Goal: Task Accomplishment & Management: Manage account settings

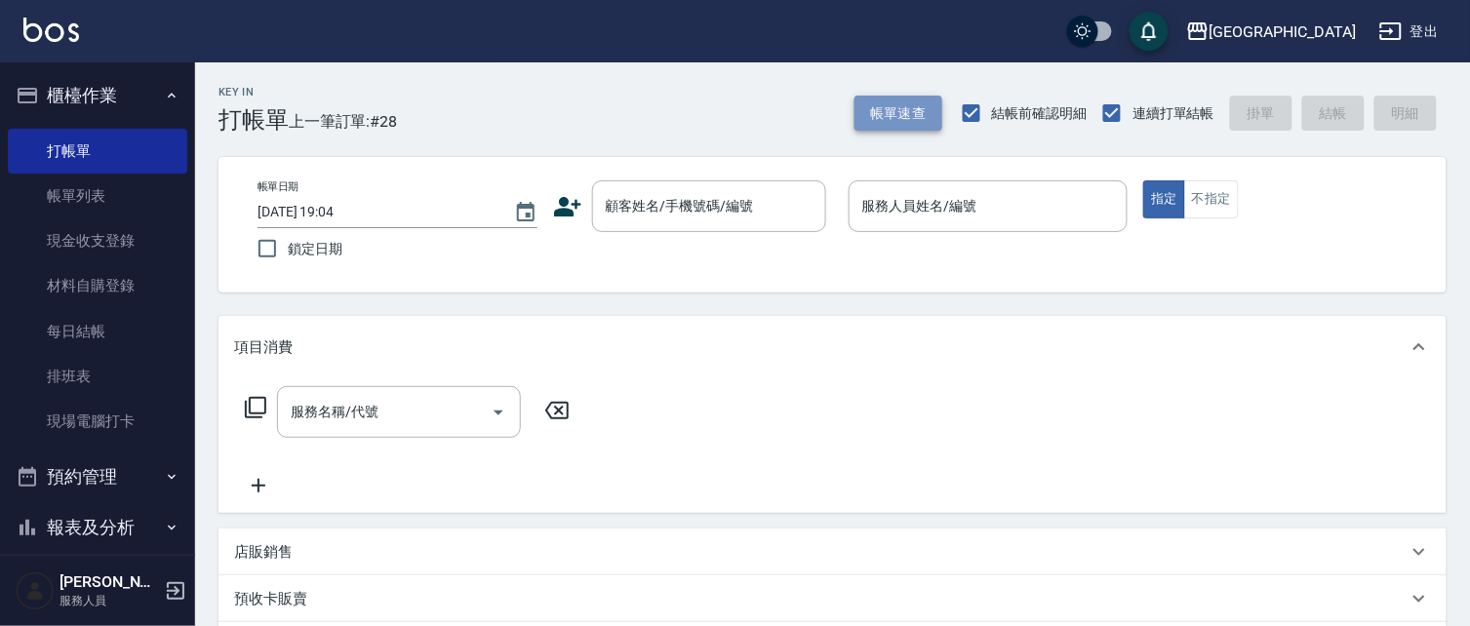
click at [869, 101] on button "帳單速查" at bounding box center [898, 114] width 88 height 36
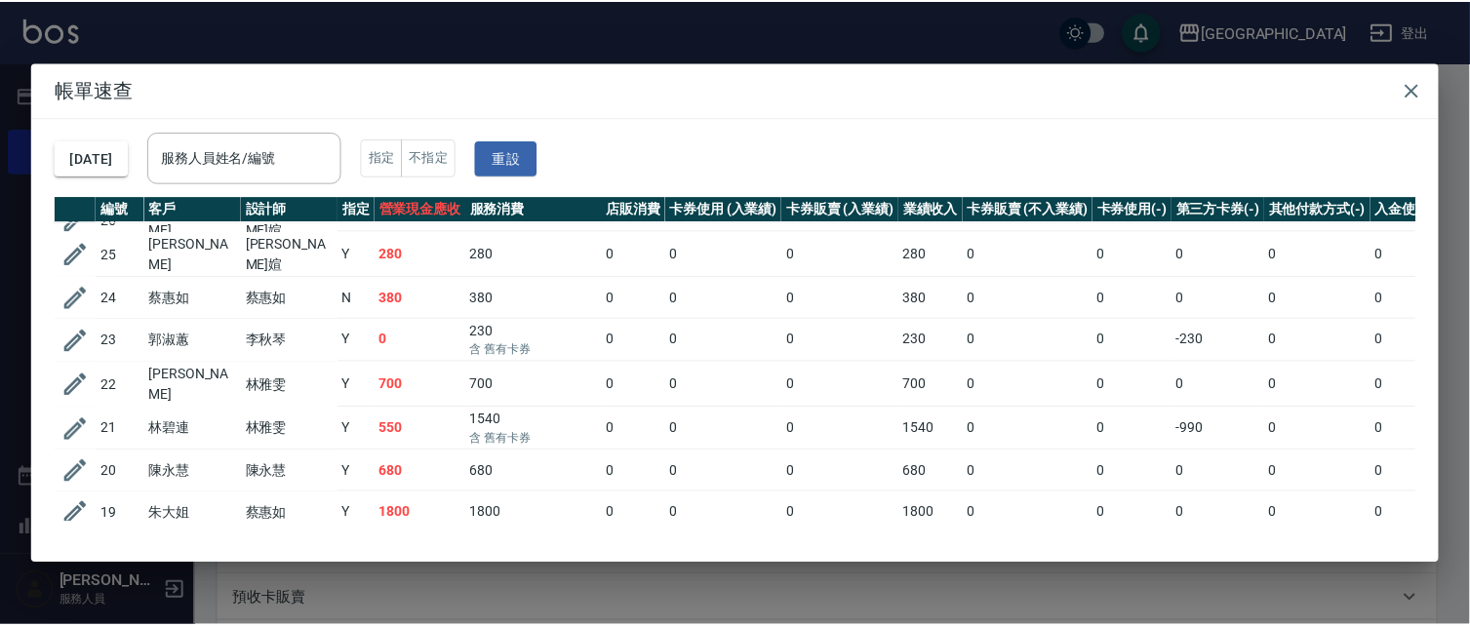
scroll to position [138, 0]
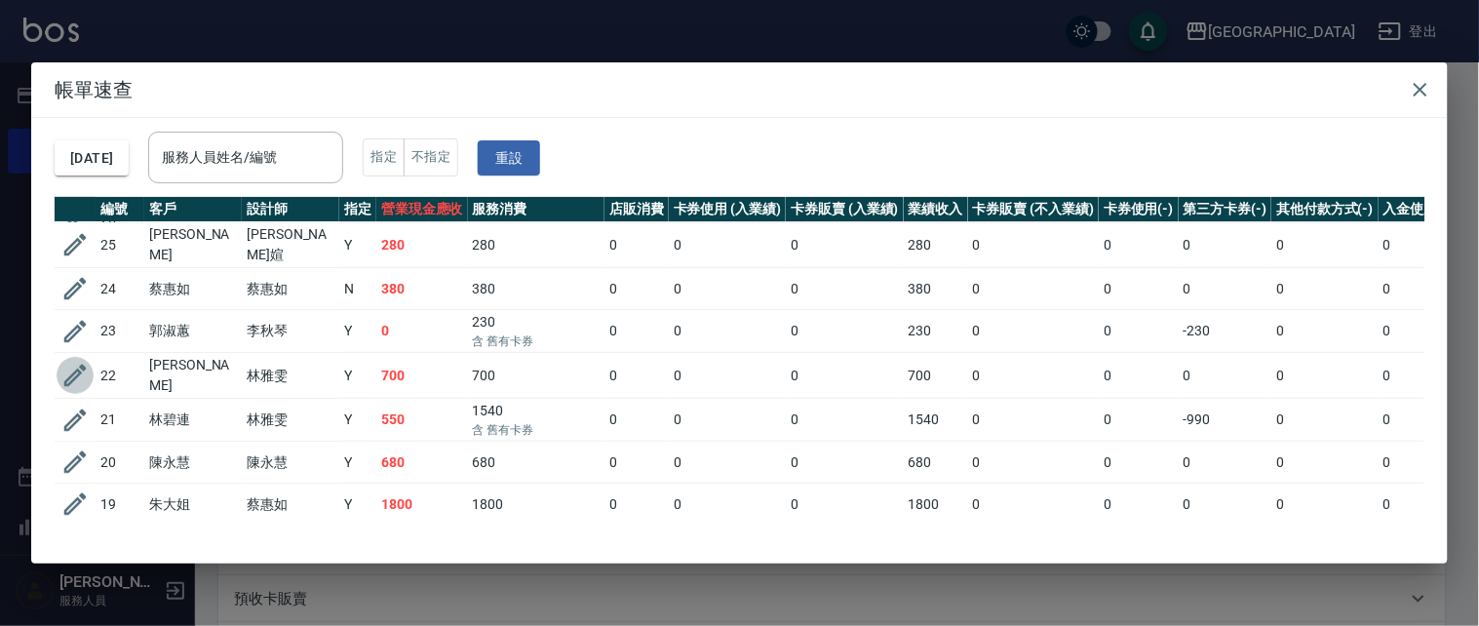
click at [71, 363] on icon "button" at bounding box center [74, 375] width 29 height 29
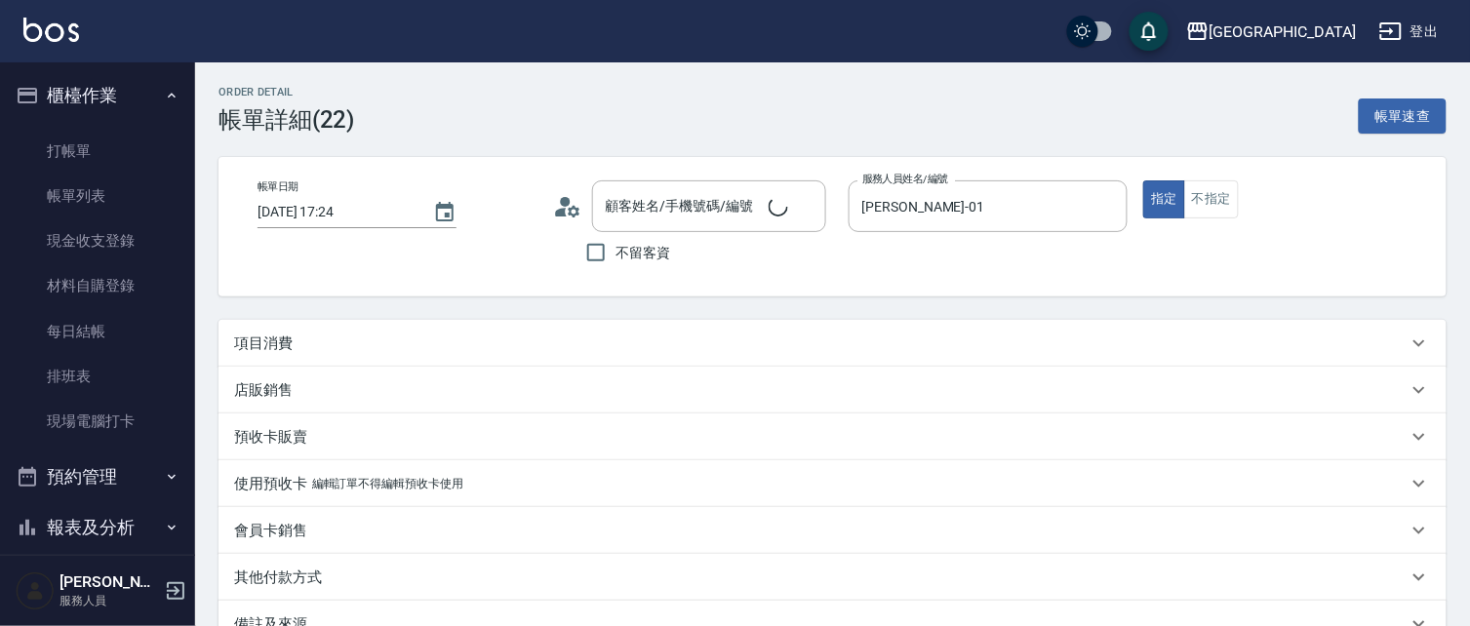
type input "[DATE] 17:24"
type input "[PERSON_NAME]-01"
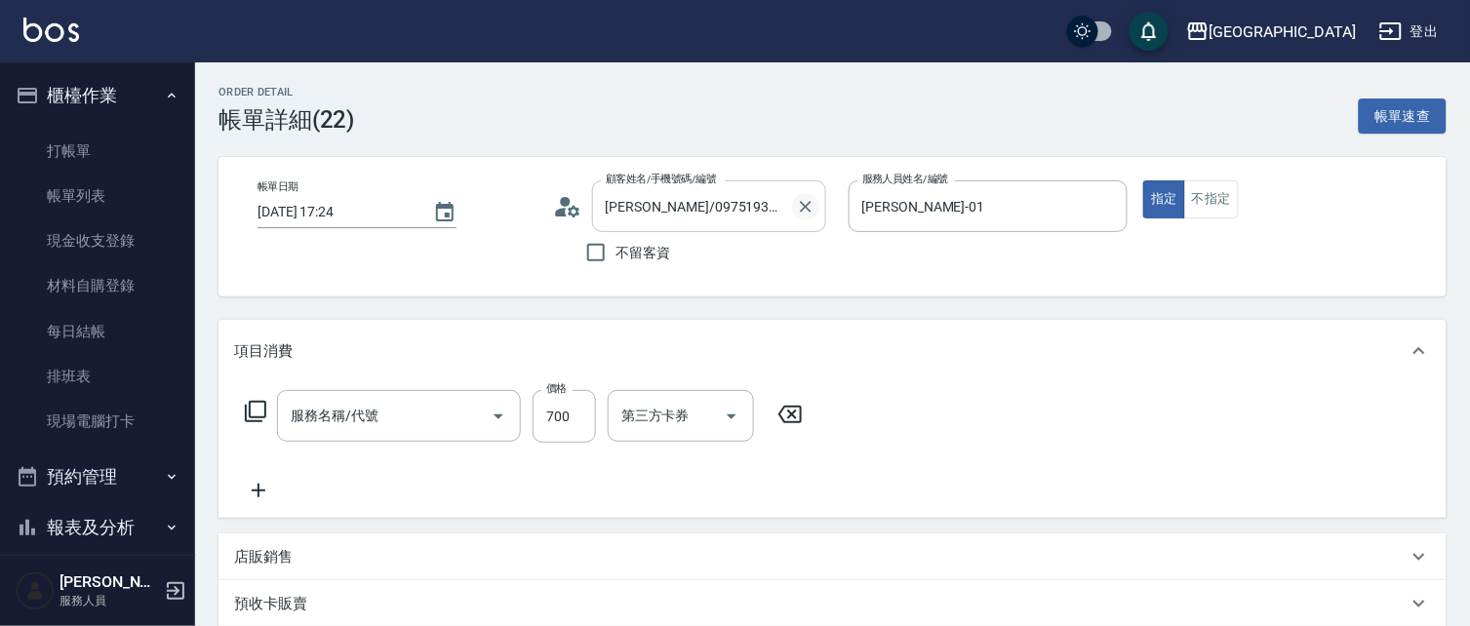
type input "[PERSON_NAME]/0975193521/225"
type input "滾珠洗髪699(214)"
drag, startPoint x: 802, startPoint y: 209, endPoint x: 788, endPoint y: 205, distance: 14.2
click at [803, 209] on icon "Clear" at bounding box center [806, 207] width 12 height 12
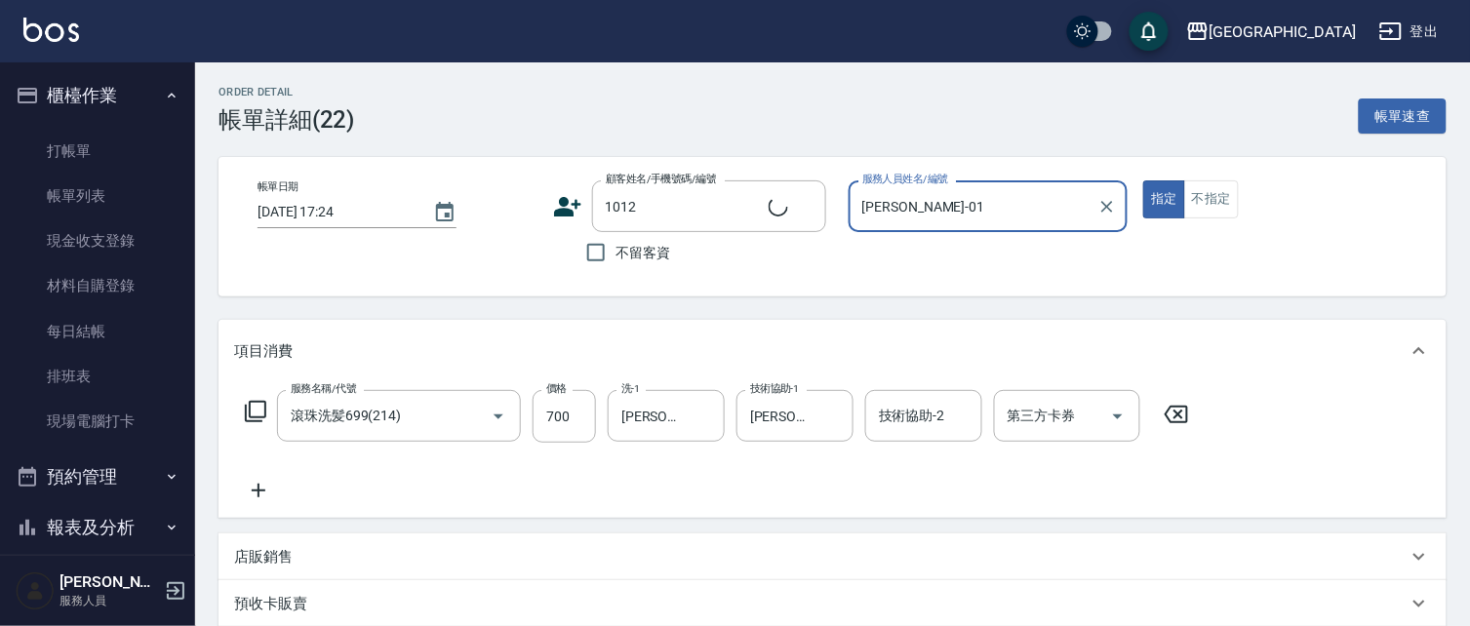
type input "[PERSON_NAME]/0927766767/1012"
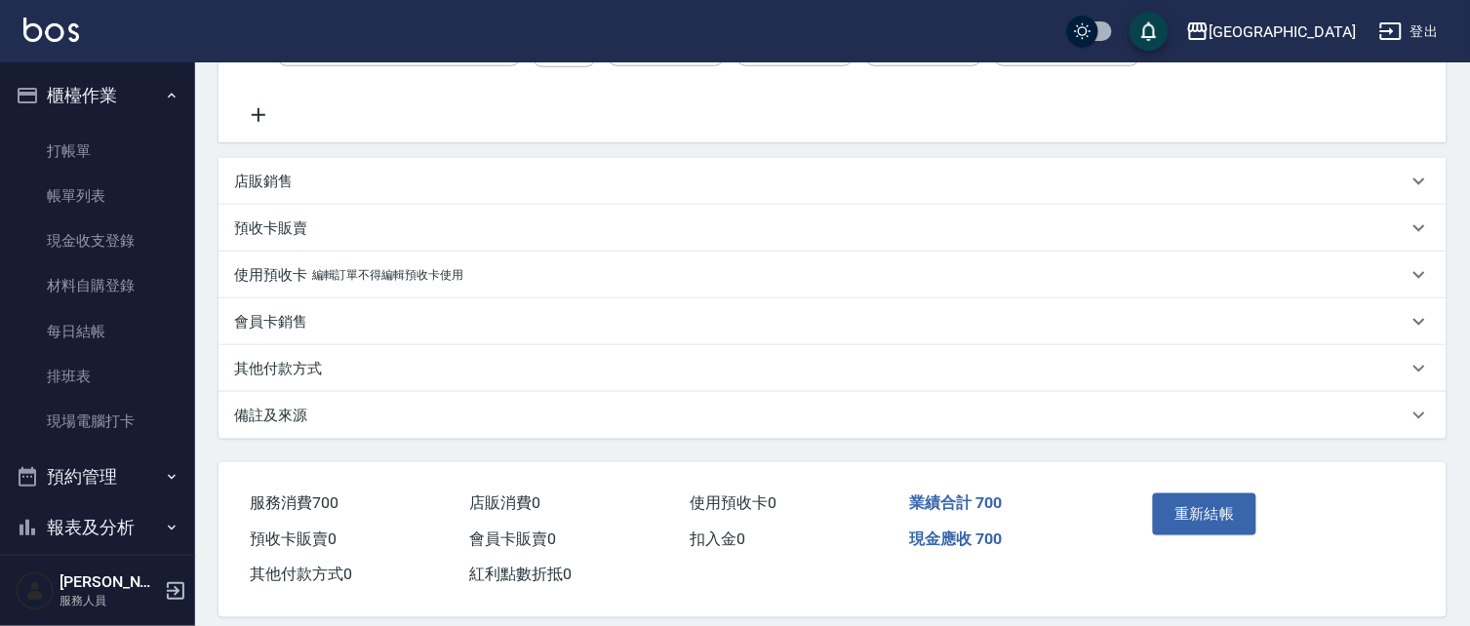
scroll to position [375, 0]
click at [1225, 514] on button "重新結帳" at bounding box center [1204, 513] width 103 height 41
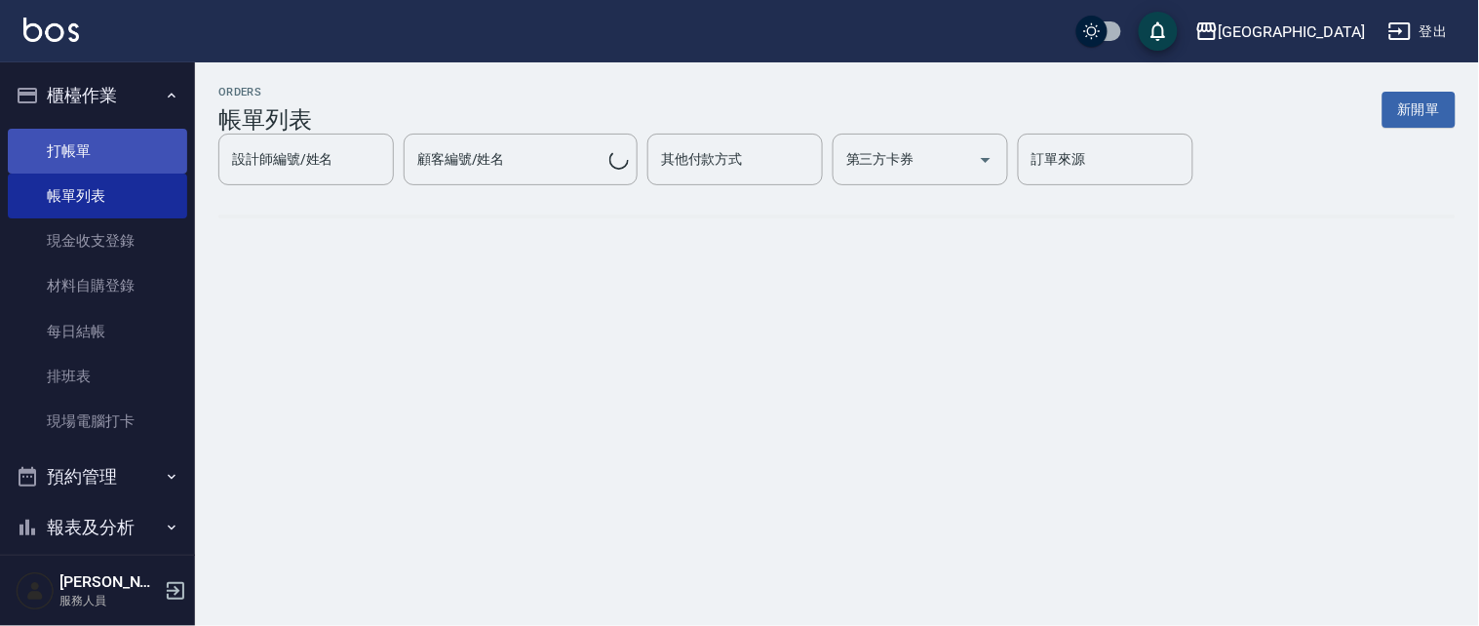
click at [64, 143] on link "打帳單" at bounding box center [97, 151] width 179 height 45
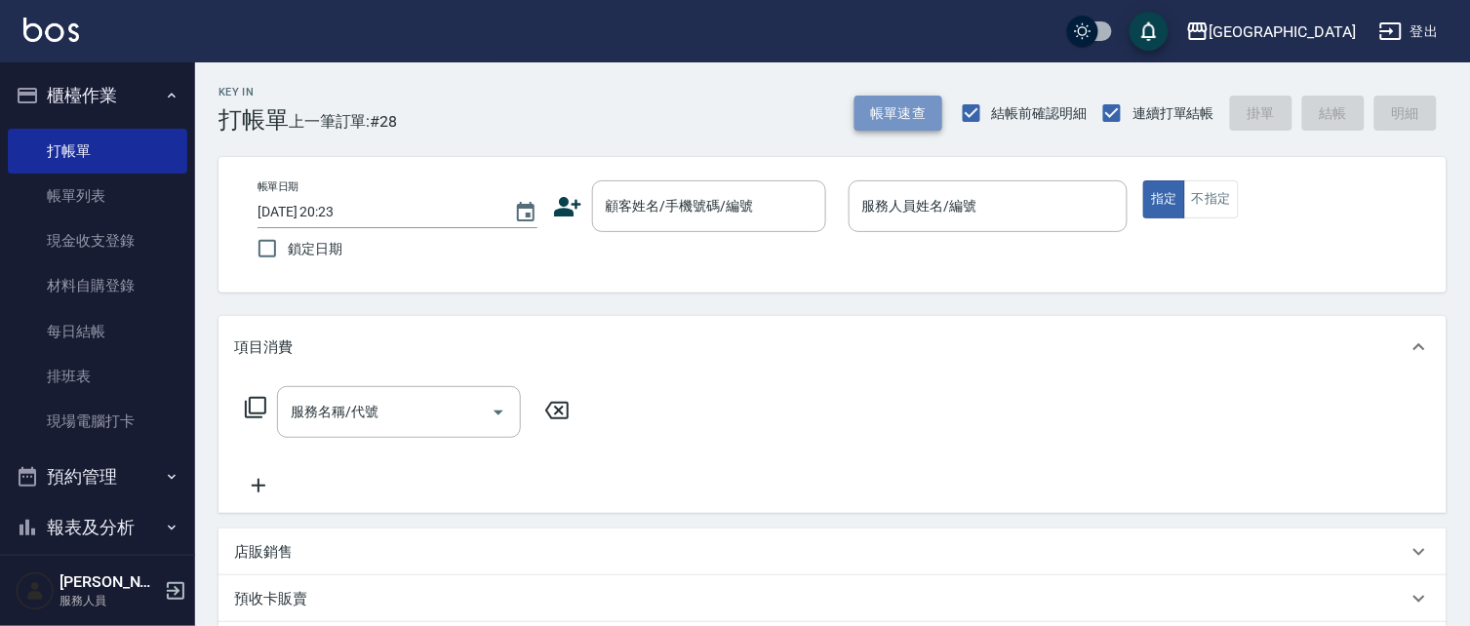
click at [888, 118] on button "帳單速查" at bounding box center [898, 114] width 88 height 36
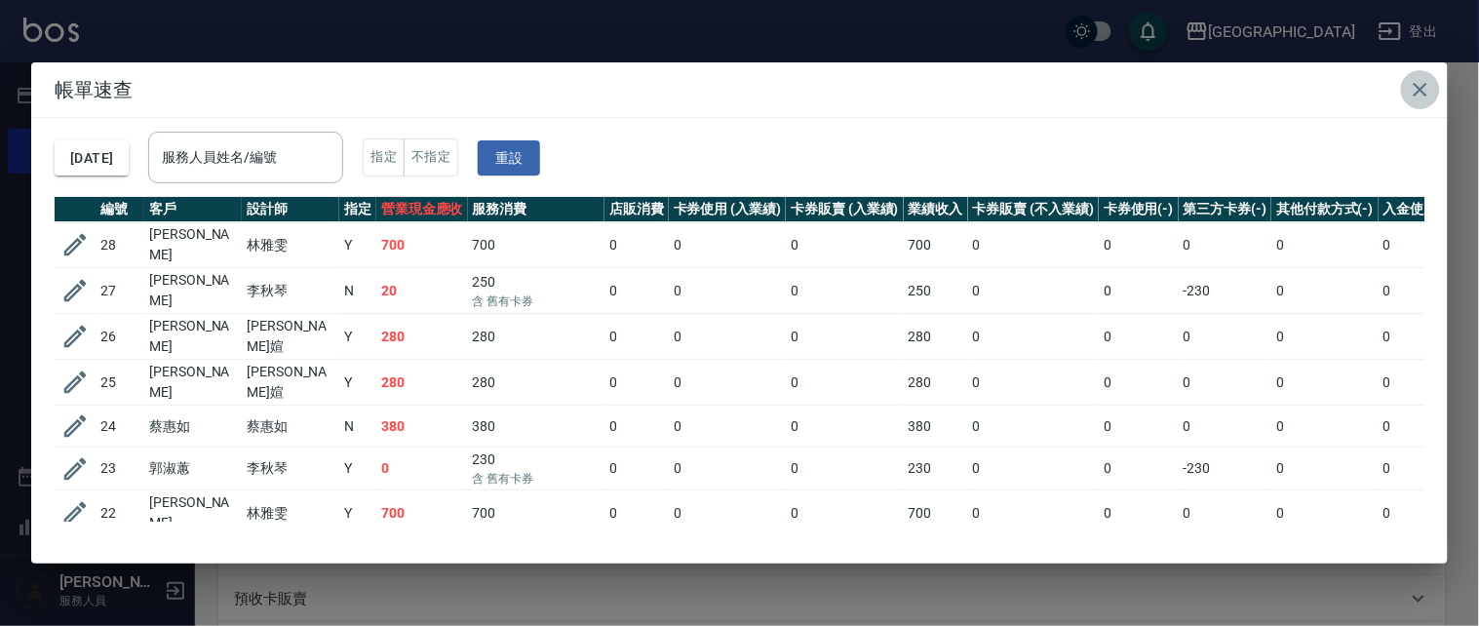
click at [1419, 89] on icon "button" at bounding box center [1421, 90] width 14 height 14
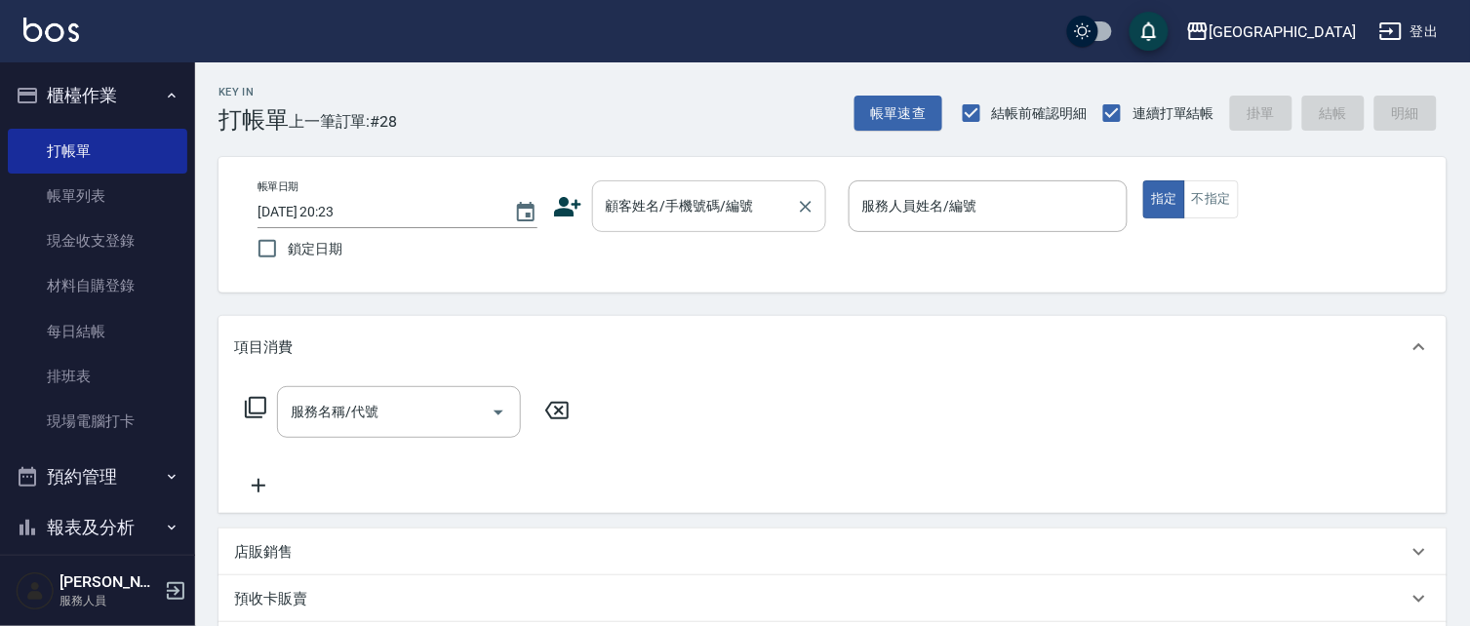
click at [653, 216] on input "顧客姓名/手機號碼/編號" at bounding box center [694, 206] width 187 height 34
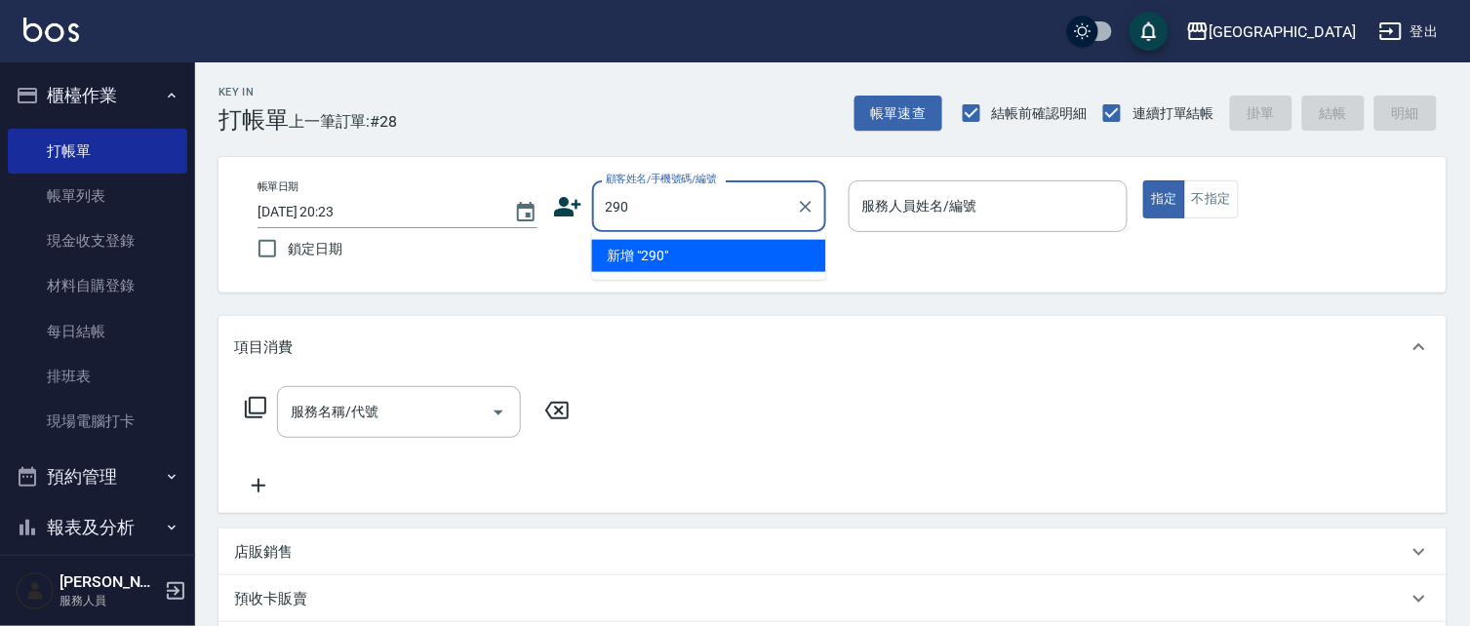
type input "290"
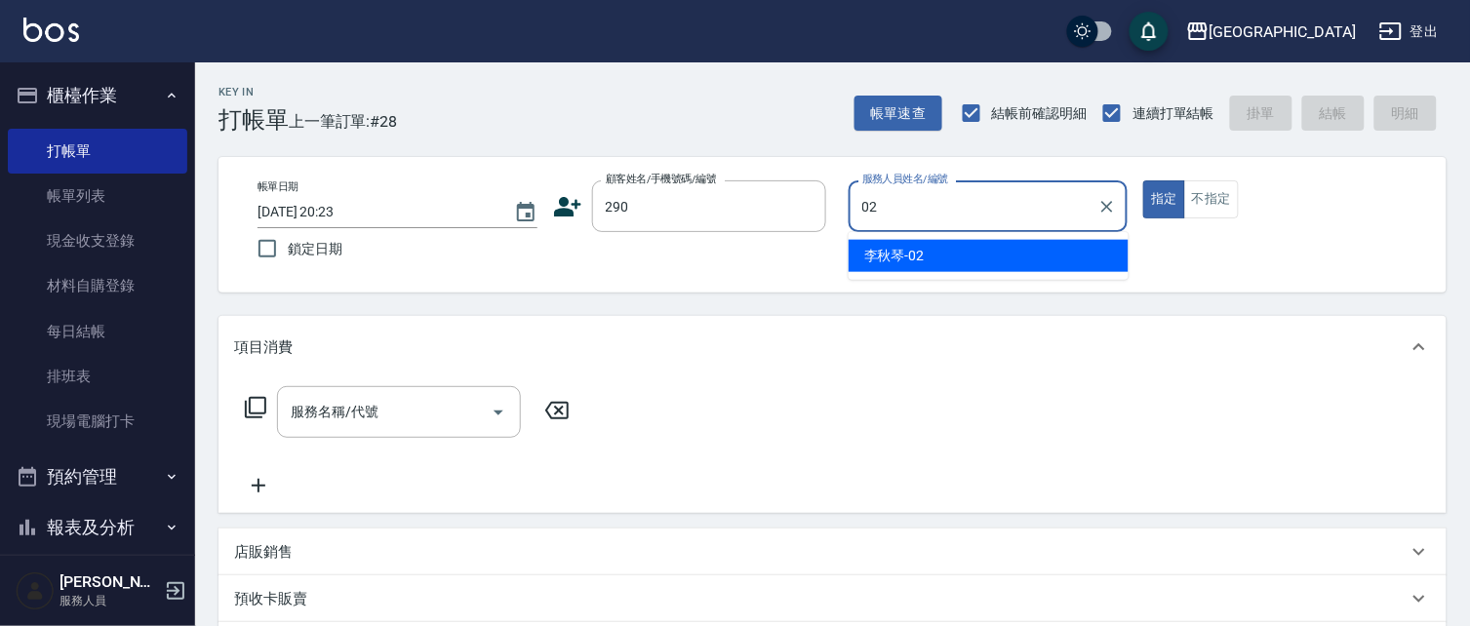
type input "[PERSON_NAME]-02"
type button "true"
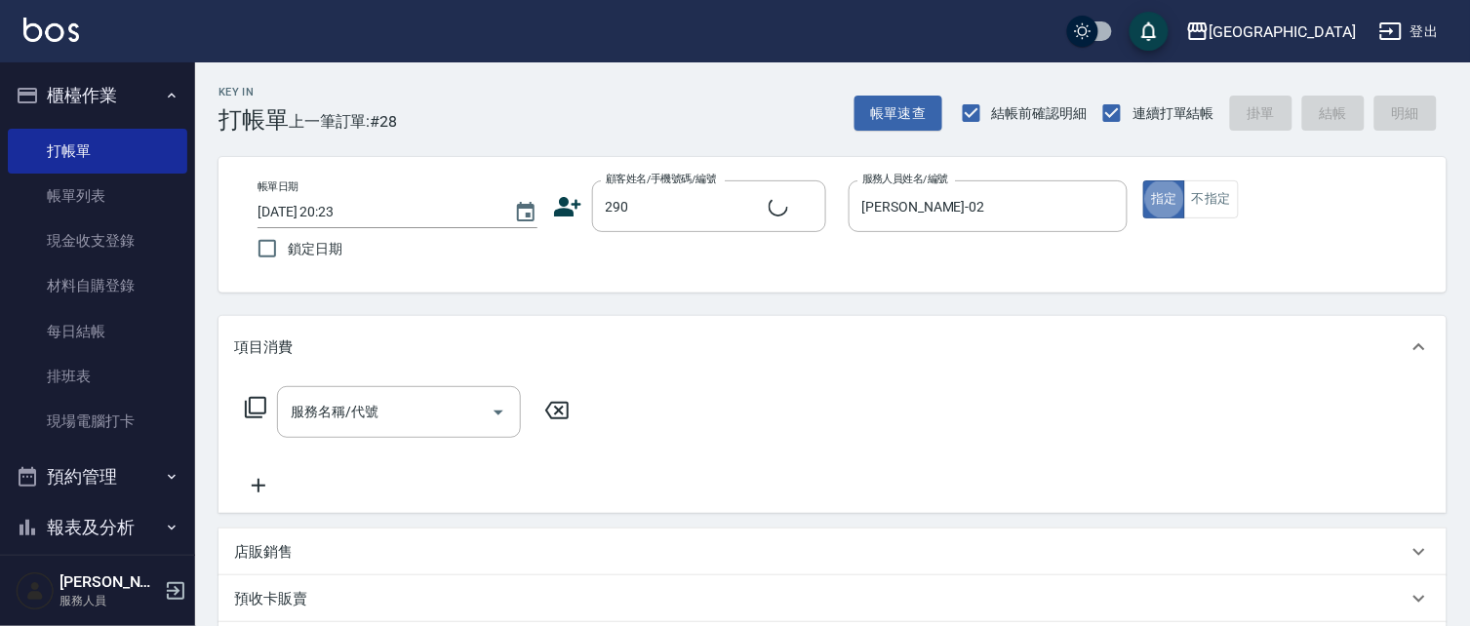
type input "[PERSON_NAME]/0989688802/290"
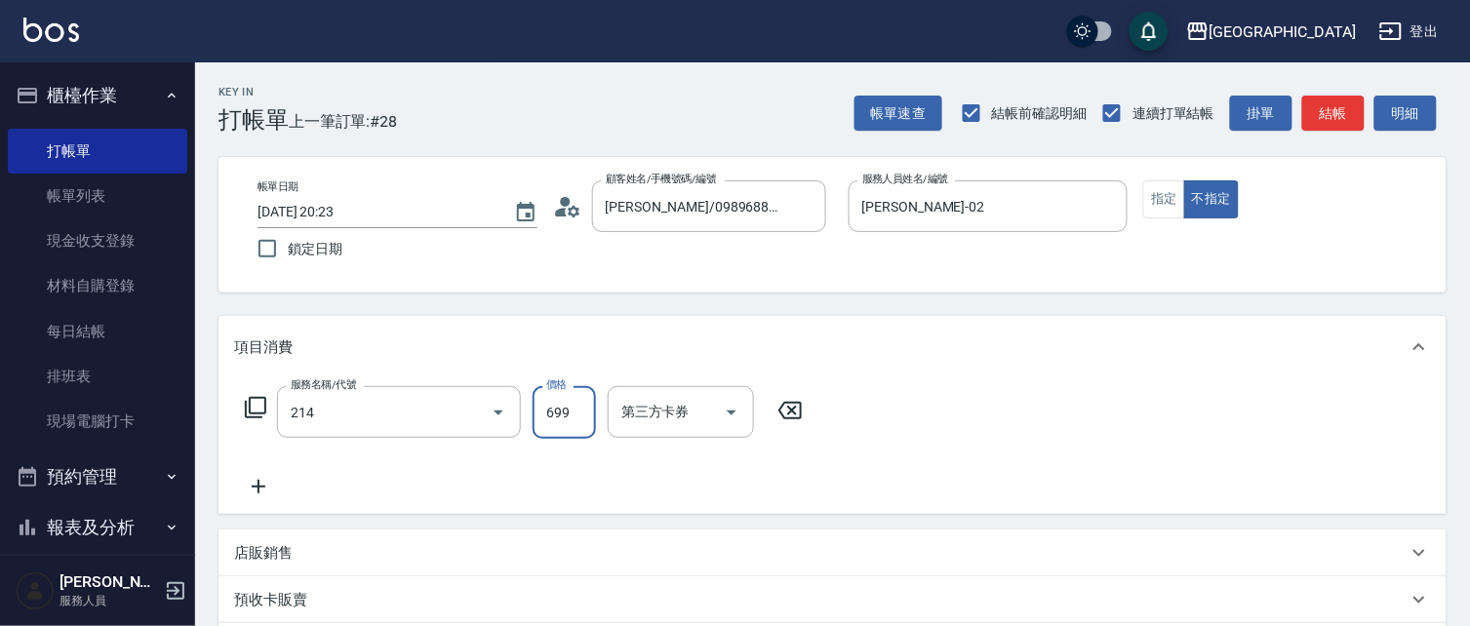
type input "滾珠洗髪699(214)"
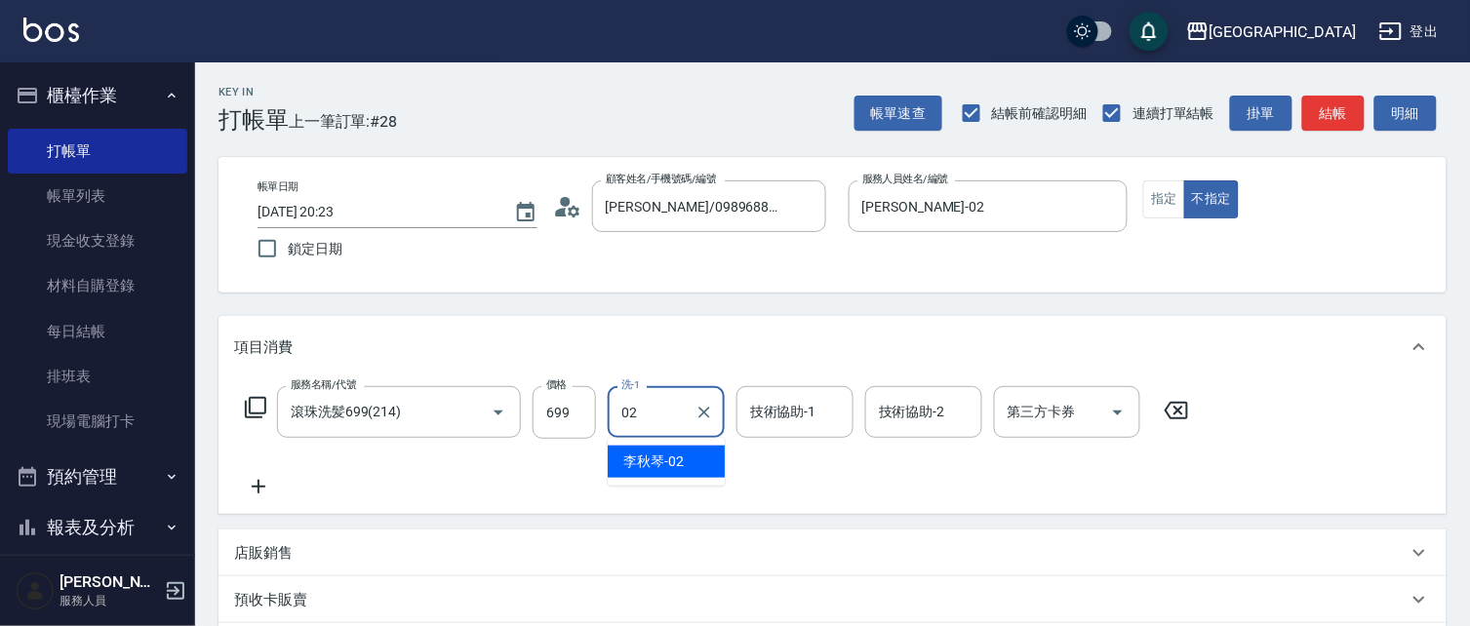
type input "[PERSON_NAME]-02"
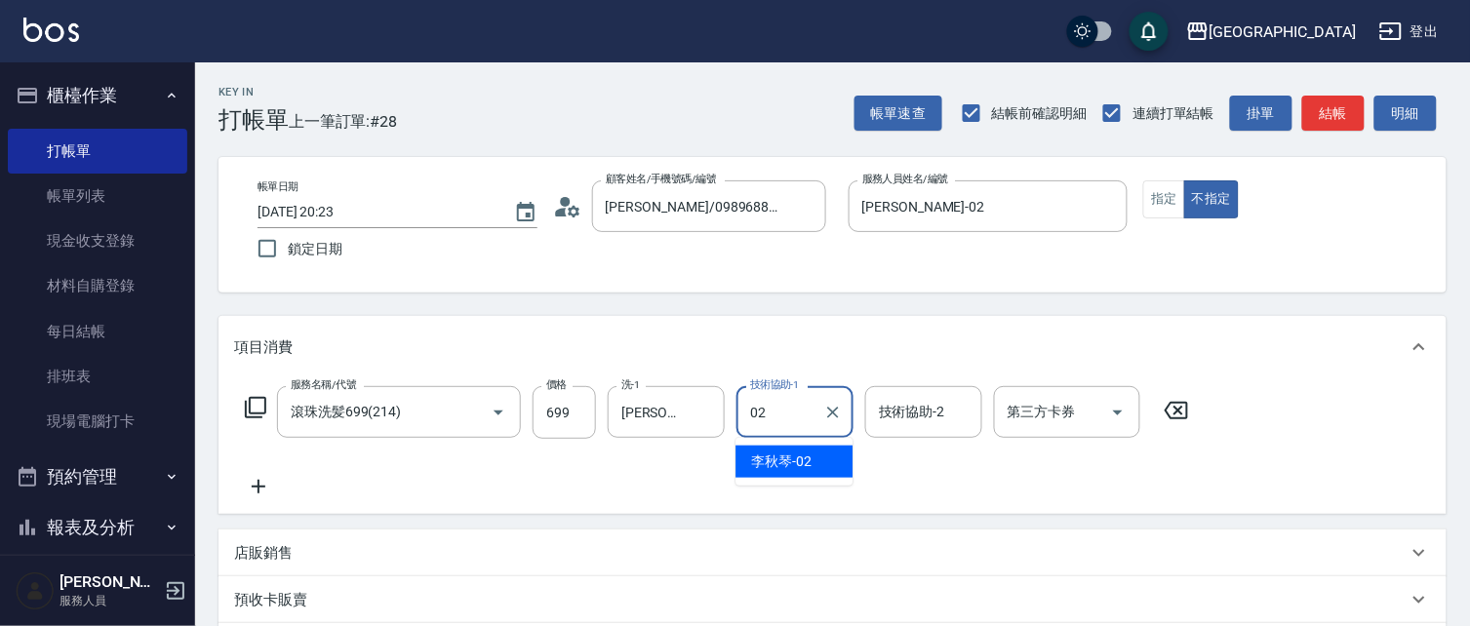
type input "[PERSON_NAME]-02"
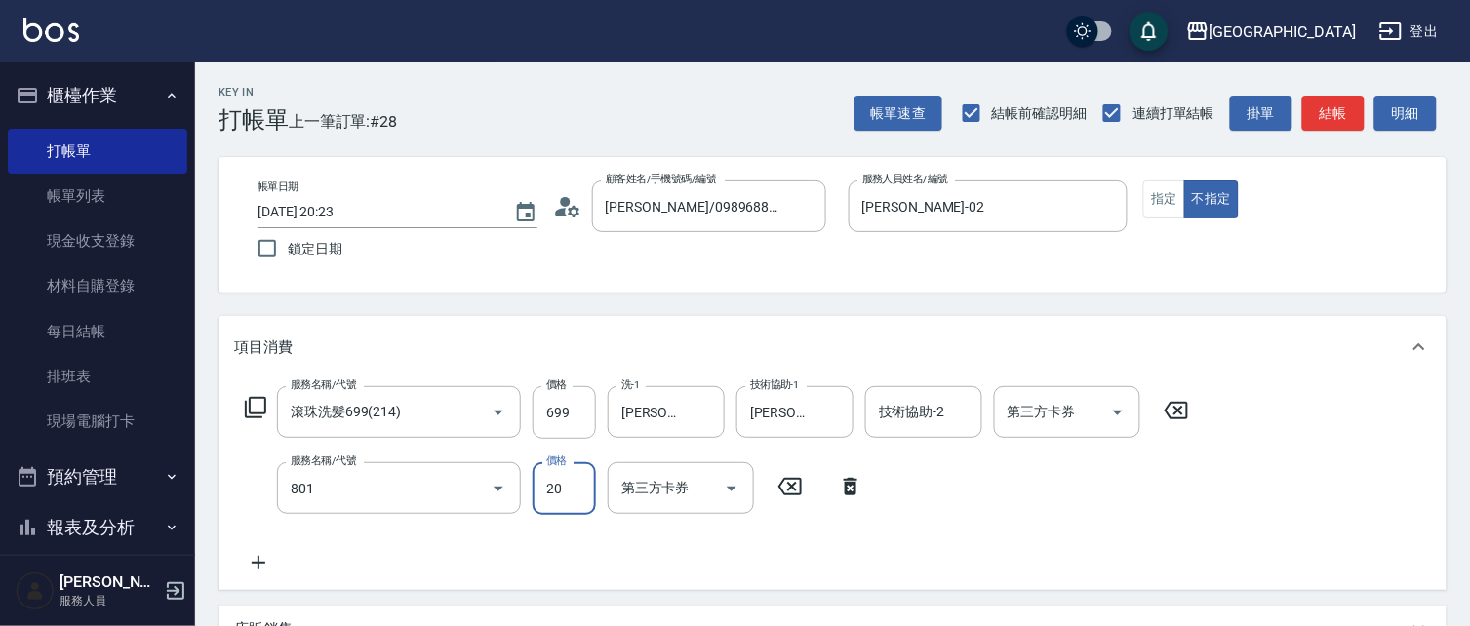
type input "潤絲(801)"
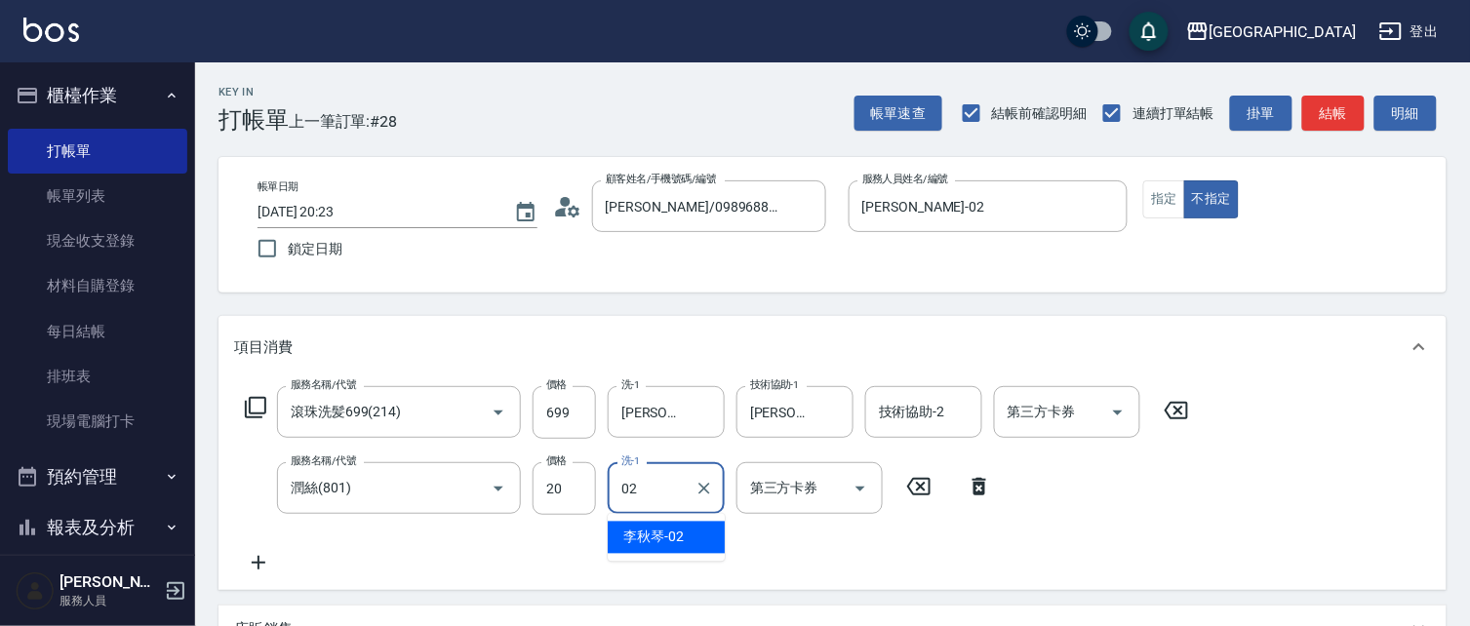
type input "[PERSON_NAME]-02"
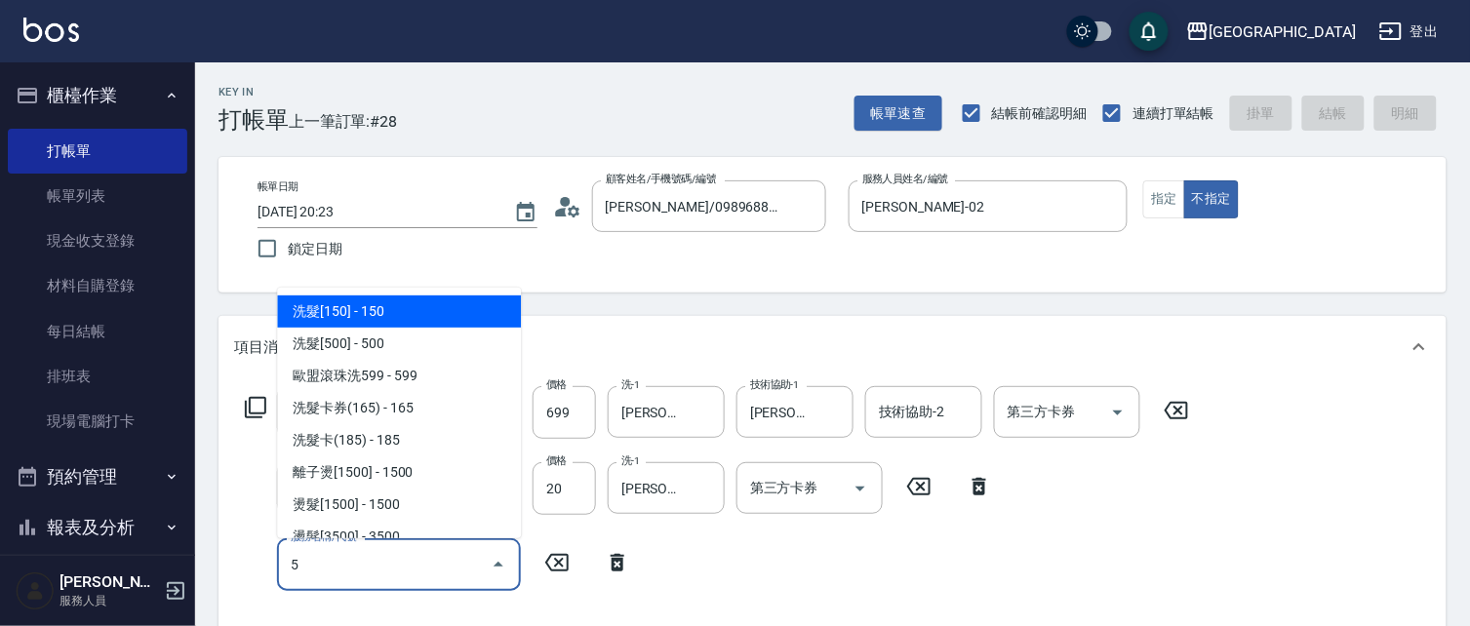
type input "57"
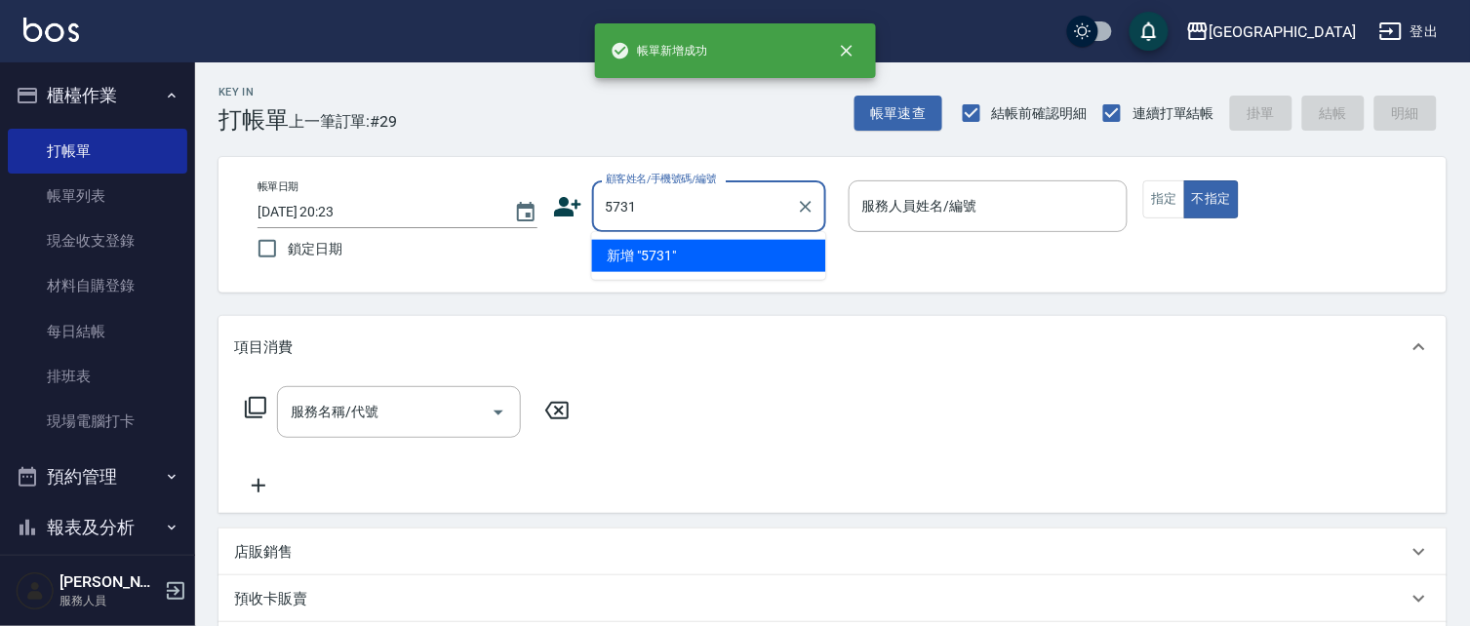
type input "5731"
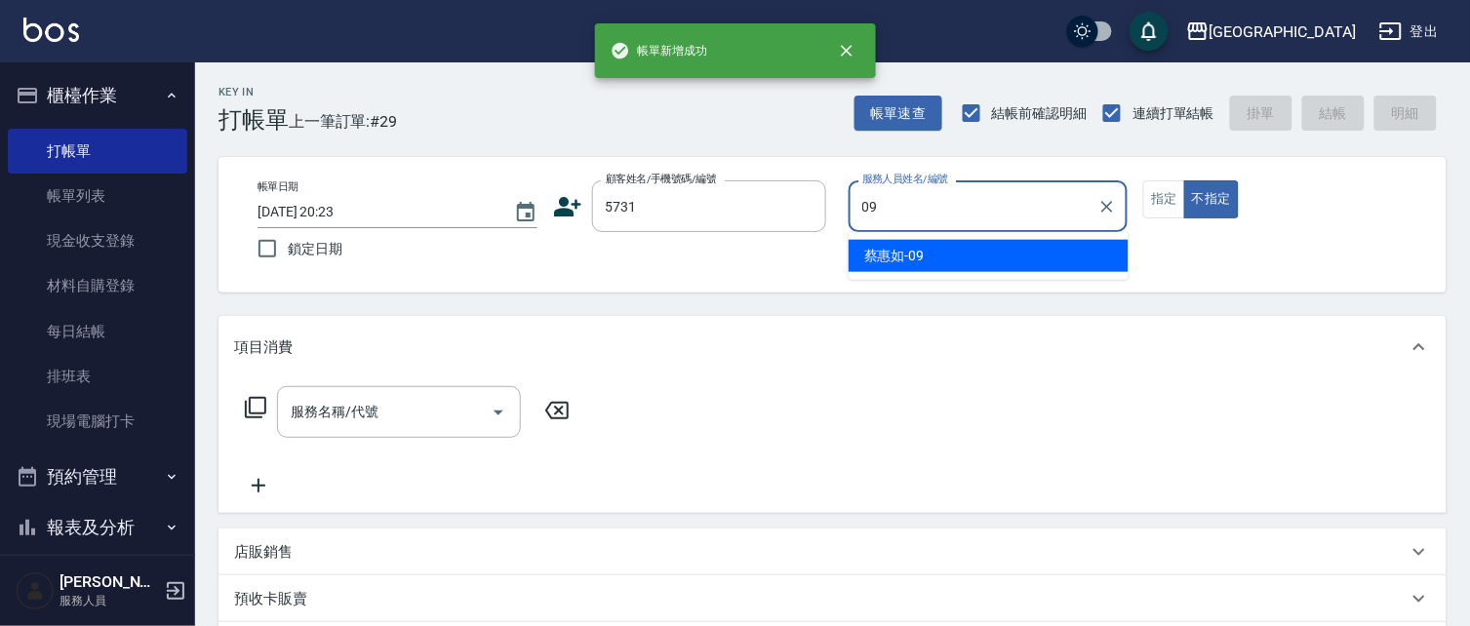
type input "[PERSON_NAME]-09"
type button "false"
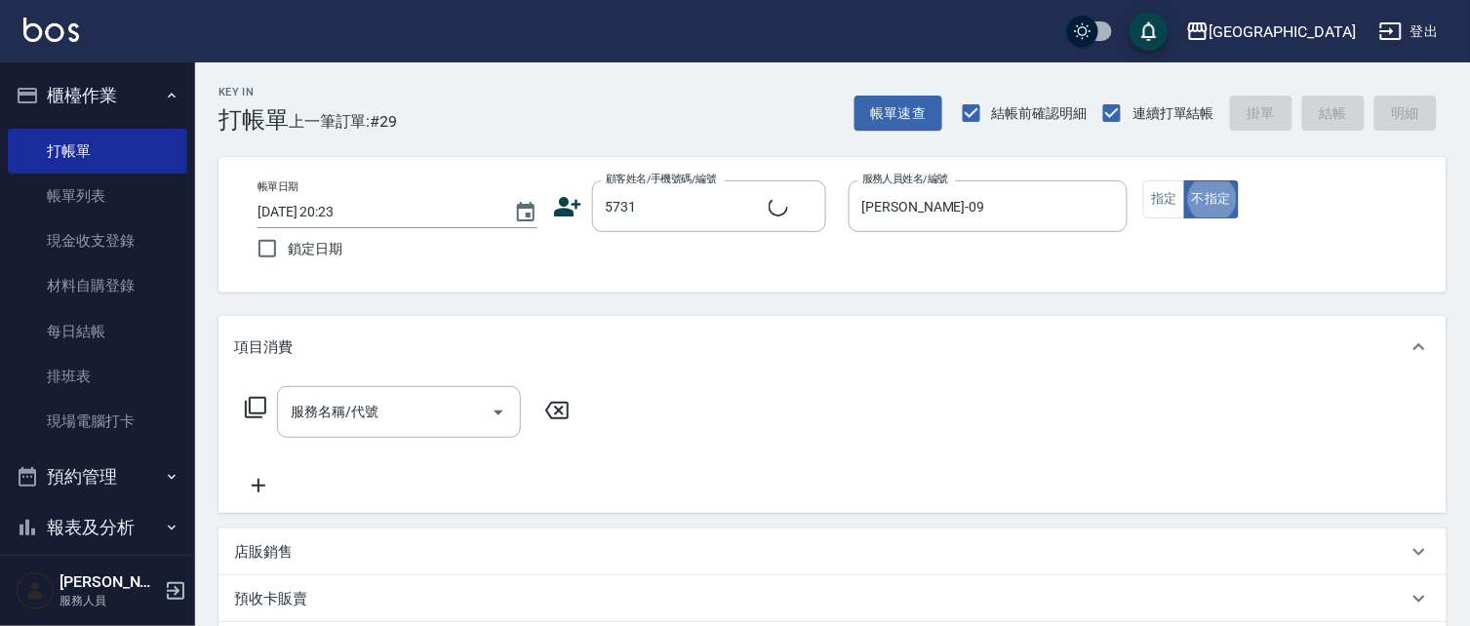
type input "[PERSON_NAME]/0972837299/5731"
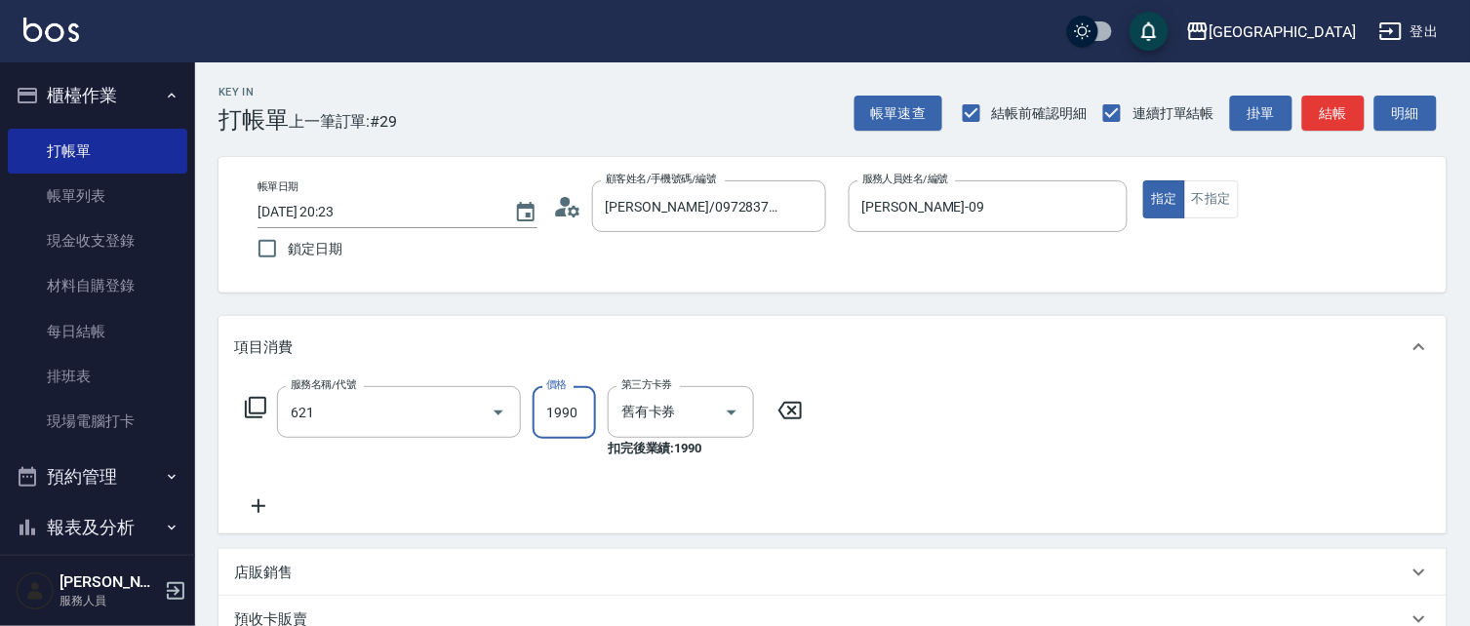
type input "染髮套餐券(1990)(621)"
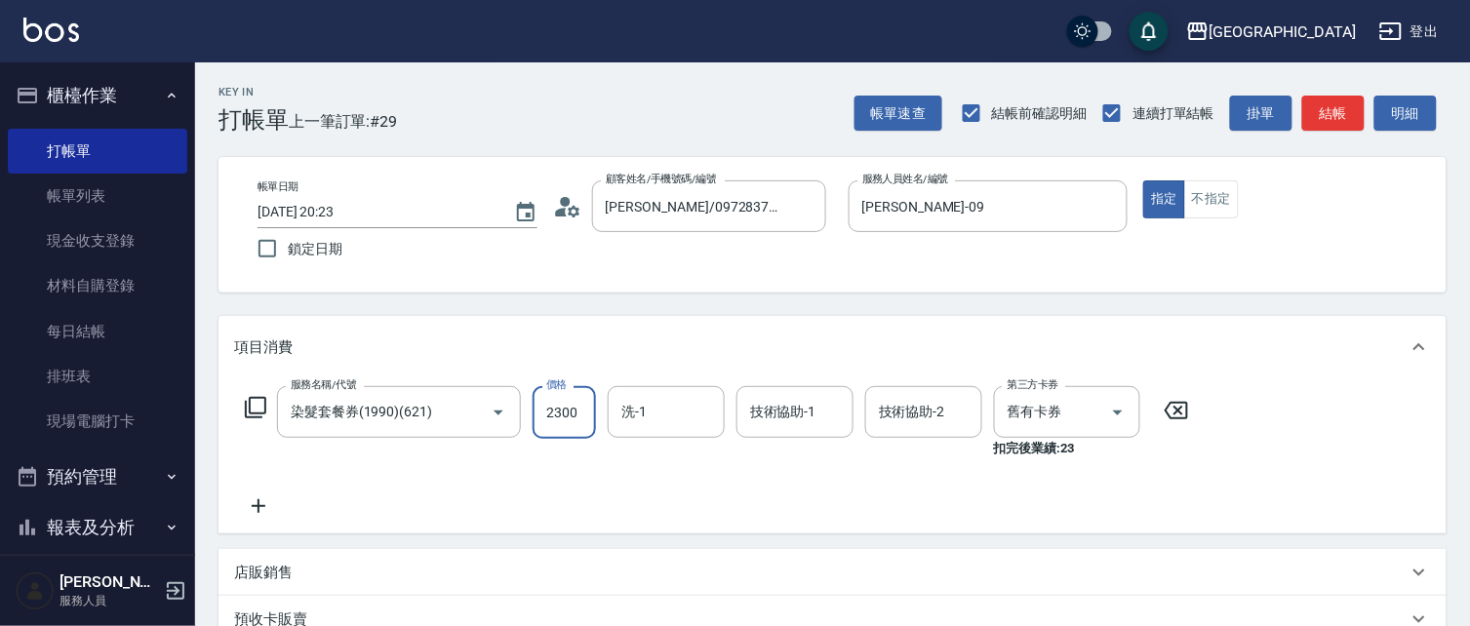
type input "2300"
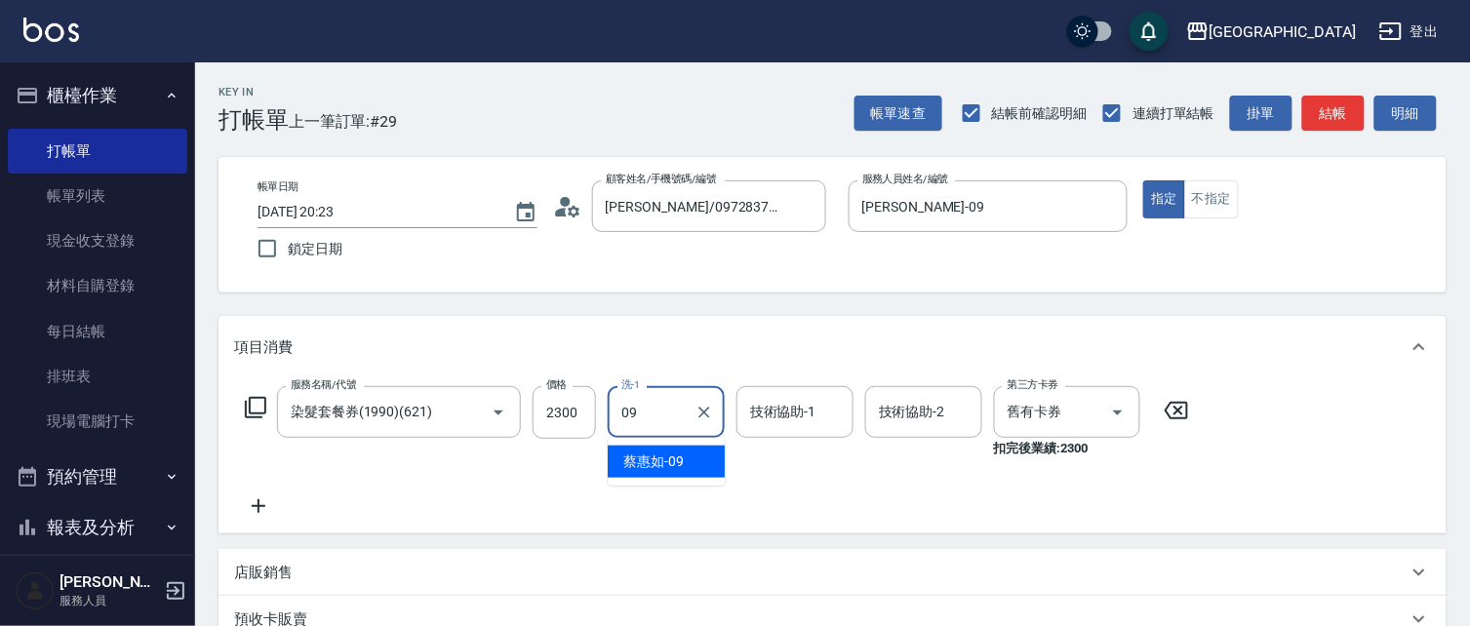
type input "[PERSON_NAME]-09"
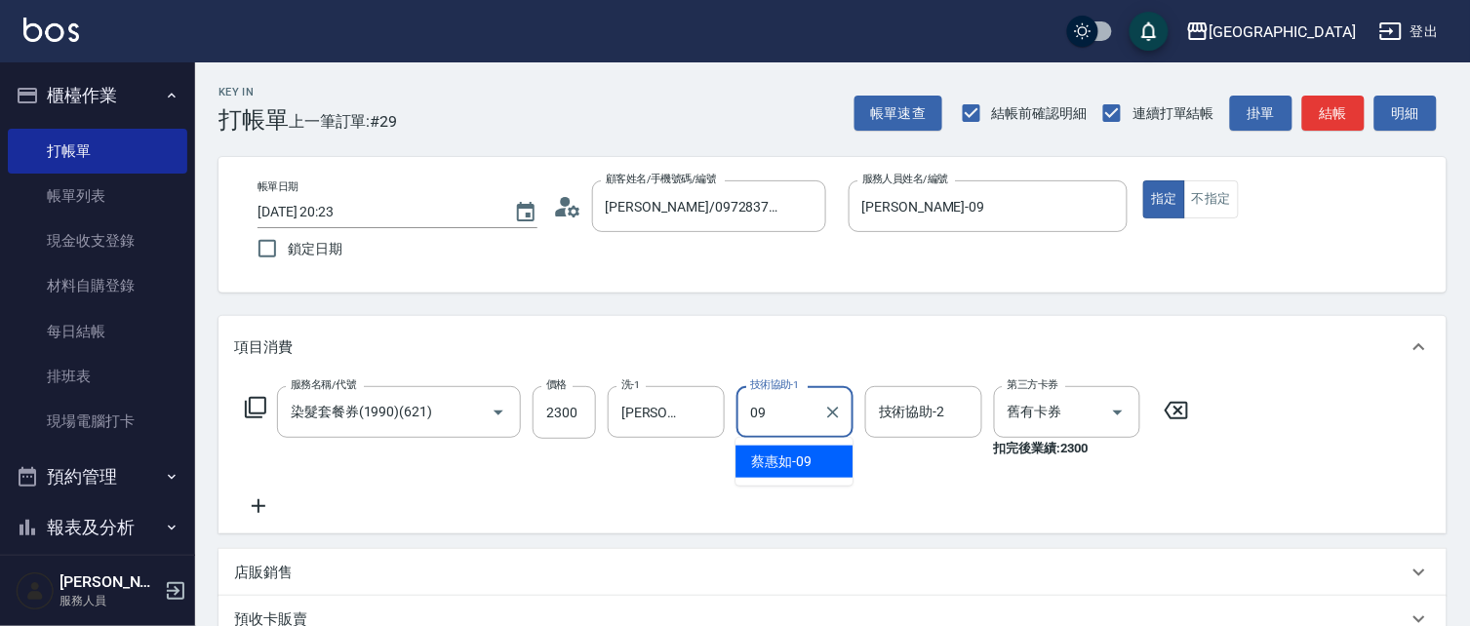
type input "[PERSON_NAME]-09"
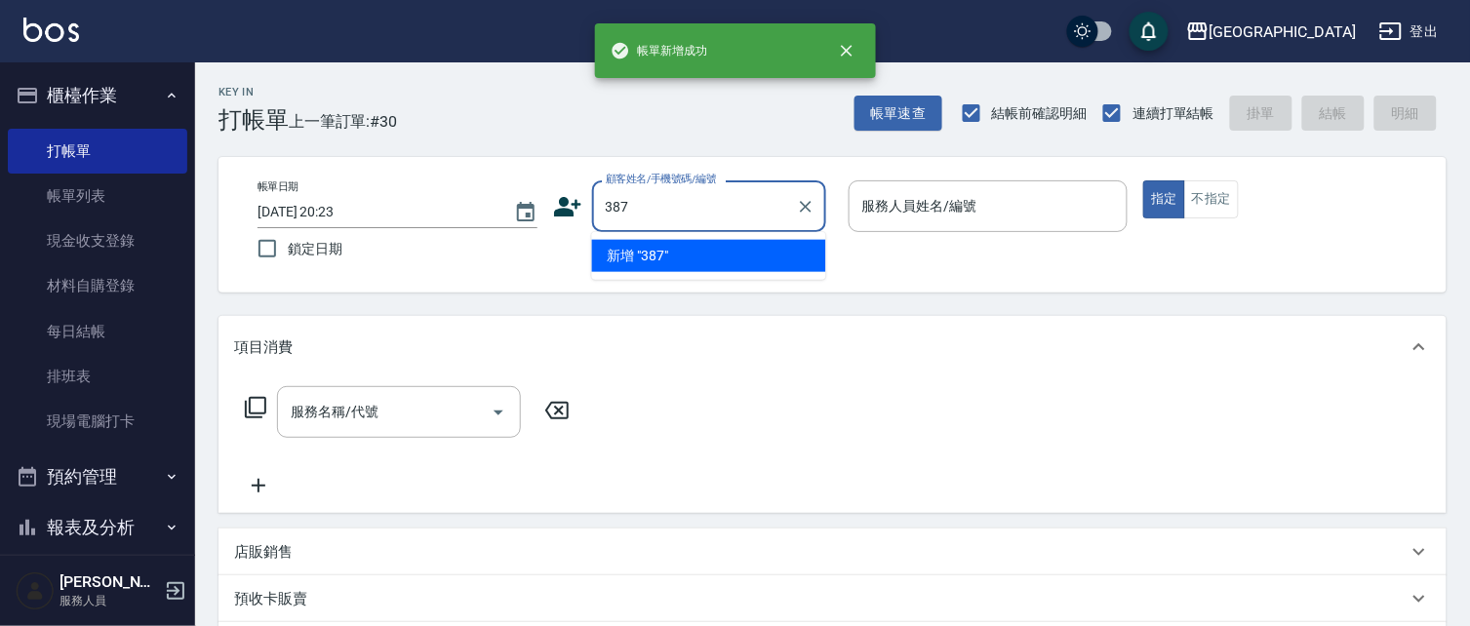
type input "387"
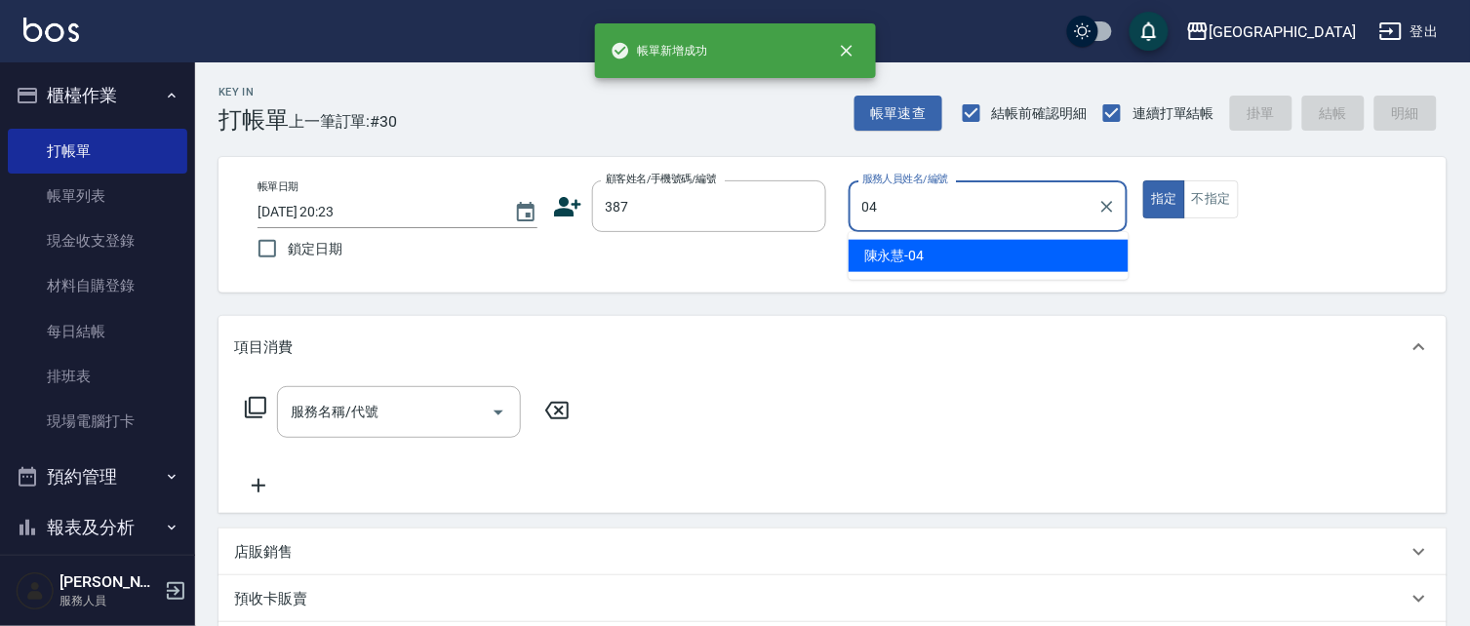
type input "[PERSON_NAME]04"
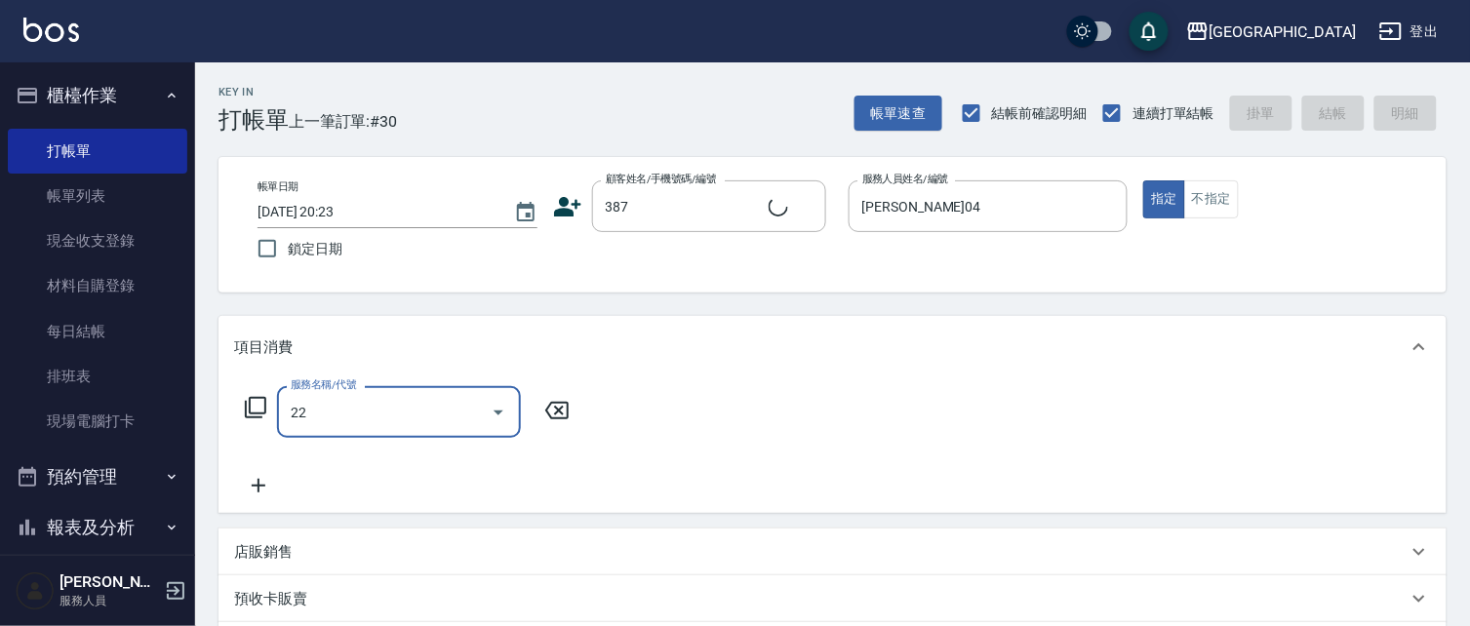
type input "220"
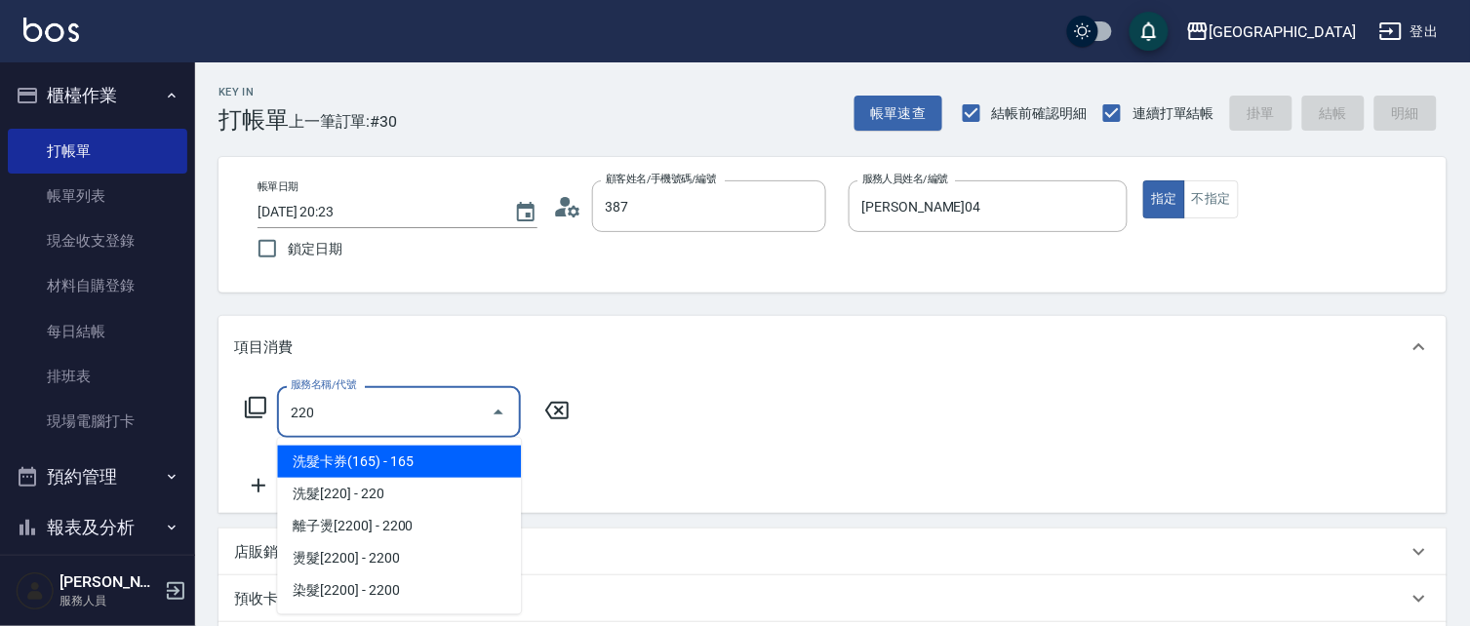
type input "林金箱/0978929373/387"
type input "洗髮卡券(165)(220)"
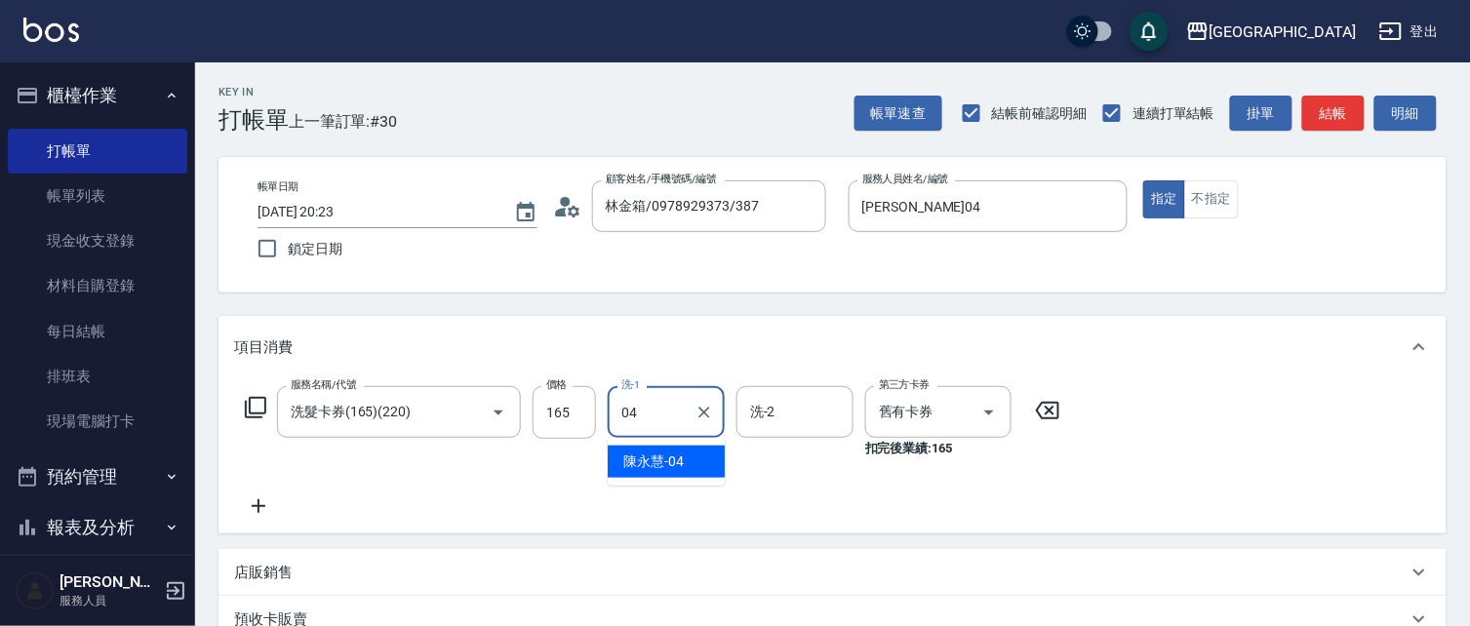
type input "[PERSON_NAME]04"
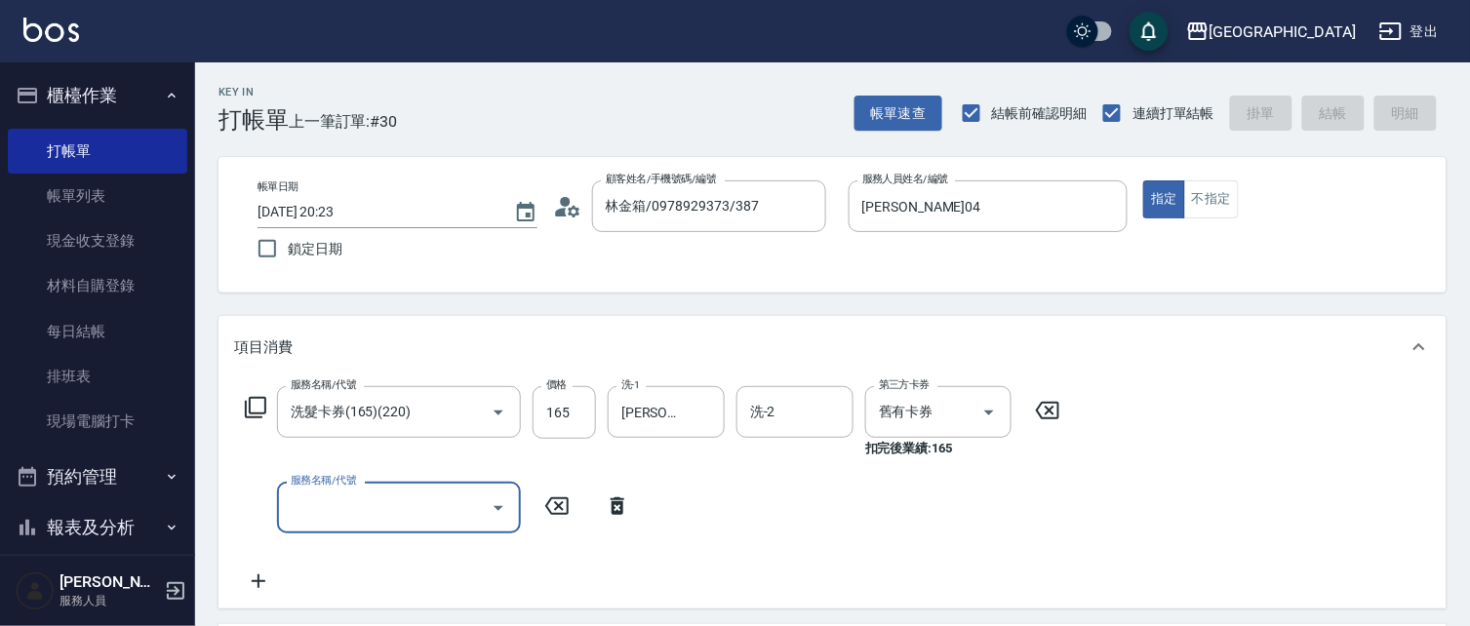
type input "[DATE] 20:24"
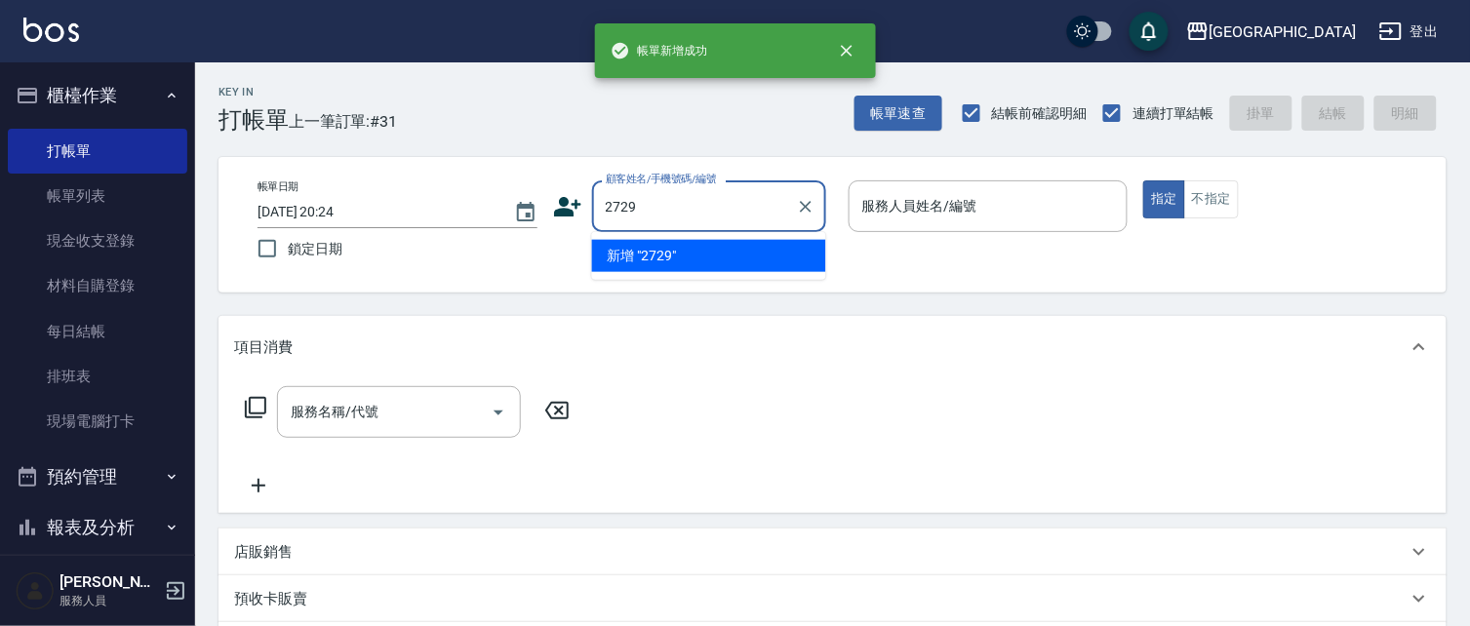
type input "2729"
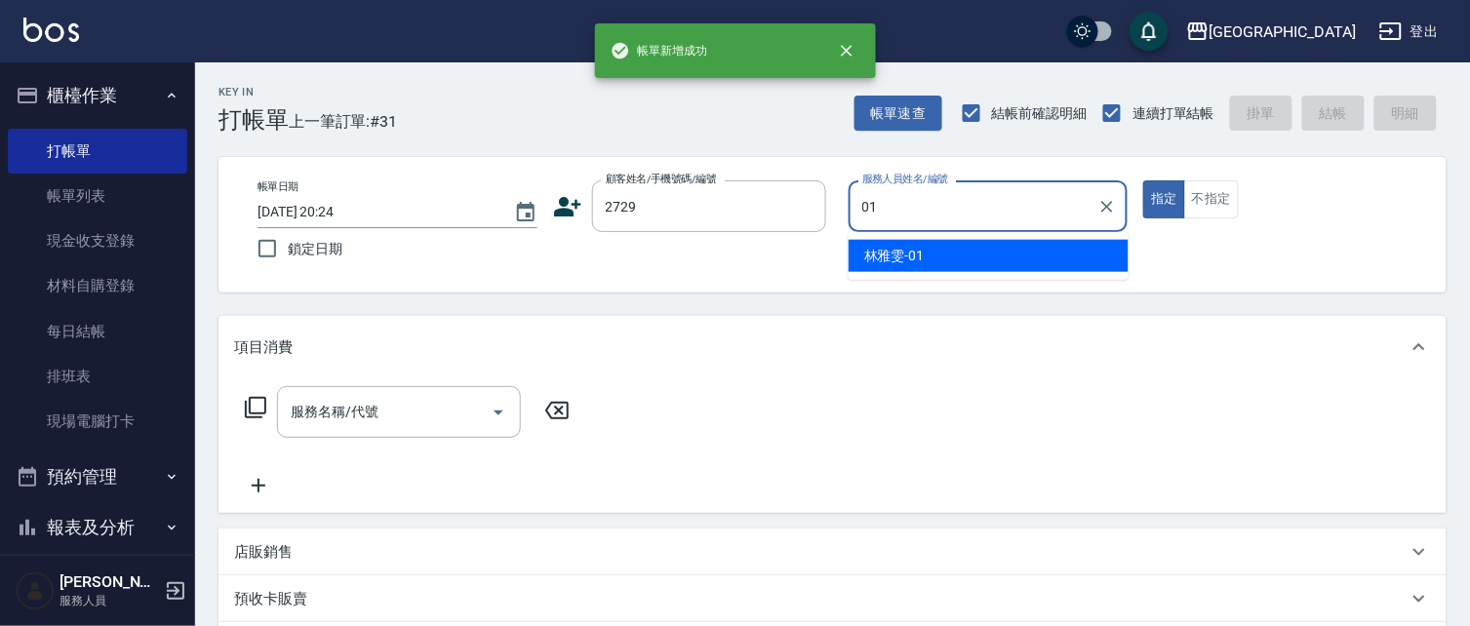
type input "[PERSON_NAME]-01"
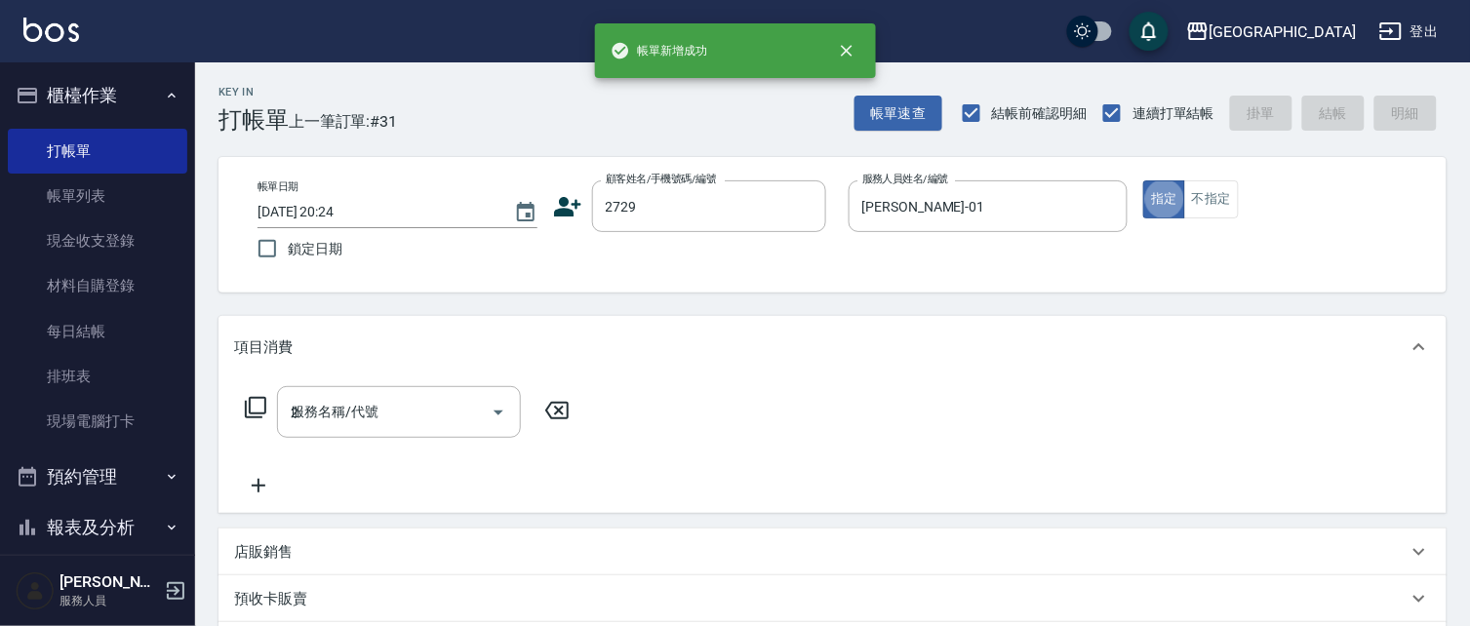
type input "22"
type input "[PERSON_NAME]/0936965247/2729"
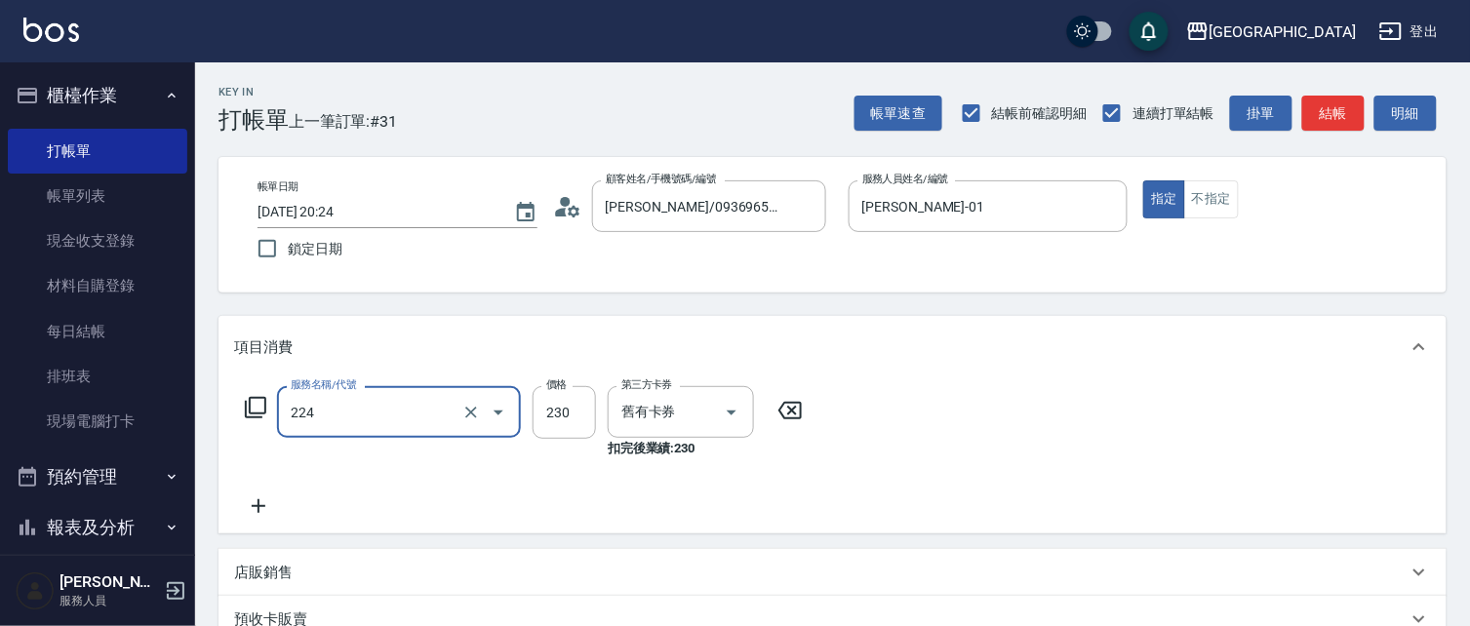
type input "洗髮(卡)230(224)"
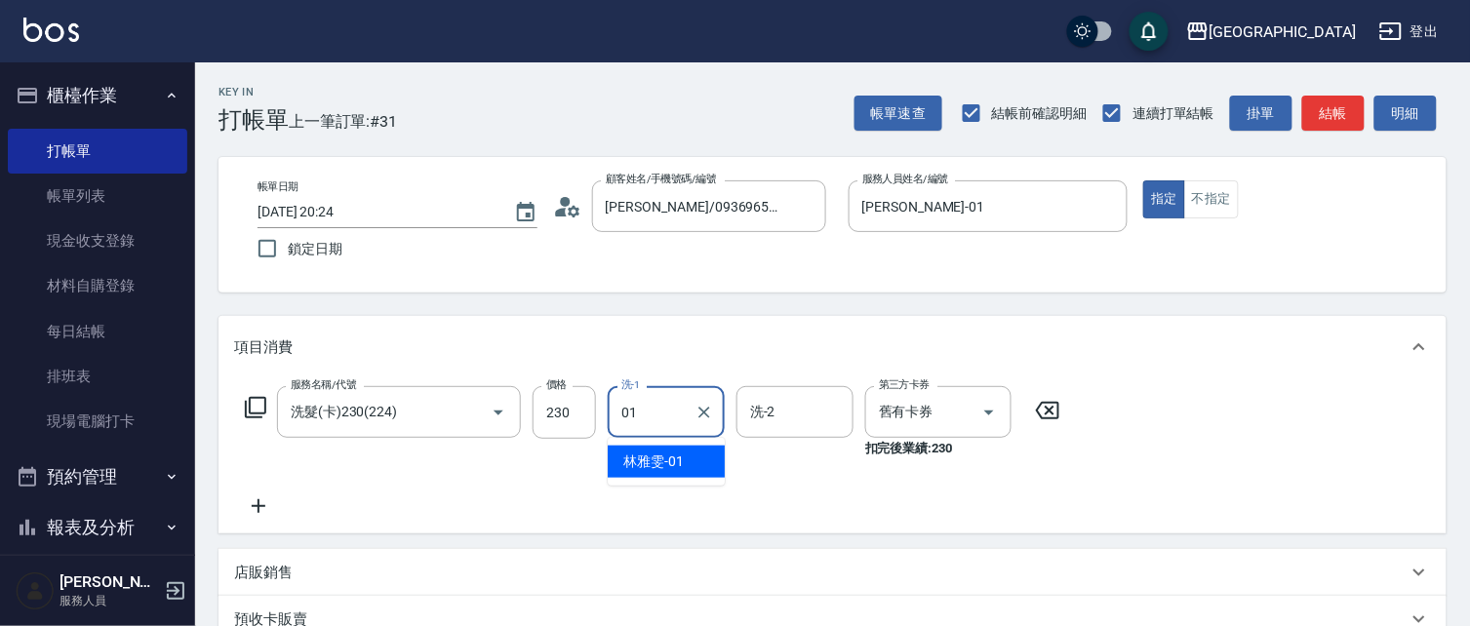
type input "[PERSON_NAME]-01"
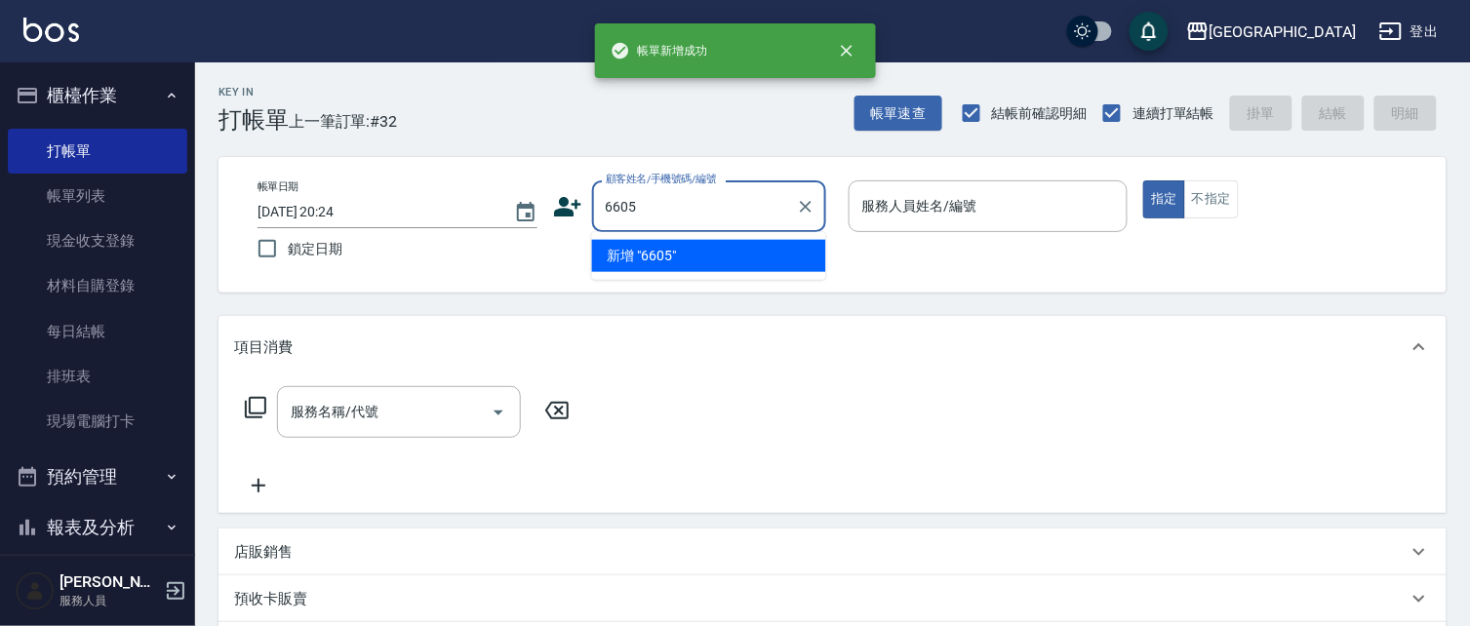
type input "6605"
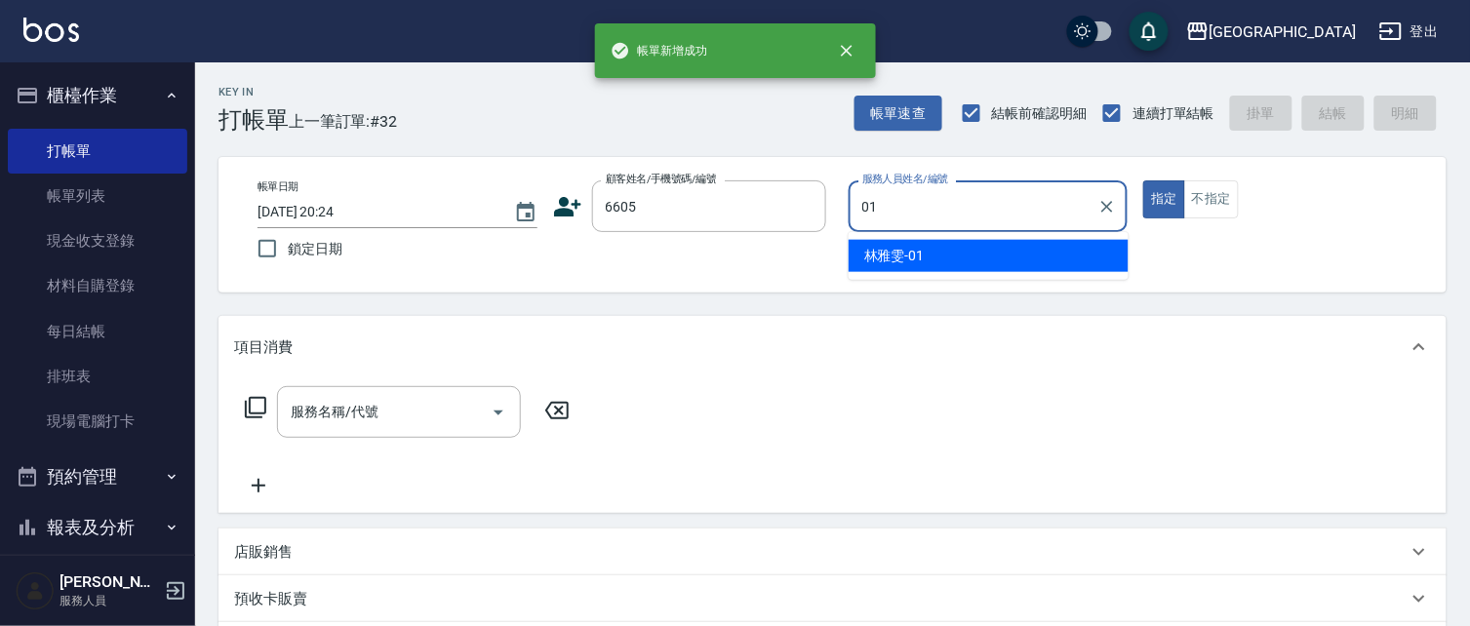
type input "[PERSON_NAME]-01"
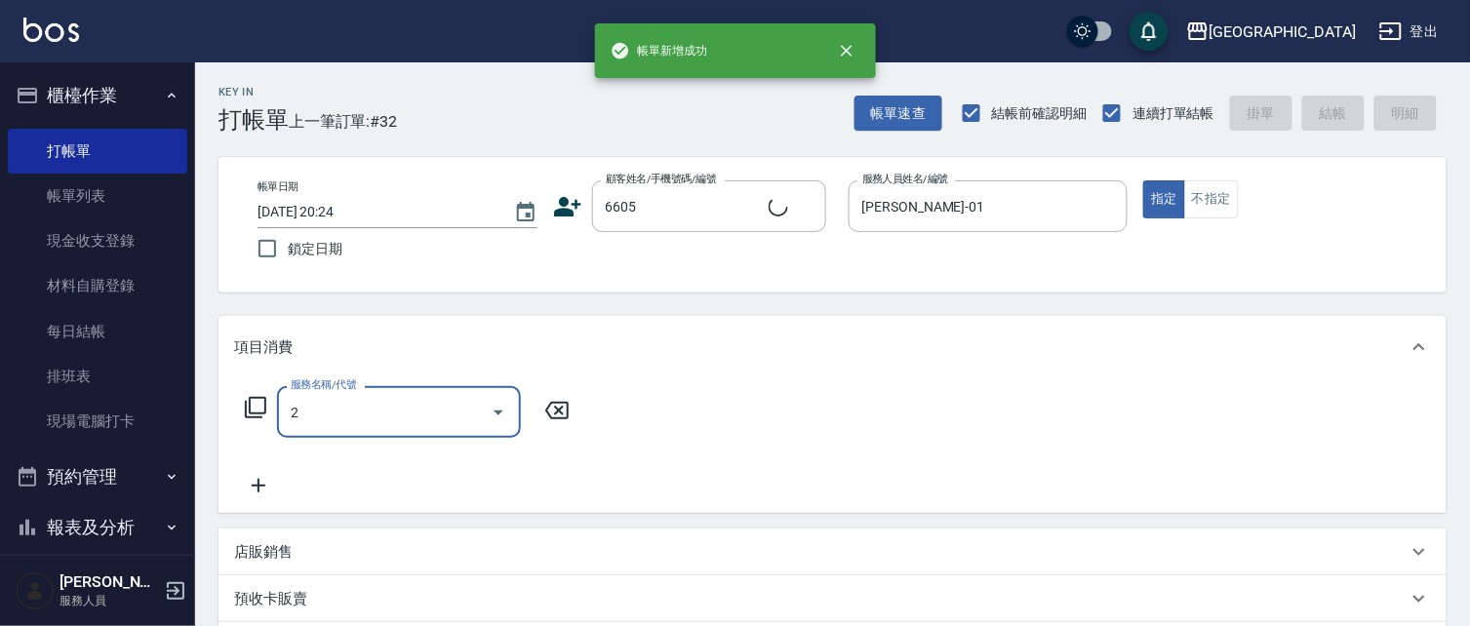
type input "22"
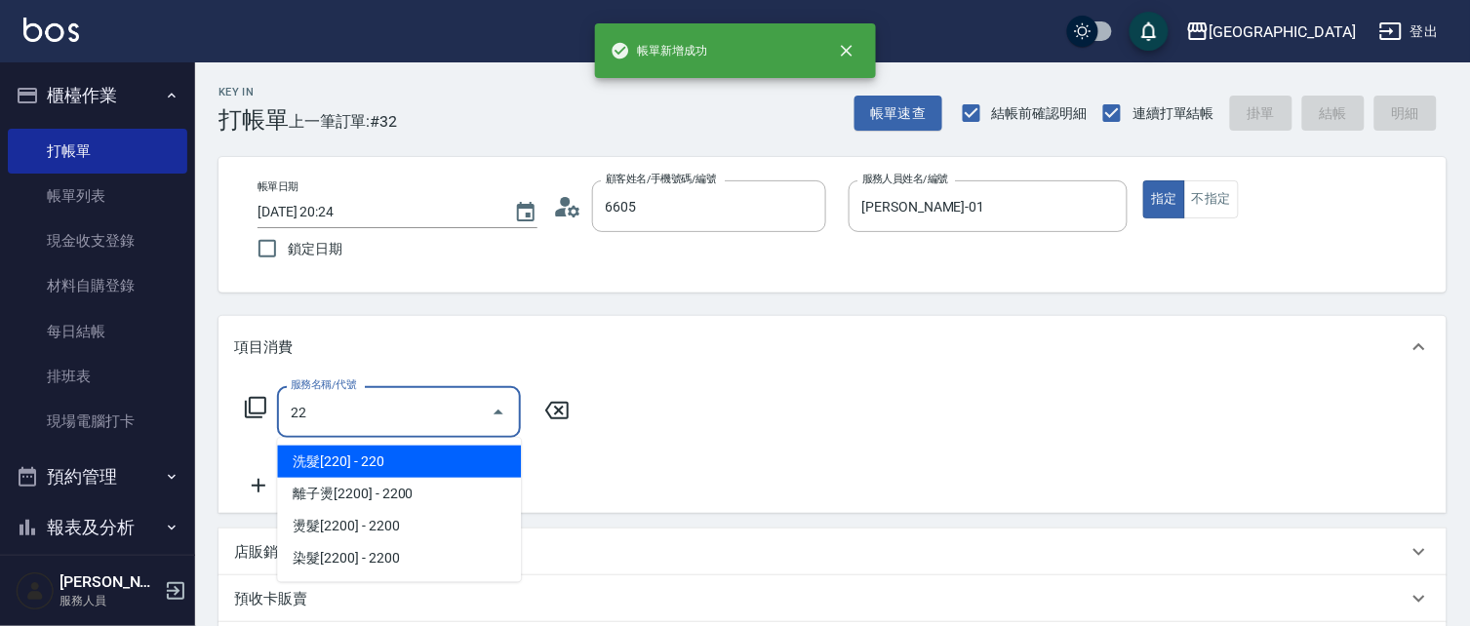
type input "林碧連/6605_林碧連/6605"
type input "洗髮(卡)230(224)"
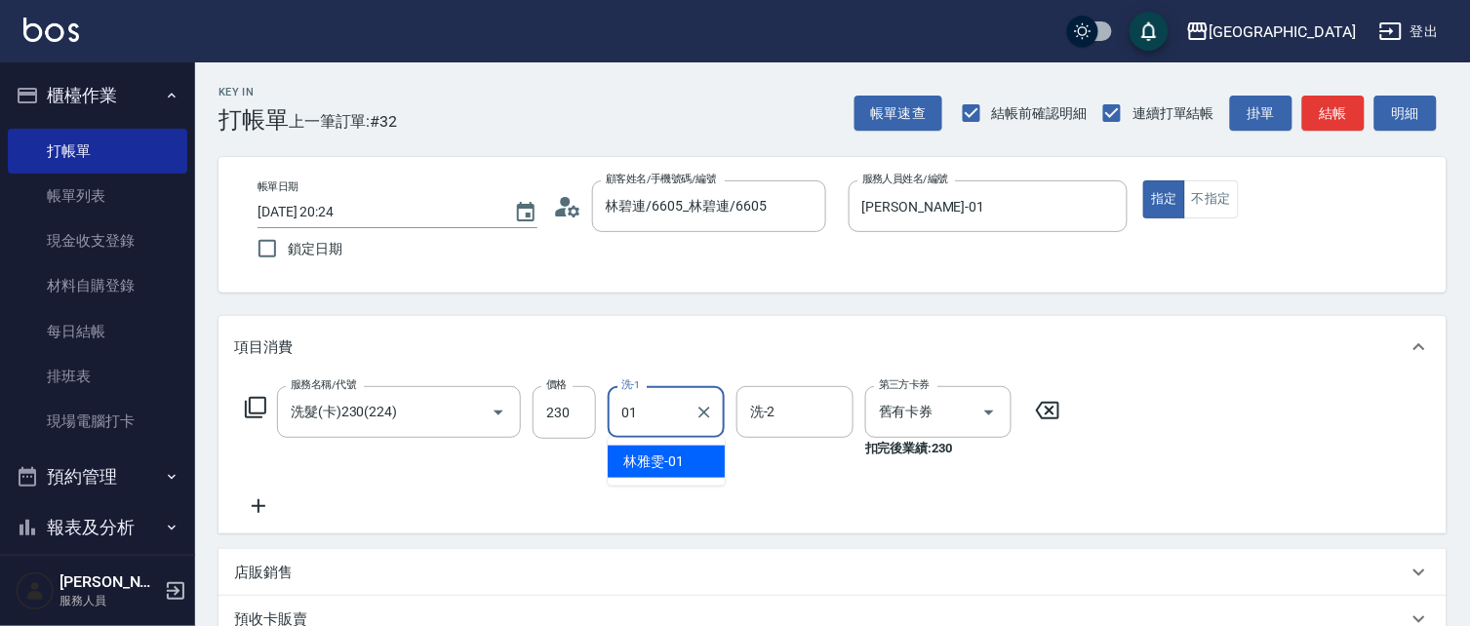
type input "[PERSON_NAME]-01"
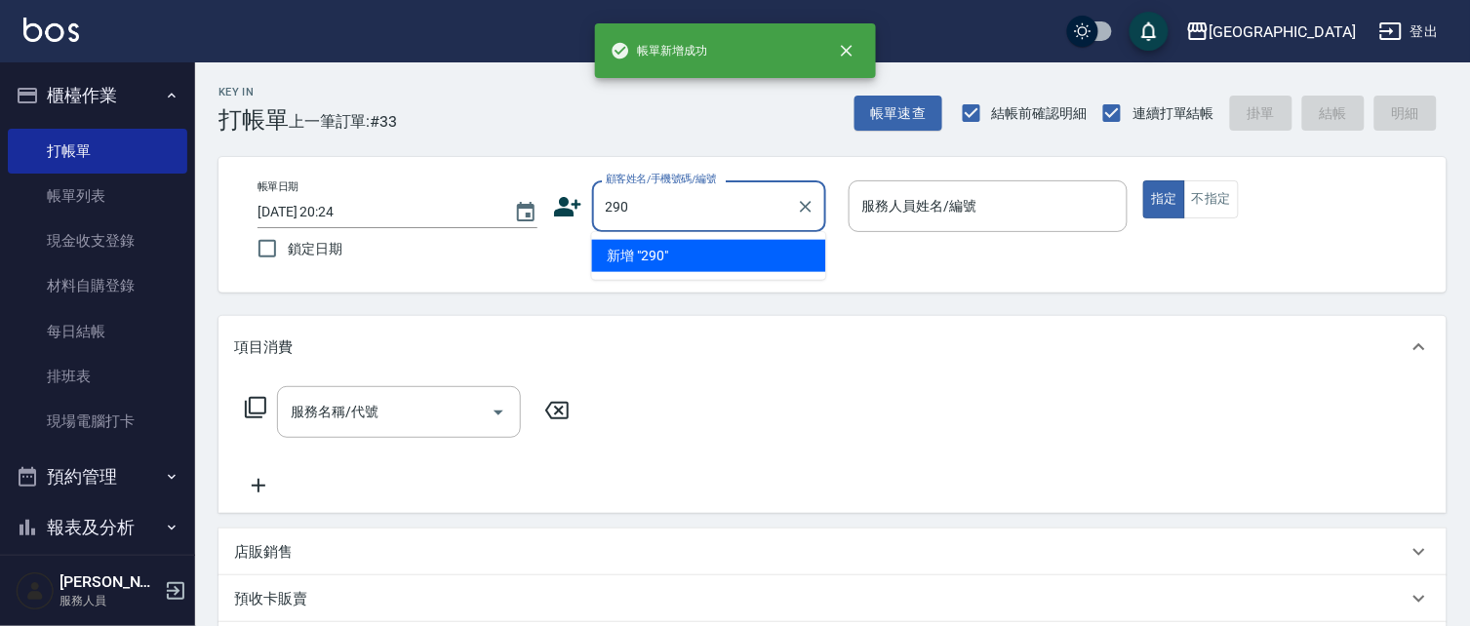
type input "290"
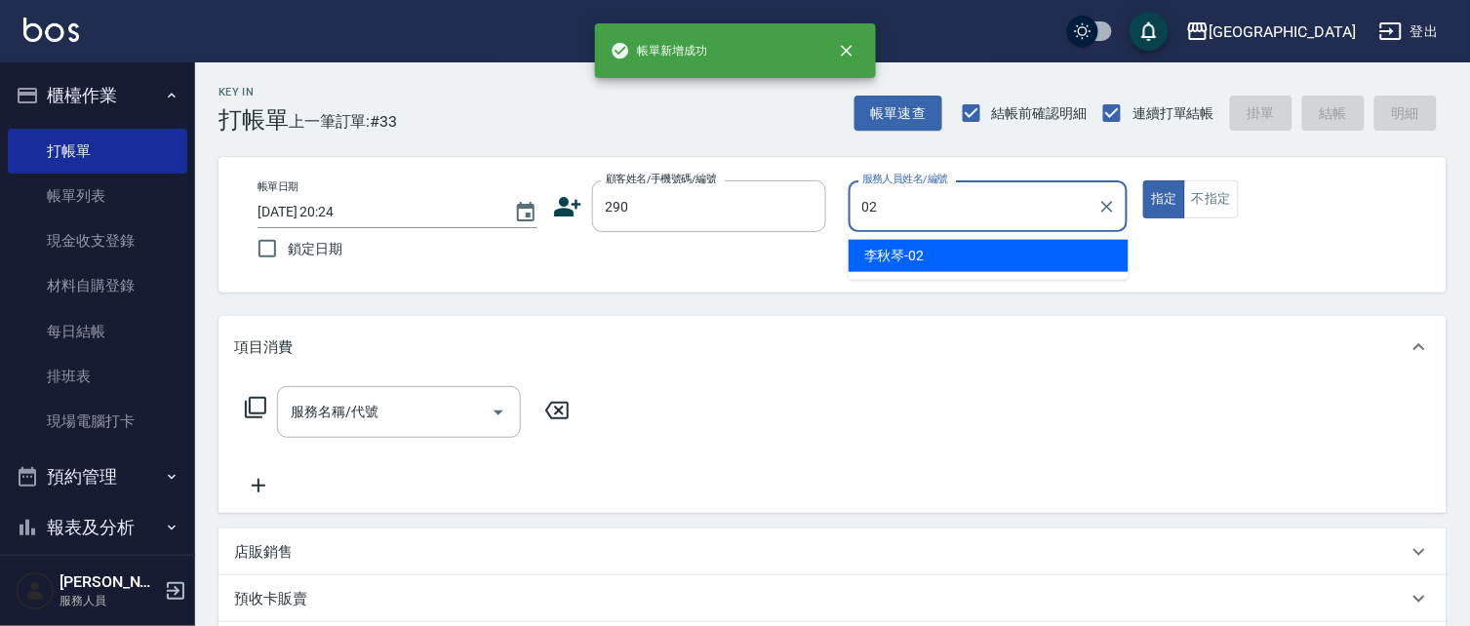
type input "[PERSON_NAME]-02"
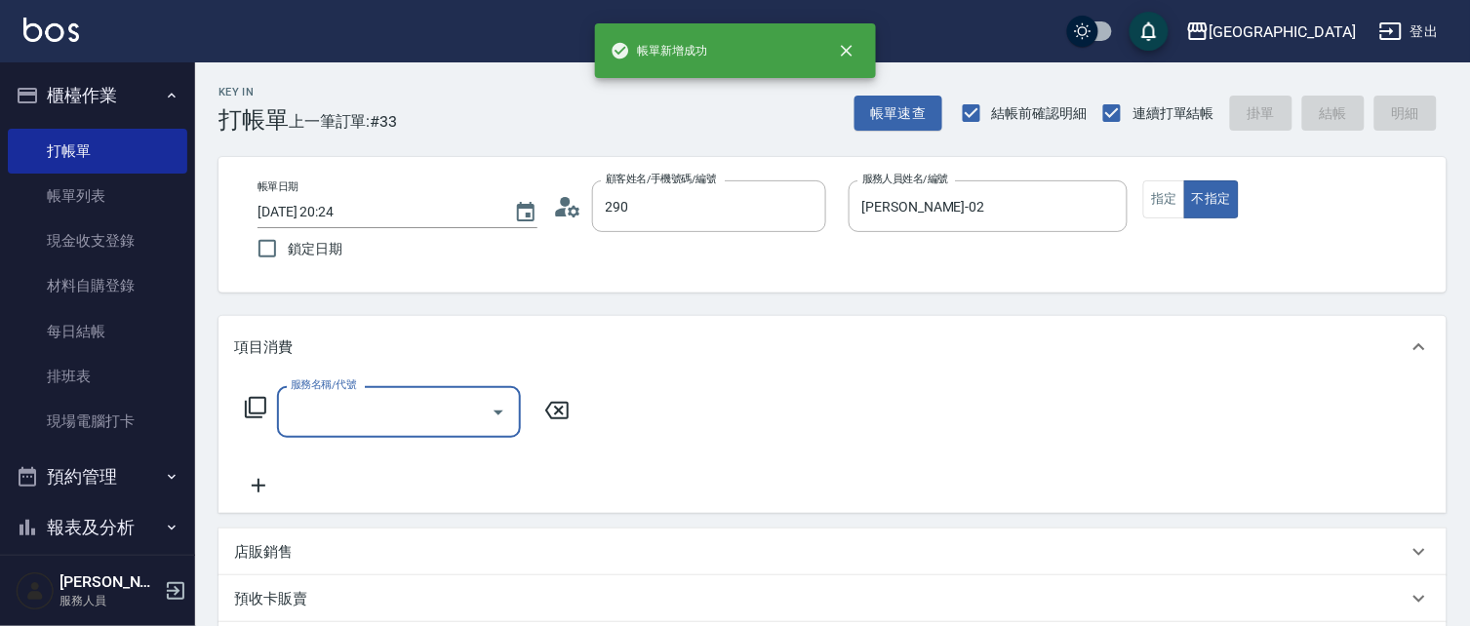
type input "[PERSON_NAME]/0989688802/290"
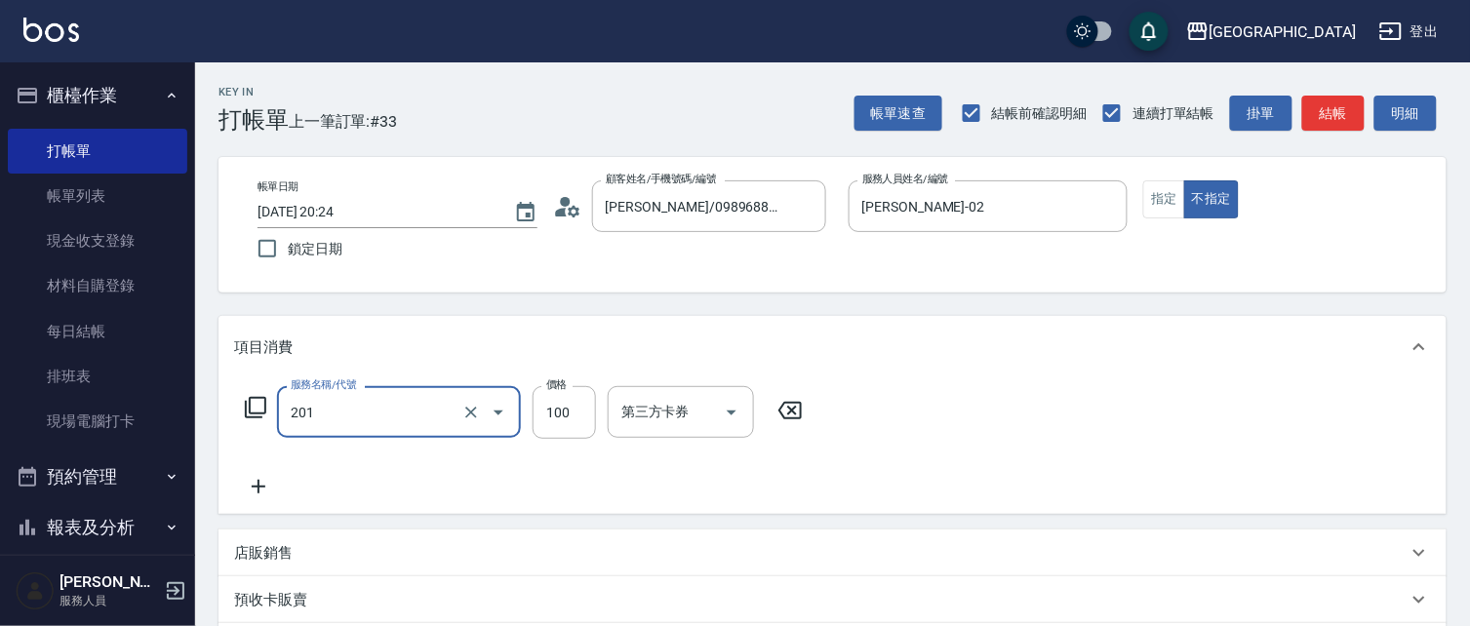
type input "洗髮[100](201)"
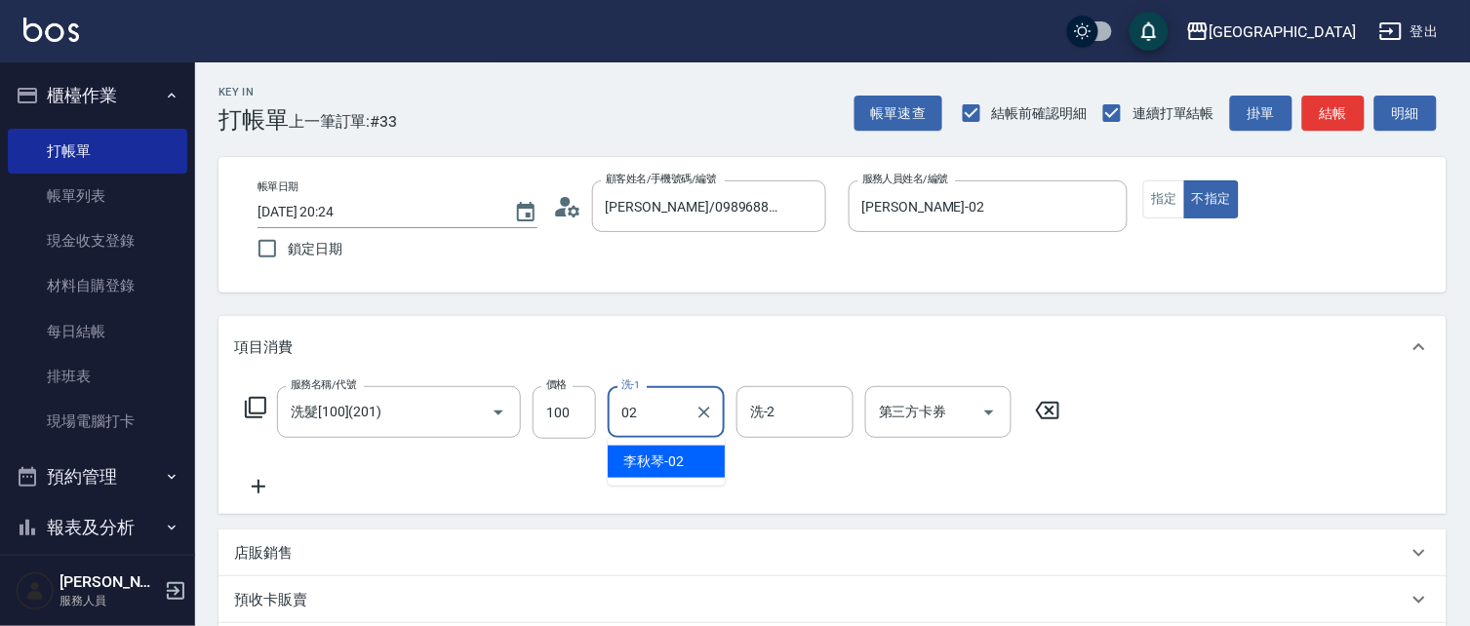
type input "[PERSON_NAME]-02"
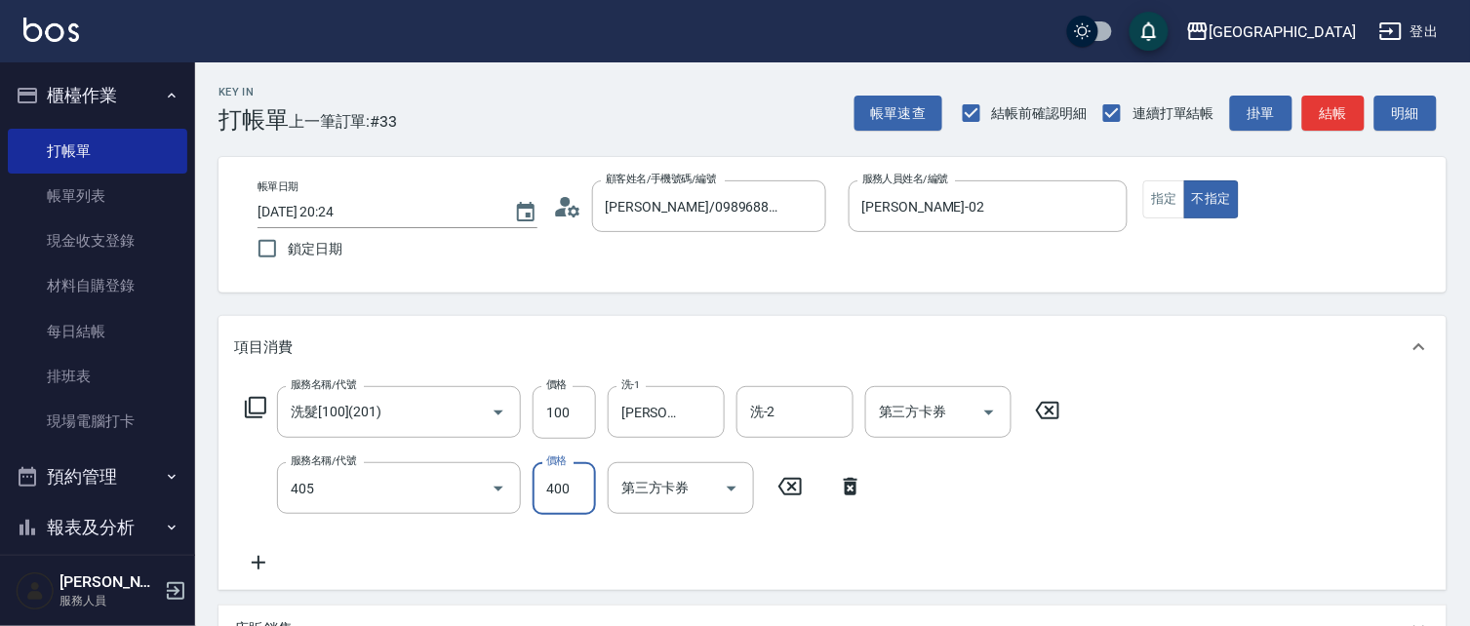
type input "剪髮(400)(405)"
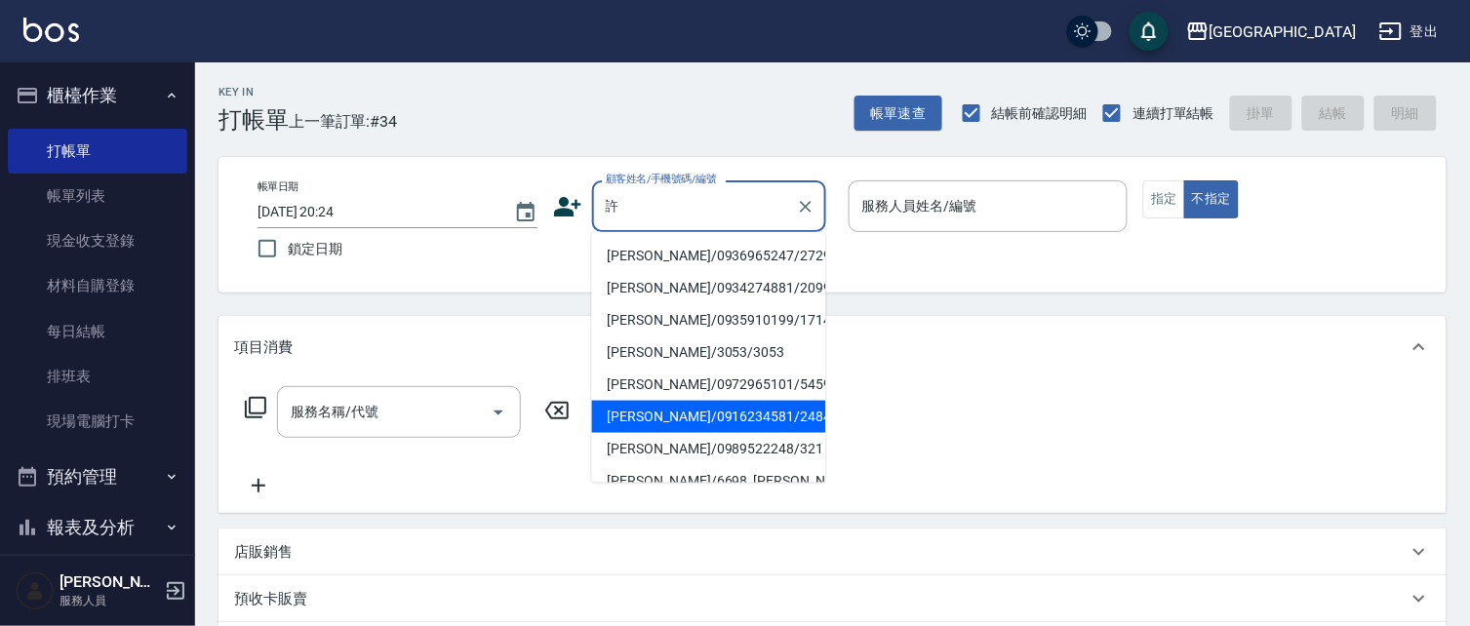
drag, startPoint x: 695, startPoint y: 415, endPoint x: 706, endPoint y: 413, distance: 10.9
click at [698, 415] on li "[PERSON_NAME]/0916234581/2484" at bounding box center [709, 417] width 234 height 32
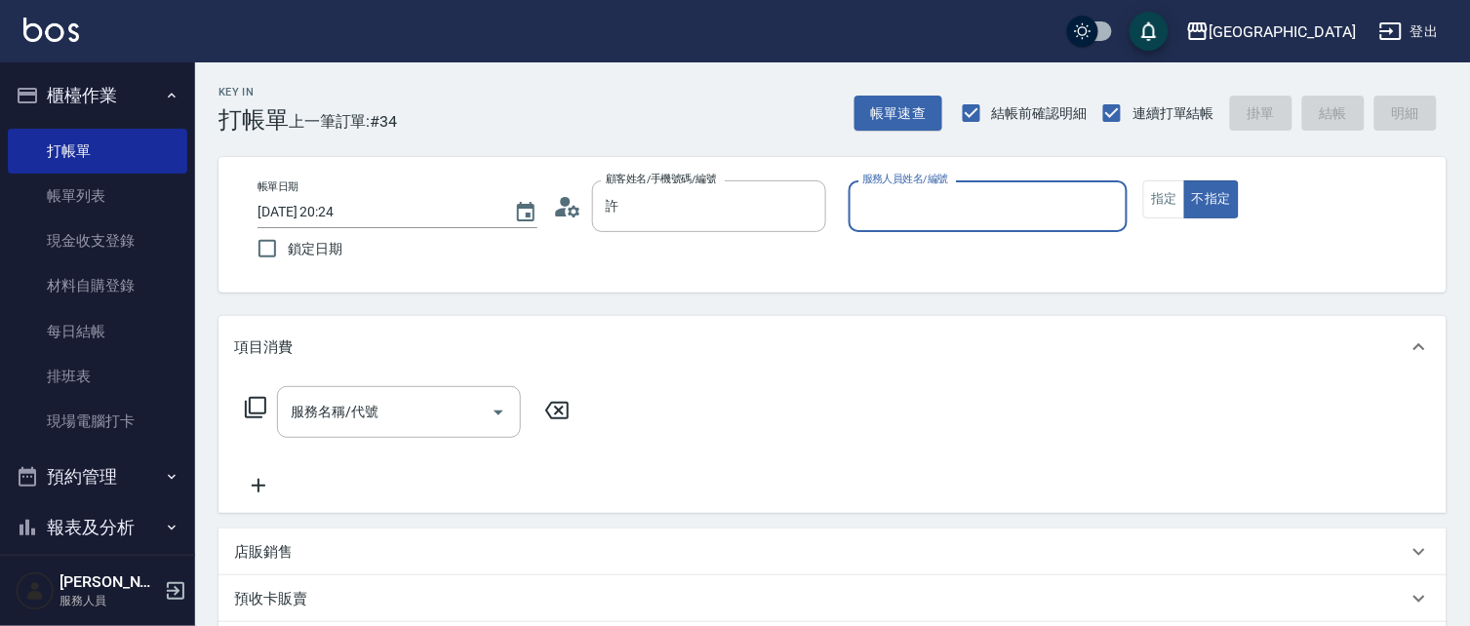
type input "[PERSON_NAME]/0916234581/2484"
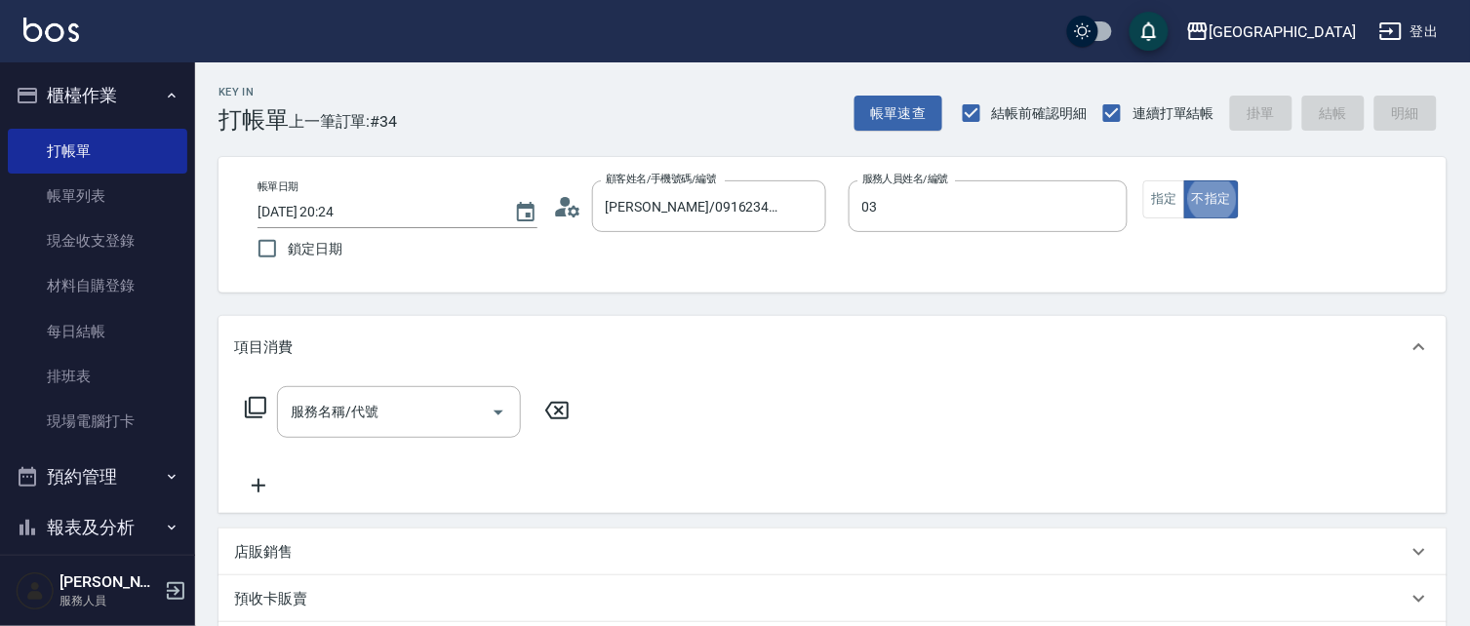
type input "[PERSON_NAME]媗-03"
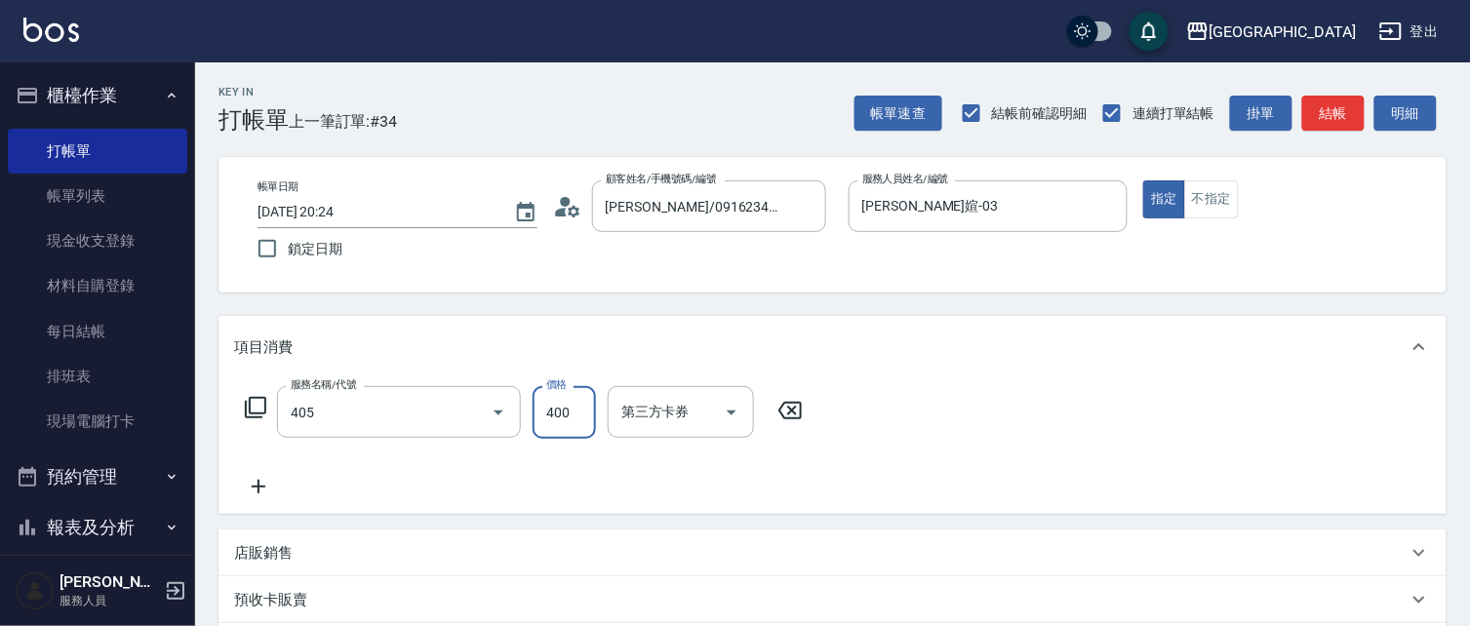
type input "剪髮(400)(405)"
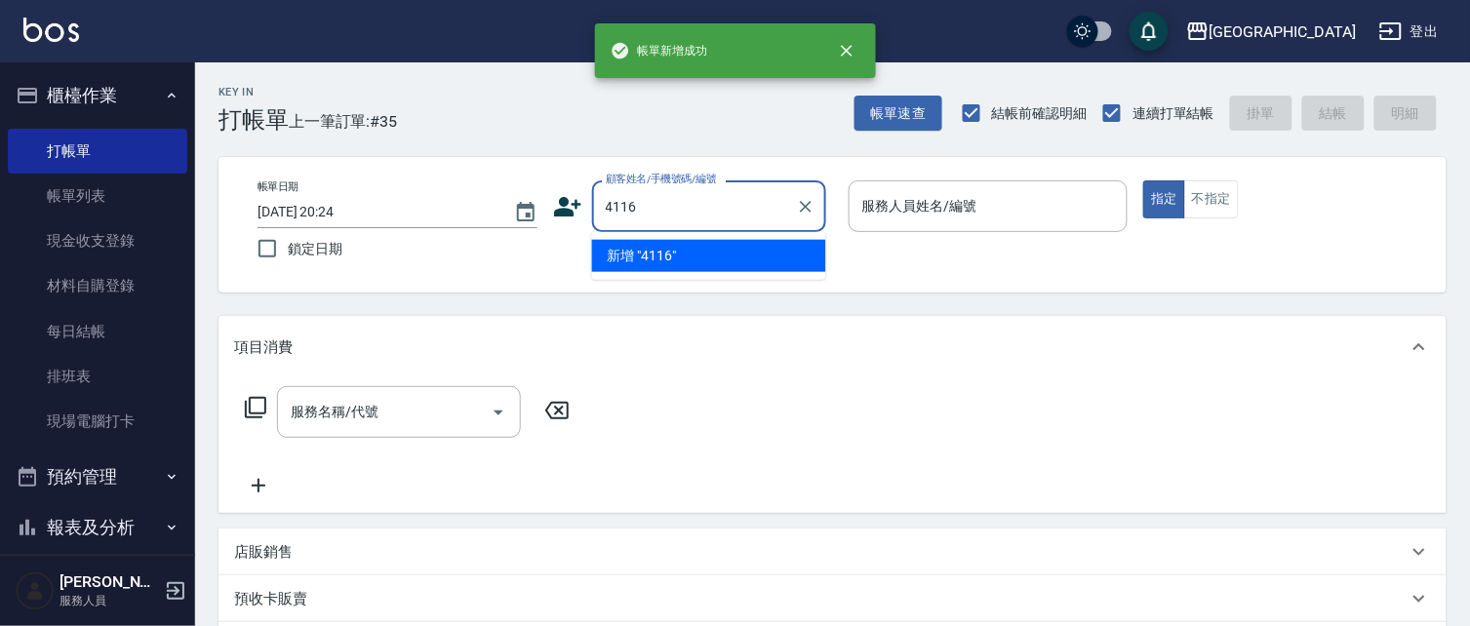
type input "4116"
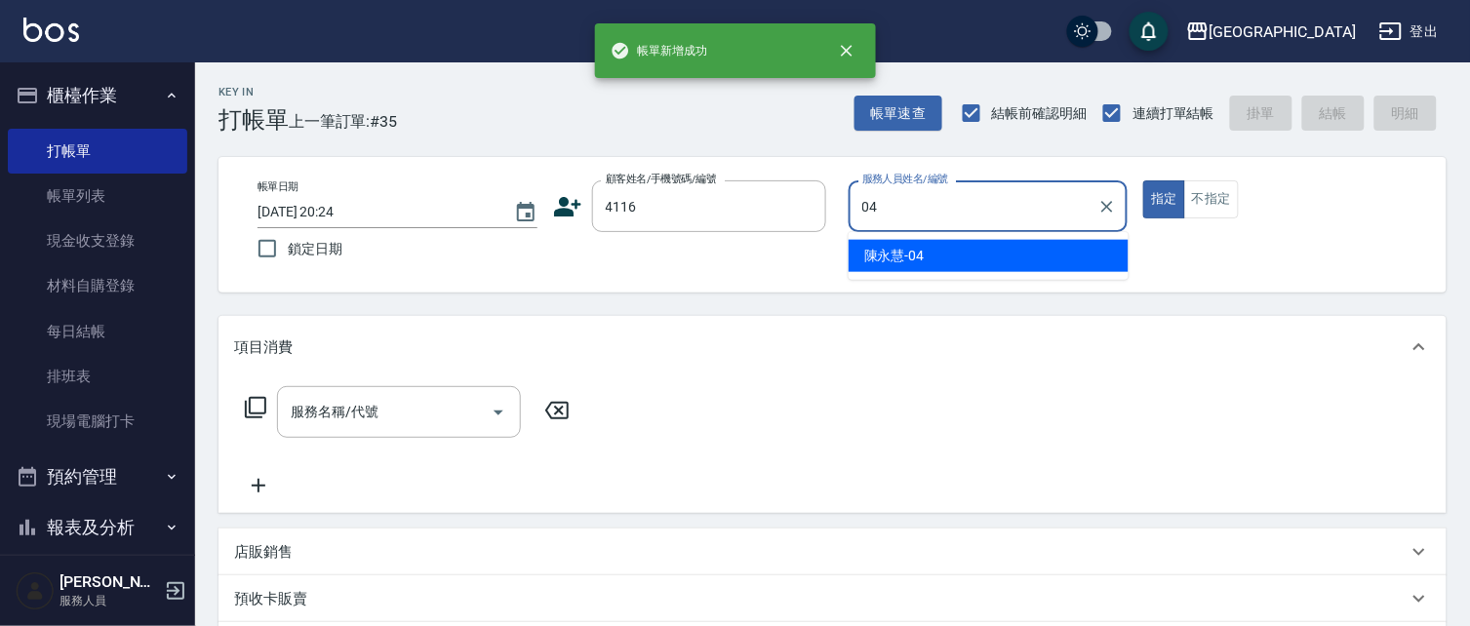
type input "[PERSON_NAME]04"
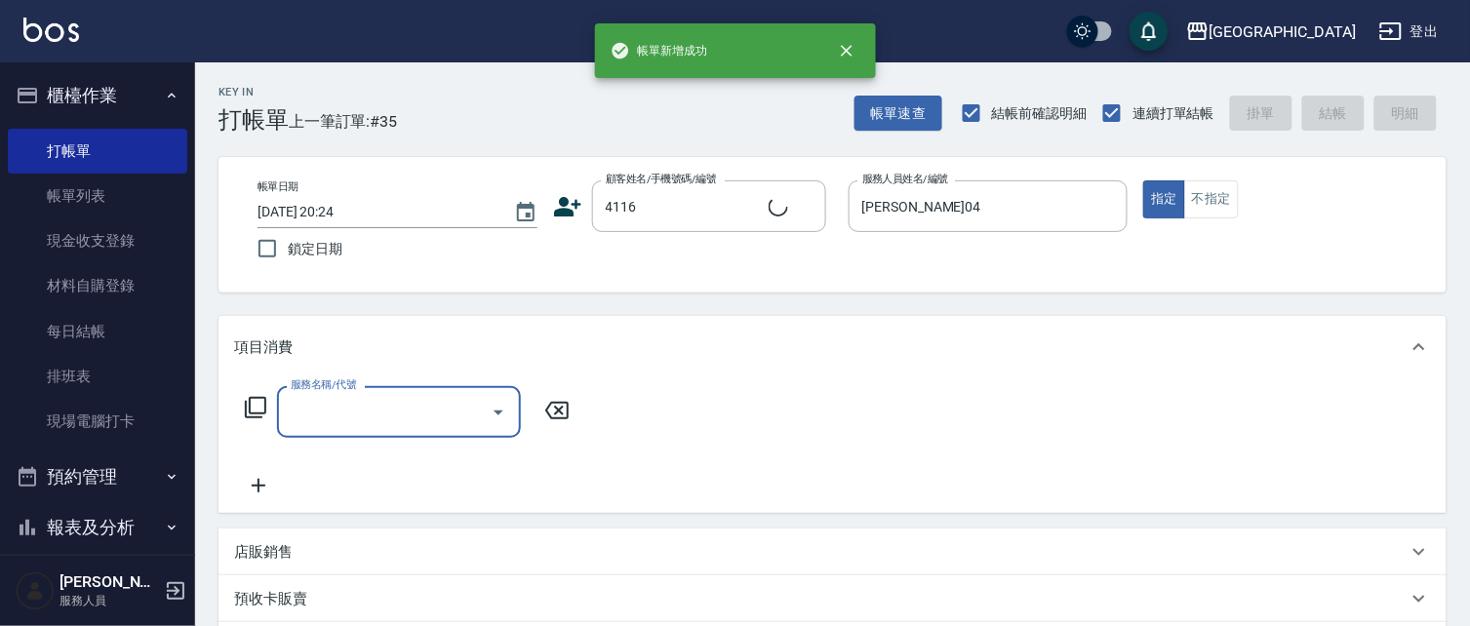
type input "2"
type input "[PERSON_NAME]/0931036639/4116"
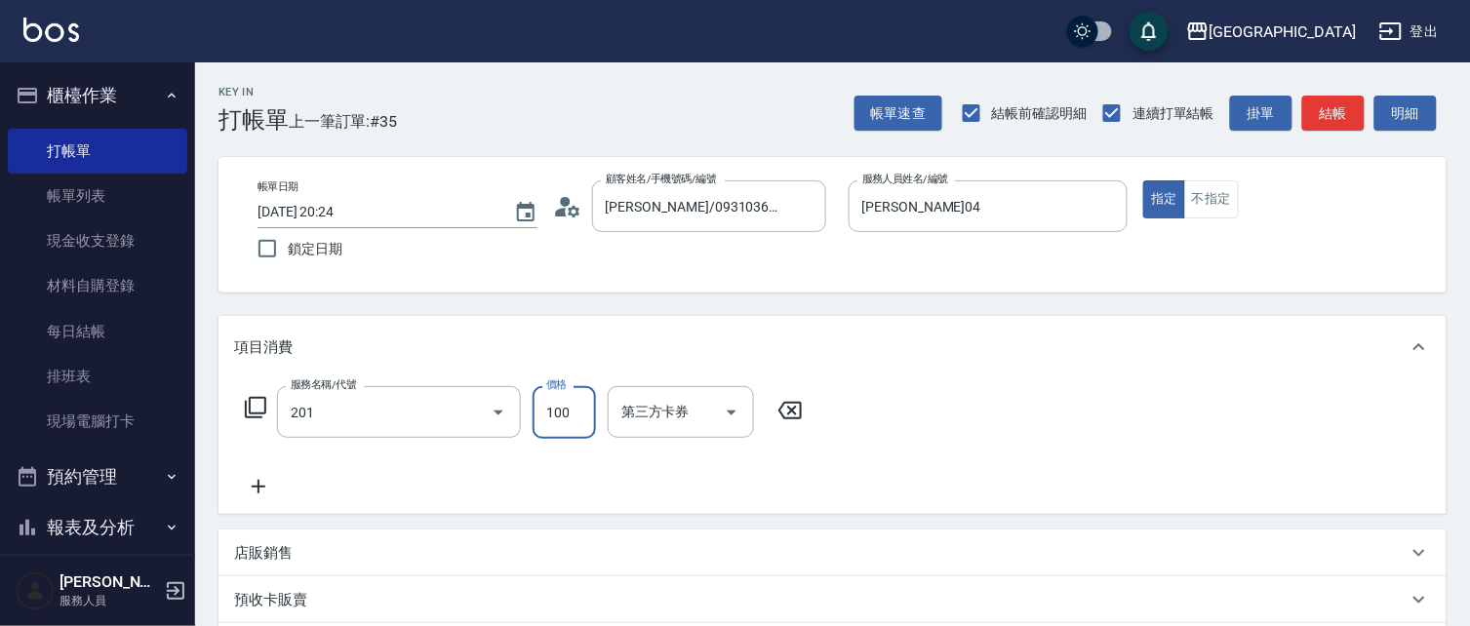
type input "洗髮[100](201)"
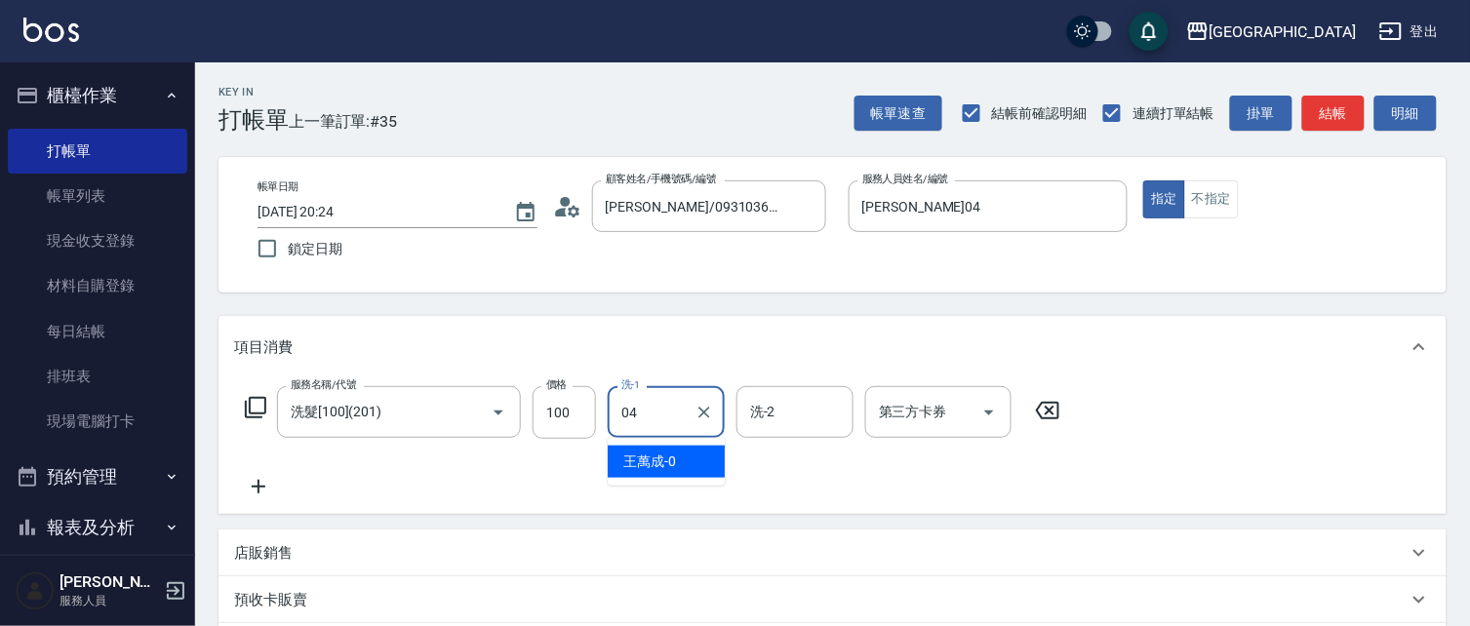
type input "[PERSON_NAME]04"
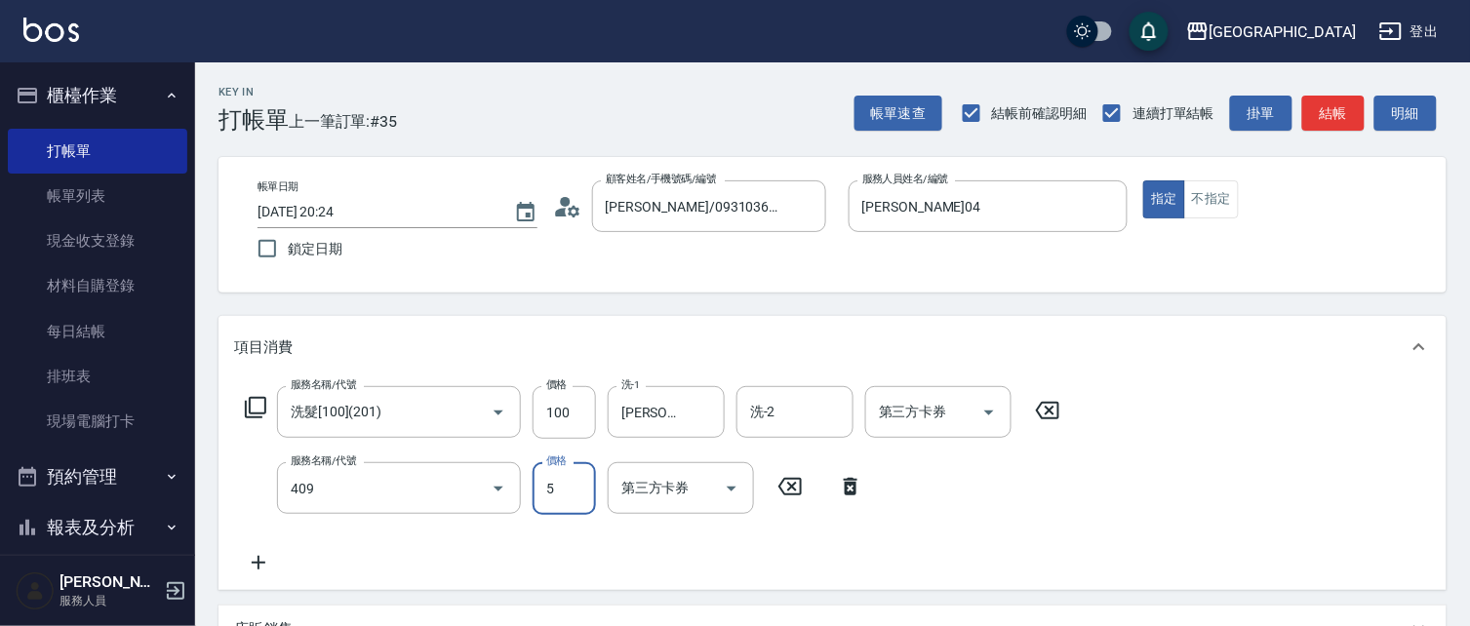
type input "剪髮(550)(409)"
type input "580"
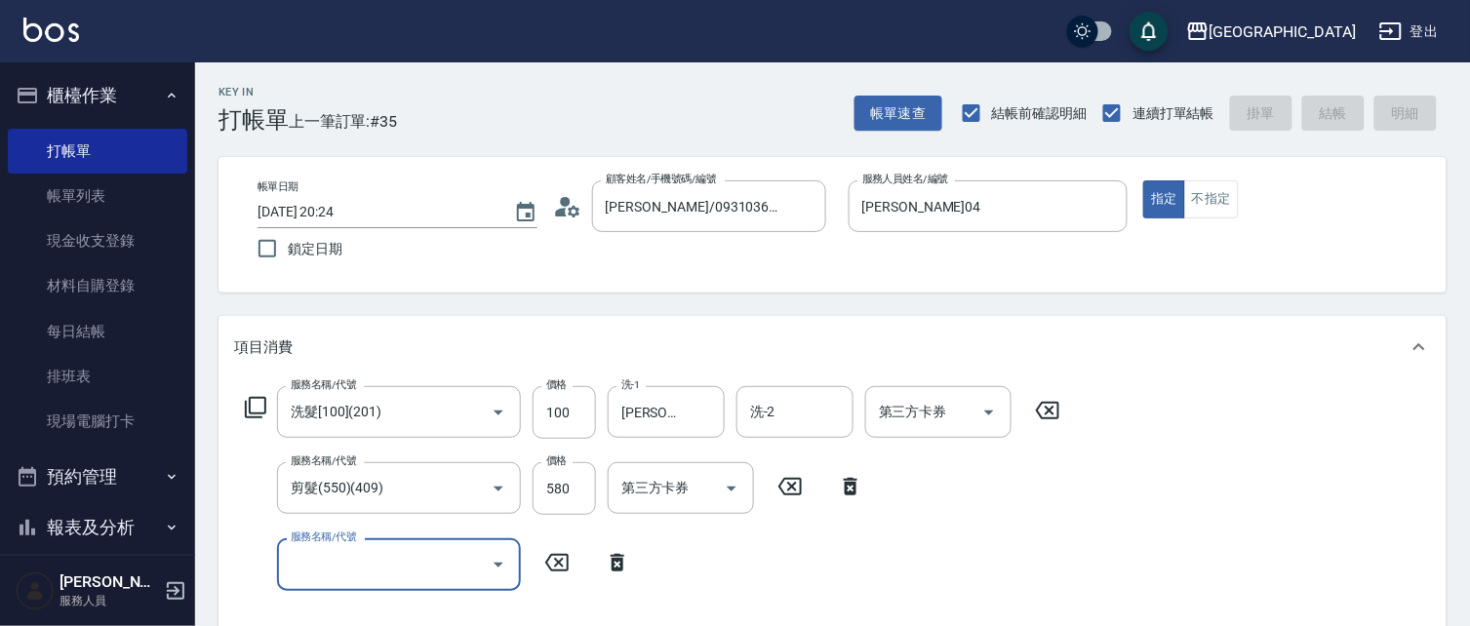
type input "[DATE] 20:25"
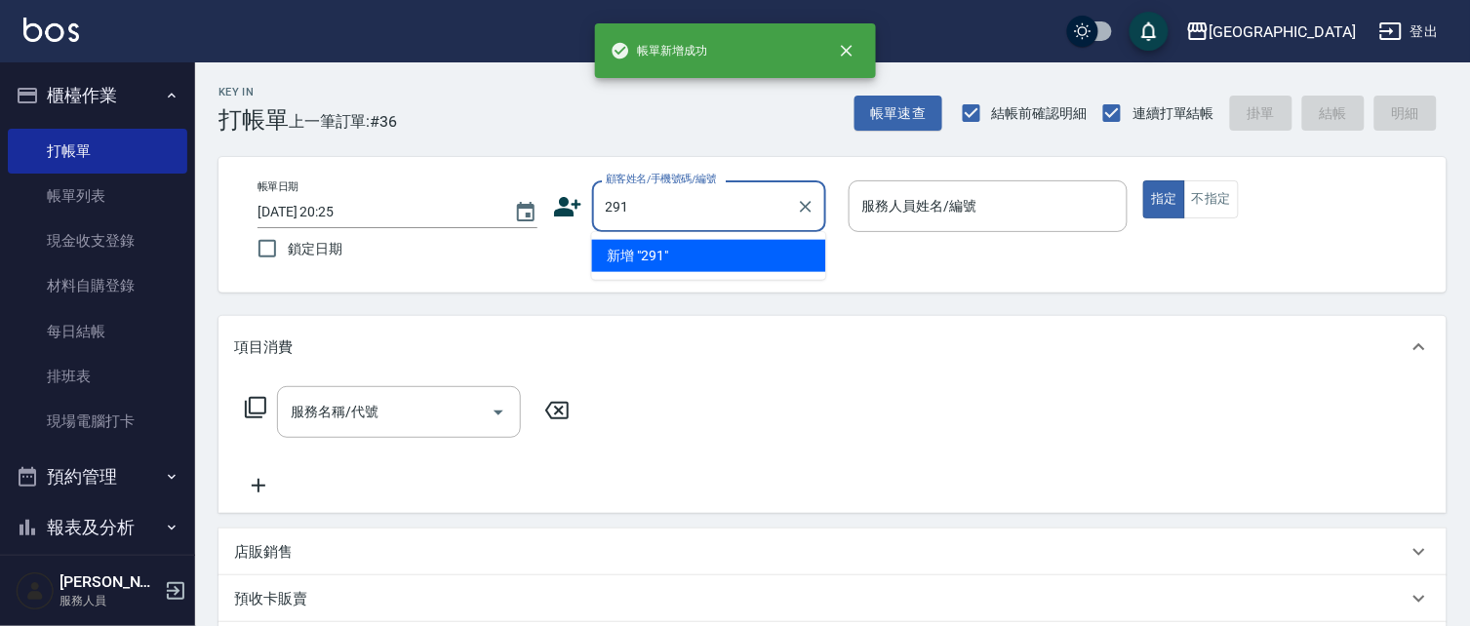
type input "291"
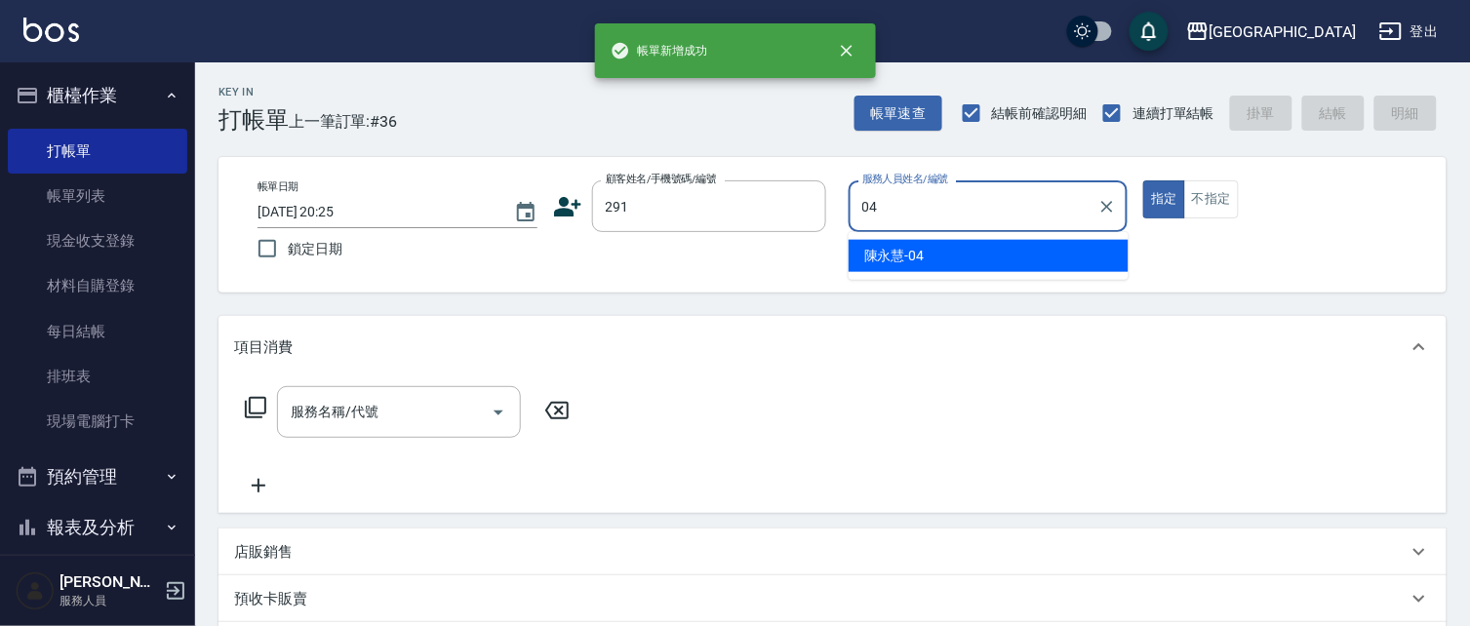
type input "[PERSON_NAME]04"
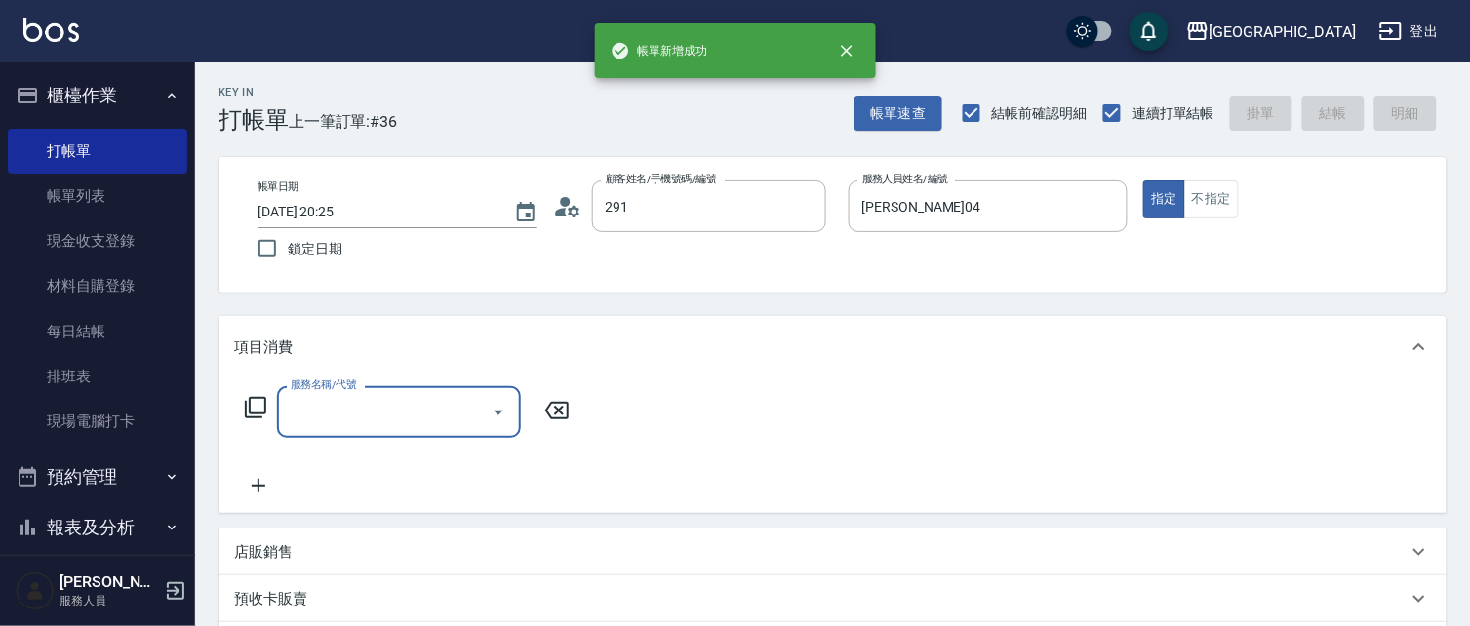
type input "[PERSON_NAME]/291/291"
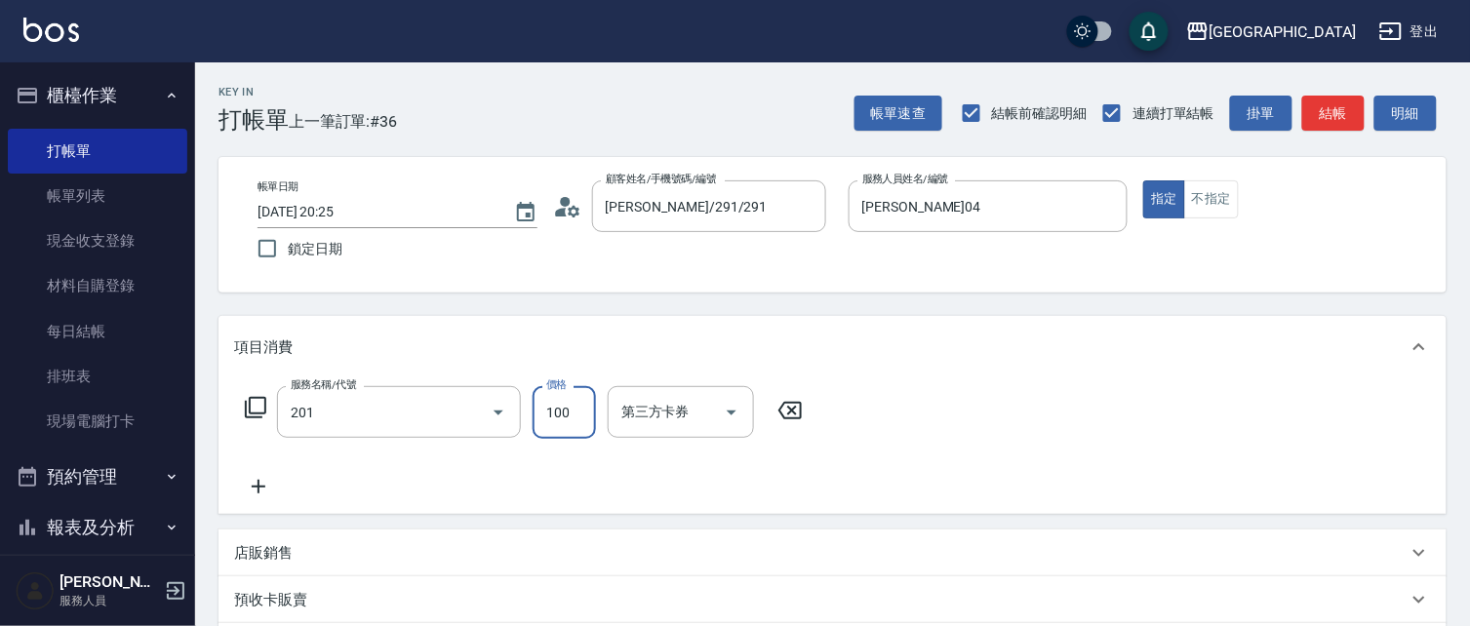
type input "洗髮[100](201)"
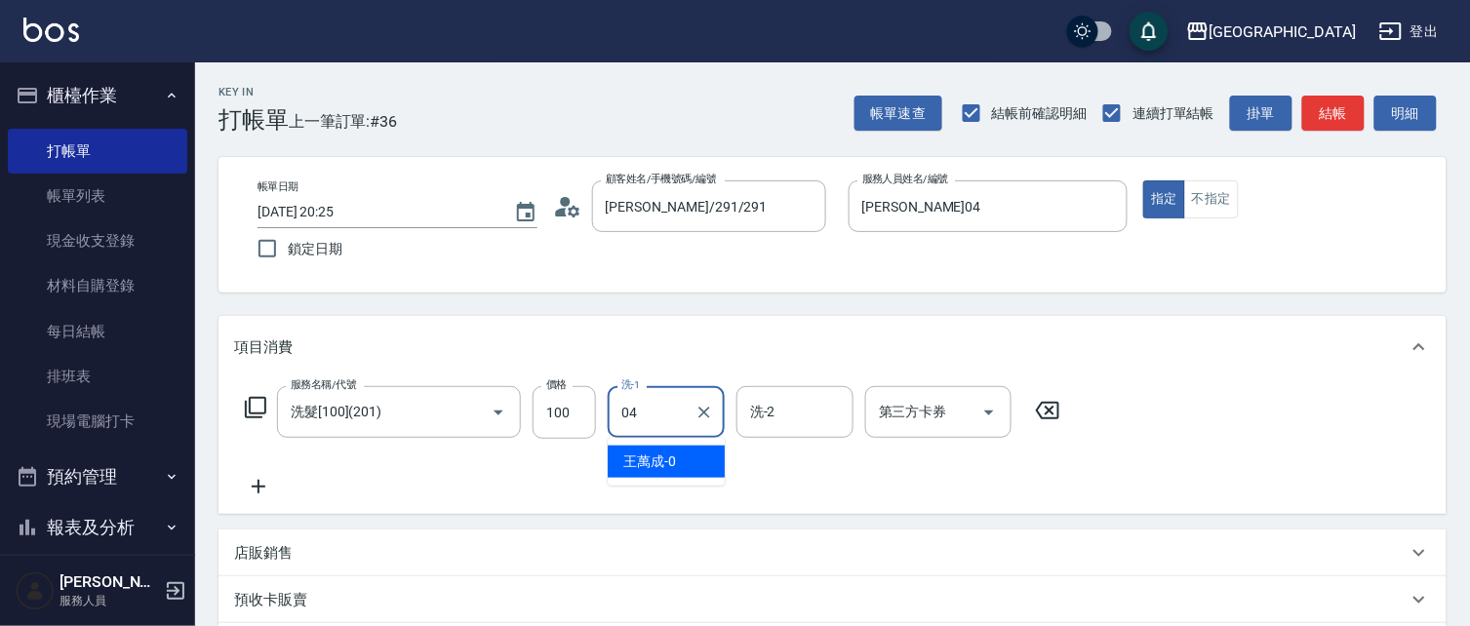
type input "[PERSON_NAME]04"
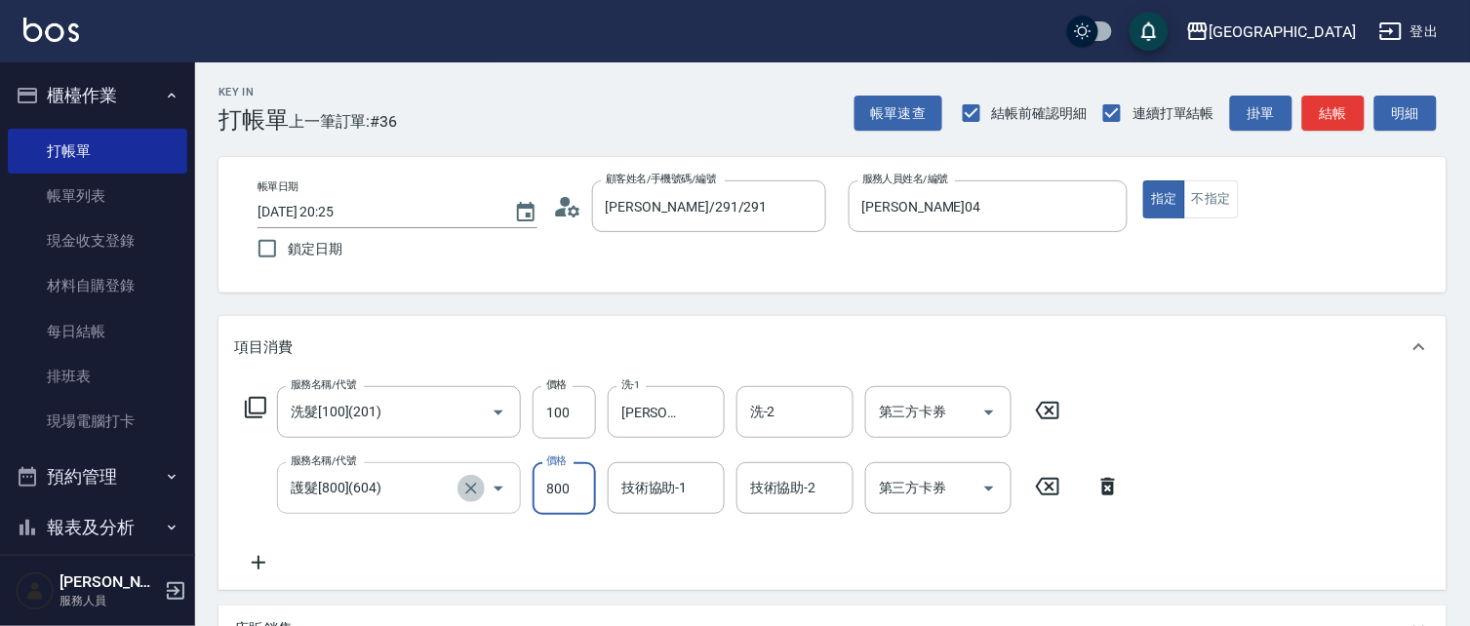
click at [482, 492] on button "Clear" at bounding box center [470, 488] width 27 height 27
type input "護髮[800](604)"
type input "護髮[600](603)"
type input "699"
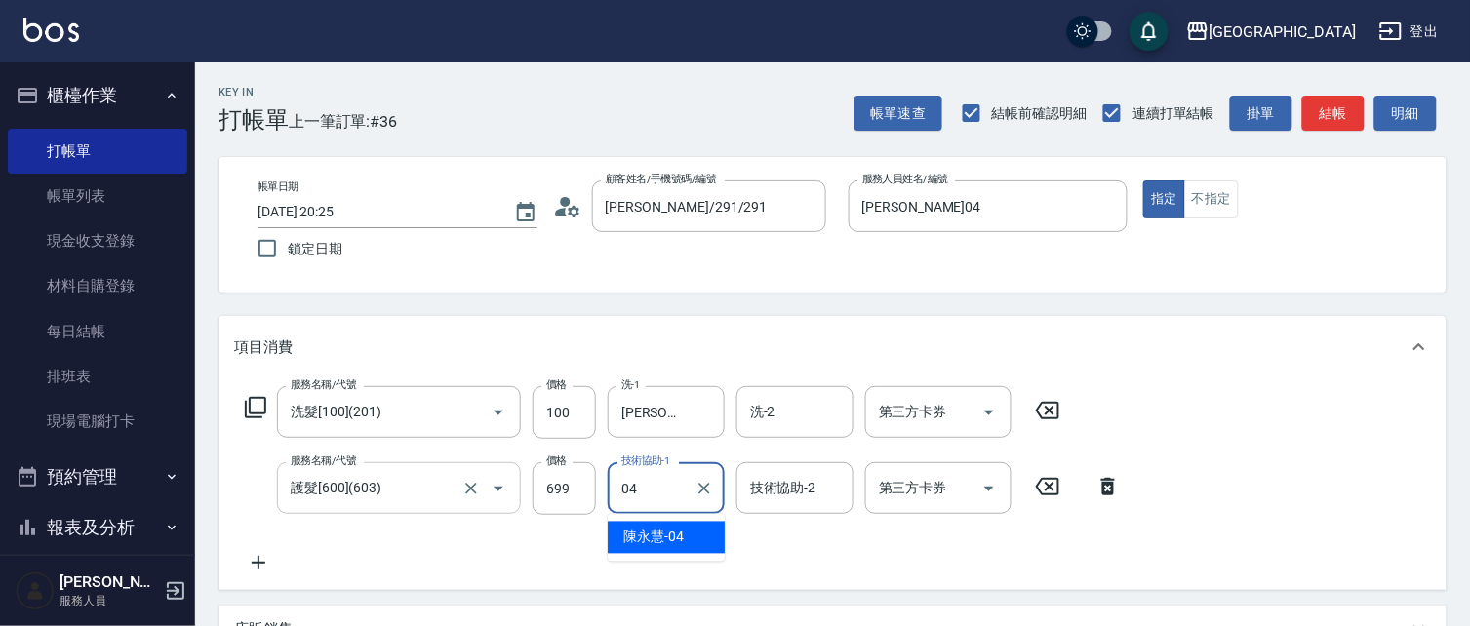
type input "[PERSON_NAME]04"
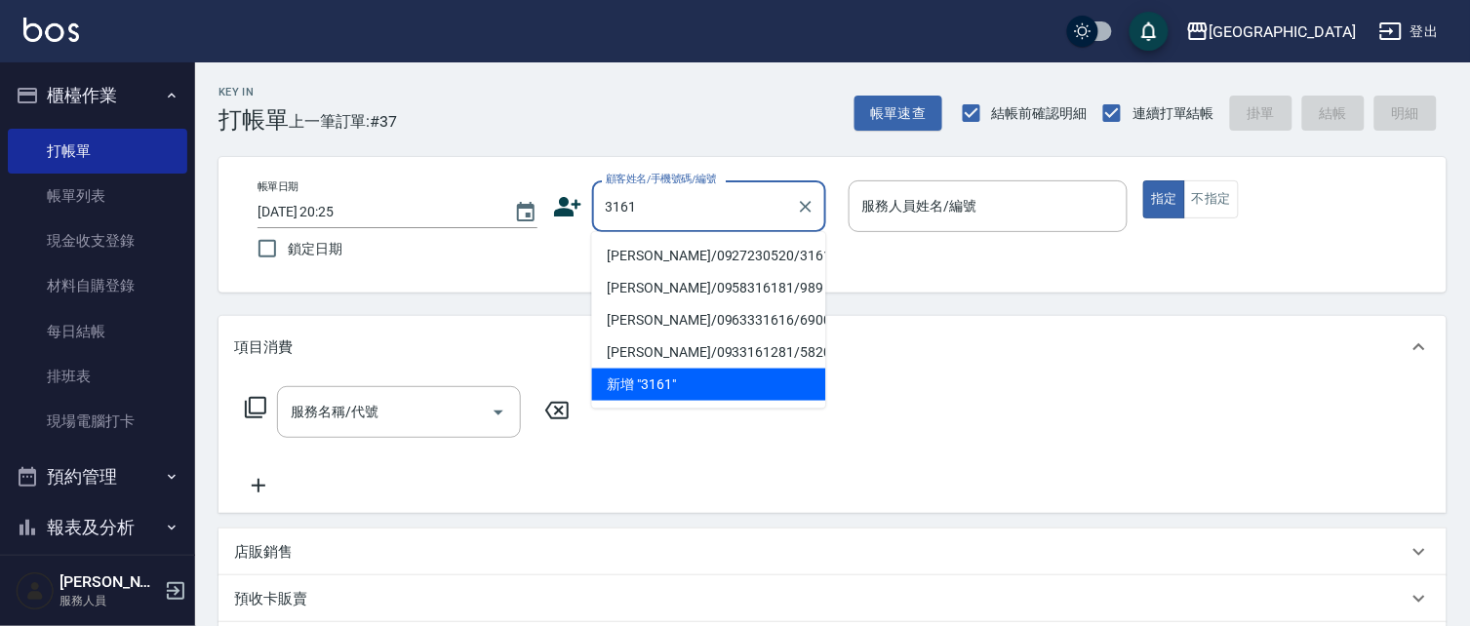
type input "[PERSON_NAME]/0927230520/3161"
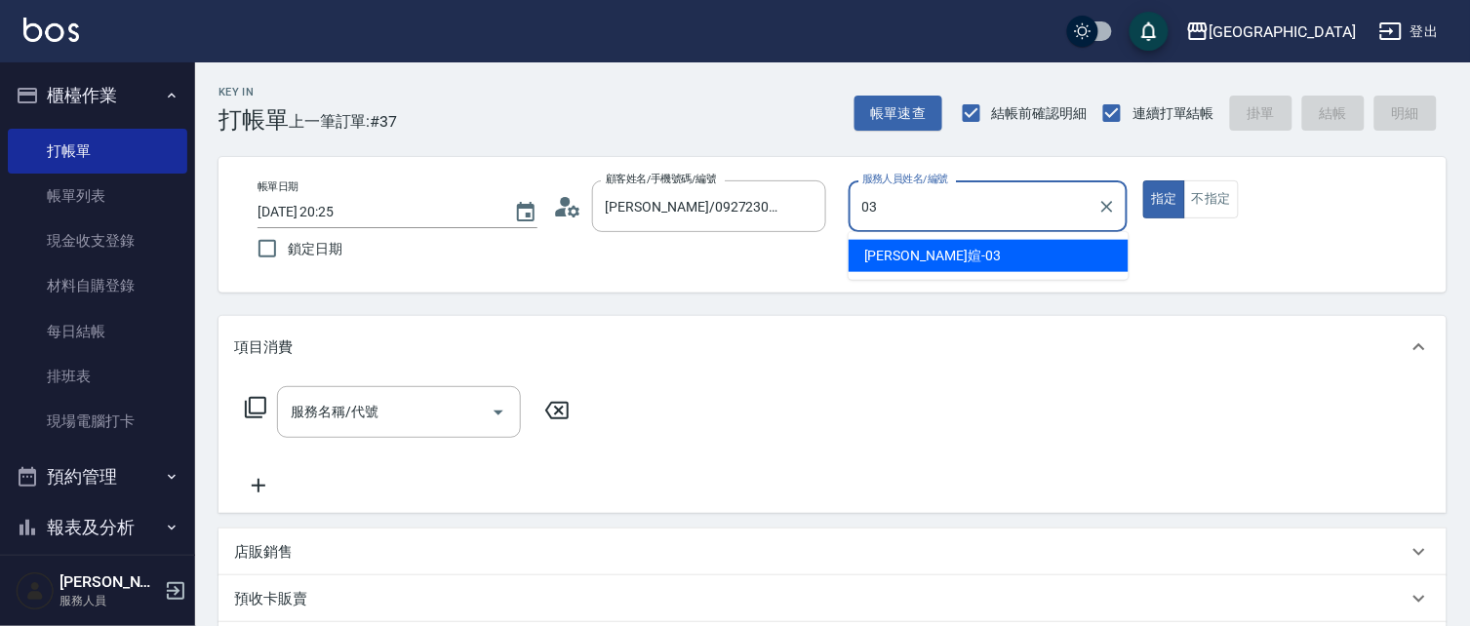
type input "[PERSON_NAME]媗-03"
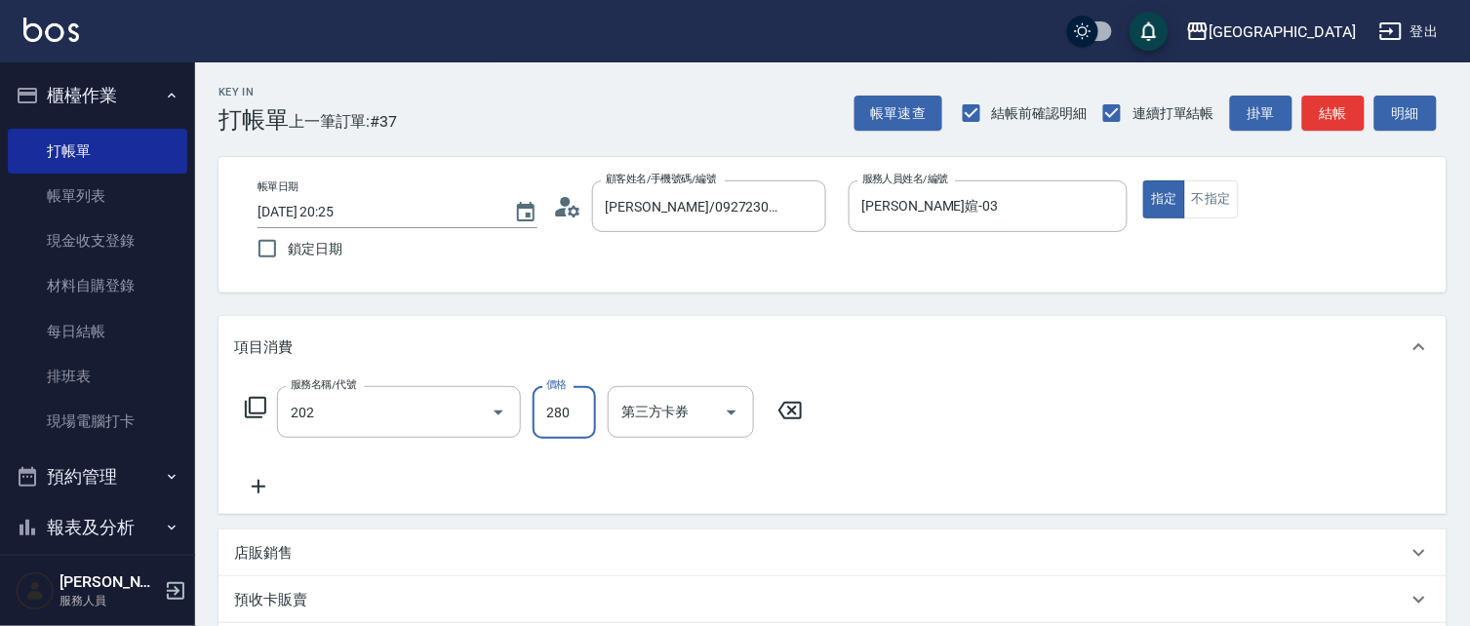
type input "洗髮[280](202)"
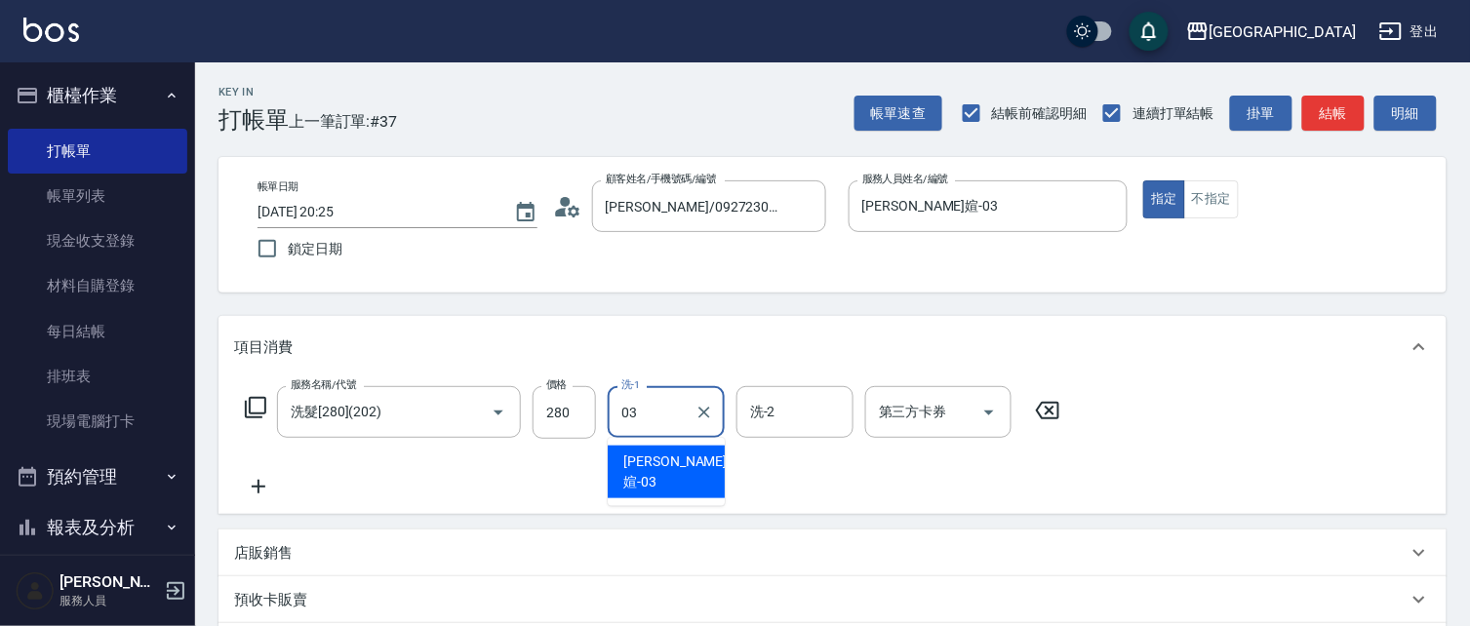
type input "[PERSON_NAME]媗-03"
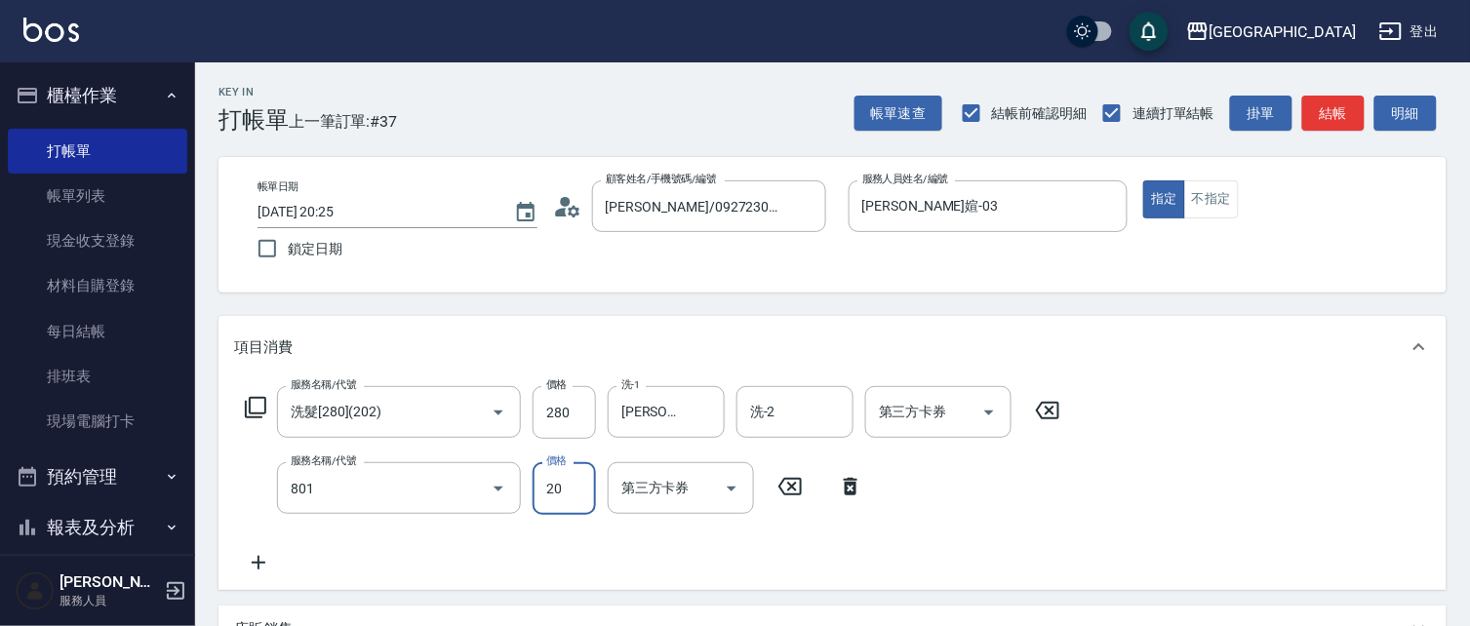
type input "潤絲(801)"
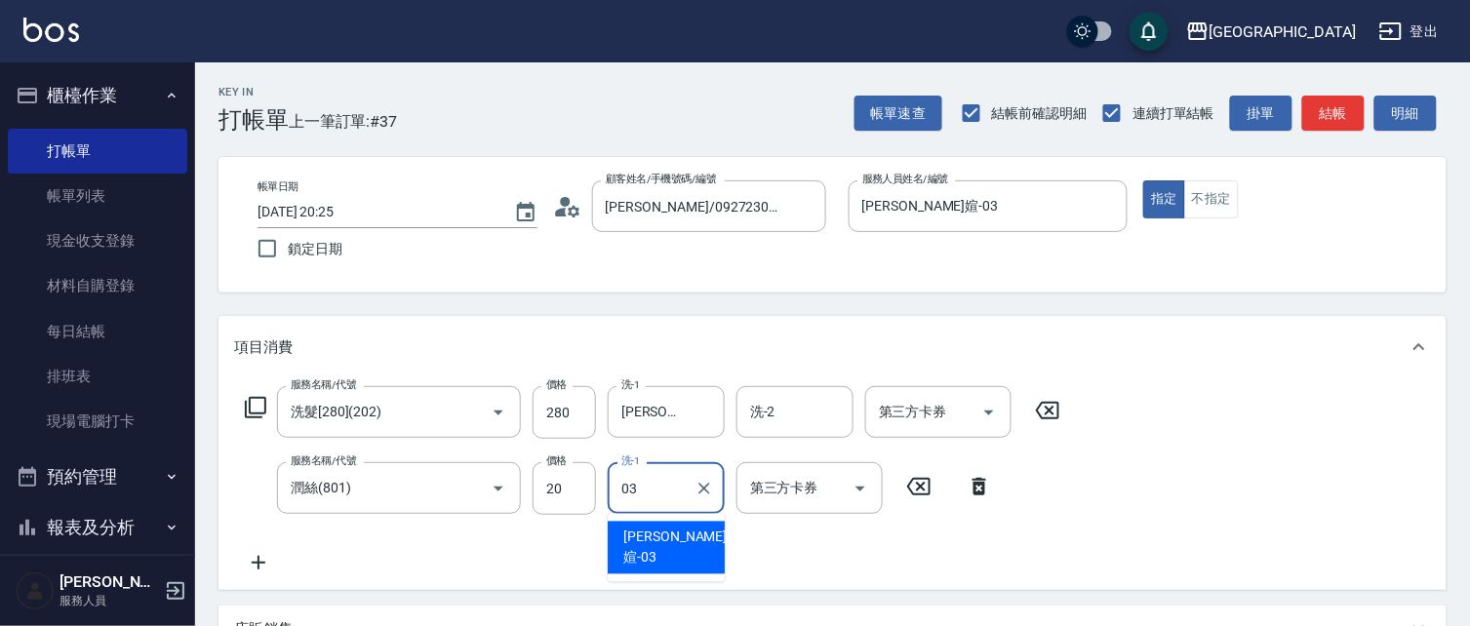
type input "[PERSON_NAME]媗-03"
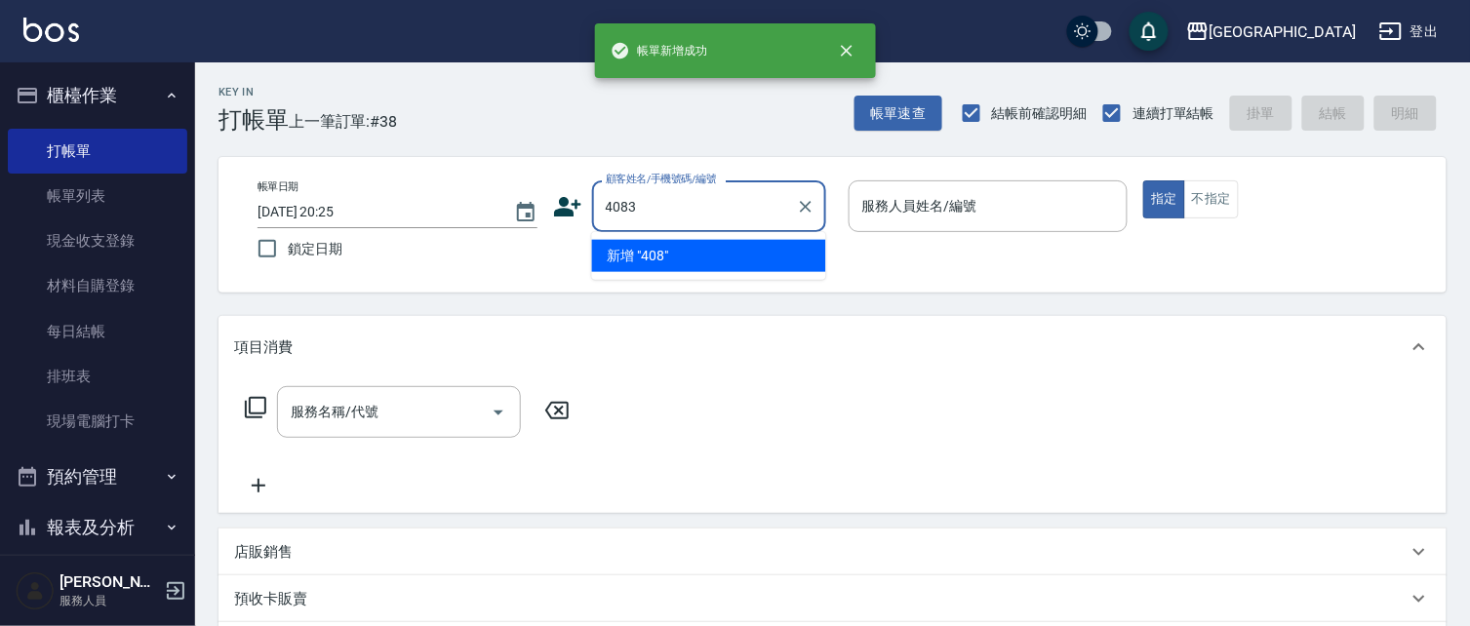
type input "4083"
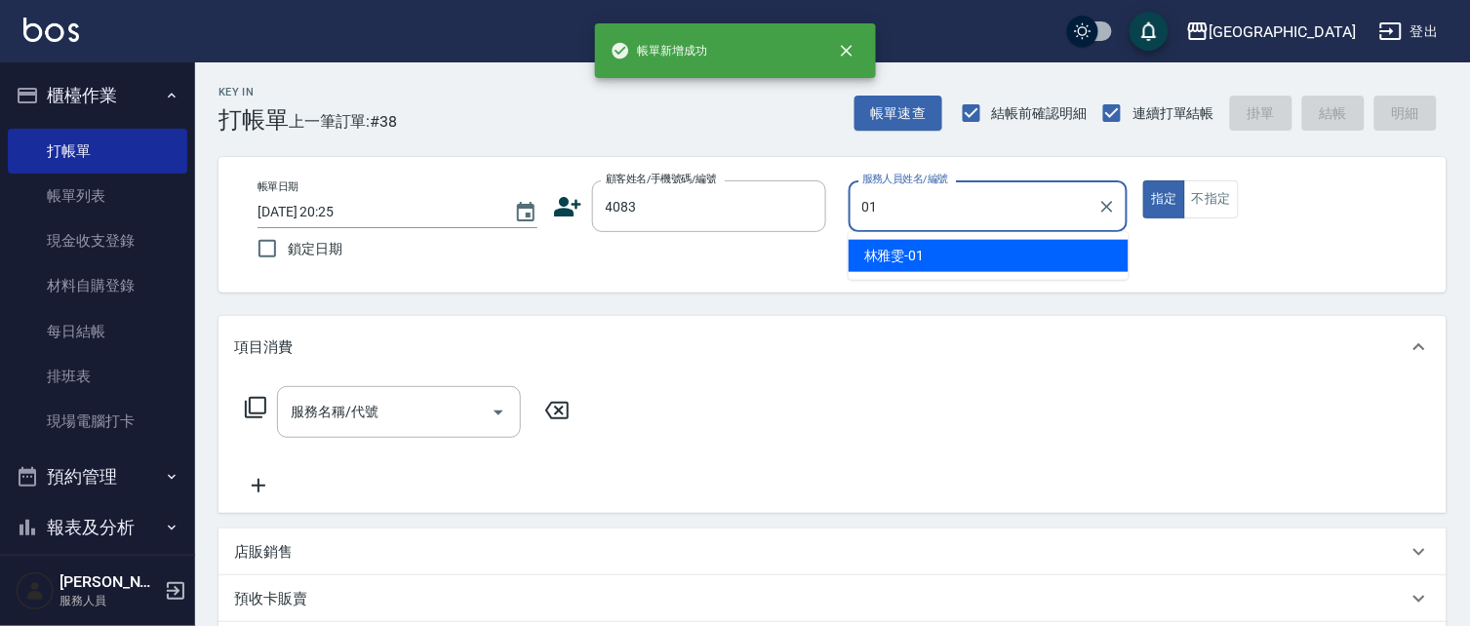
type input "[PERSON_NAME]-01"
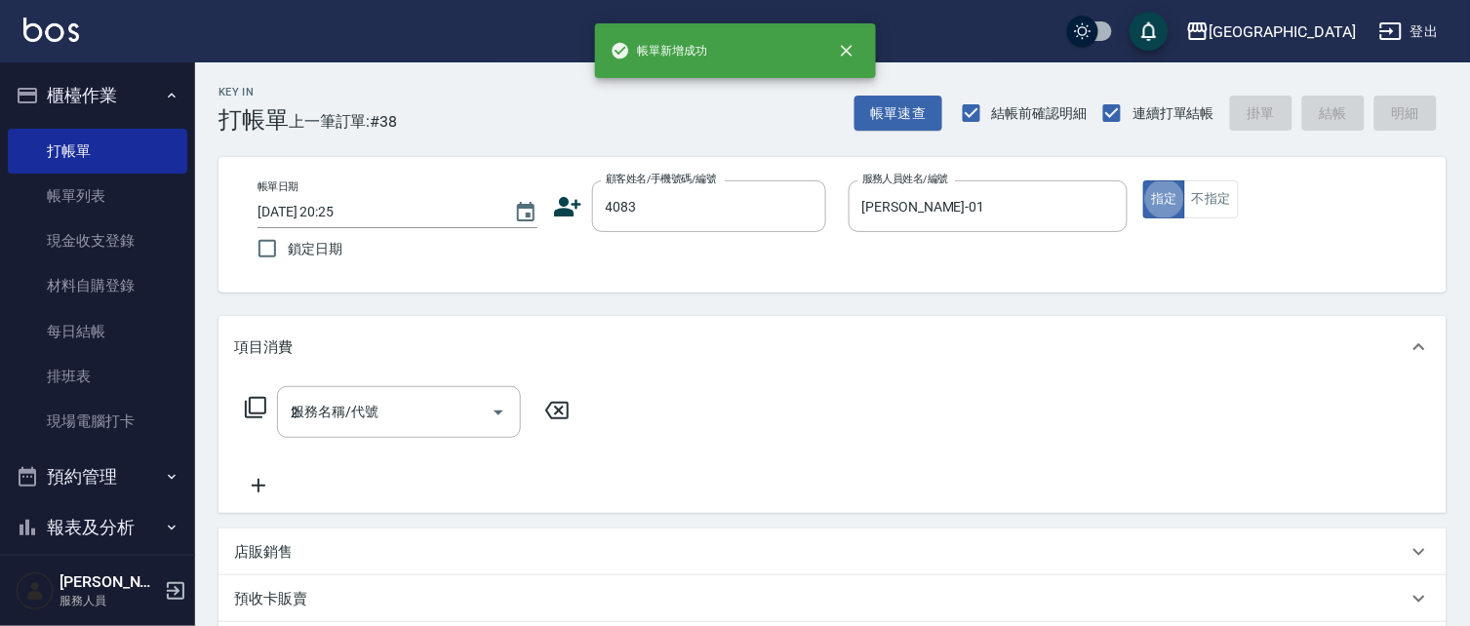
type input "22"
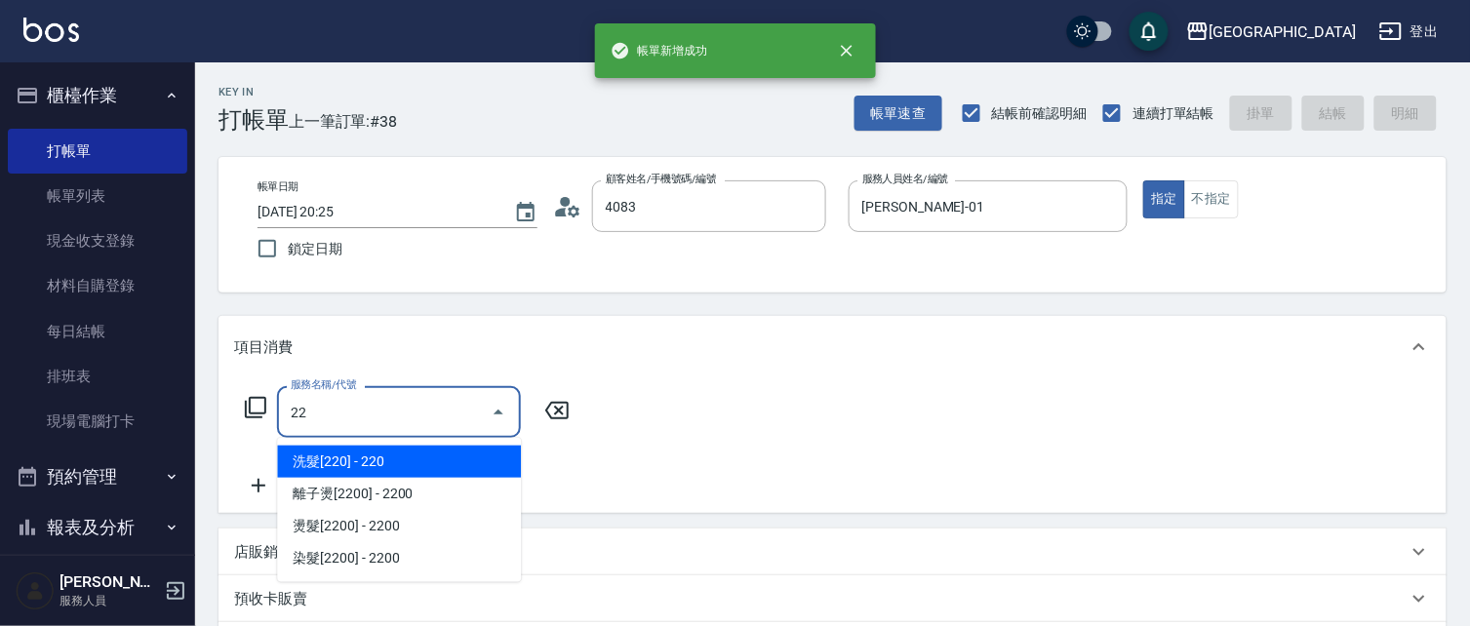
type input "[PERSON_NAME]洳/0921988618/4083"
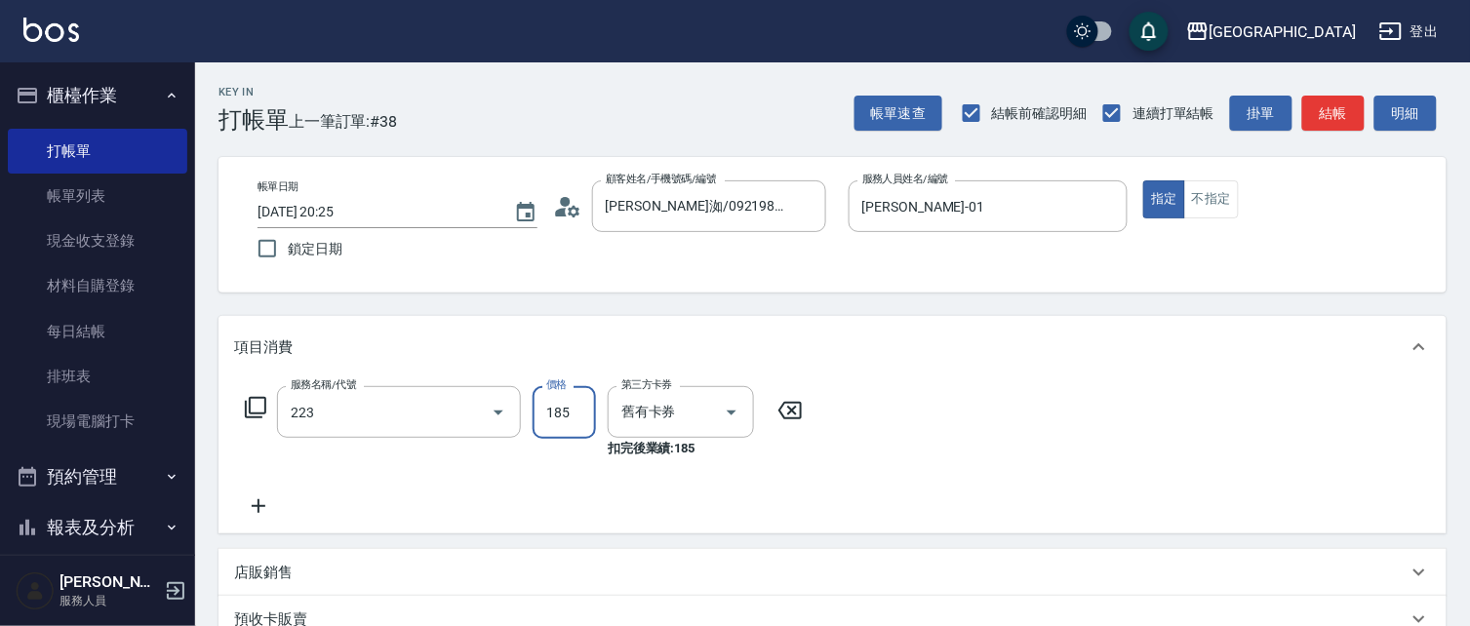
type input "洗髮卡(185)(223)"
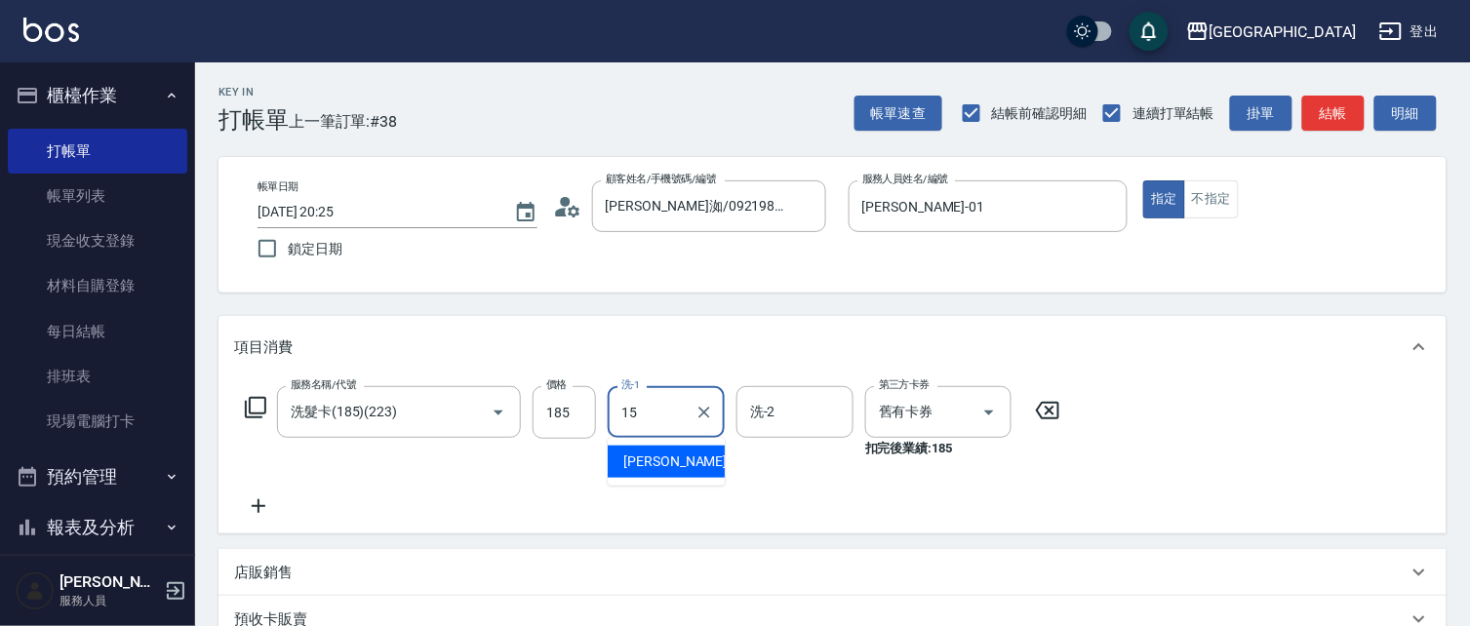
type input "[PERSON_NAME]-15"
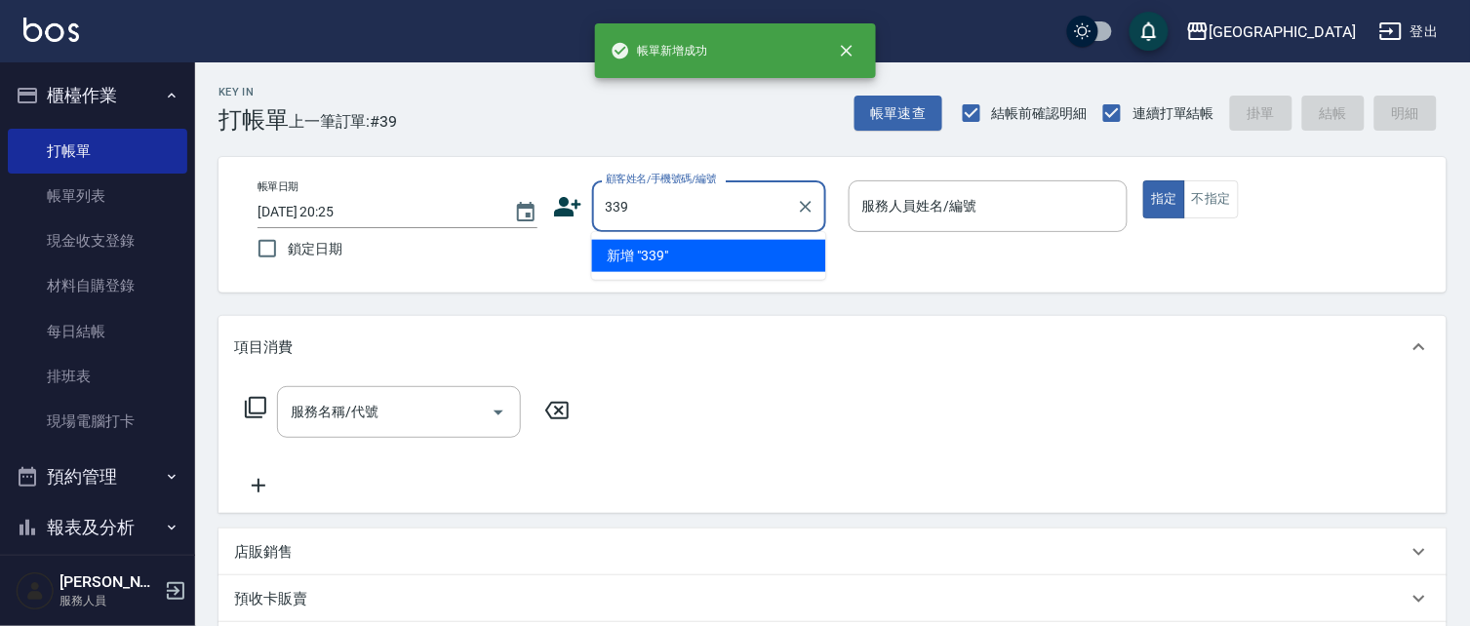
type input "339"
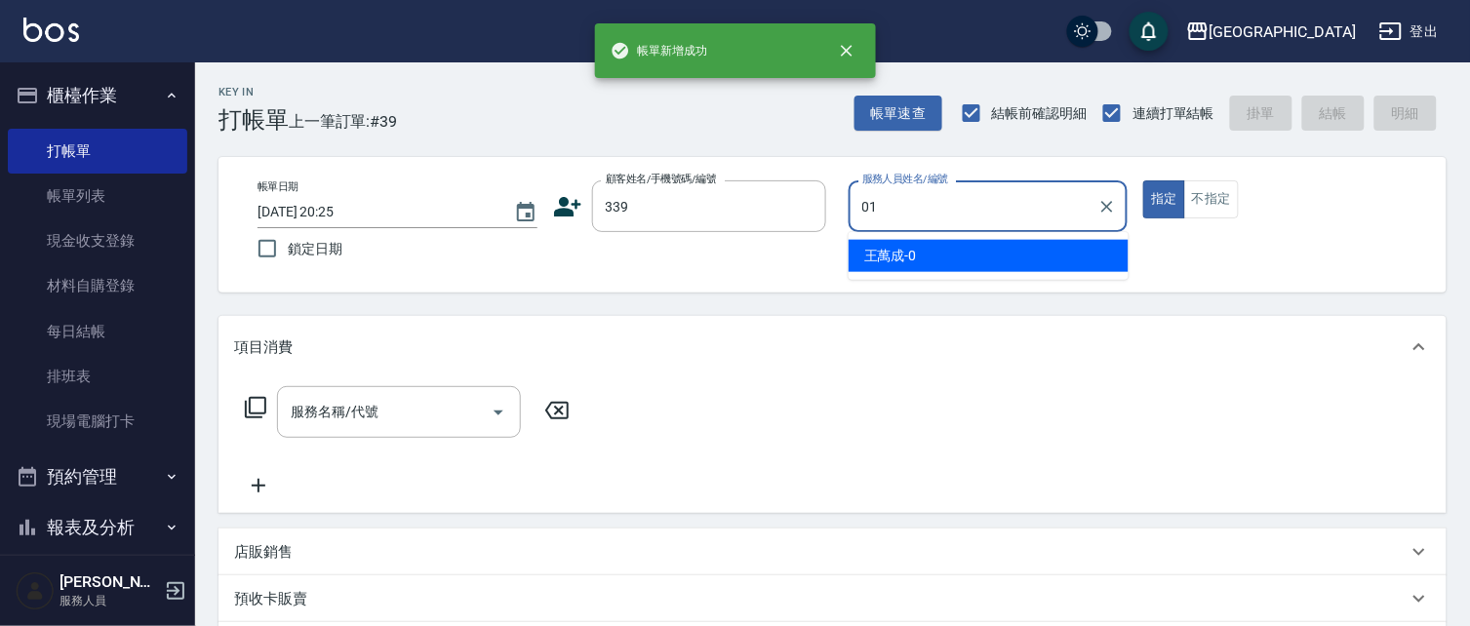
type input "[PERSON_NAME]-01"
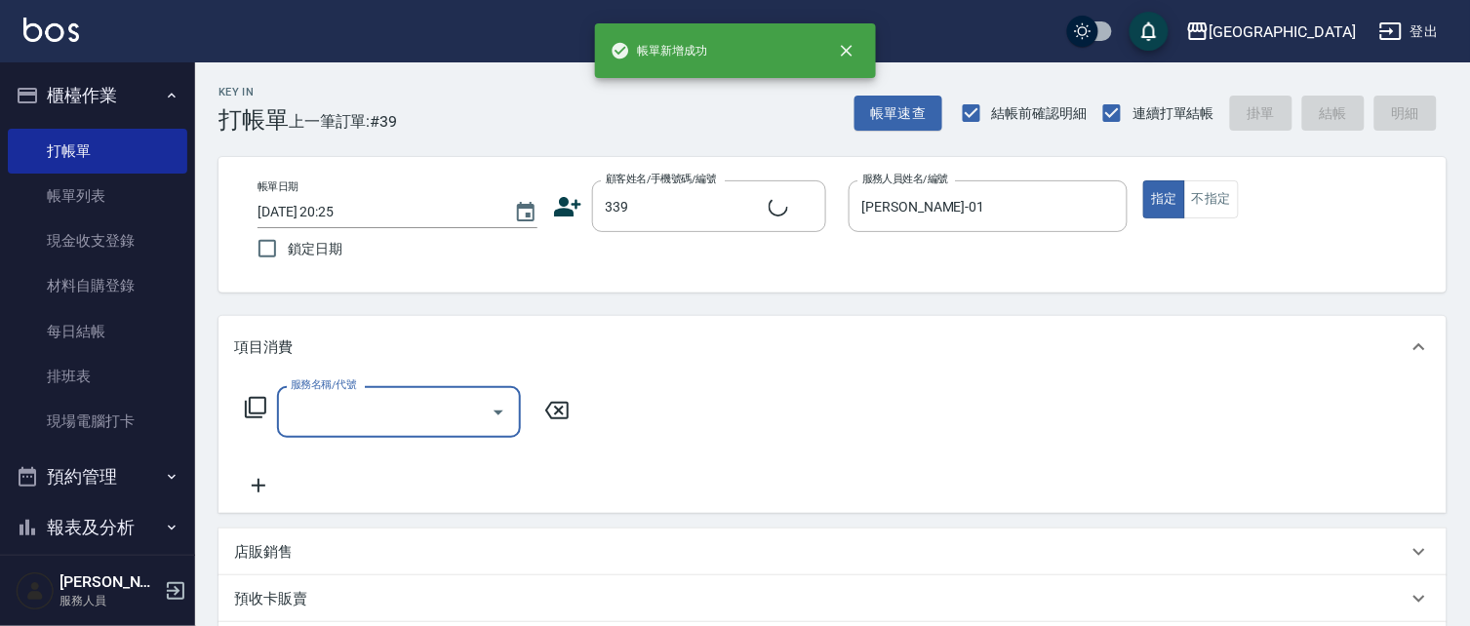
type input "2"
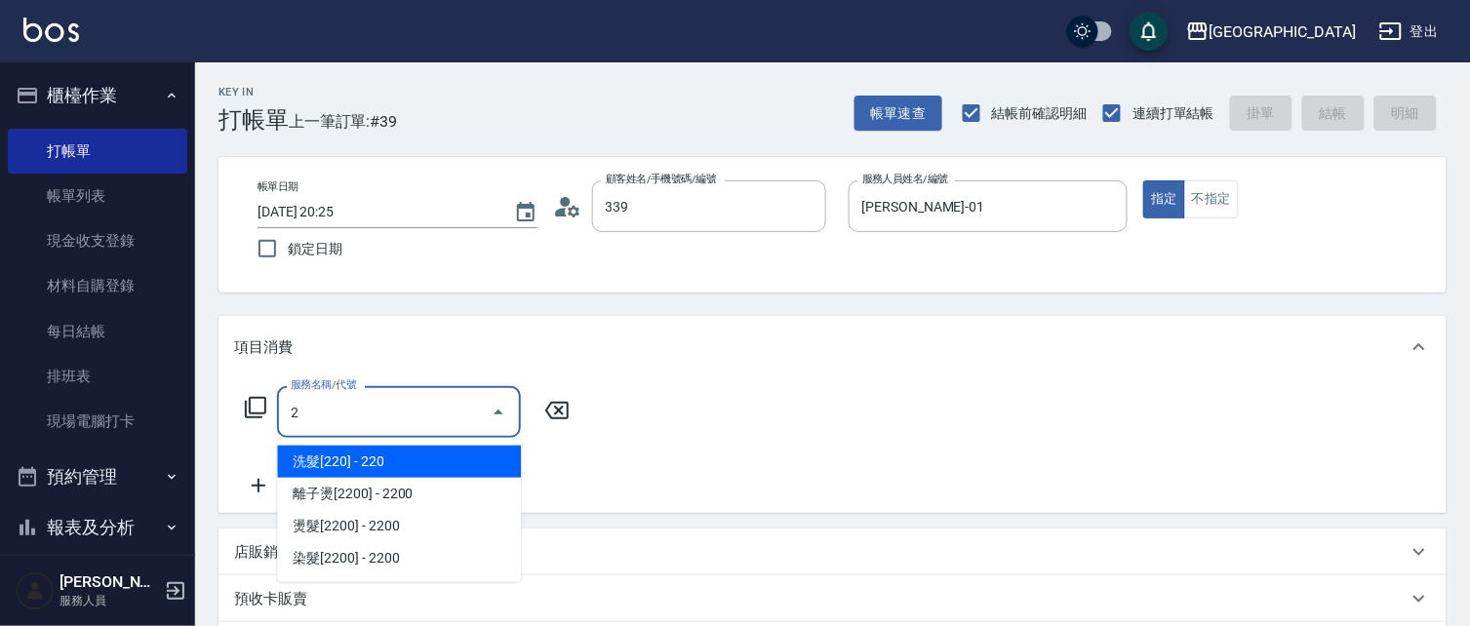
type input "[PERSON_NAME]/0933203987/339"
type input "洗髮卡券[210](222)"
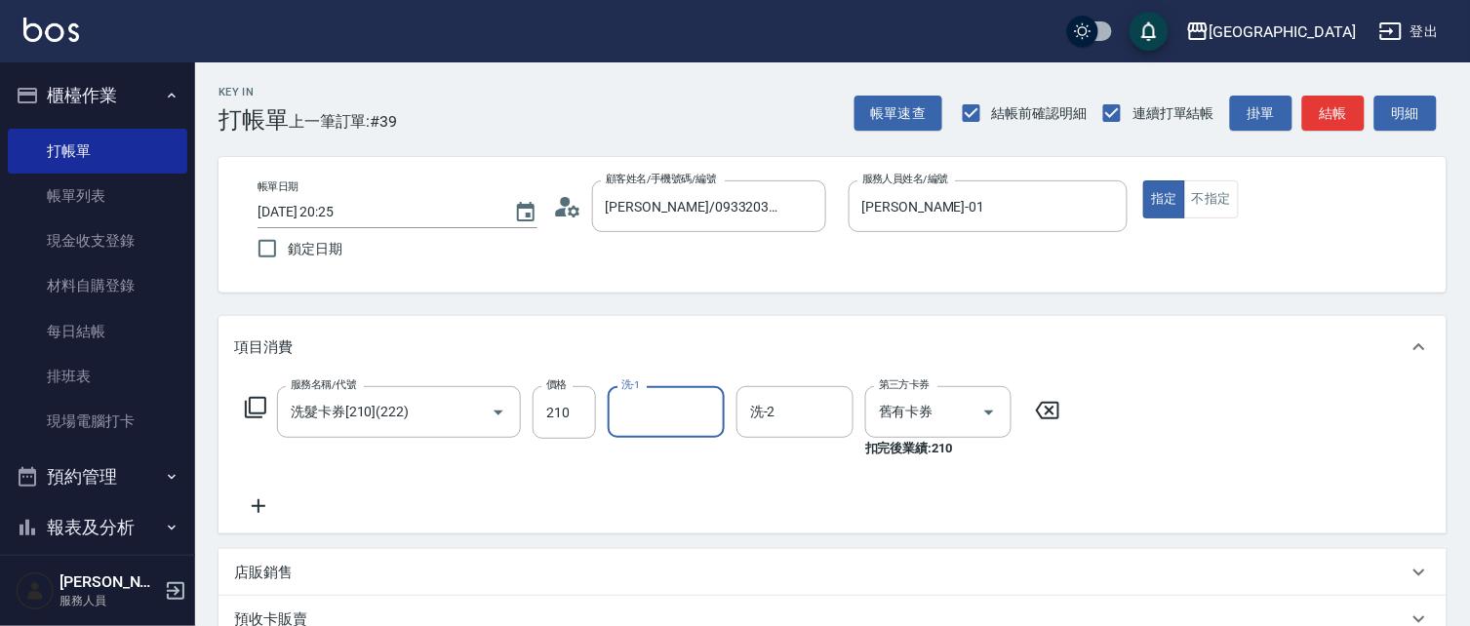
type input "0"
type input "[PERSON_NAME]-15"
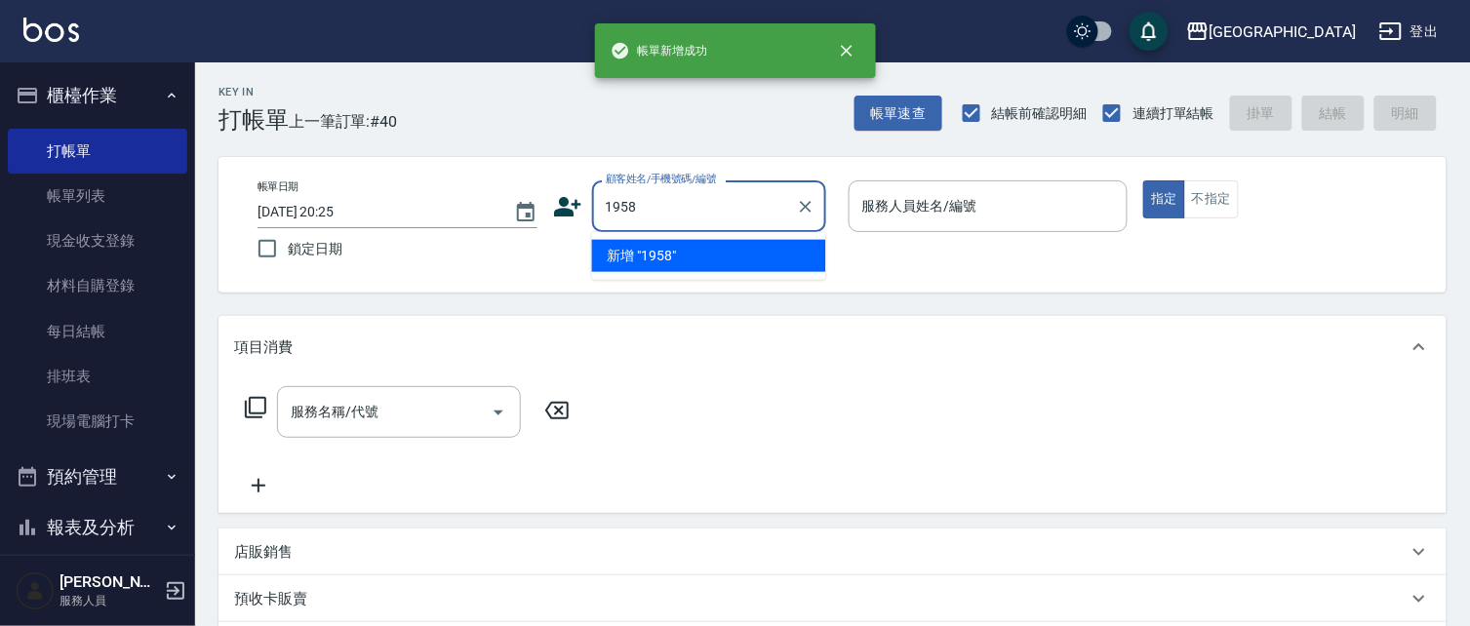
type input "1958"
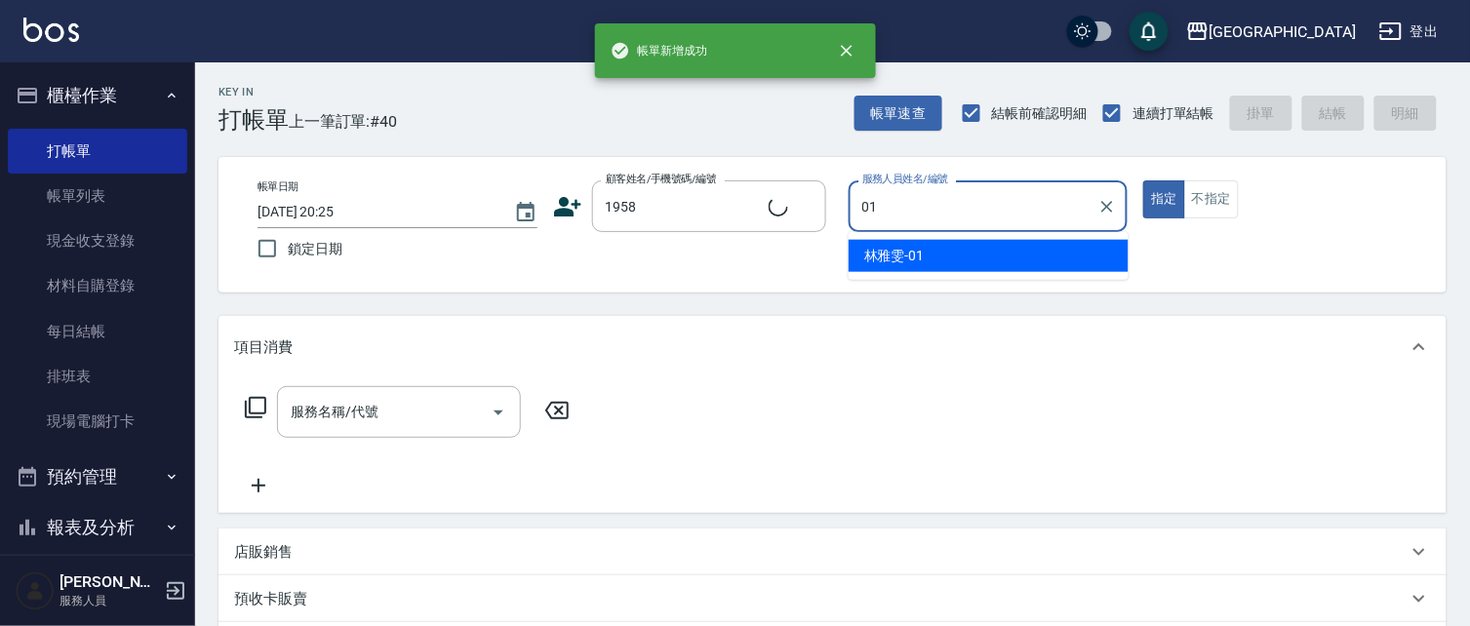
type input "[PERSON_NAME]-01"
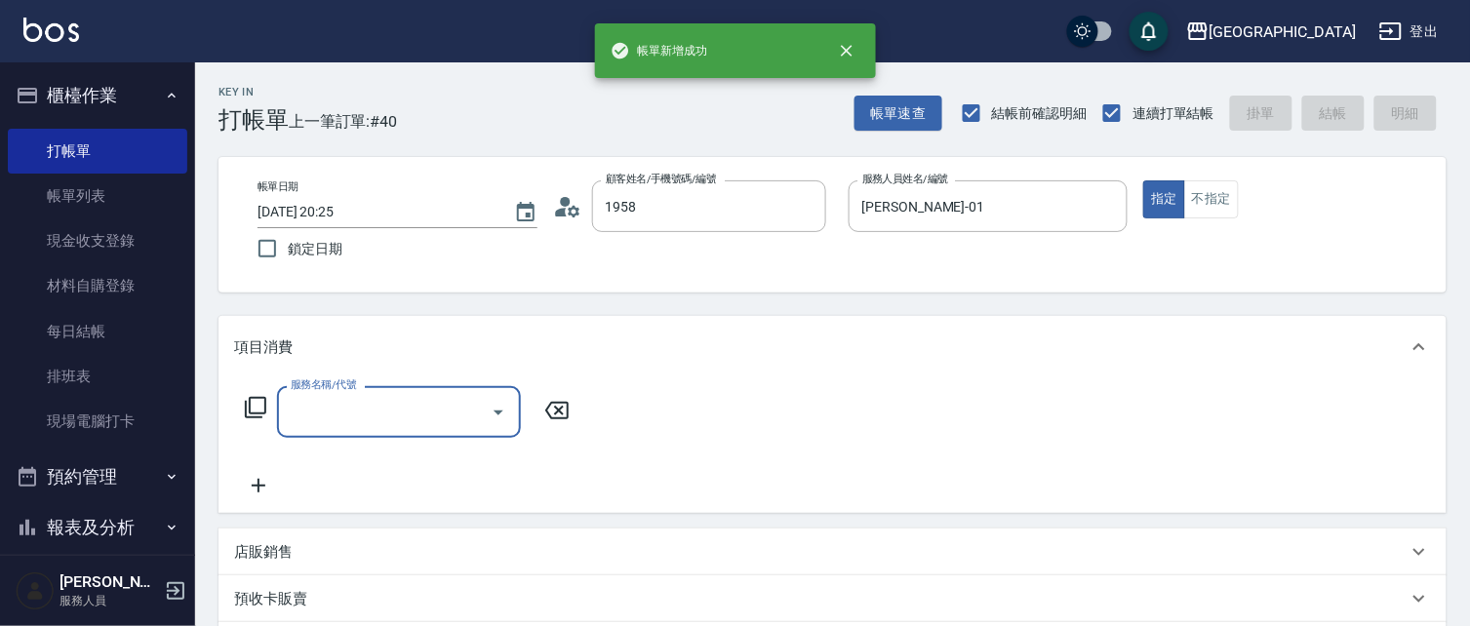
type input "但[PERSON_NAME]/0928839493/1958"
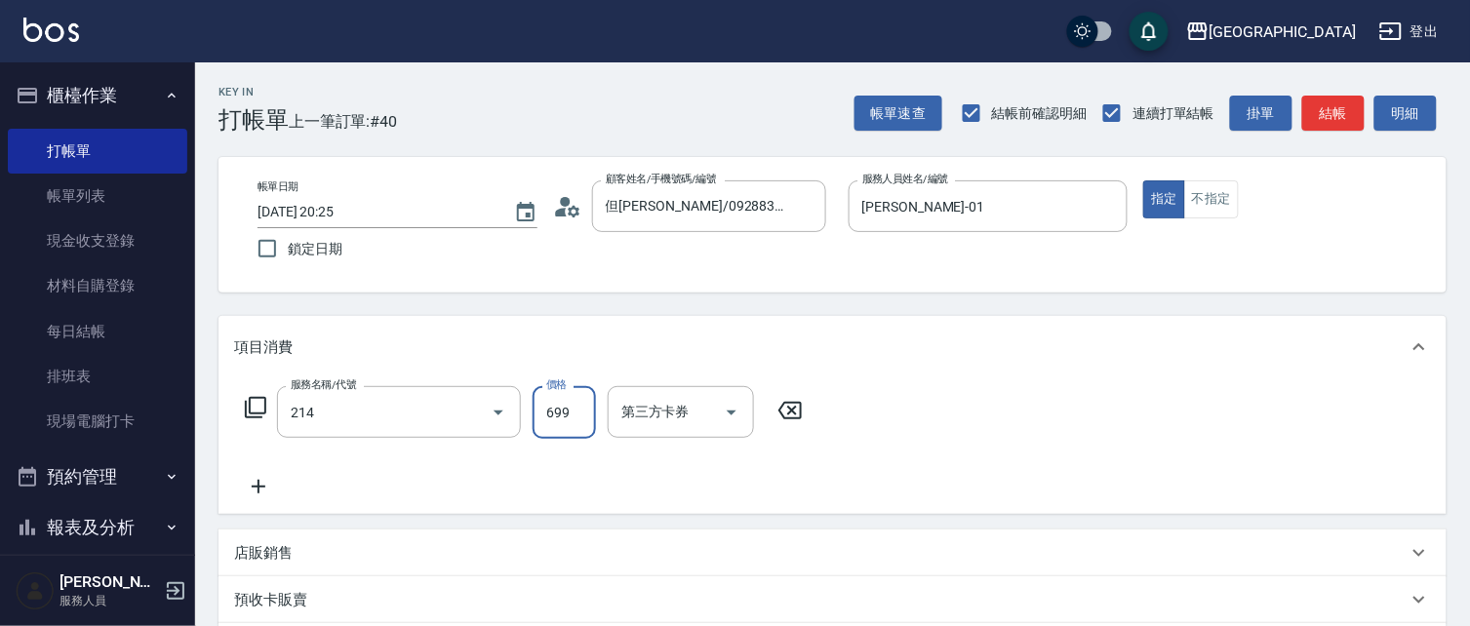
type input "滾珠洗髪699(214)"
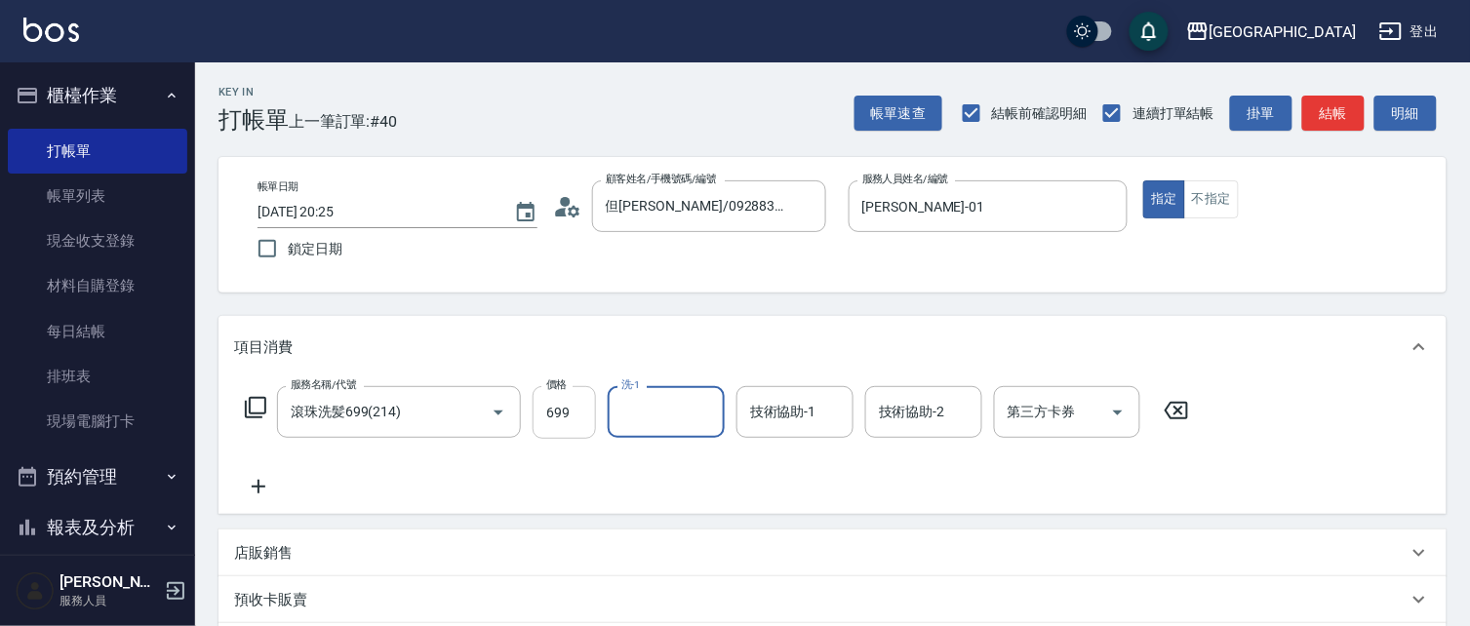
click at [559, 427] on input "699" at bounding box center [563, 412] width 63 height 53
type input "700"
type input "[PERSON_NAME]-15"
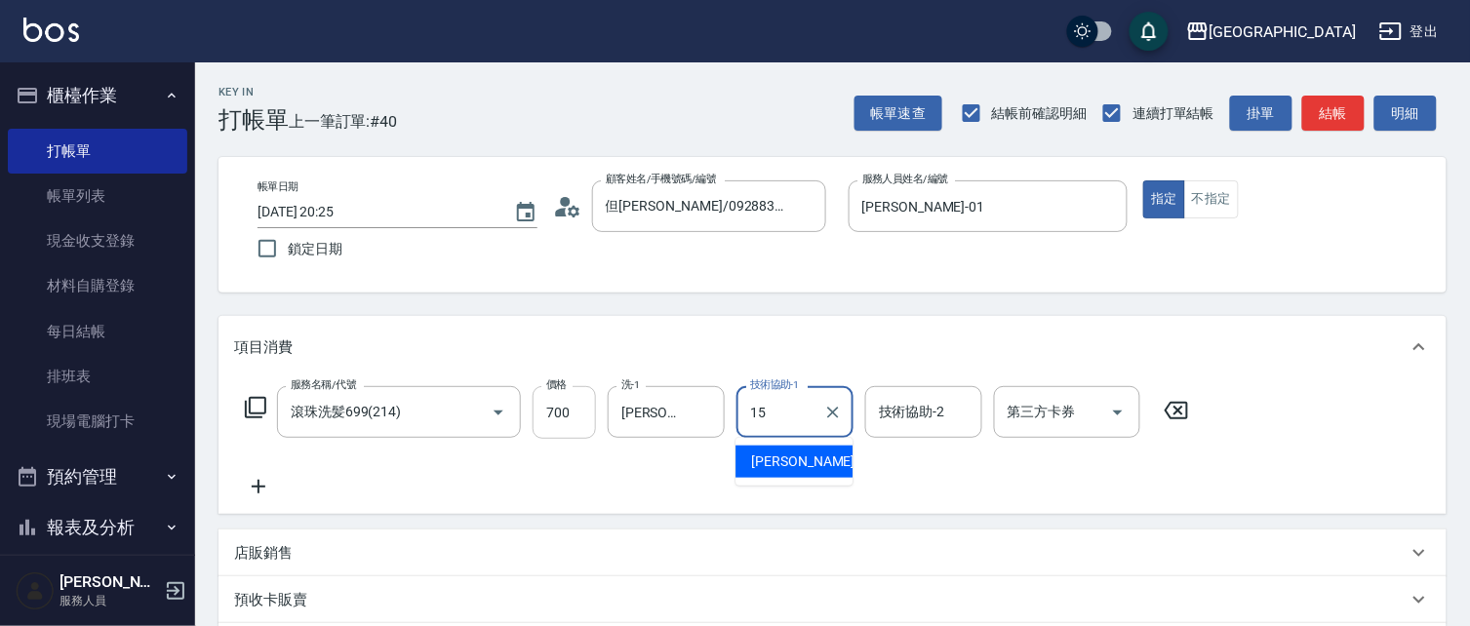
type input "[PERSON_NAME]-15"
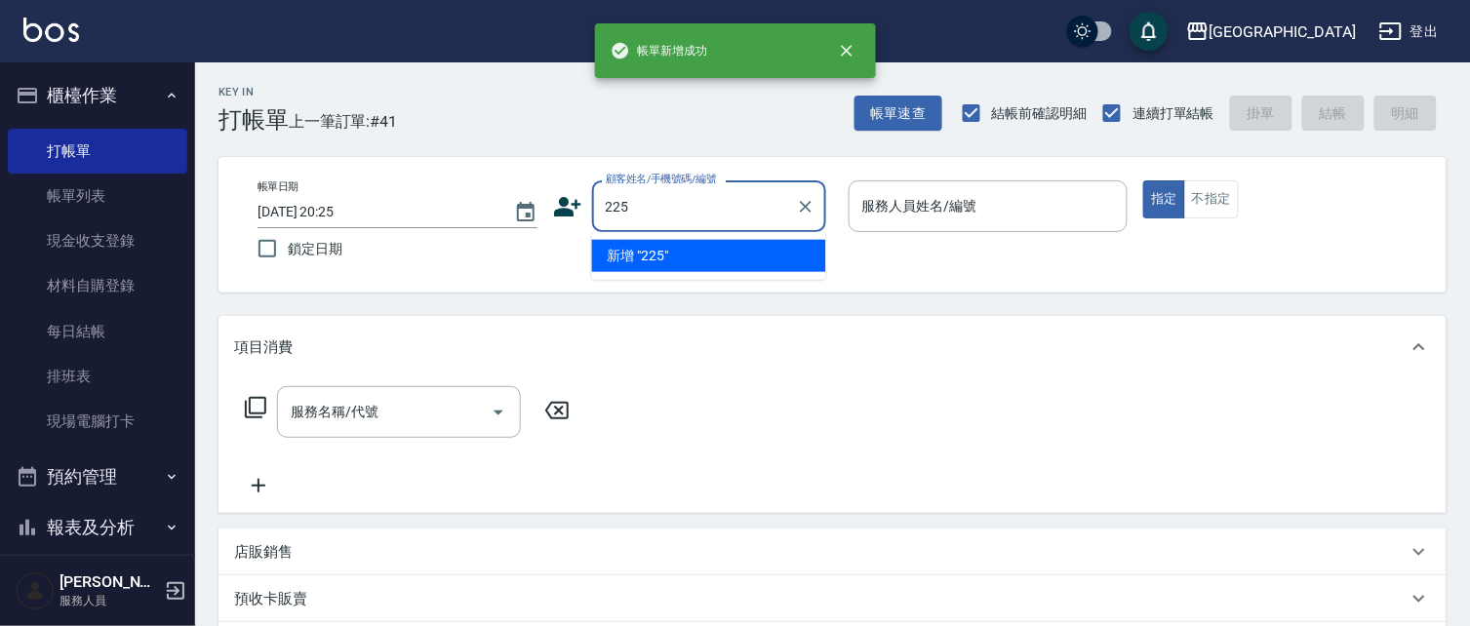
type input "225"
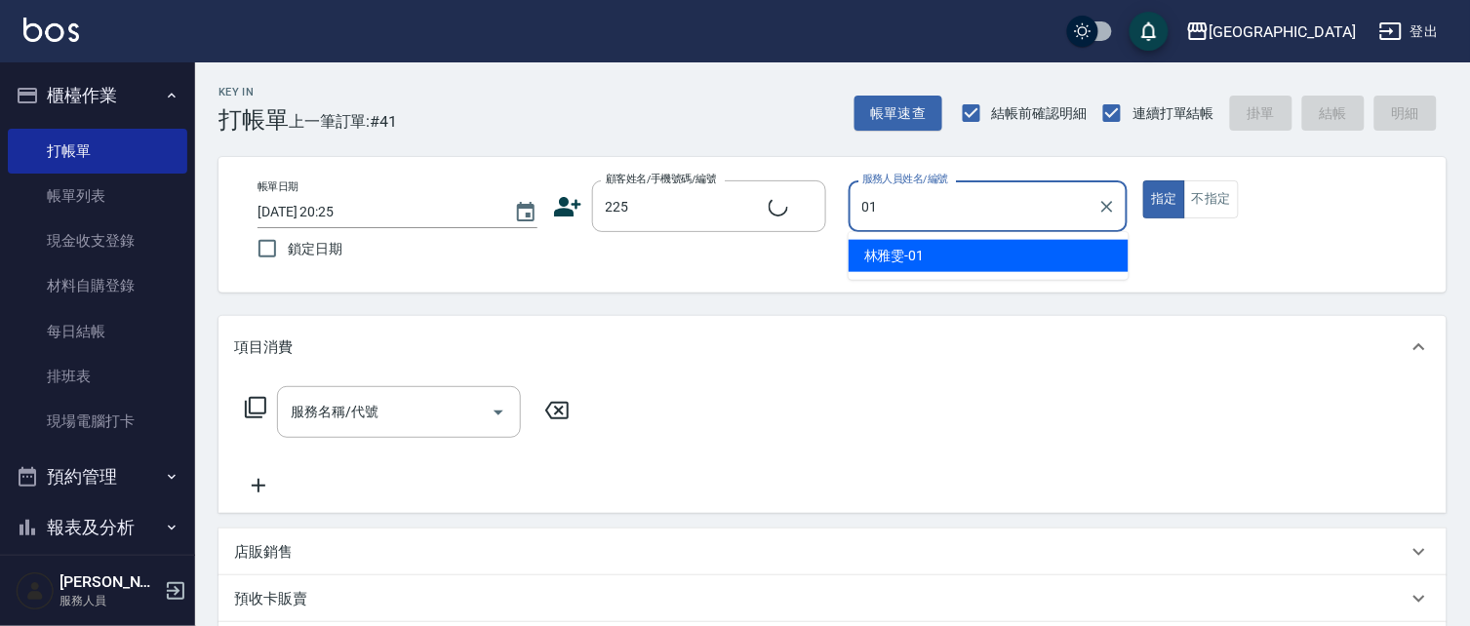
type input "01"
type input "[PERSON_NAME]/0975193521/225"
type input "[PERSON_NAME]-01"
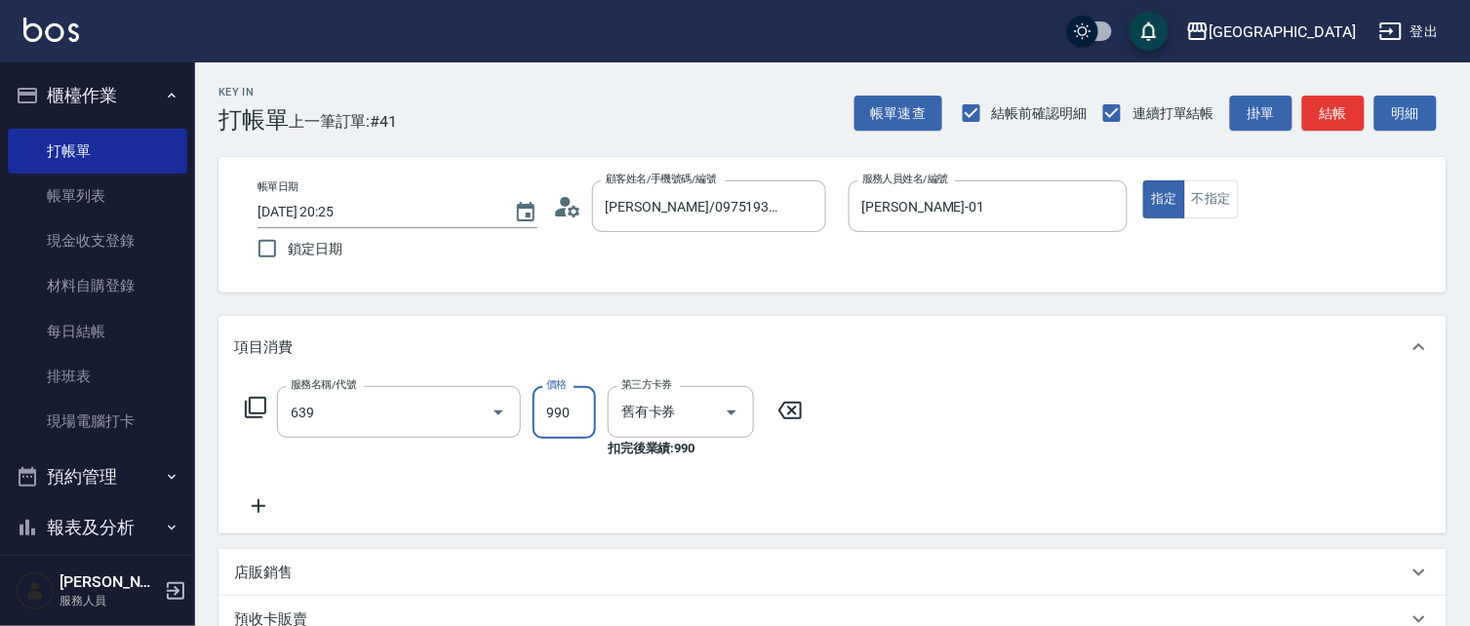
type input "(芙)蘆薈髮膜套卡(自材)(639)"
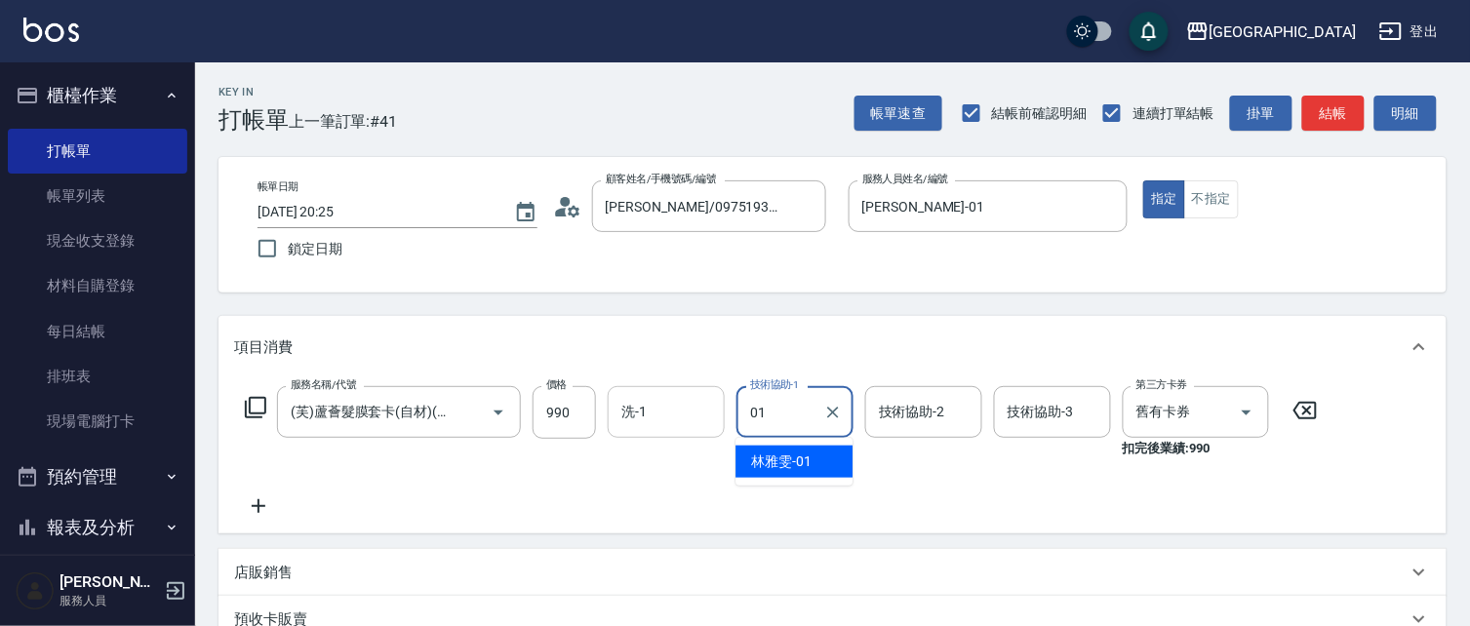
type input "01"
click at [635, 410] on div "洗-1 洗-1" at bounding box center [666, 412] width 117 height 52
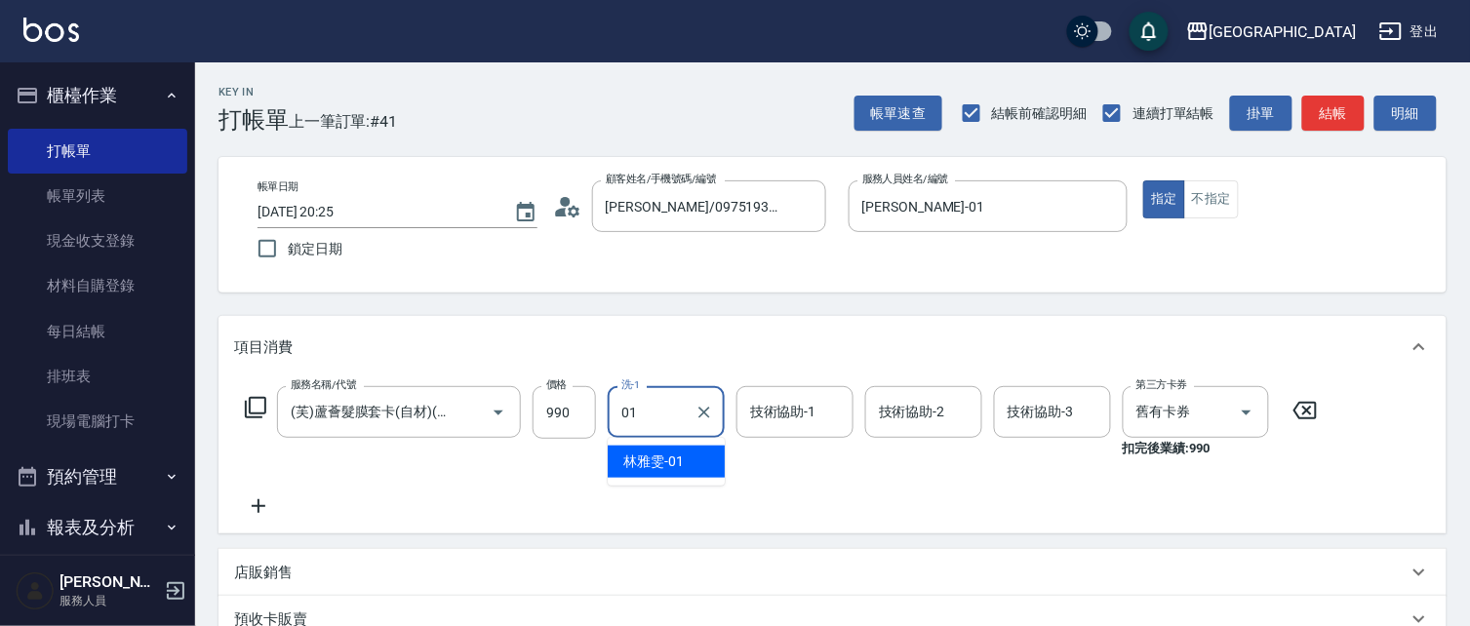
type input "[PERSON_NAME]-01"
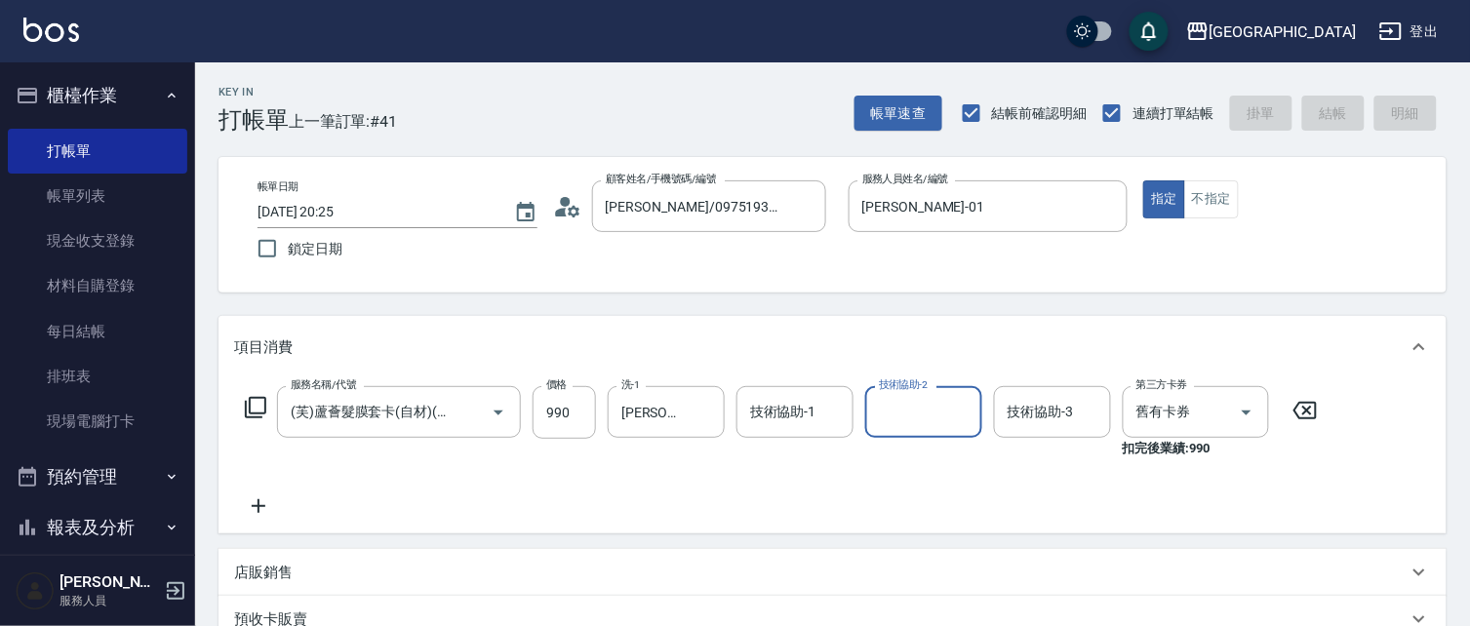
type input "[DATE] 20:26"
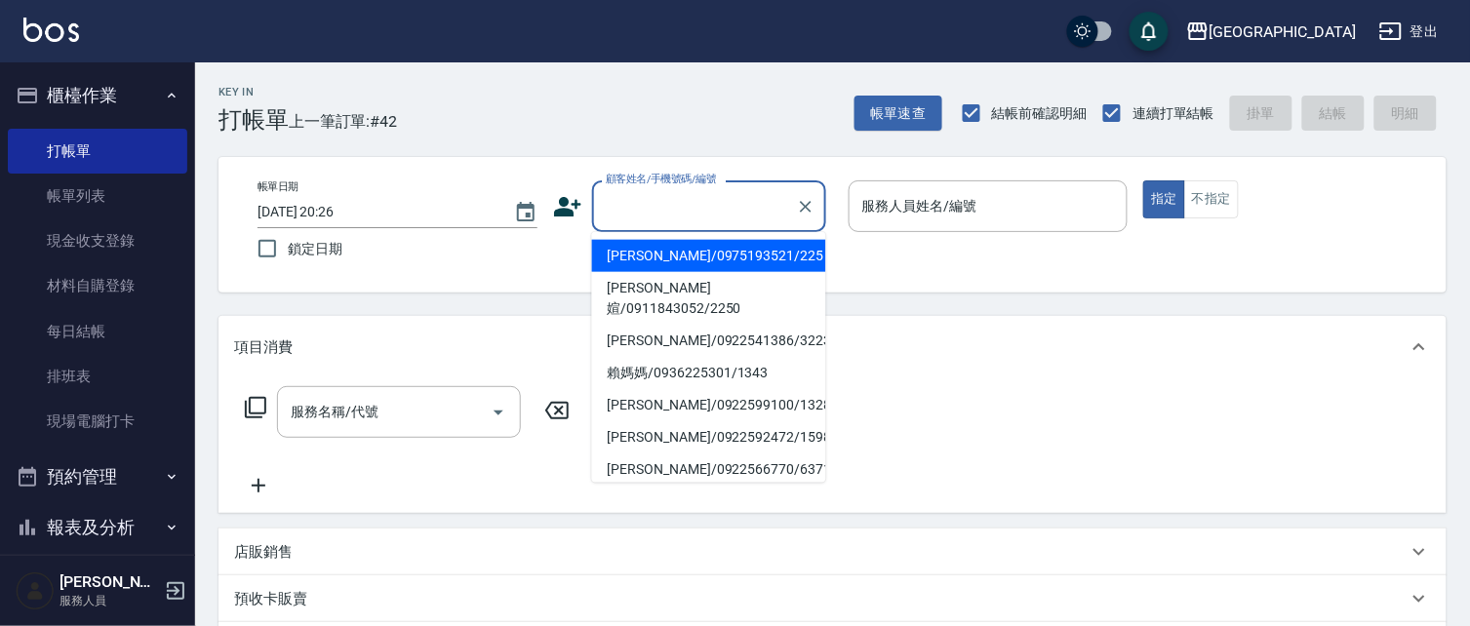
click at [663, 218] on input "顧客姓名/手機號碼/編號" at bounding box center [694, 206] width 187 height 34
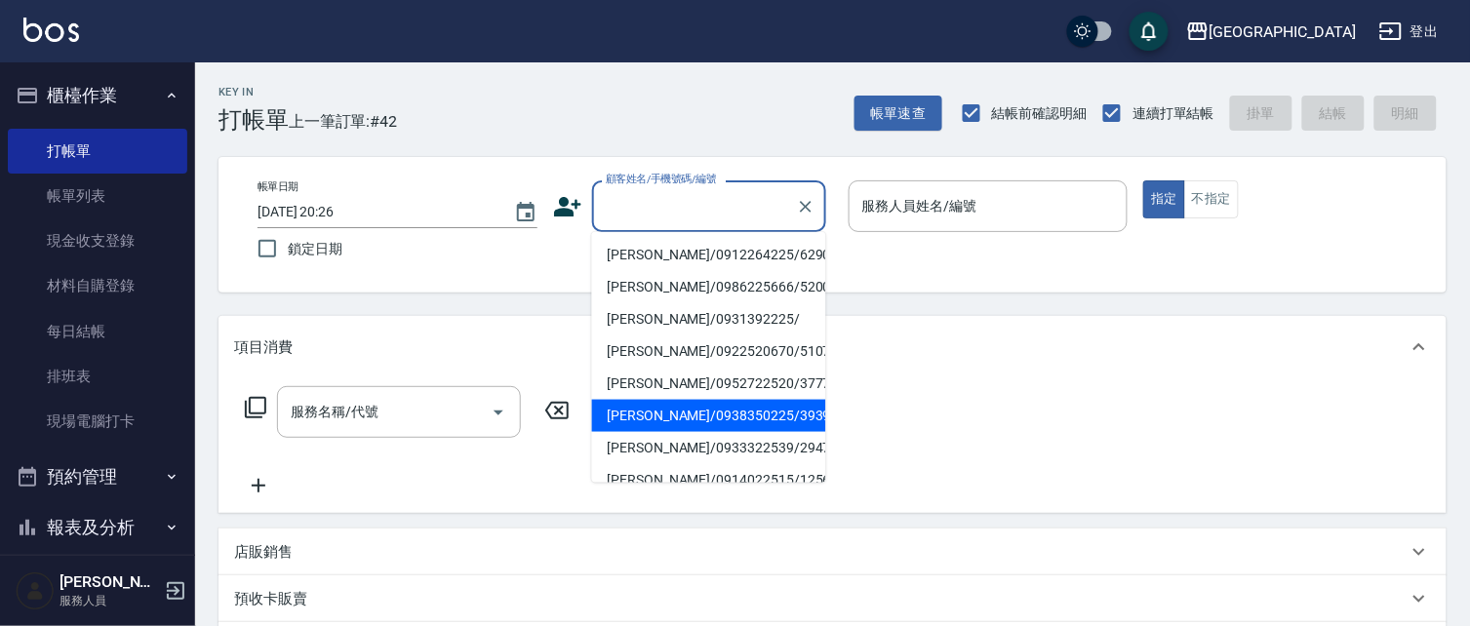
click at [96, 95] on button "櫃檯作業" at bounding box center [97, 95] width 179 height 51
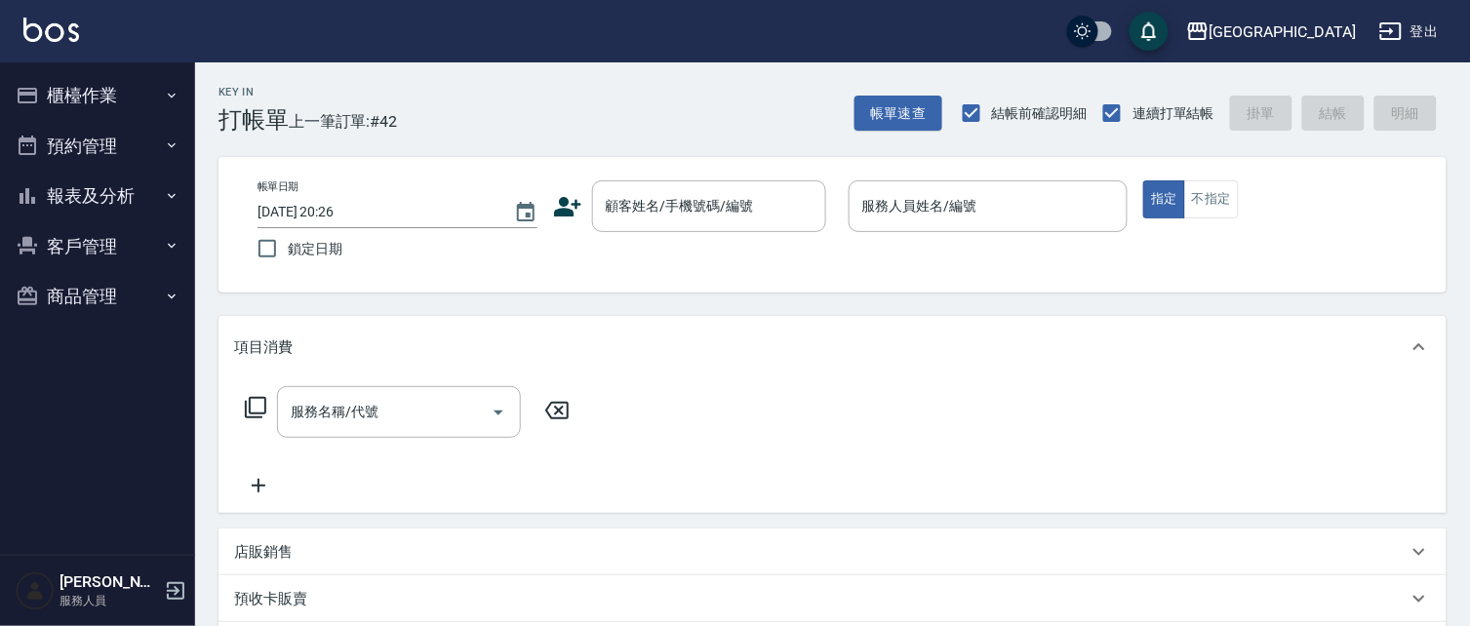
click at [152, 263] on button "客戶管理" at bounding box center [97, 246] width 179 height 51
click at [153, 263] on button "客戶管理" at bounding box center [97, 246] width 179 height 51
click at [99, 489] on nav "櫃檯作業 打帳單 帳單列表 現金收支登錄 材料自購登錄 每日結帳 排班表 現場電腦打卡 預約管理 預約管理 單日預約紀錄 單週預約紀錄 報表及分析 報表目錄 …" at bounding box center [97, 308] width 195 height 492
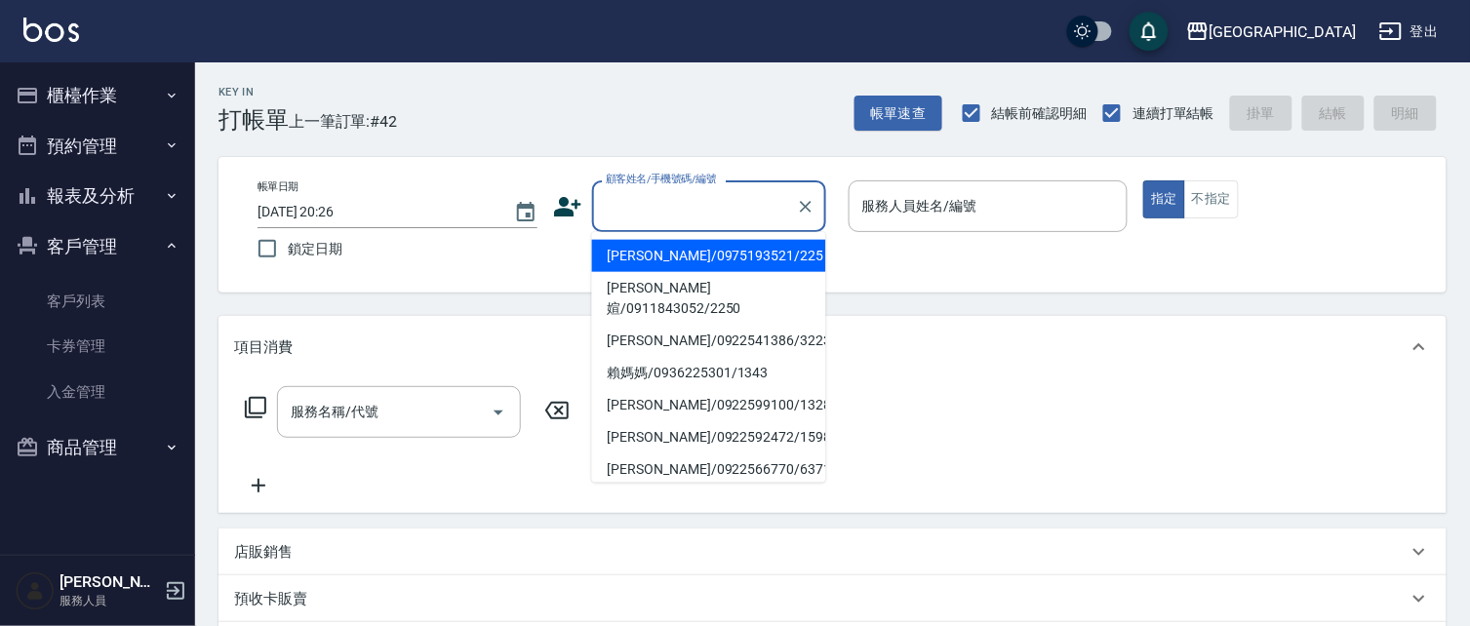
click at [754, 207] on input "顧客姓名/手機號碼/編號" at bounding box center [694, 206] width 187 height 34
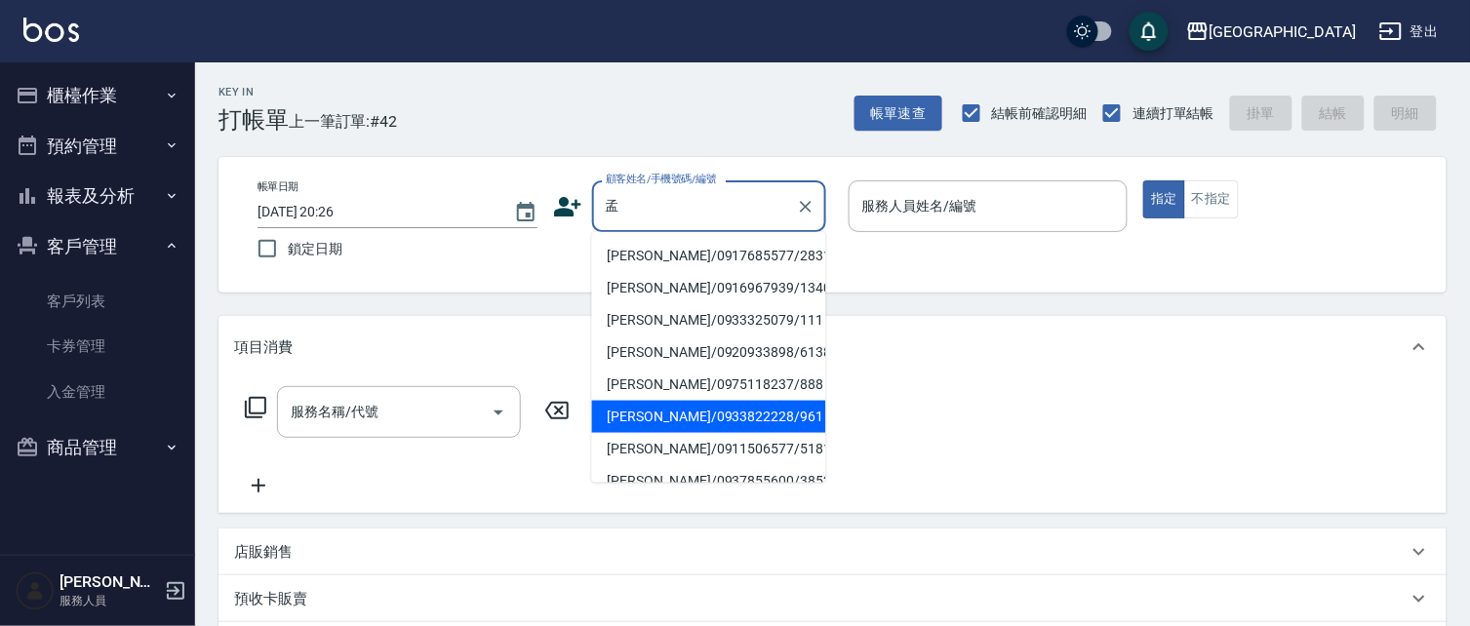
click at [663, 413] on li "[PERSON_NAME]/0933822228/961" at bounding box center [709, 417] width 234 height 32
type input "[PERSON_NAME]/0933822228/961"
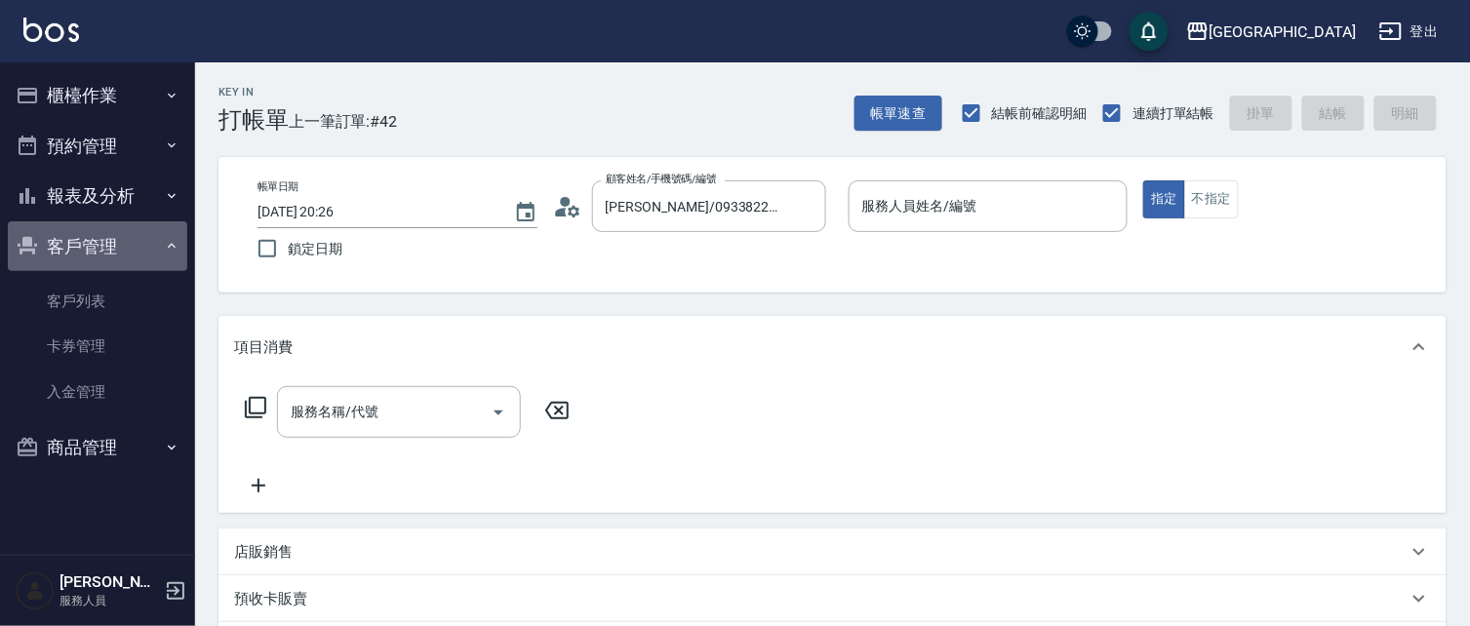
click at [91, 239] on button "客戶管理" at bounding box center [97, 246] width 179 height 51
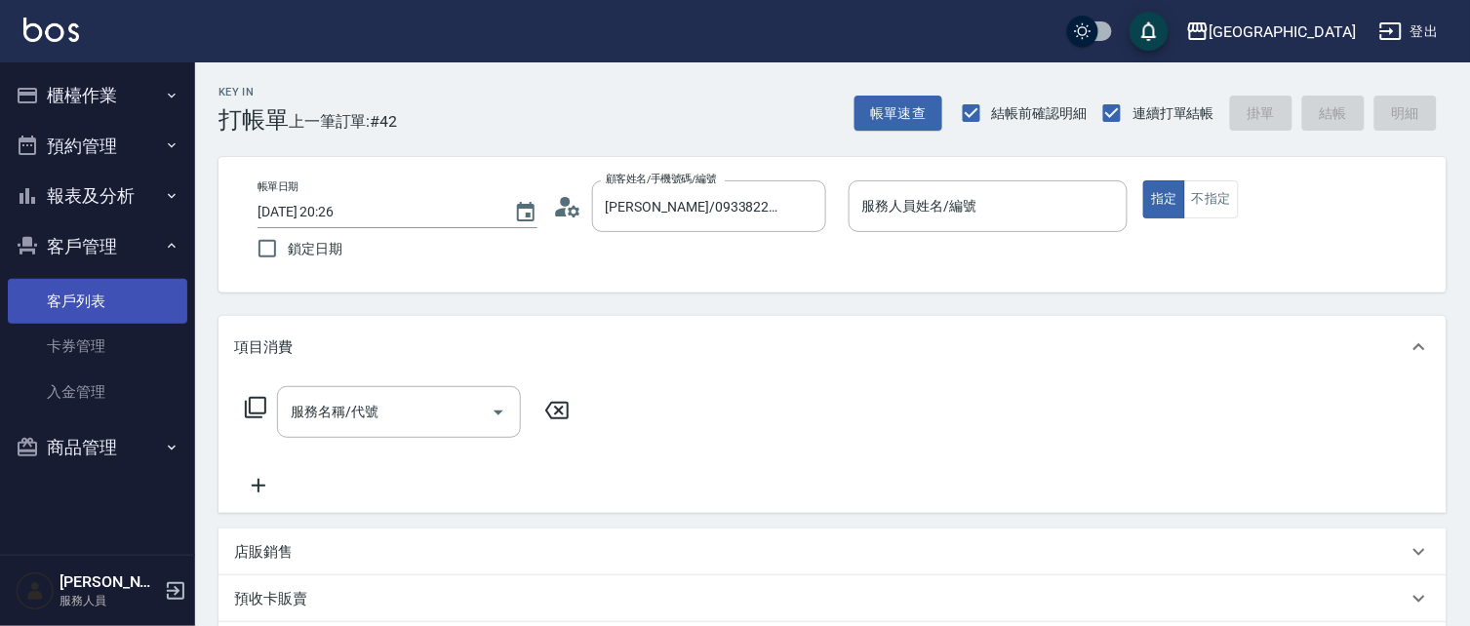
click at [91, 299] on link "客戶列表" at bounding box center [97, 301] width 179 height 45
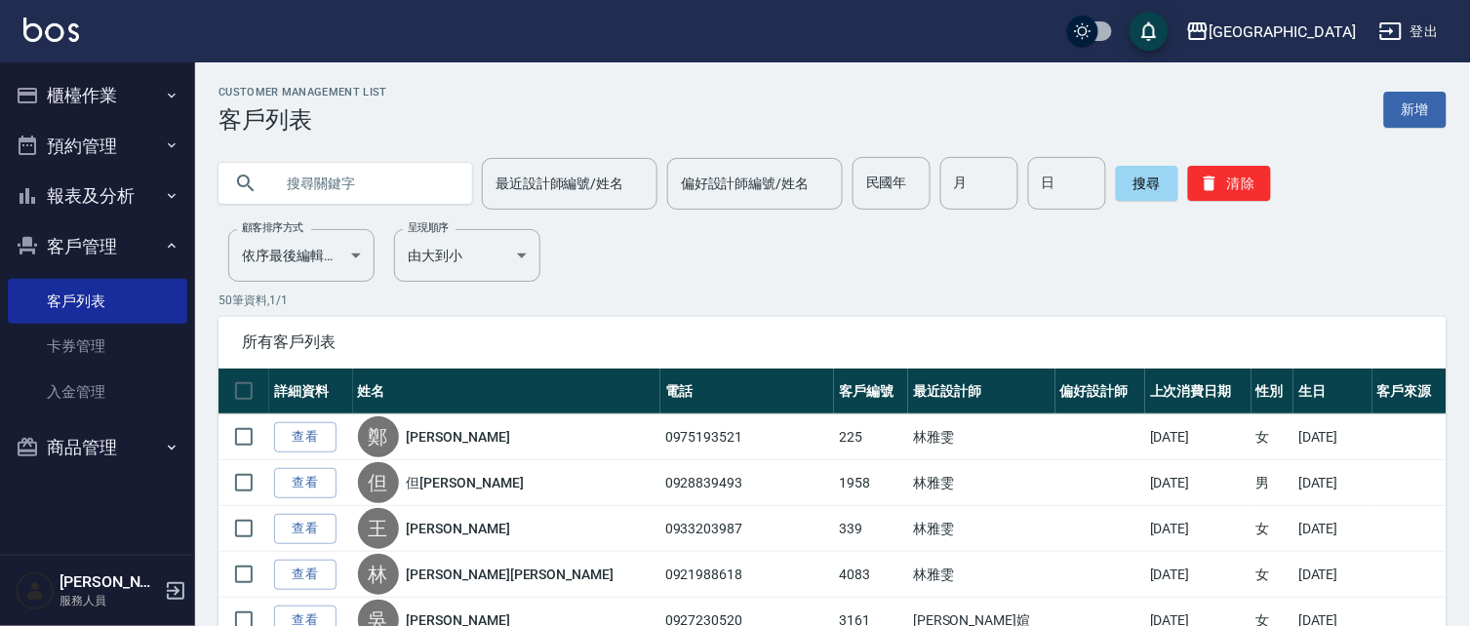
click at [327, 178] on input "text" at bounding box center [364, 183] width 183 height 53
type input "孟"
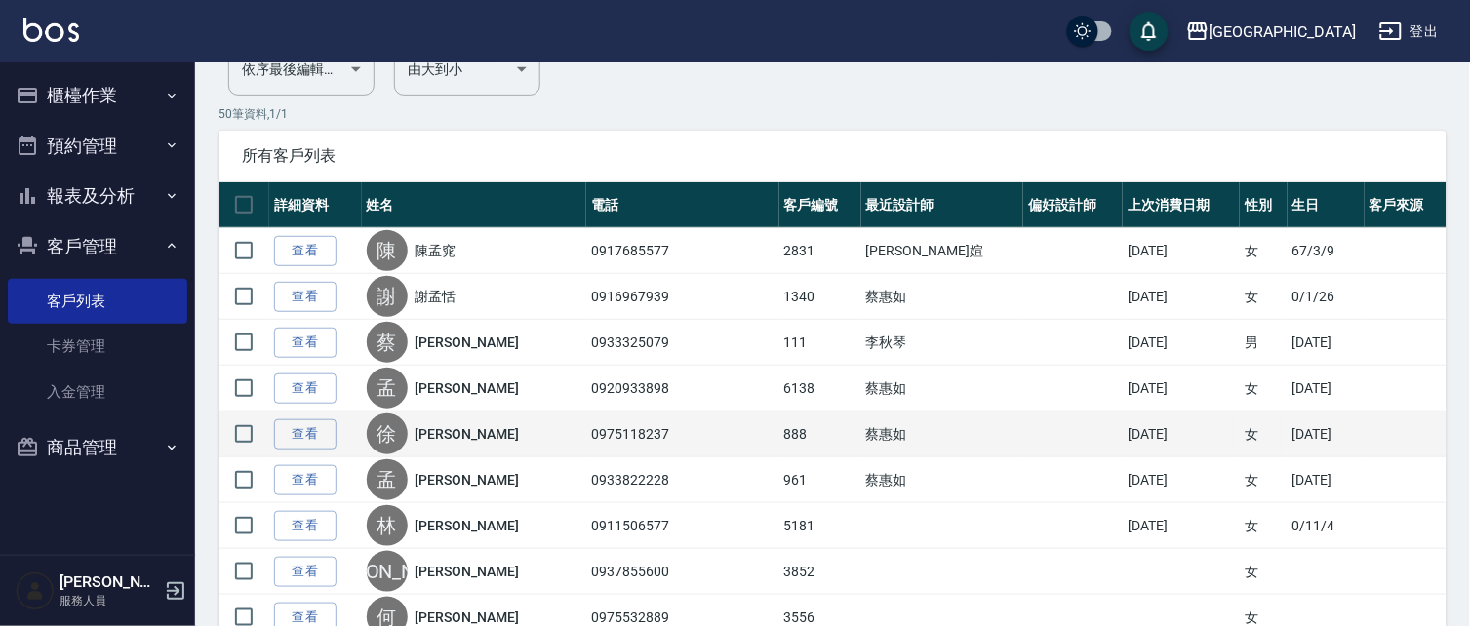
scroll to position [187, 0]
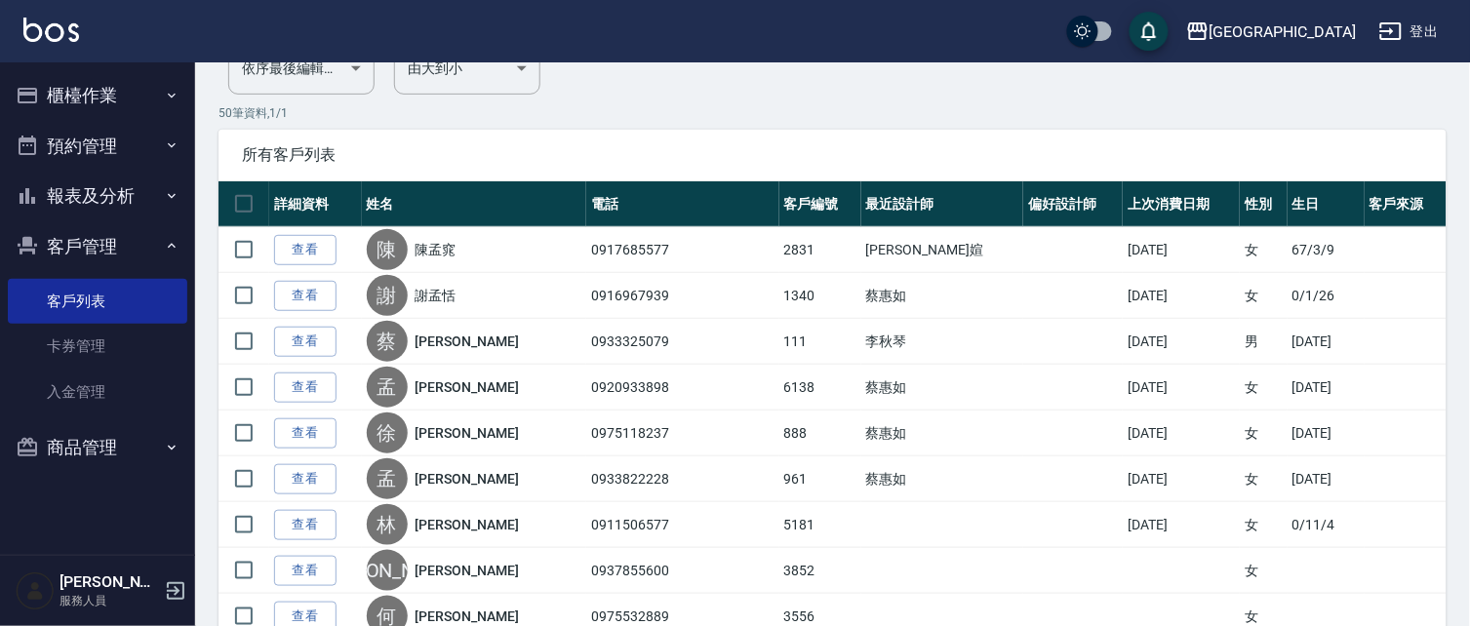
click at [461, 481] on link "[PERSON_NAME]" at bounding box center [466, 479] width 103 height 20
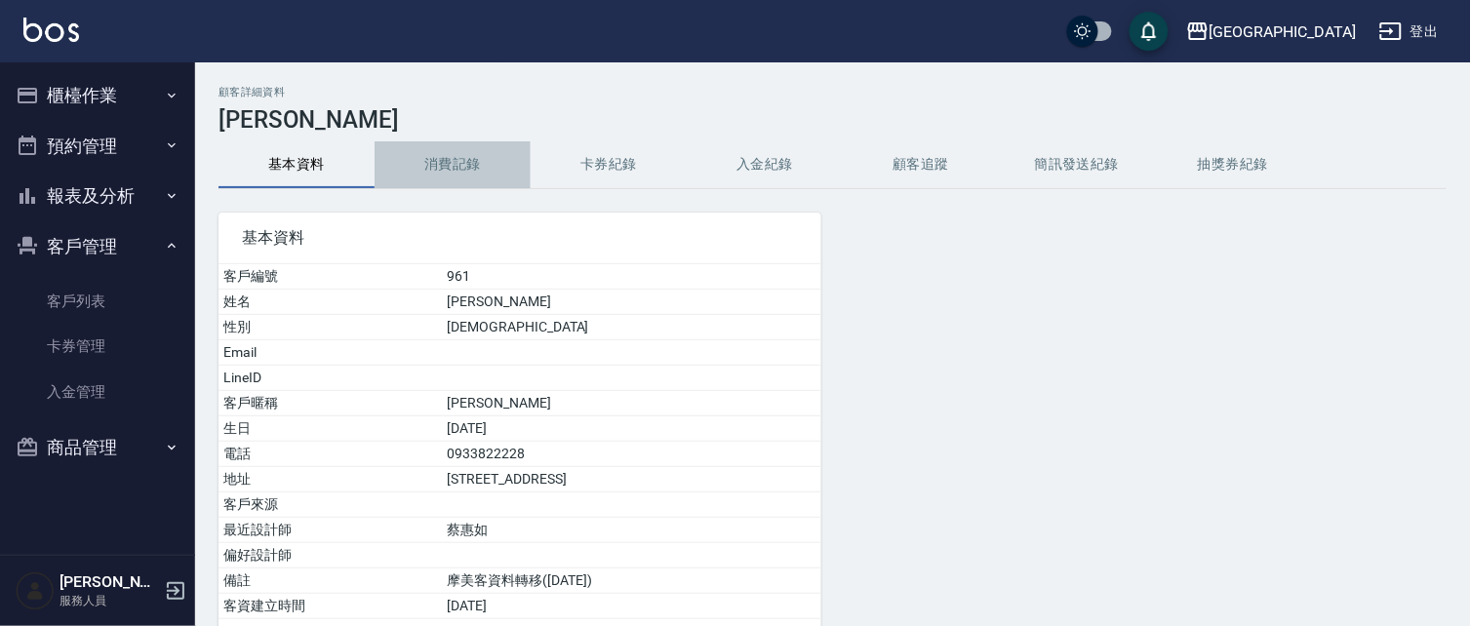
click at [451, 161] on button "消費記錄" at bounding box center [452, 164] width 156 height 47
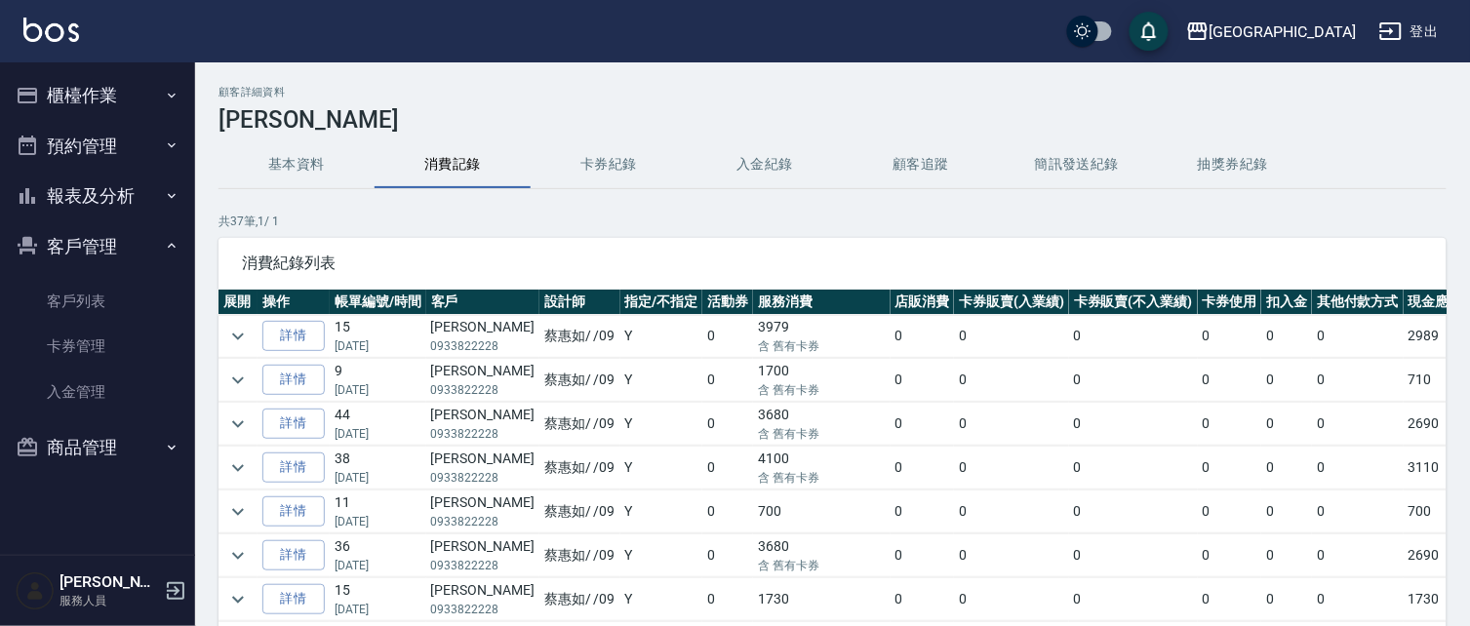
click at [819, 455] on td "4100 含 舊有卡券" at bounding box center [821, 468] width 137 height 43
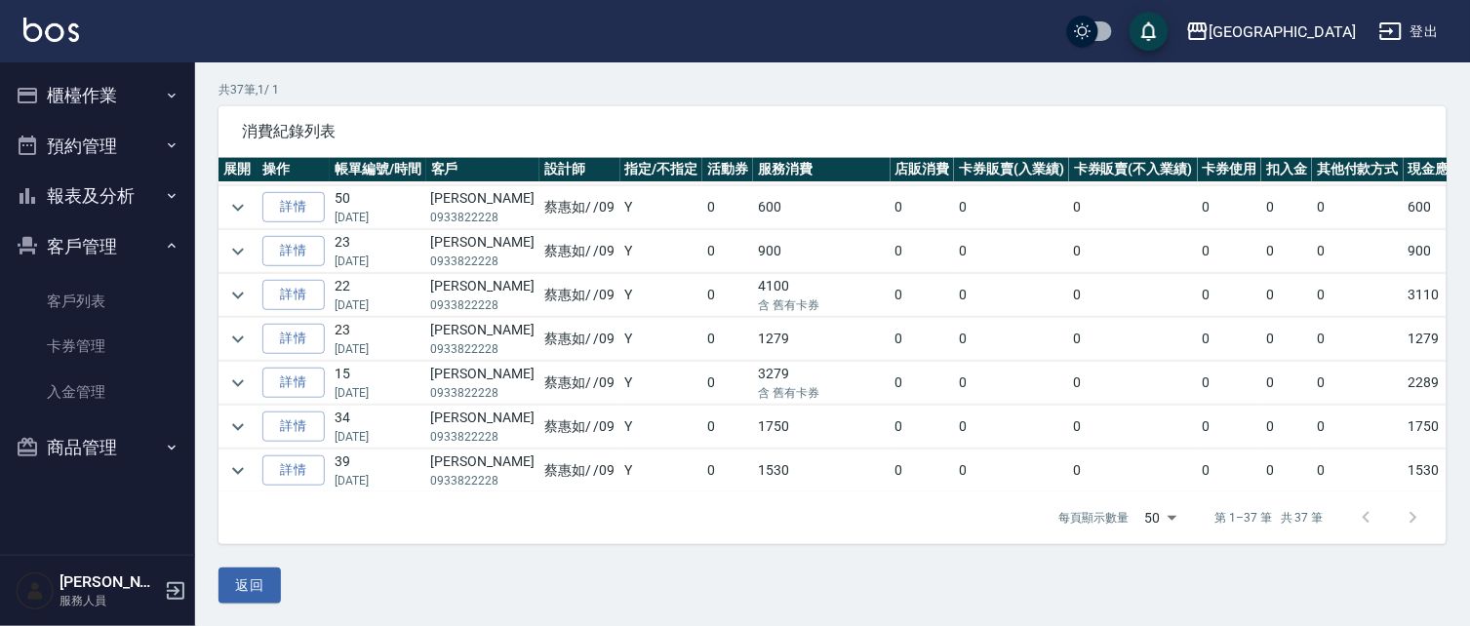
scroll to position [132, 0]
click at [252, 569] on button "返回" at bounding box center [249, 586] width 62 height 36
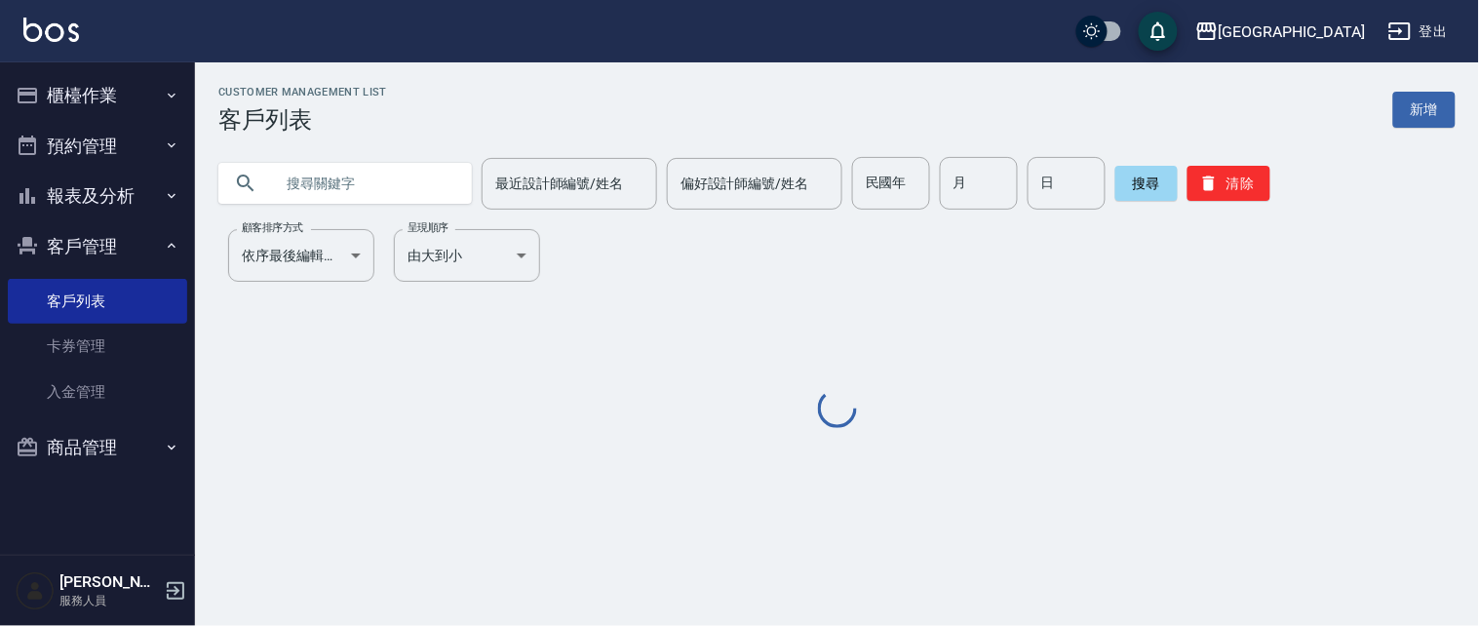
click at [334, 189] on input "text" at bounding box center [364, 183] width 183 height 53
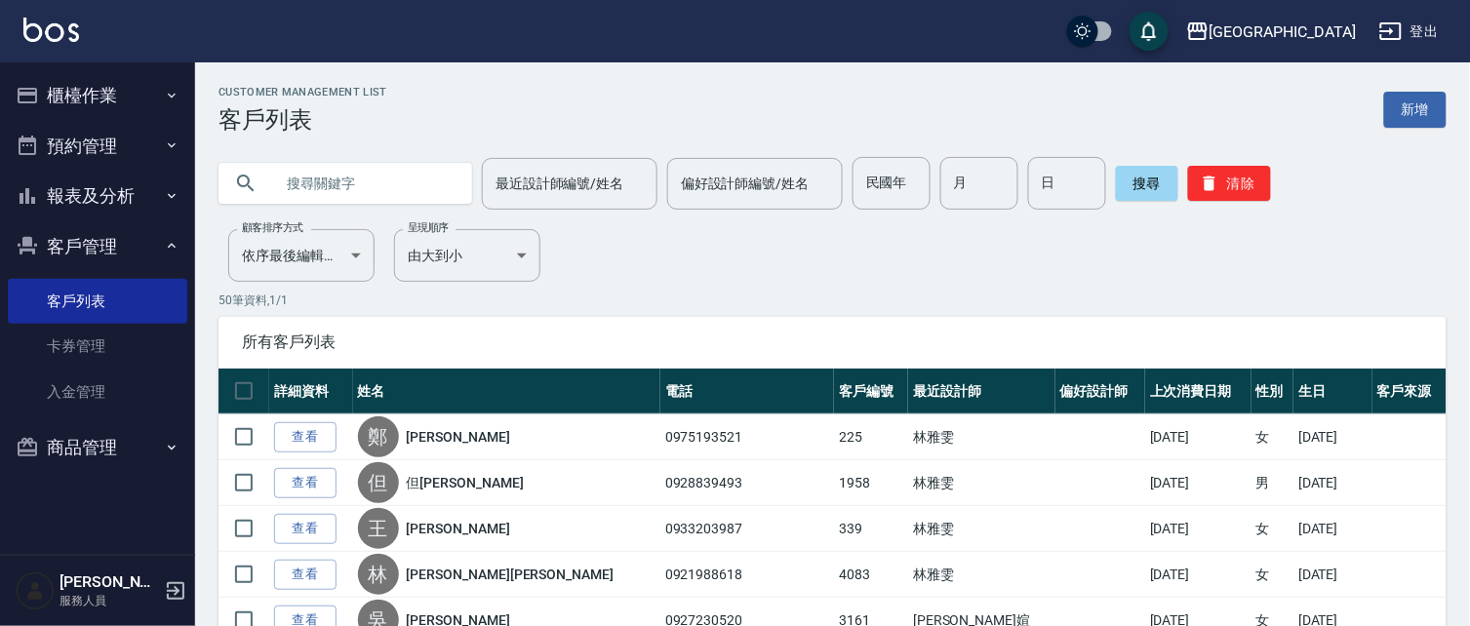
click at [333, 179] on input "text" at bounding box center [364, 183] width 183 height 53
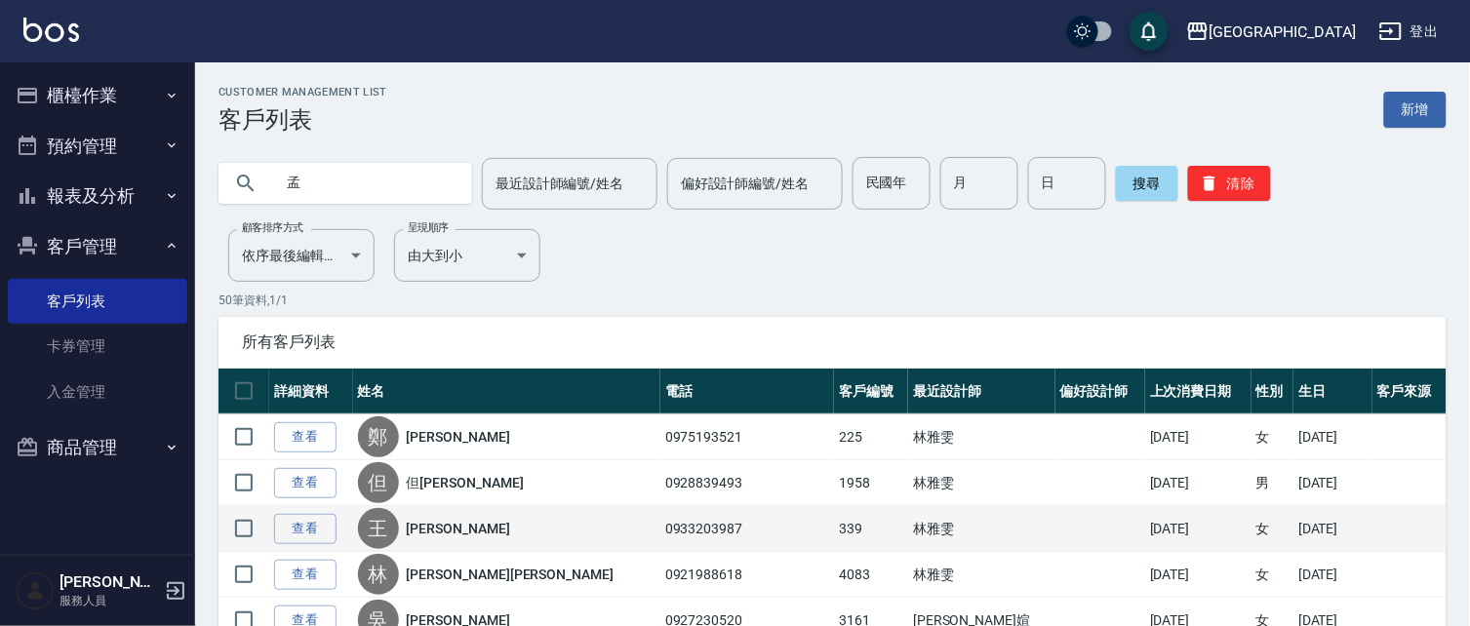
type input "孟"
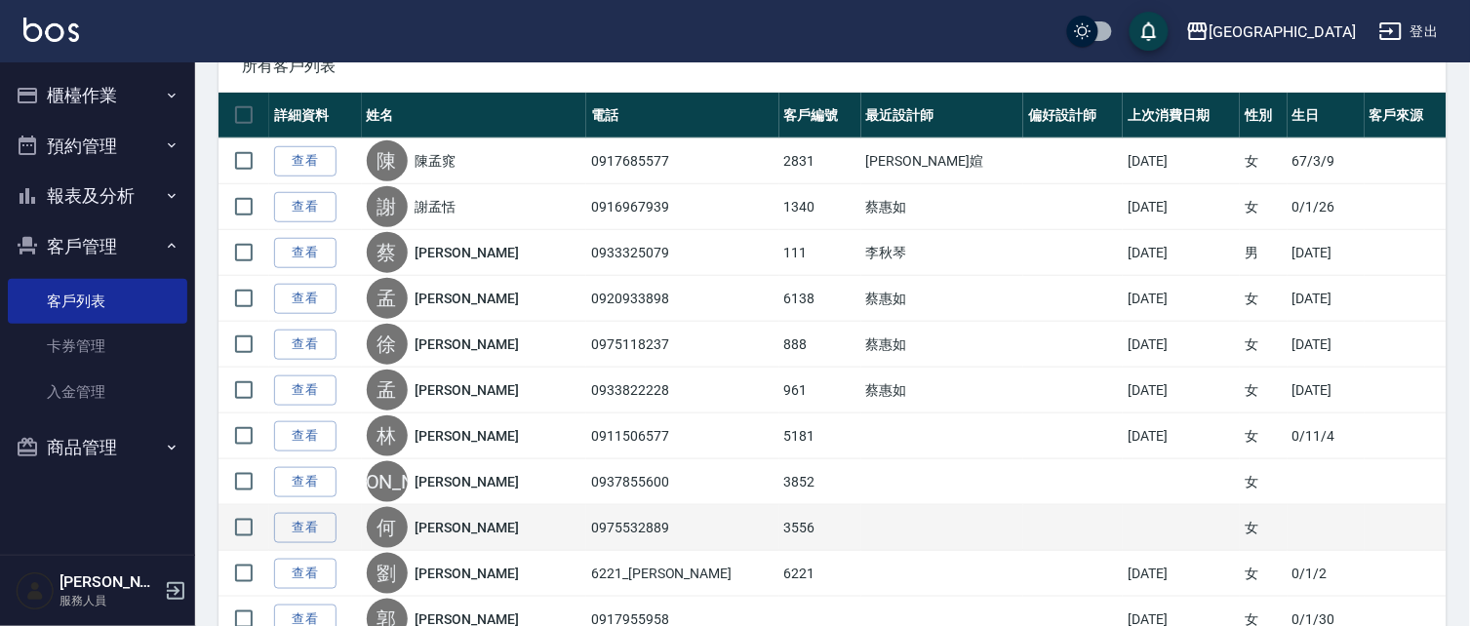
scroll to position [282, 0]
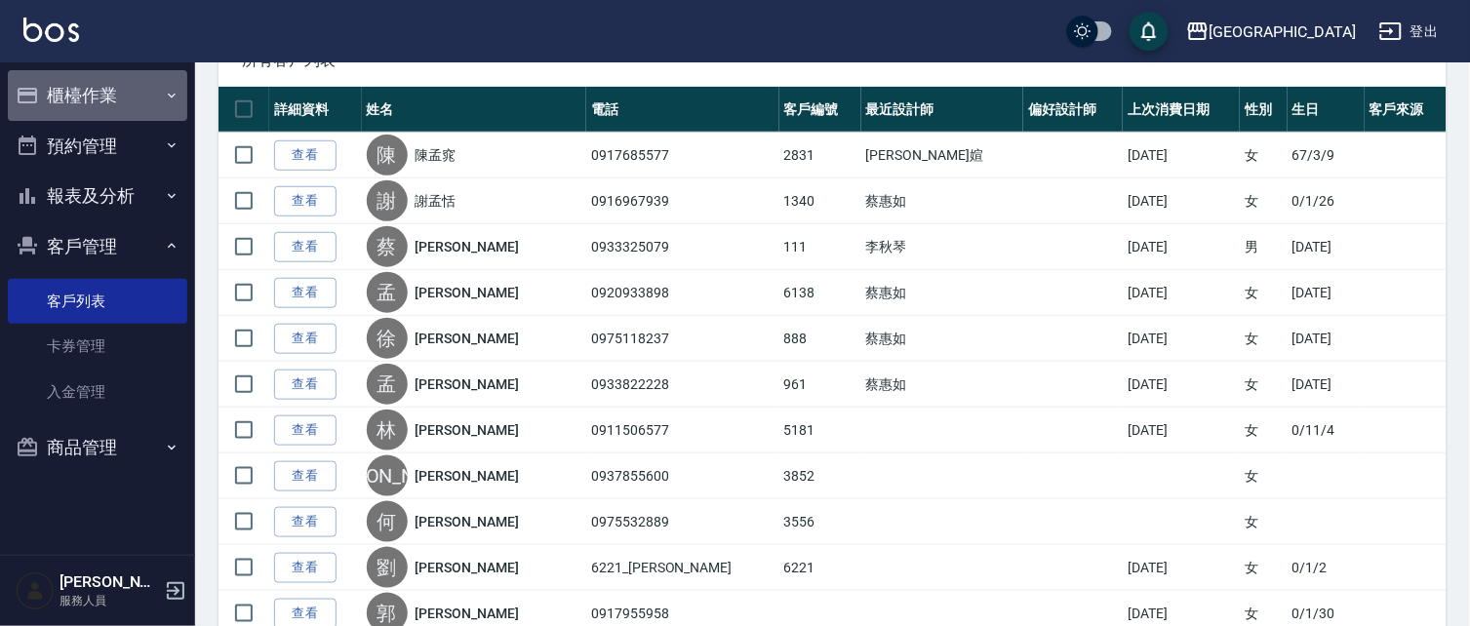
click at [50, 98] on button "櫃檯作業" at bounding box center [97, 95] width 179 height 51
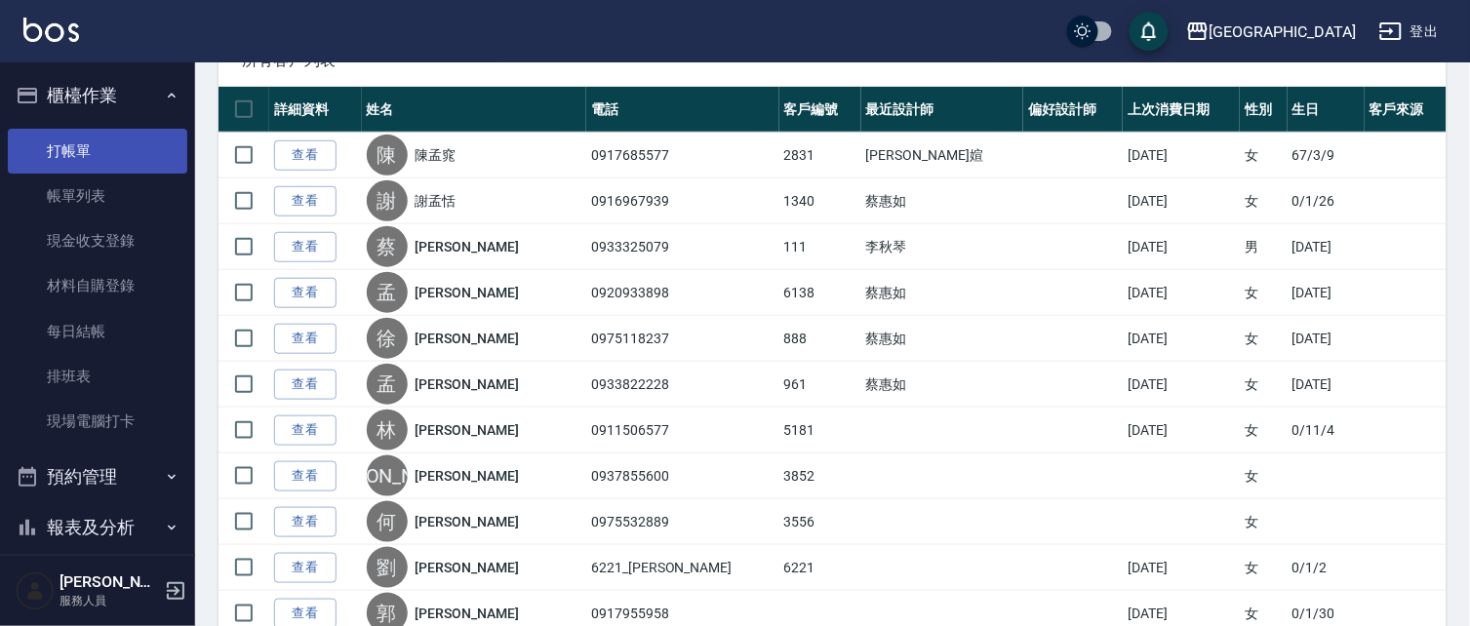
click at [86, 149] on link "打帳單" at bounding box center [97, 151] width 179 height 45
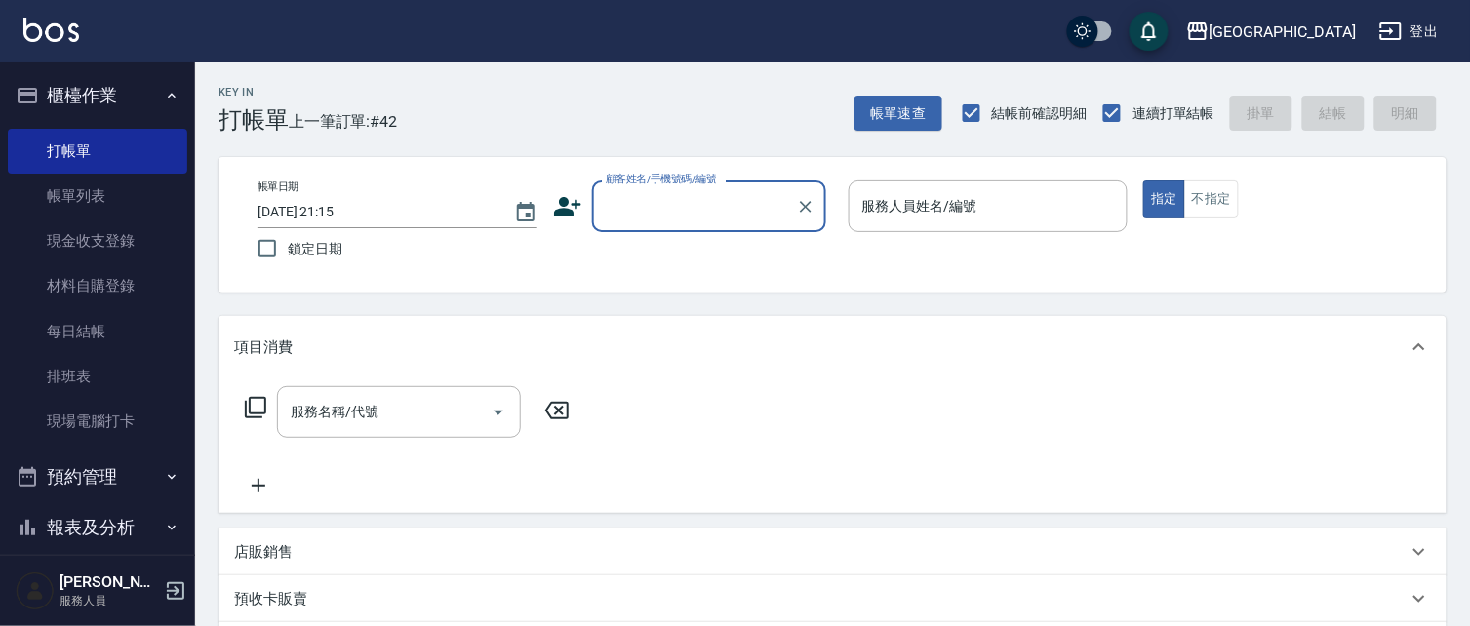
click at [650, 205] on input "顧客姓名/手機號碼/編號" at bounding box center [694, 206] width 187 height 34
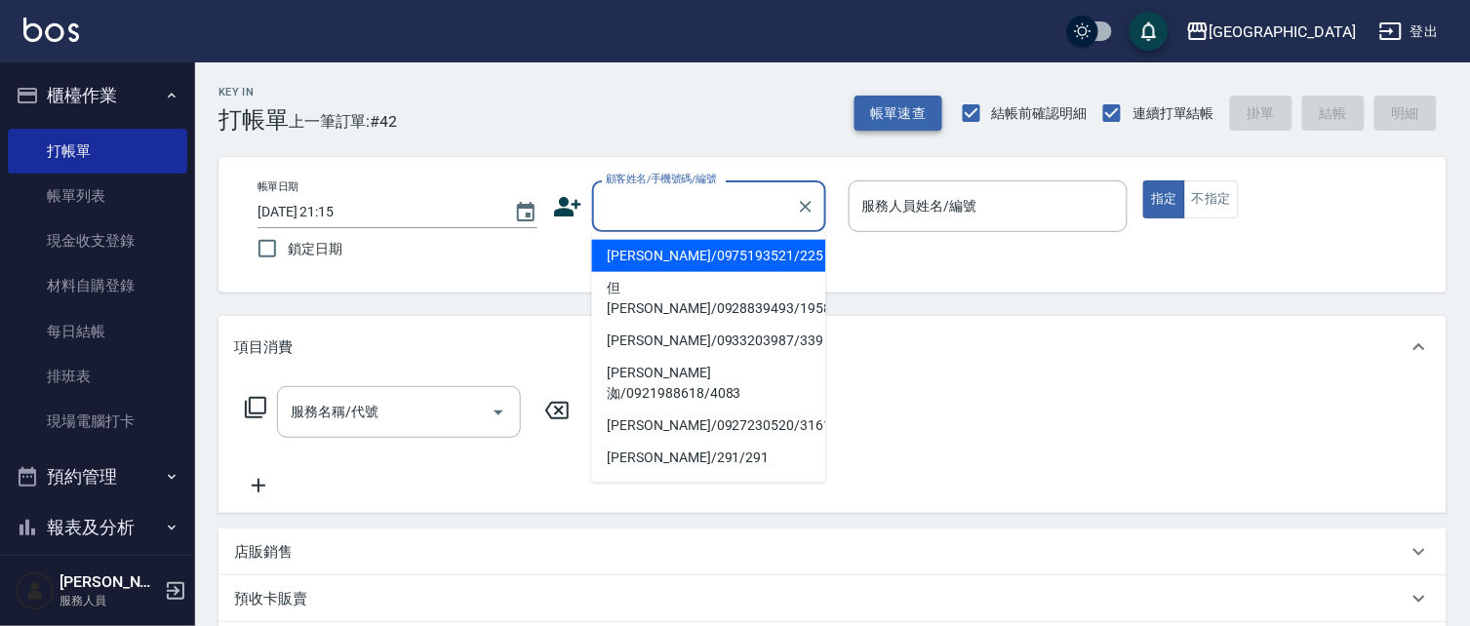
click at [872, 105] on button "帳單速查" at bounding box center [898, 114] width 88 height 36
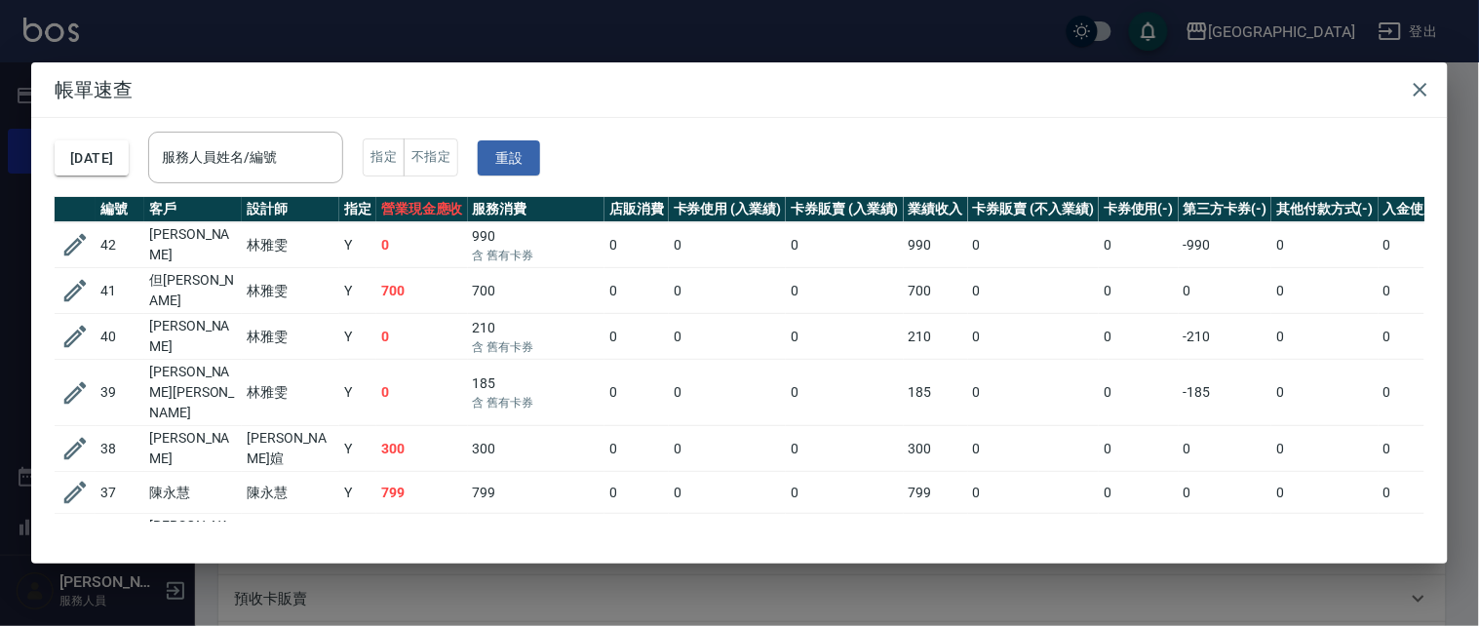
drag, startPoint x: 1418, startPoint y: 84, endPoint x: 748, endPoint y: 138, distance: 672.1
click at [1417, 83] on icon "button" at bounding box center [1420, 89] width 23 height 23
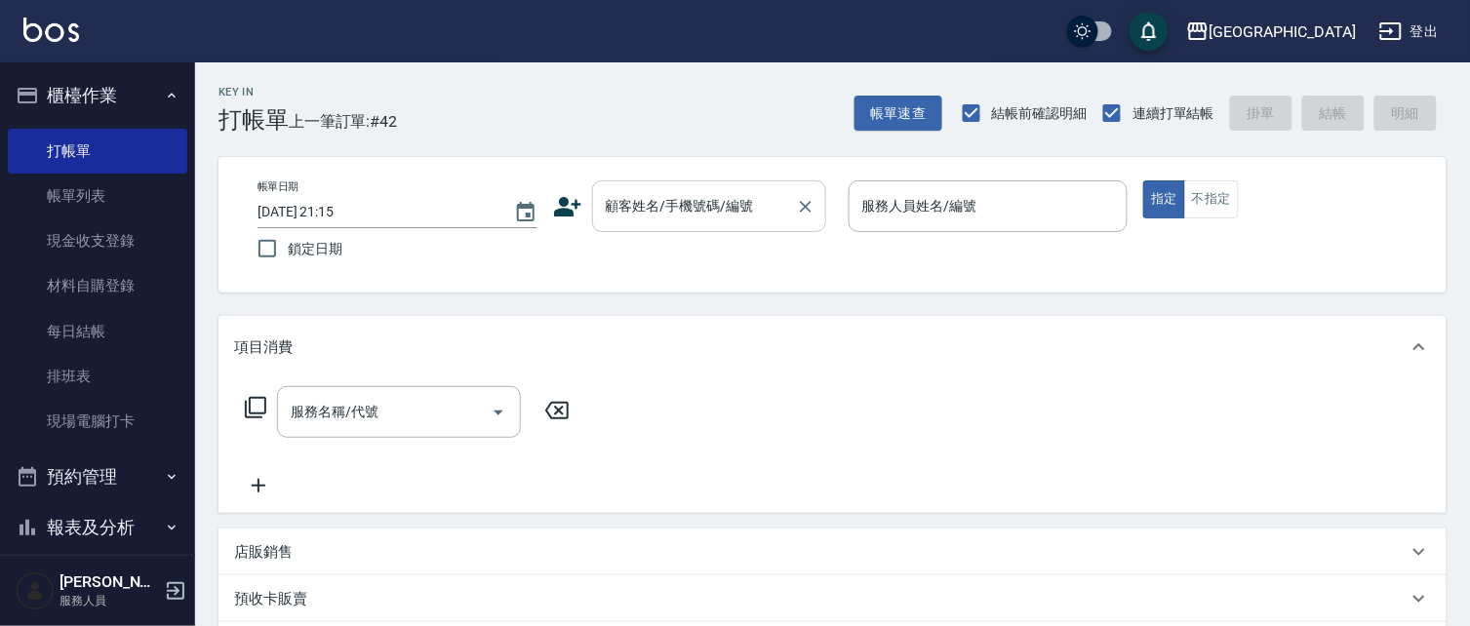
click at [646, 216] on input "顧客姓名/手機號碼/編號" at bounding box center [694, 206] width 187 height 34
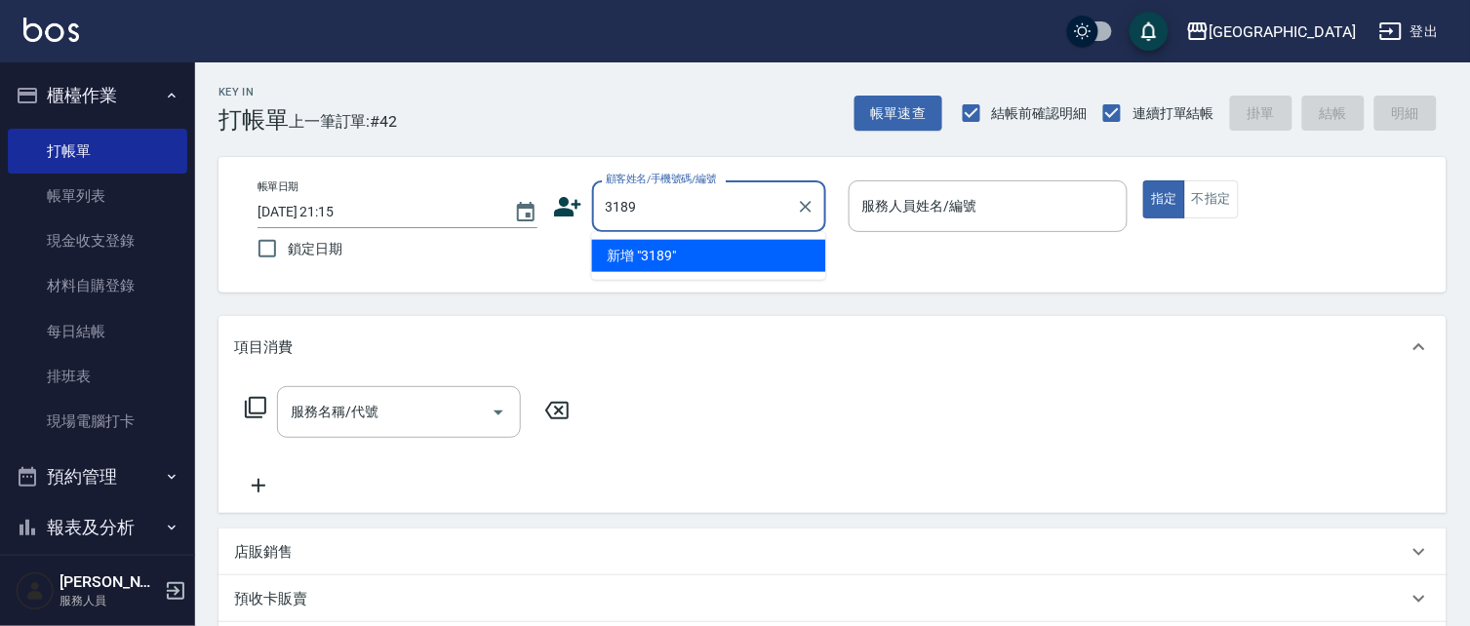
type input "3189"
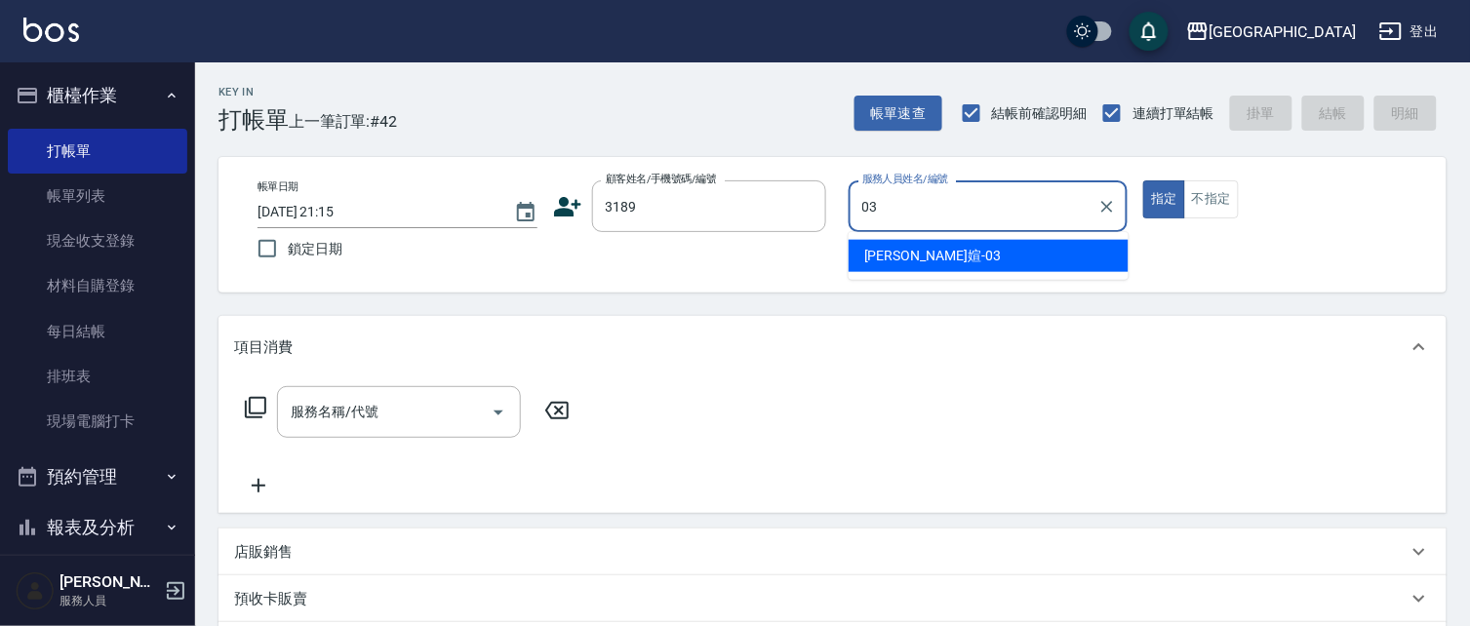
type input "03"
type button "true"
type input "[PERSON_NAME]媗-03"
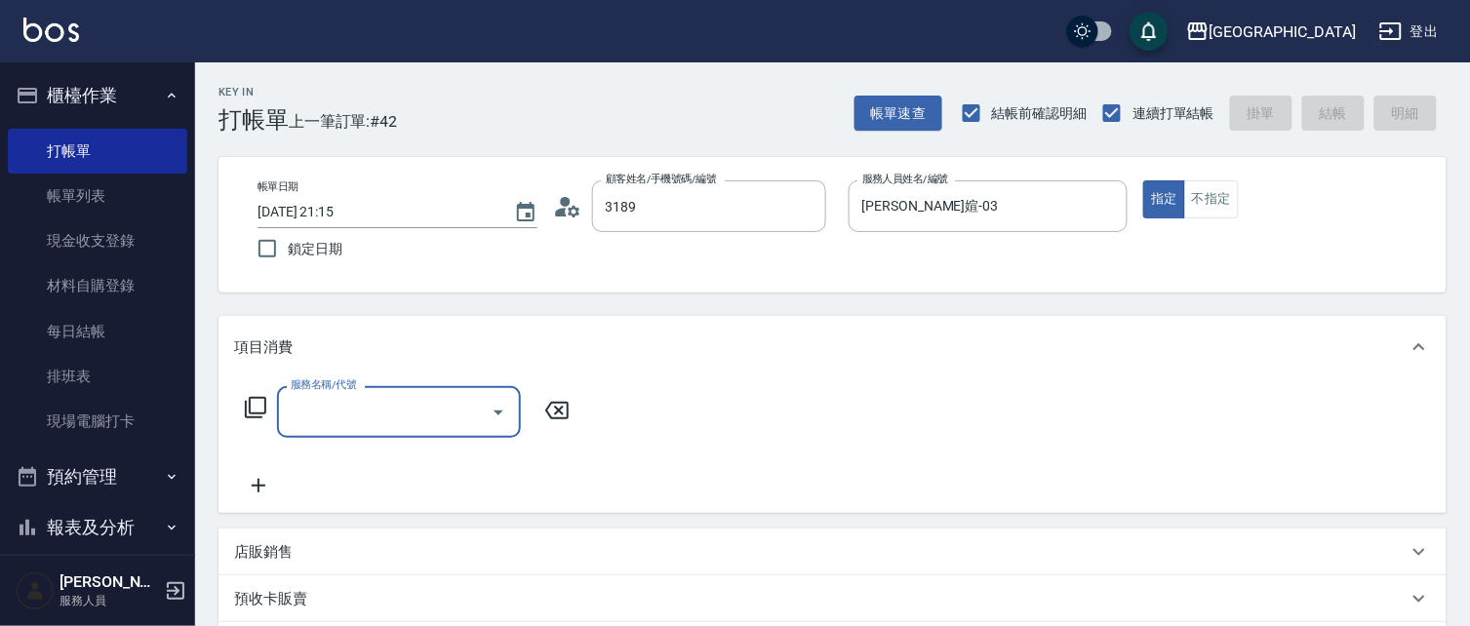
type input "[PERSON_NAME]/0931382168/3189"
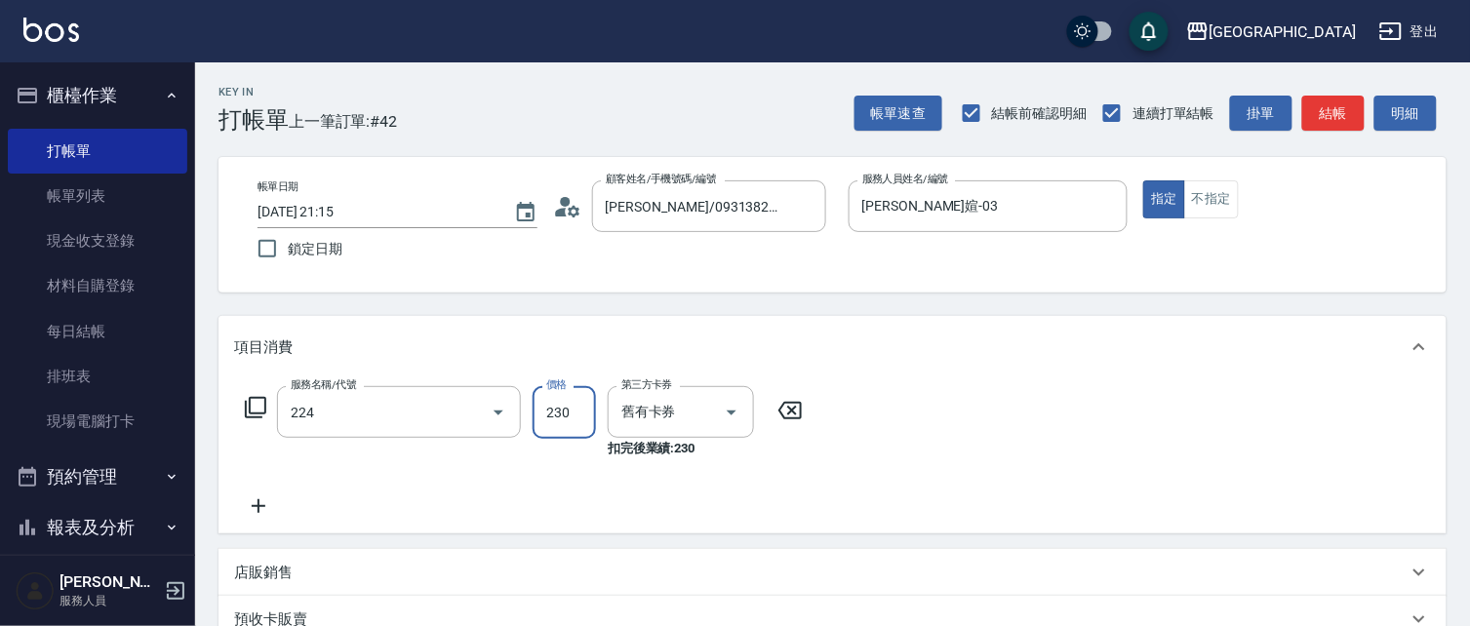
type input "洗髮(卡)230(224)"
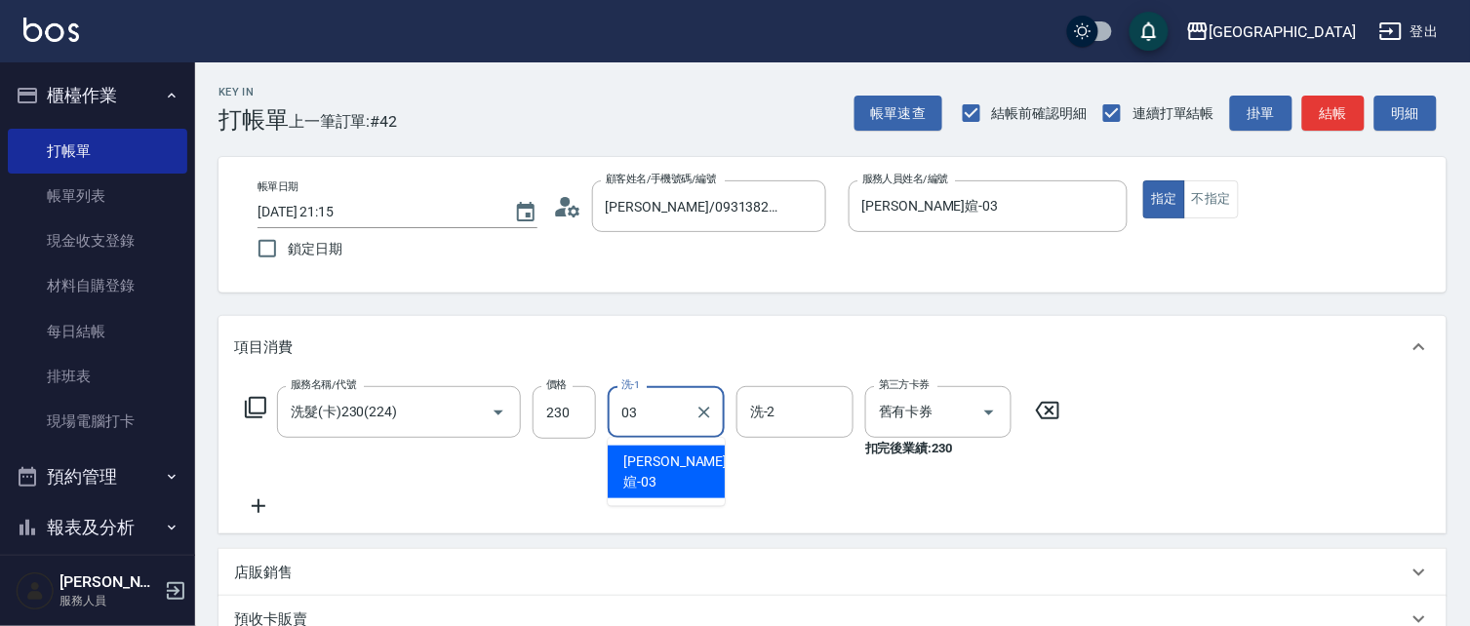
type input "[PERSON_NAME]媗-03"
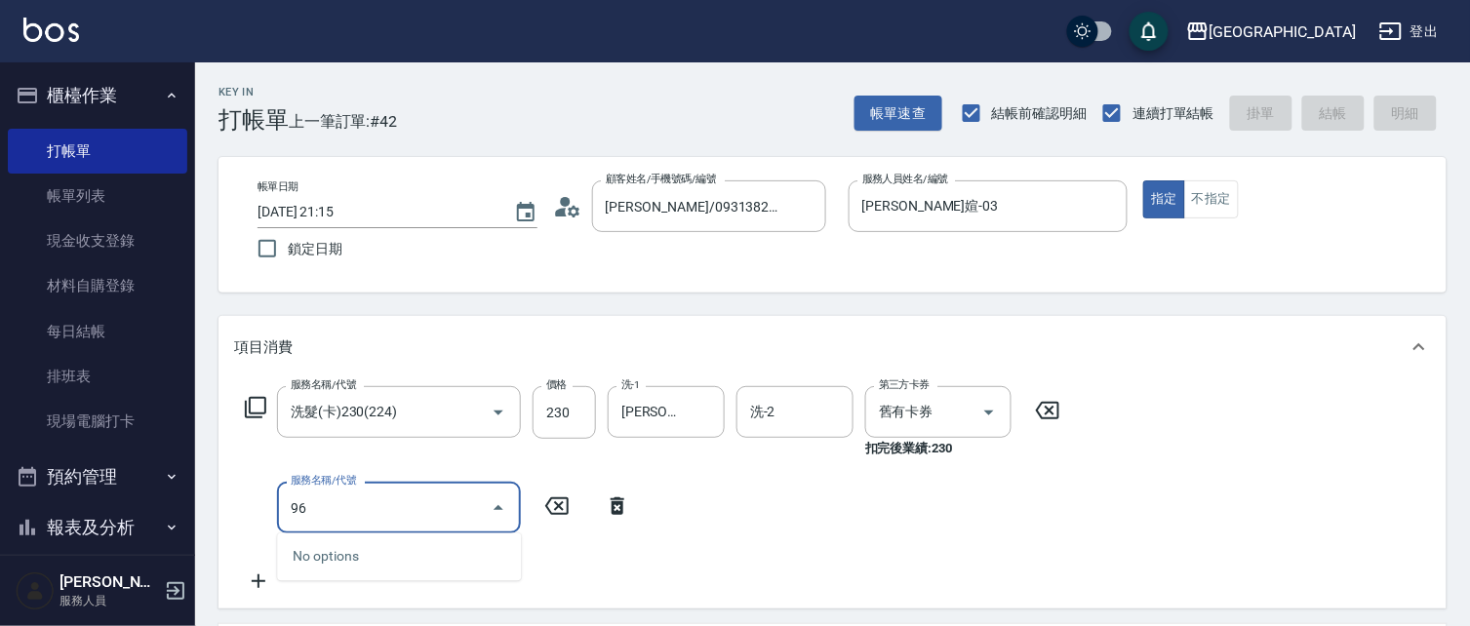
type input "961"
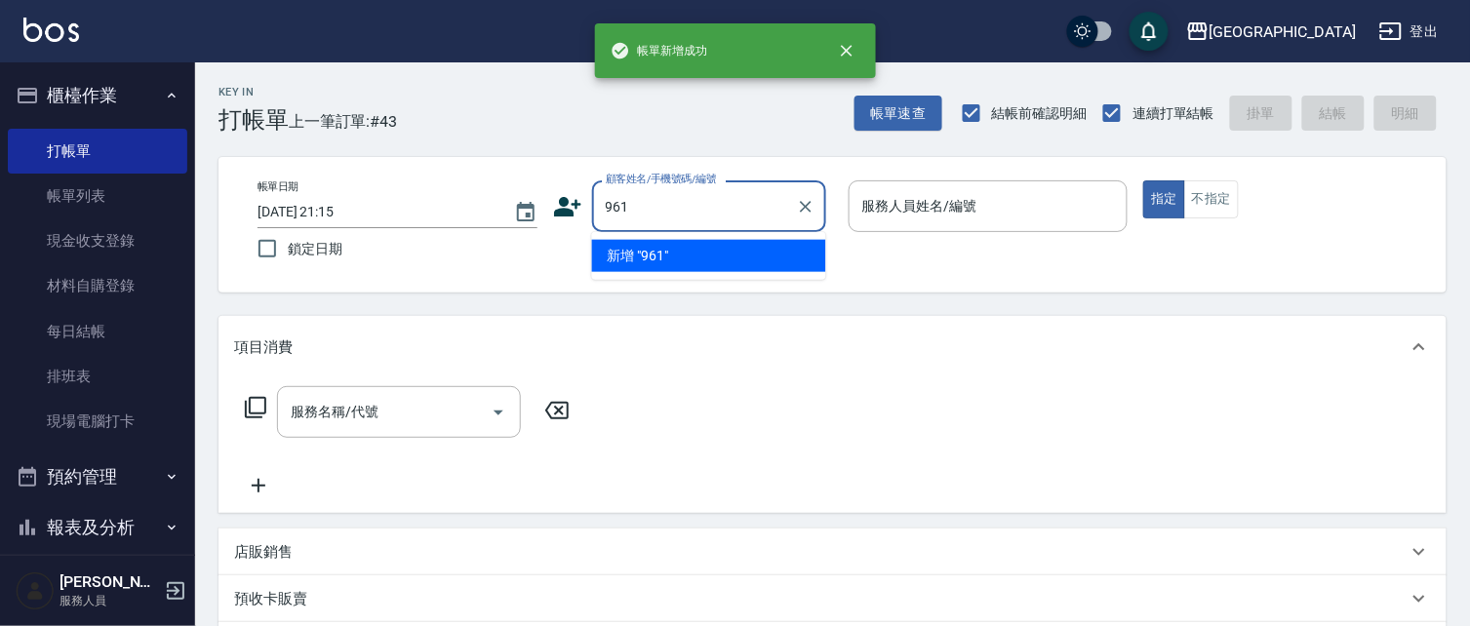
type input "961"
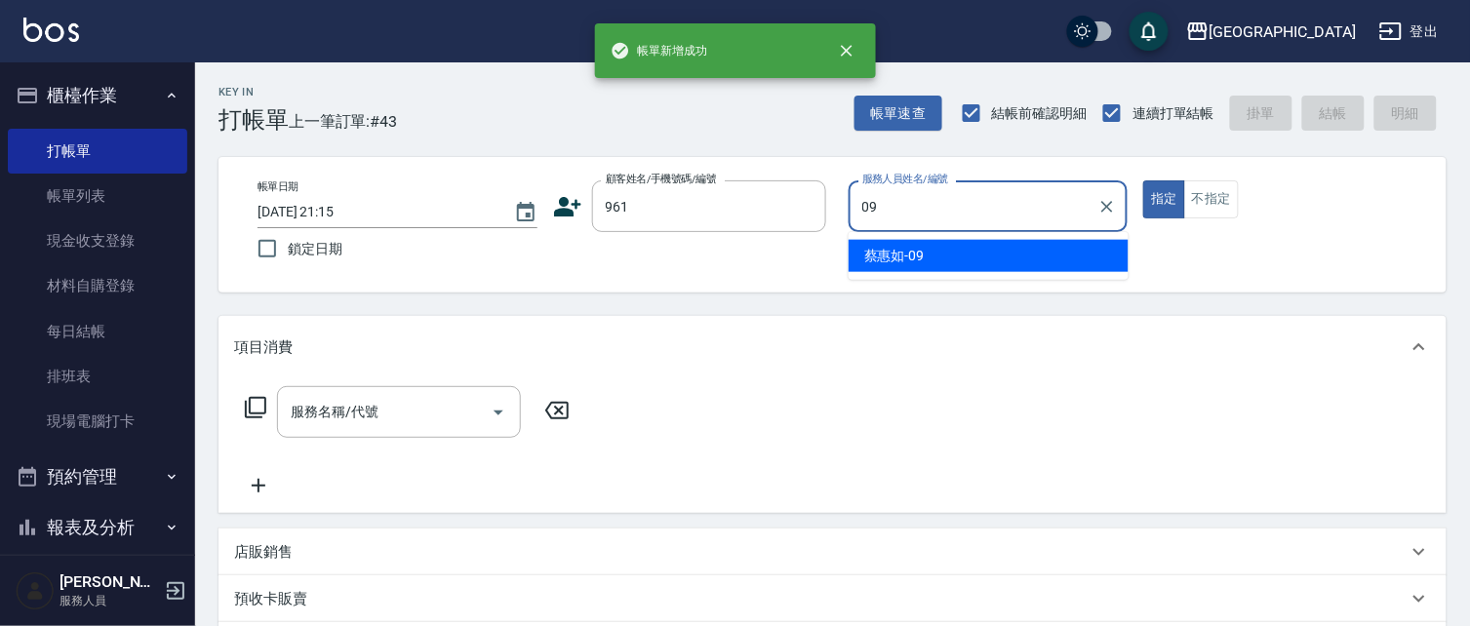
type input "[PERSON_NAME]-09"
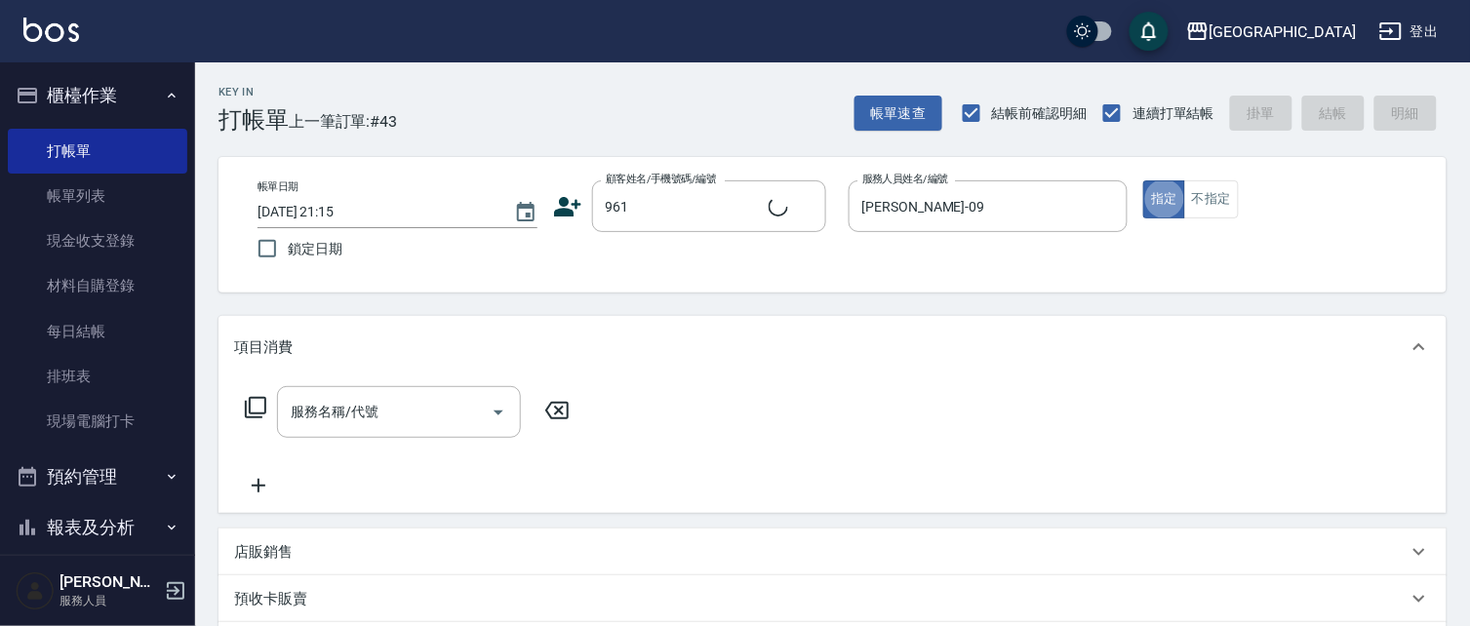
type input "[PERSON_NAME]/0933822228/961"
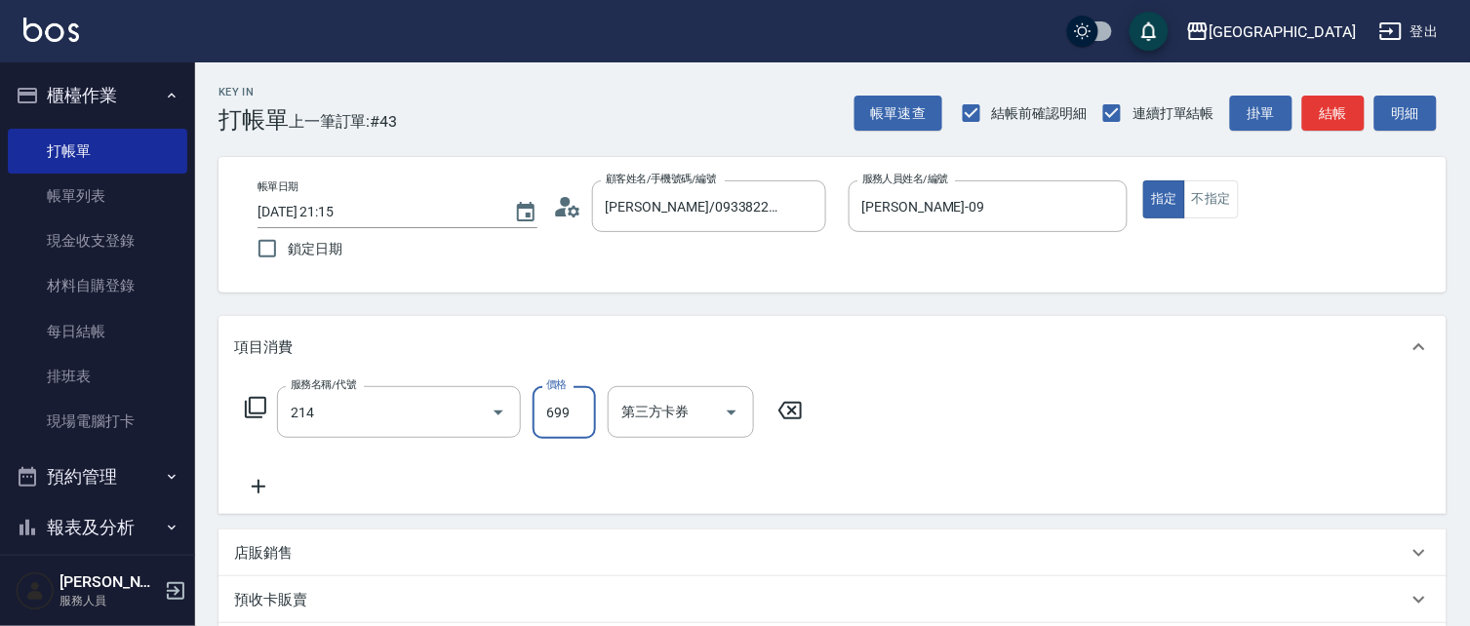
type input "滾珠洗髪699(214)"
type input "700"
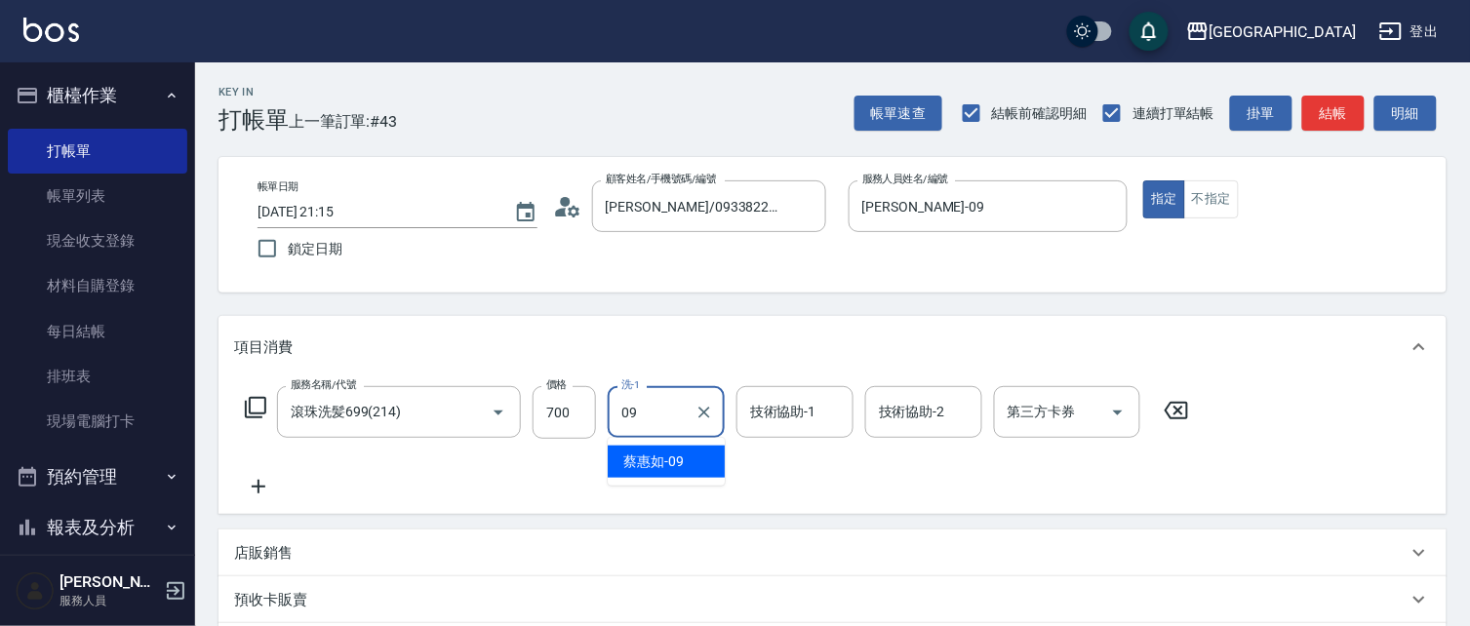
type input "[PERSON_NAME]-09"
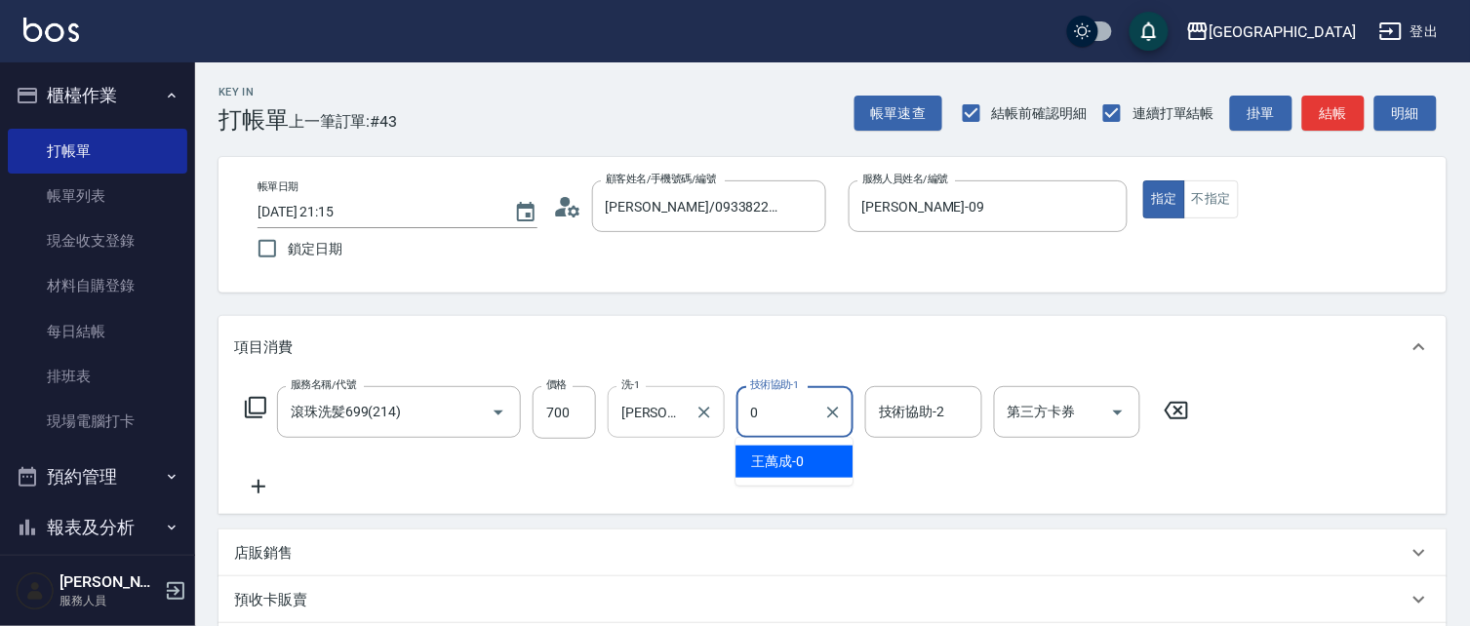
drag, startPoint x: 690, startPoint y: 413, endPoint x: 700, endPoint y: 410, distance: 10.2
click at [692, 411] on button "Clear" at bounding box center [703, 412] width 27 height 27
type input "0"
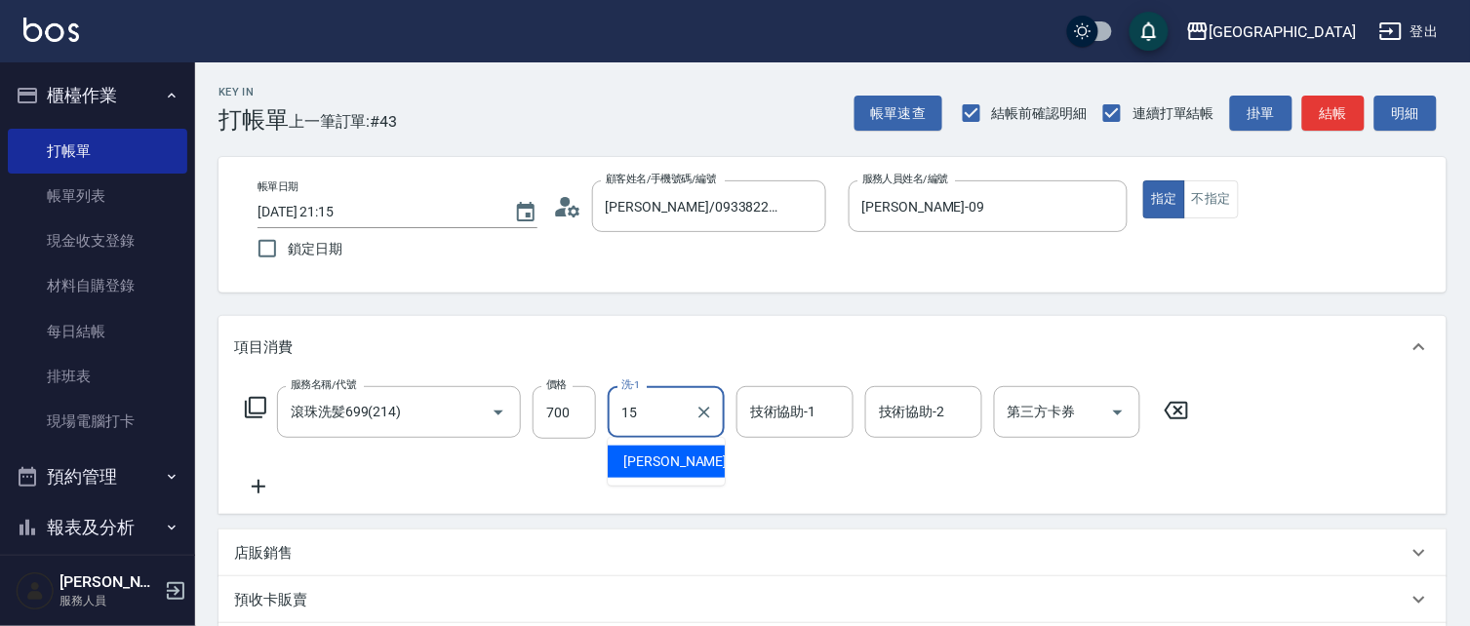
type input "[PERSON_NAME]-15"
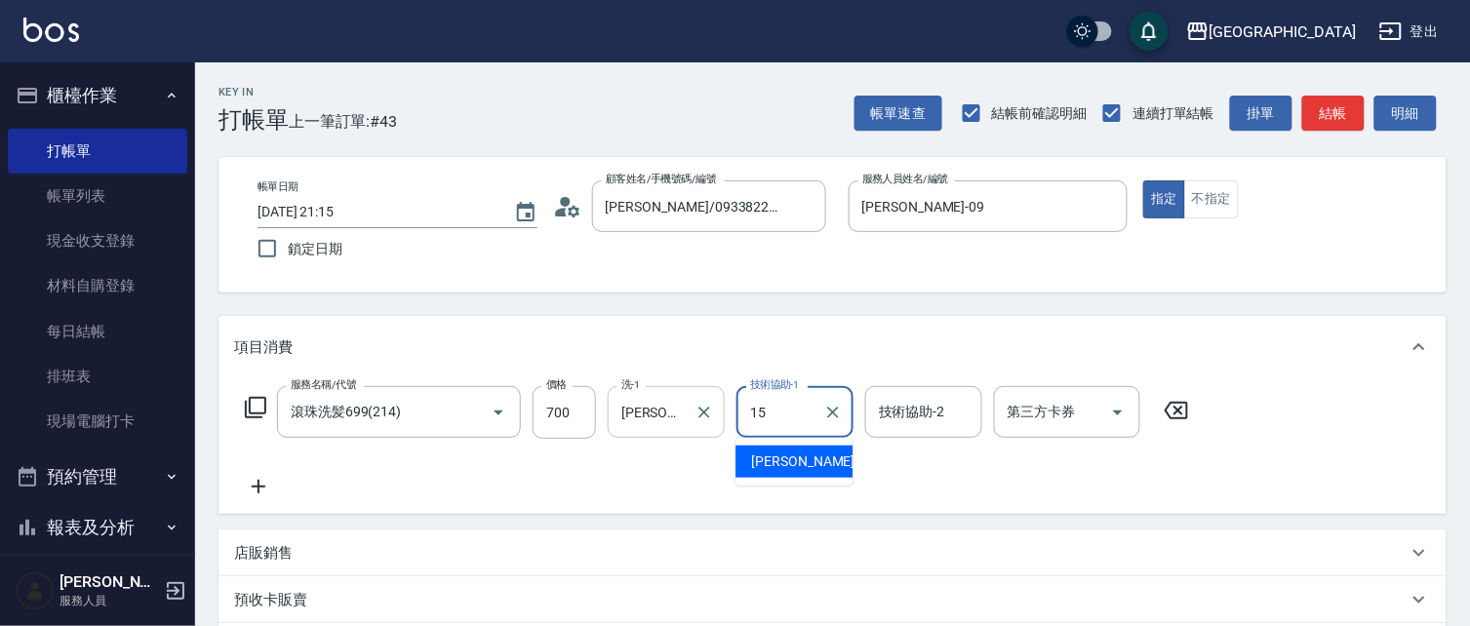
type input "[PERSON_NAME]-15"
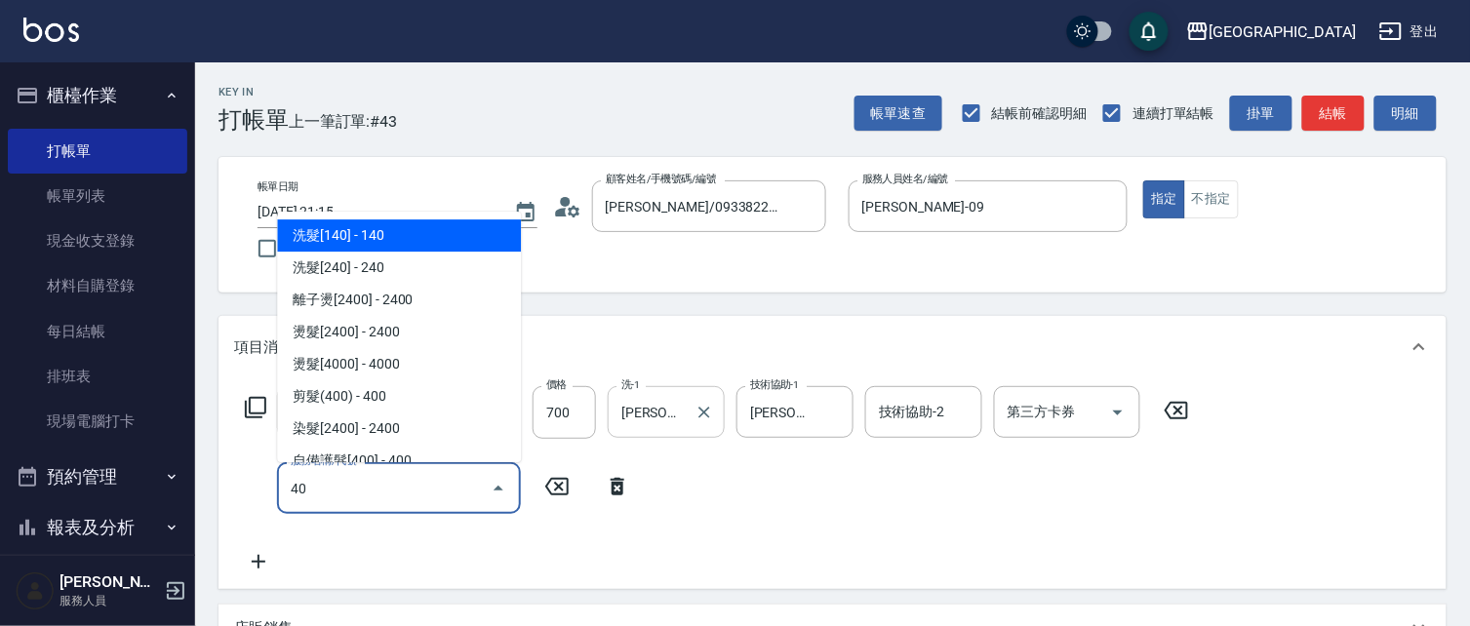
type input "409"
type input "0"
type input "4"
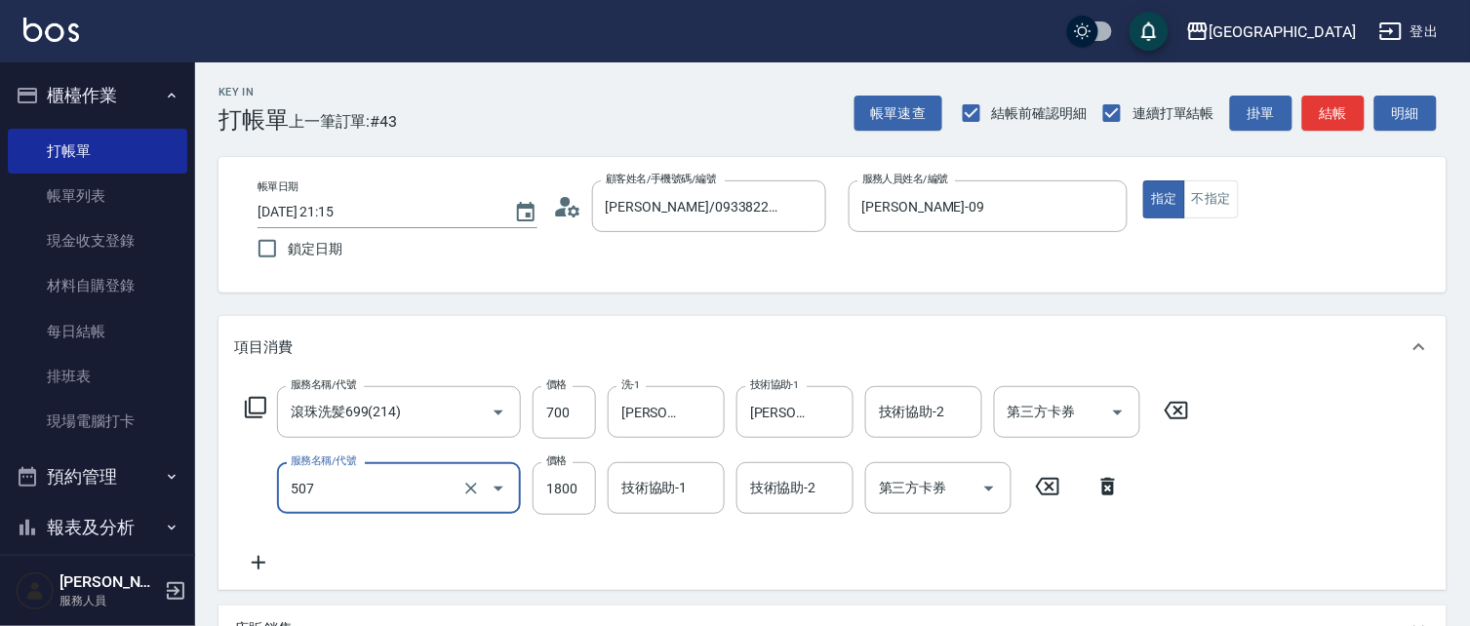
type input "染髮[1800](507)"
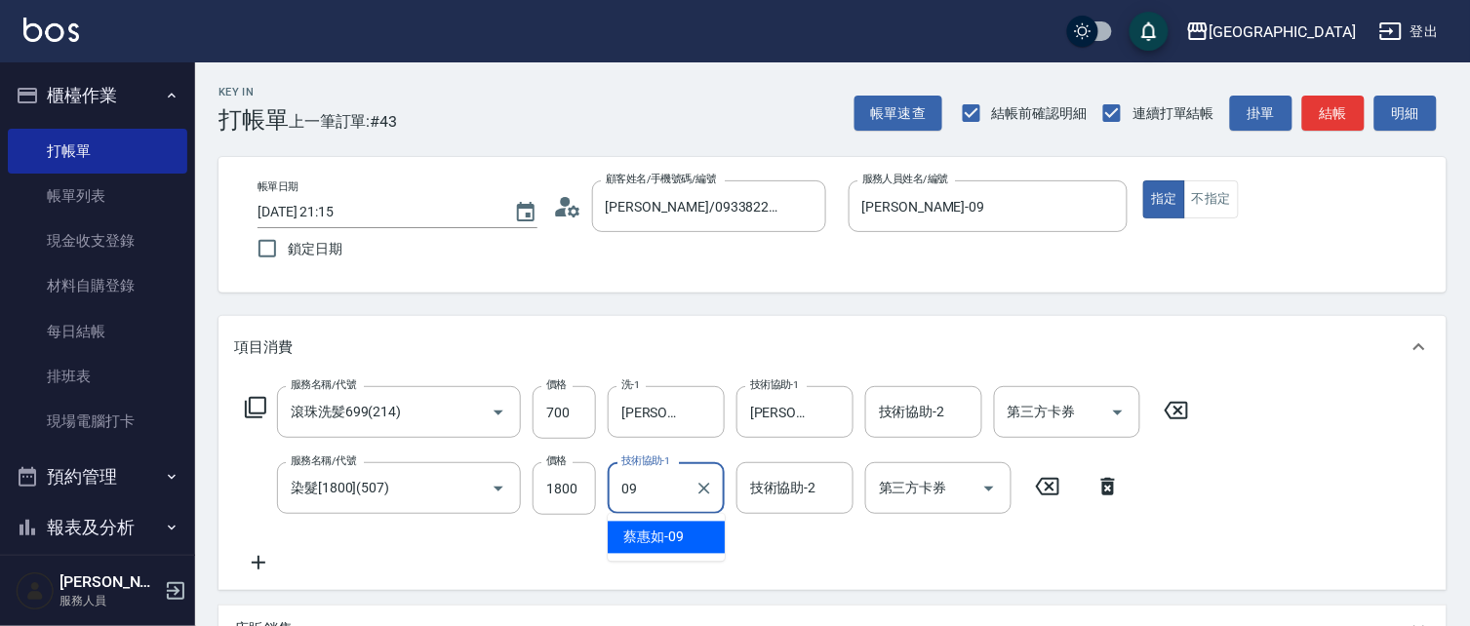
type input "[PERSON_NAME]-09"
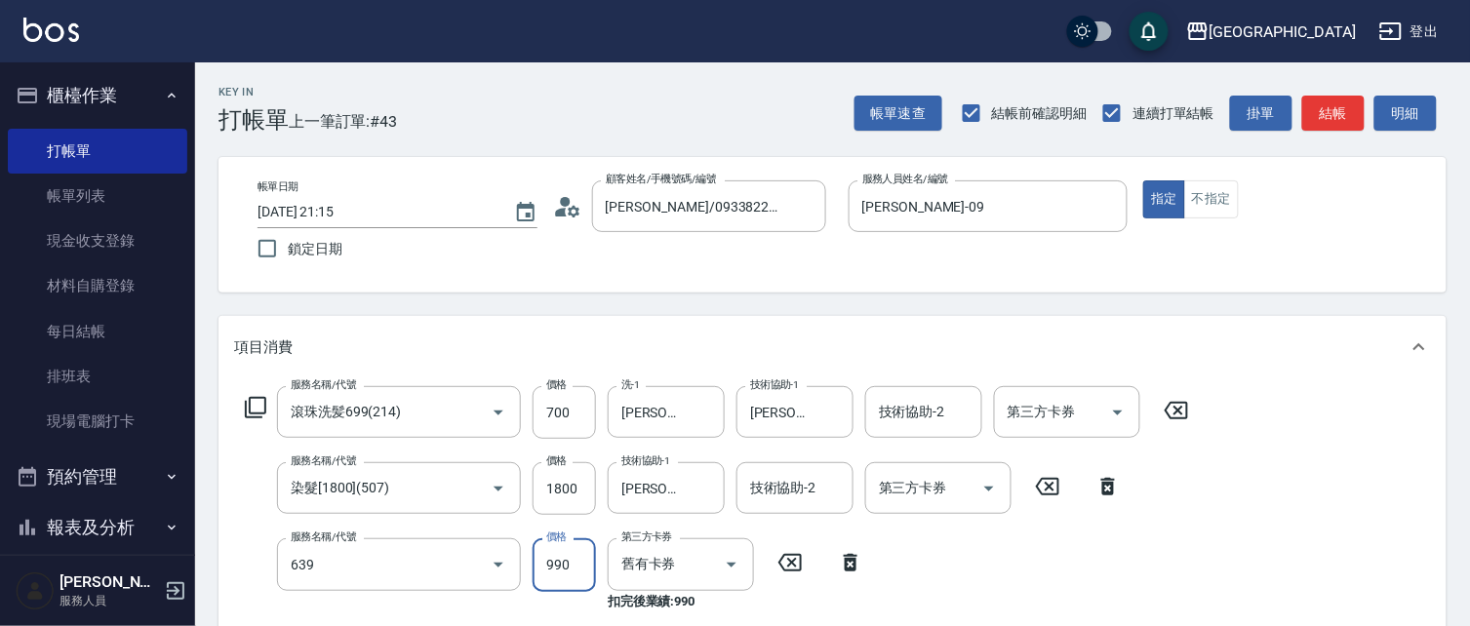
type input "(芙)蘆薈髮膜套卡(自材)(639)"
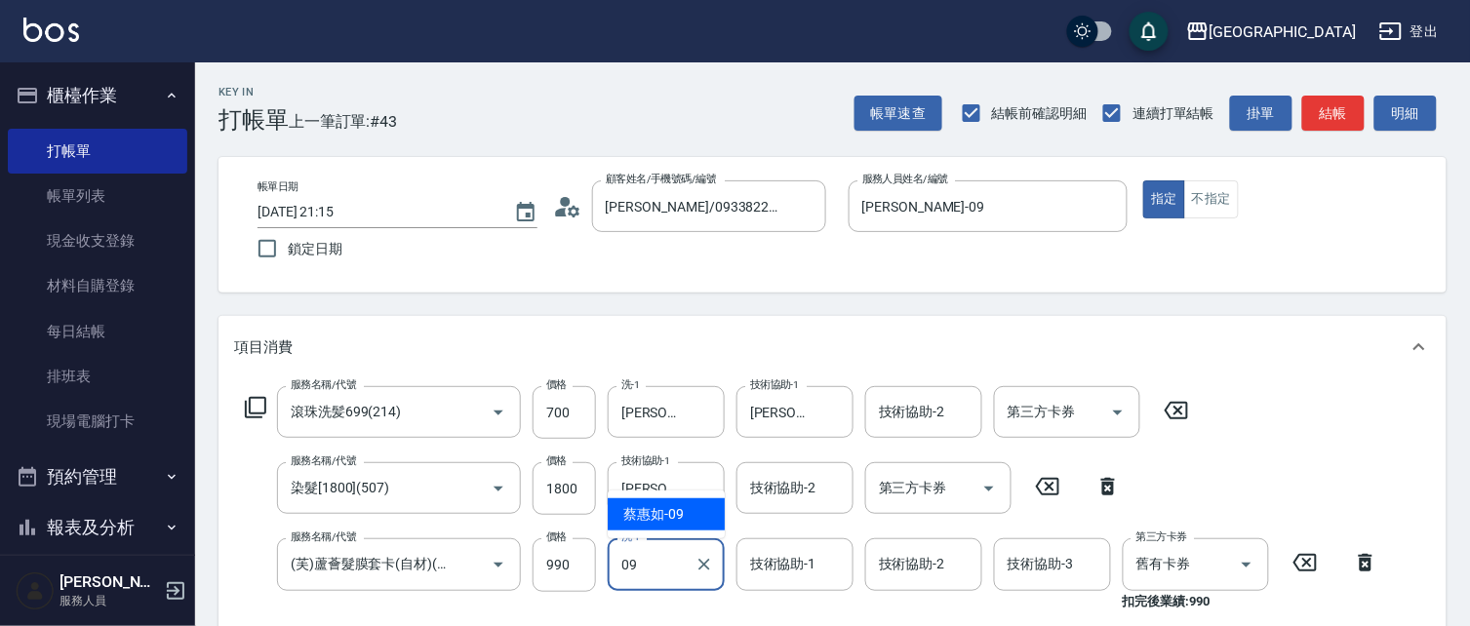
type input "09"
type input "0"
type input "[PERSON_NAME]-09"
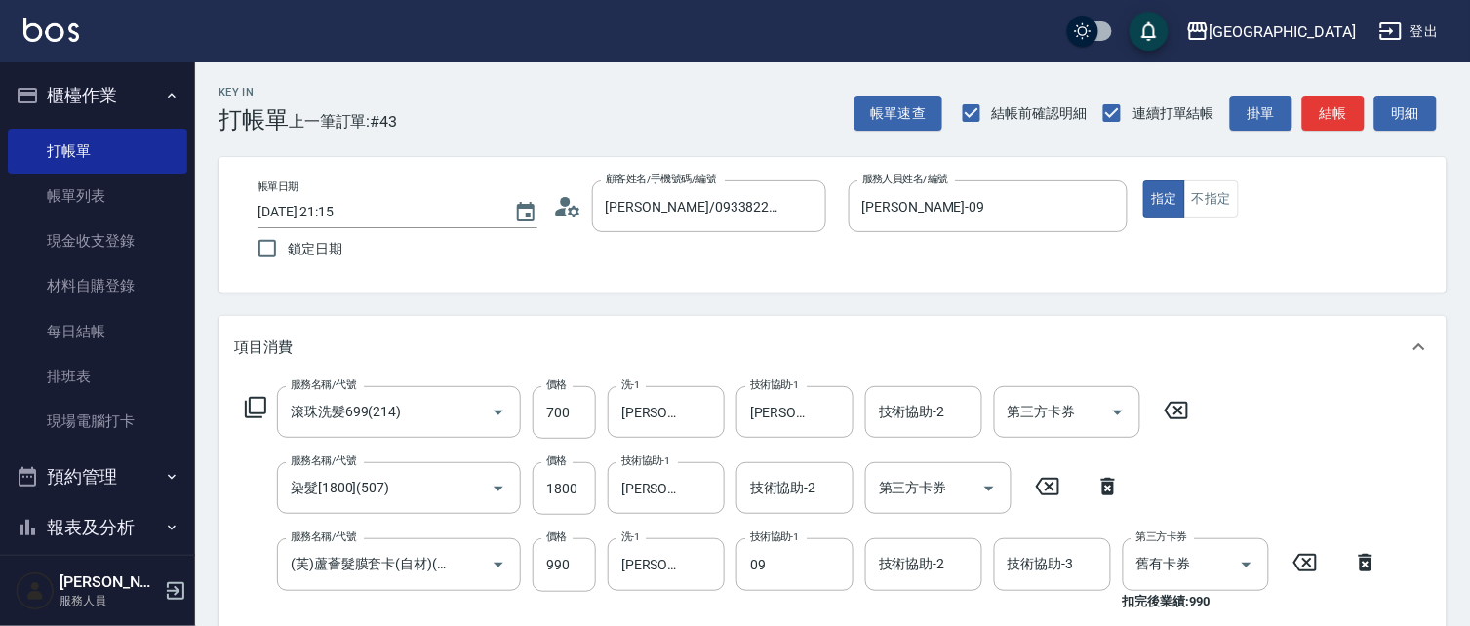
type input "[PERSON_NAME]-09"
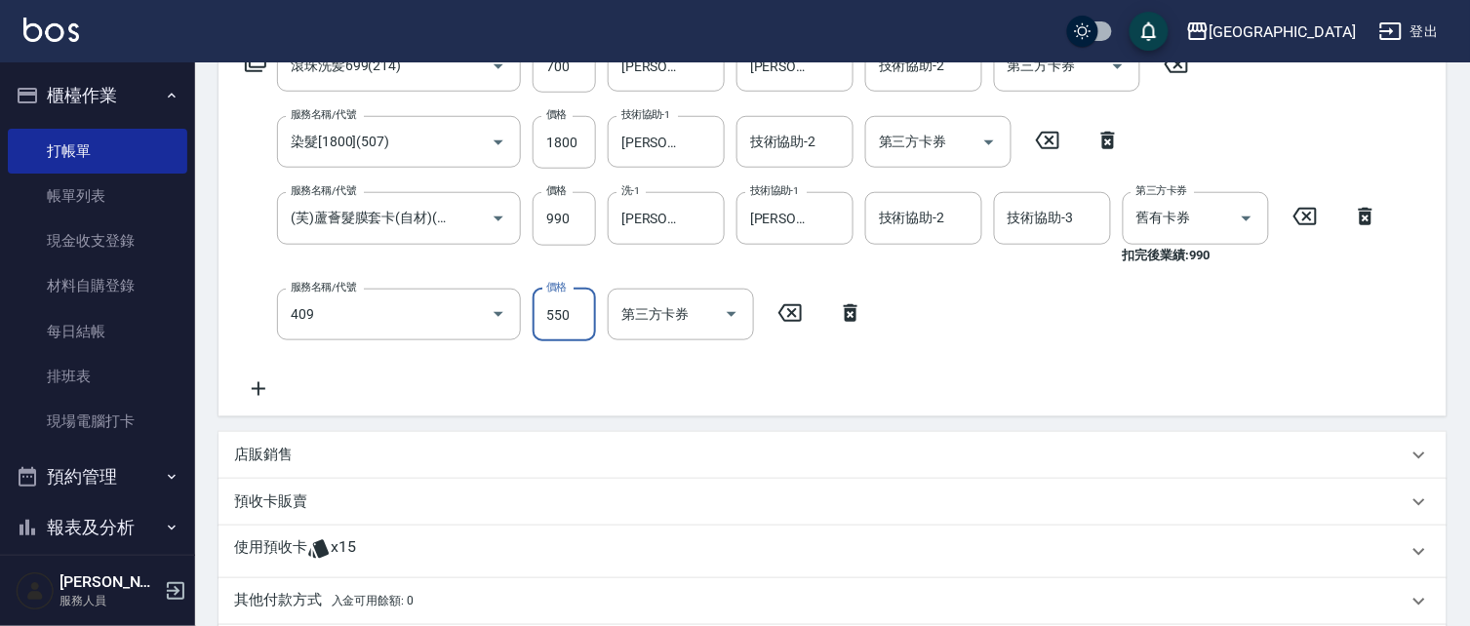
type input "剪髮(550)(409)"
type input "610"
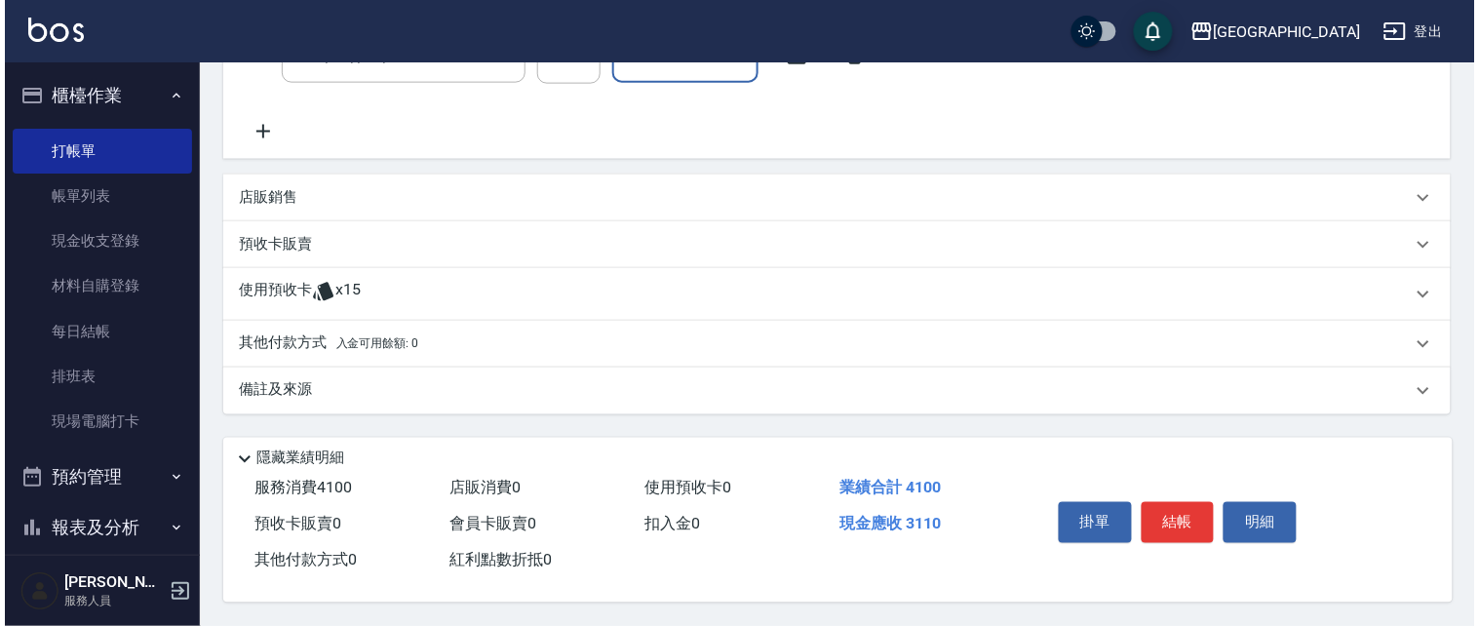
scroll to position [609, 0]
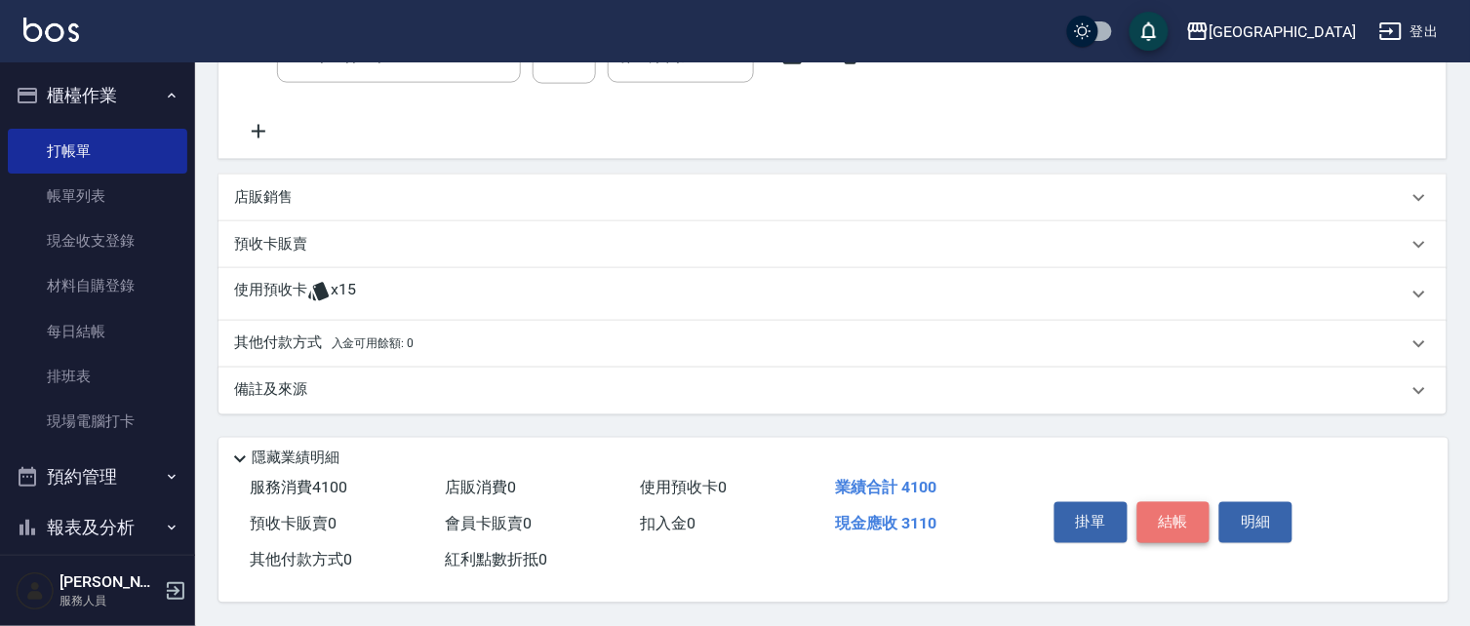
click at [1175, 518] on button "結帳" at bounding box center [1173, 522] width 73 height 41
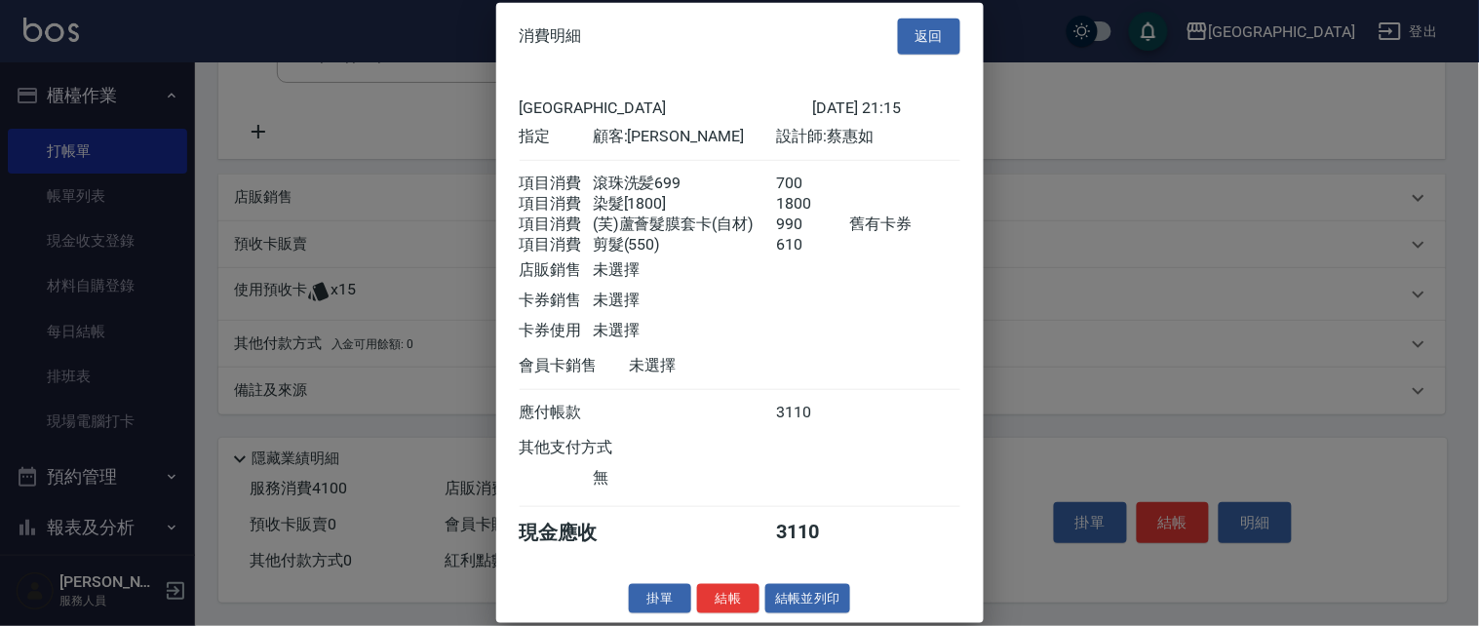
scroll to position [27, 0]
drag, startPoint x: 722, startPoint y: 591, endPoint x: 762, endPoint y: 588, distance: 40.1
click at [722, 590] on button "結帳" at bounding box center [728, 598] width 62 height 30
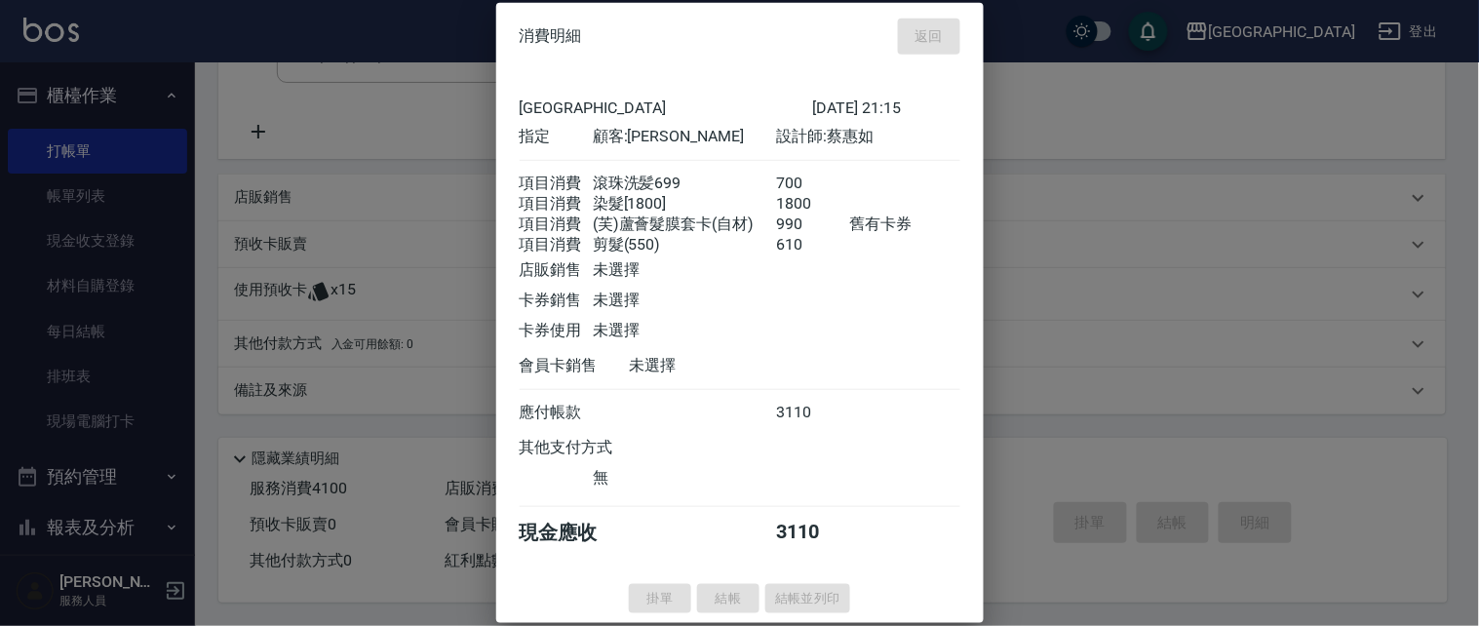
type input "[DATE] 21:17"
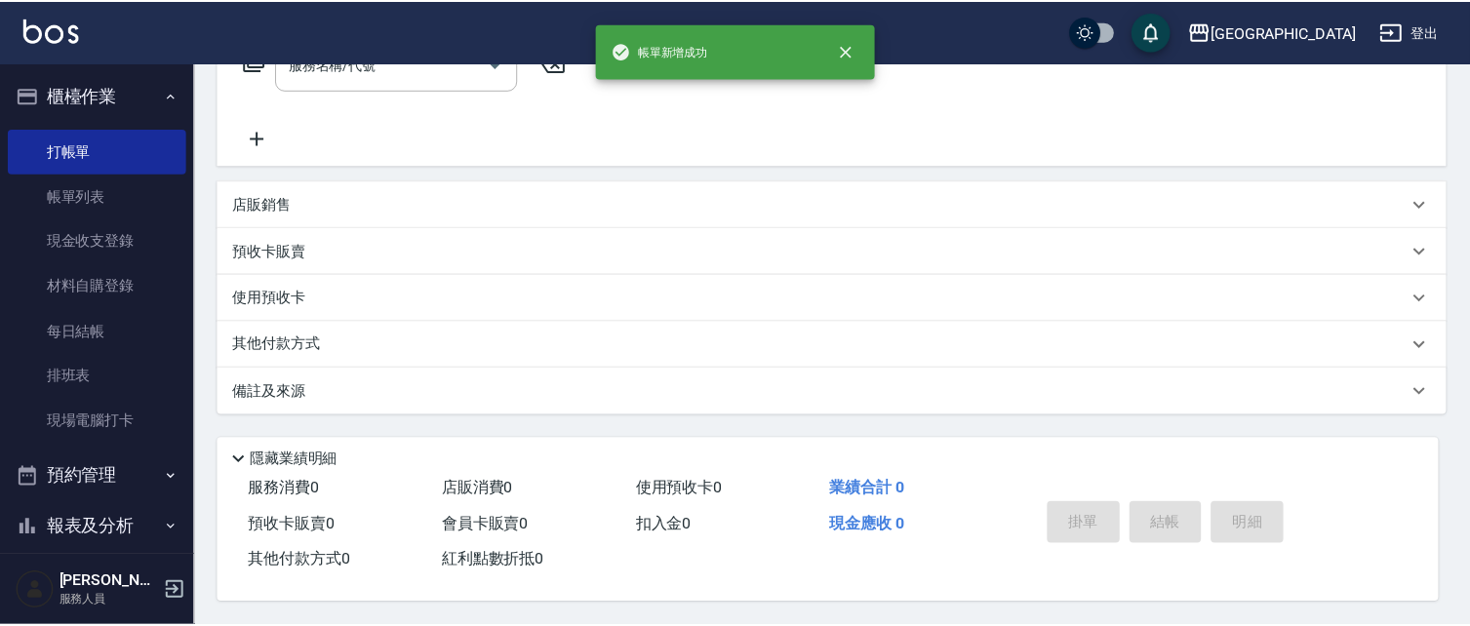
scroll to position [0, 0]
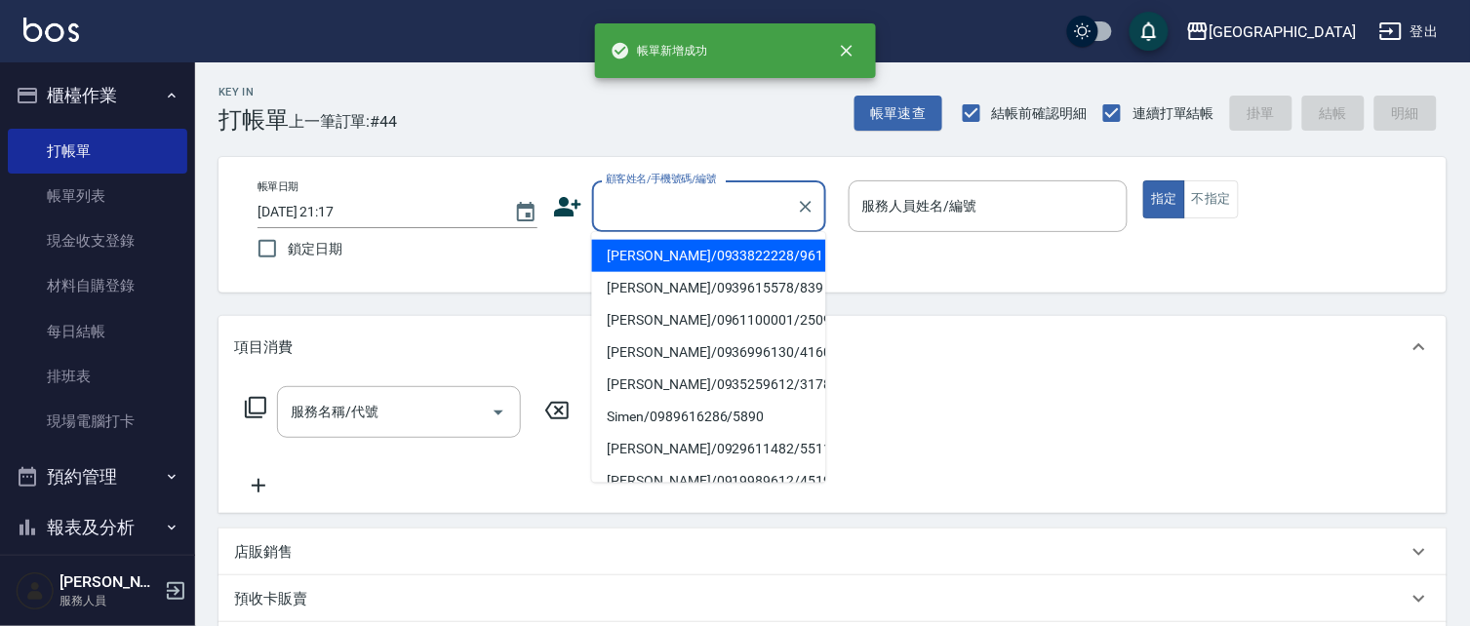
click at [647, 202] on input "顧客姓名/手機號碼/編號" at bounding box center [694, 206] width 187 height 34
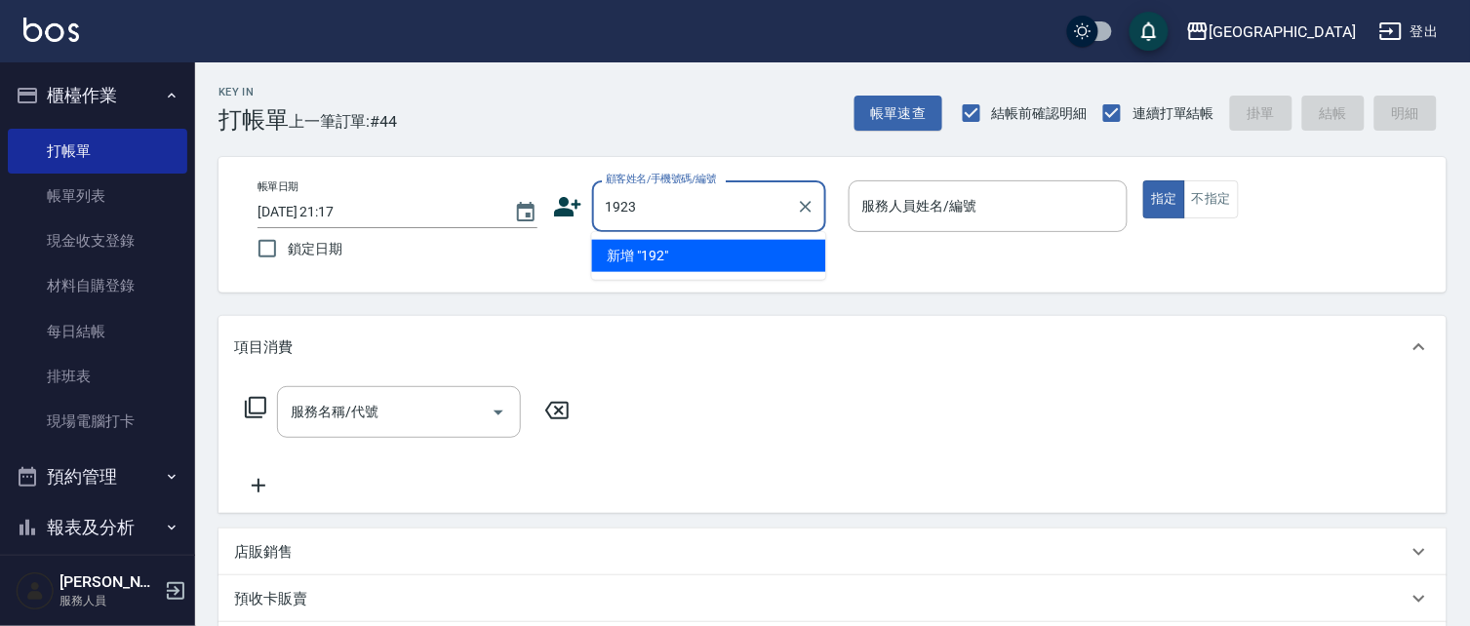
type input "1923"
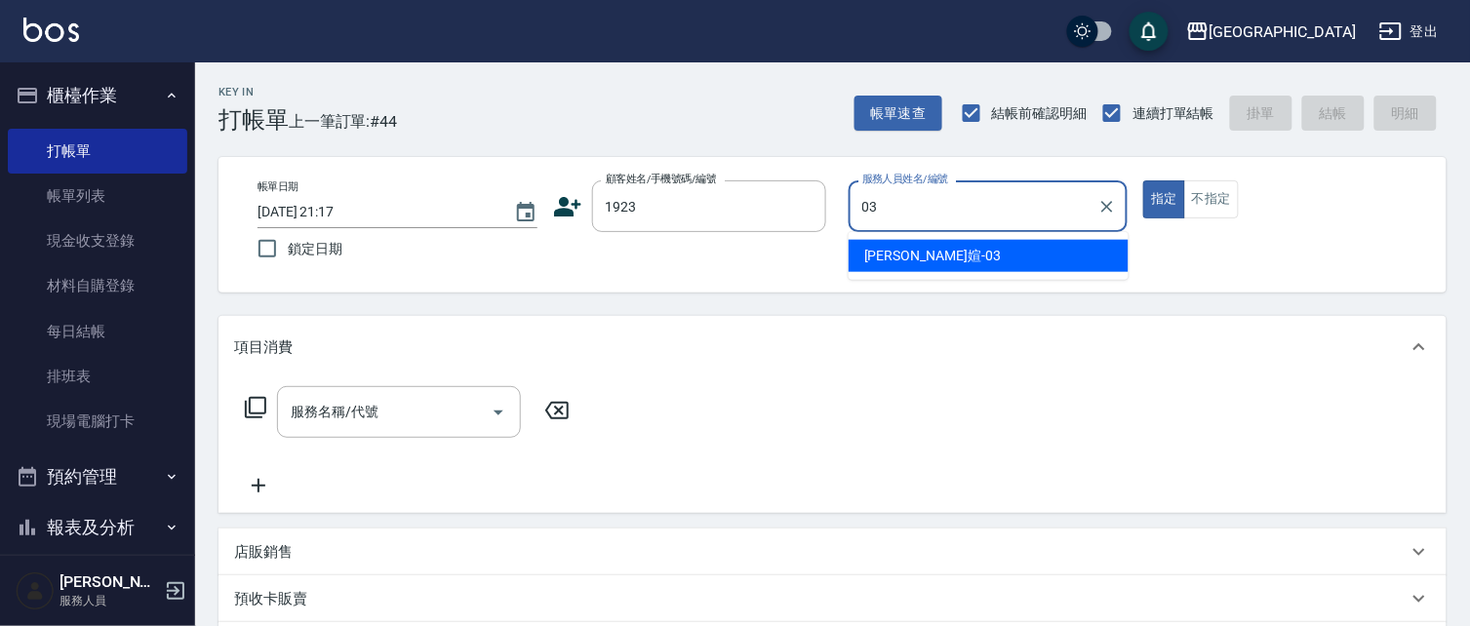
type input "[PERSON_NAME]媗-03"
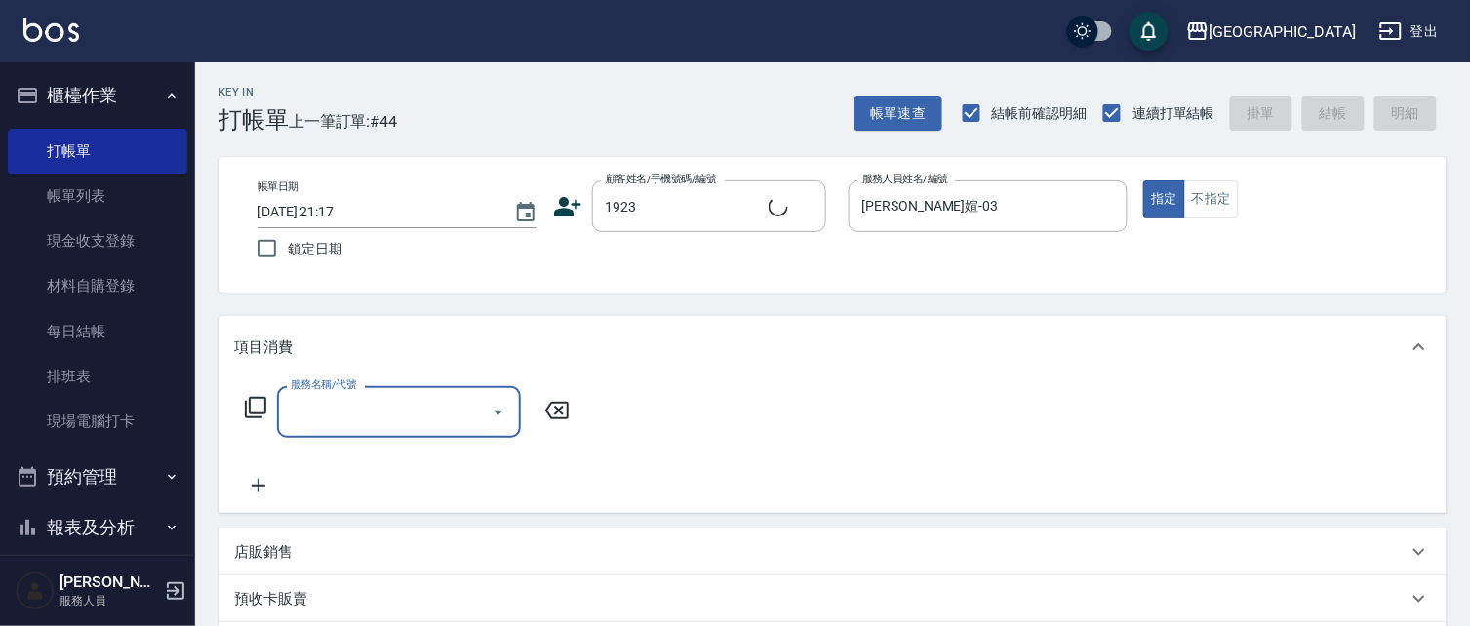
type input "[PERSON_NAME]/0930003201/1923"
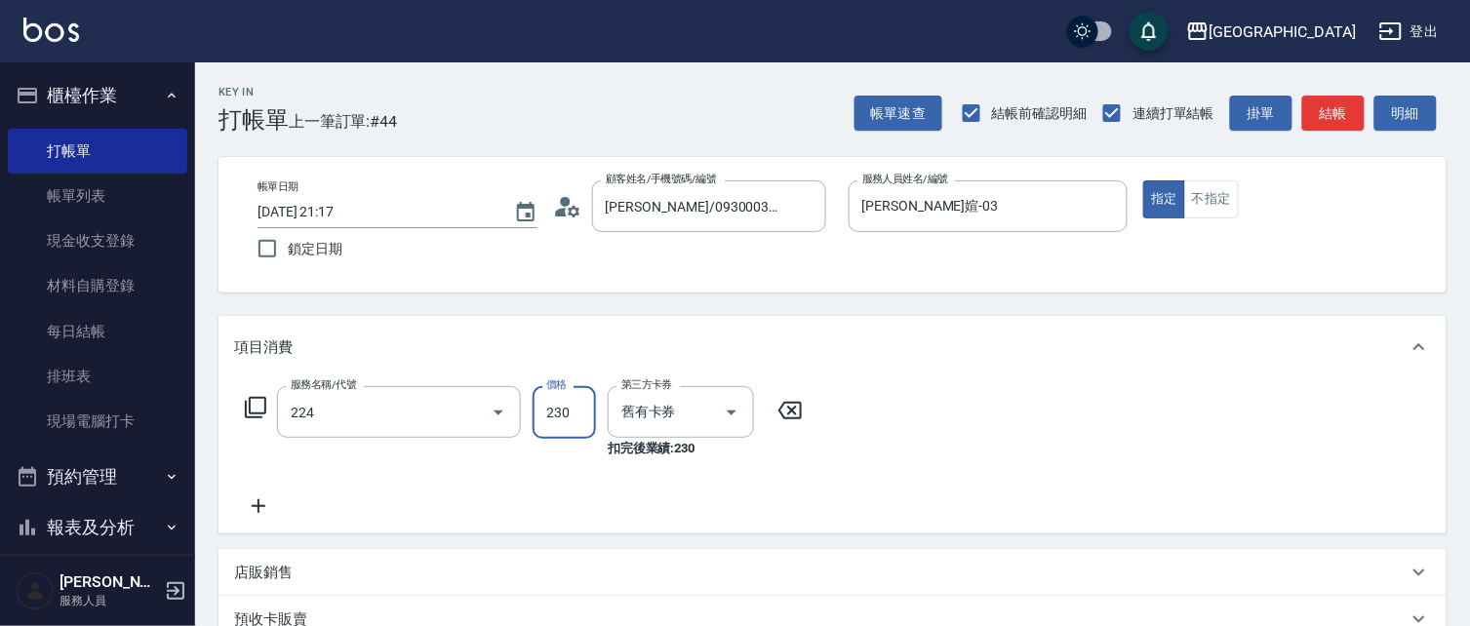
type input "洗髮(卡)230(224)"
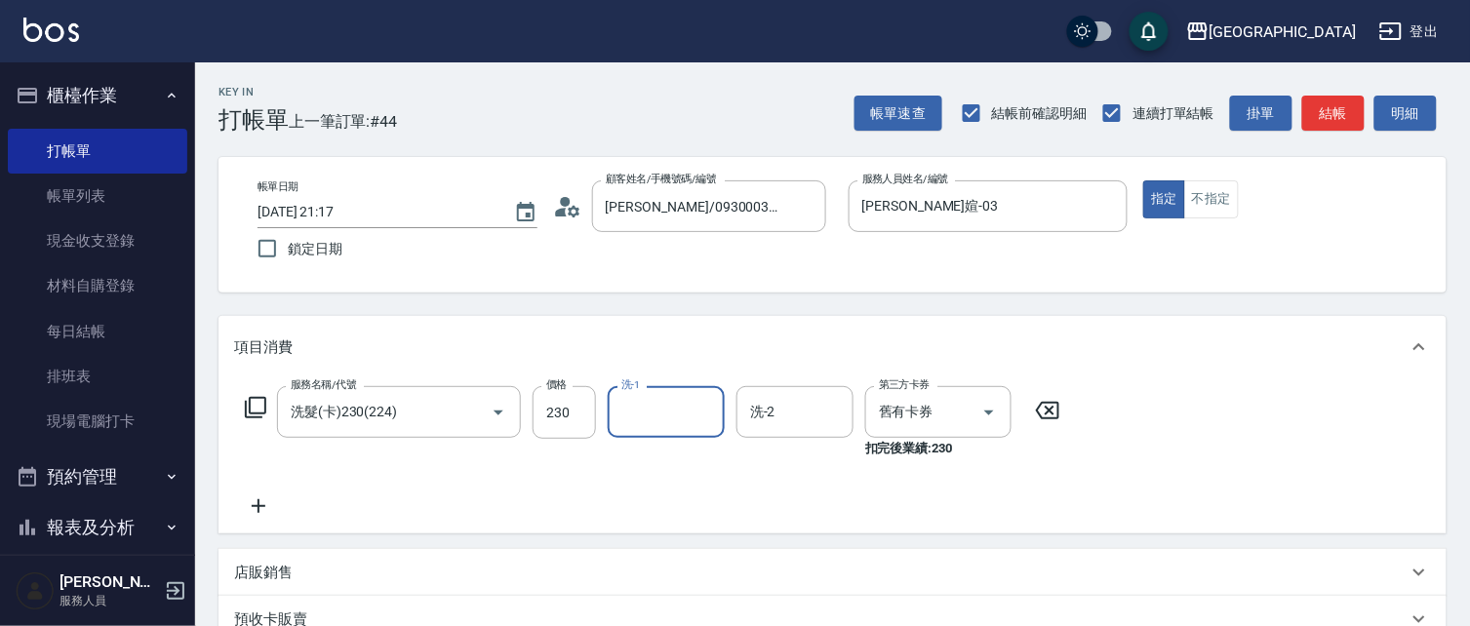
type input "0"
type input "[PERSON_NAME]-15"
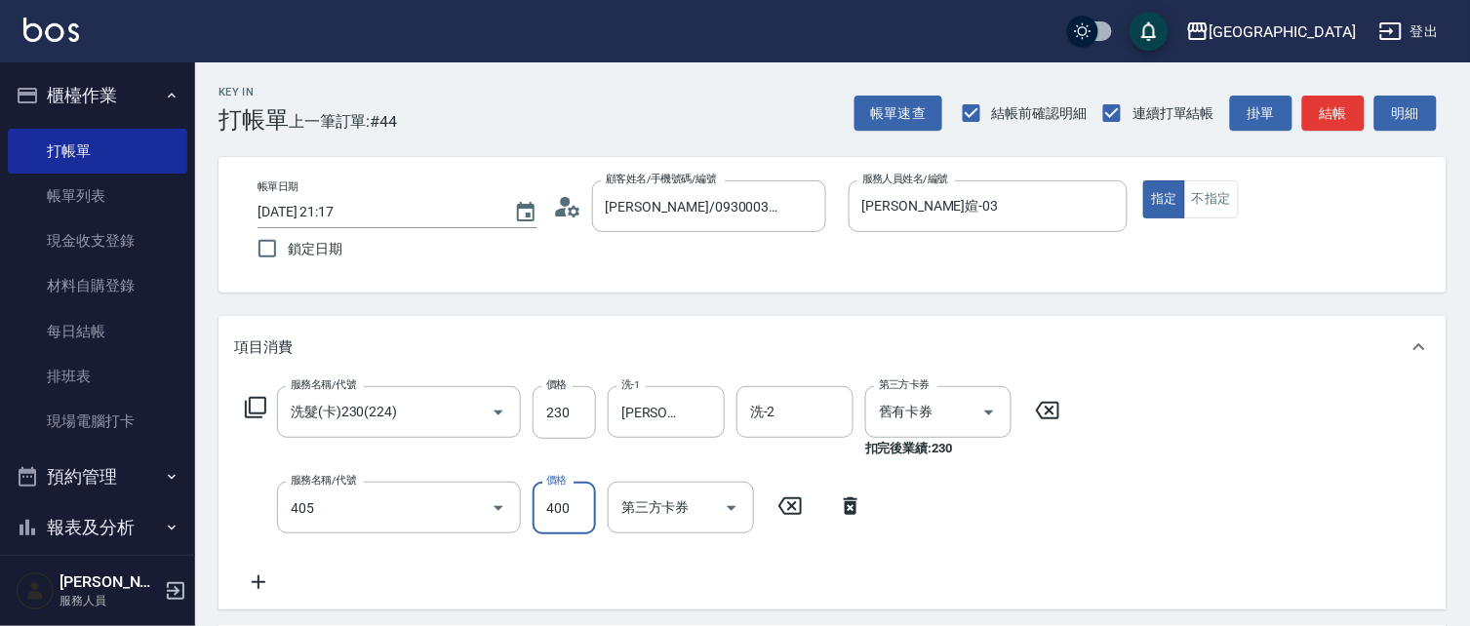
type input "剪髮(400)(405)"
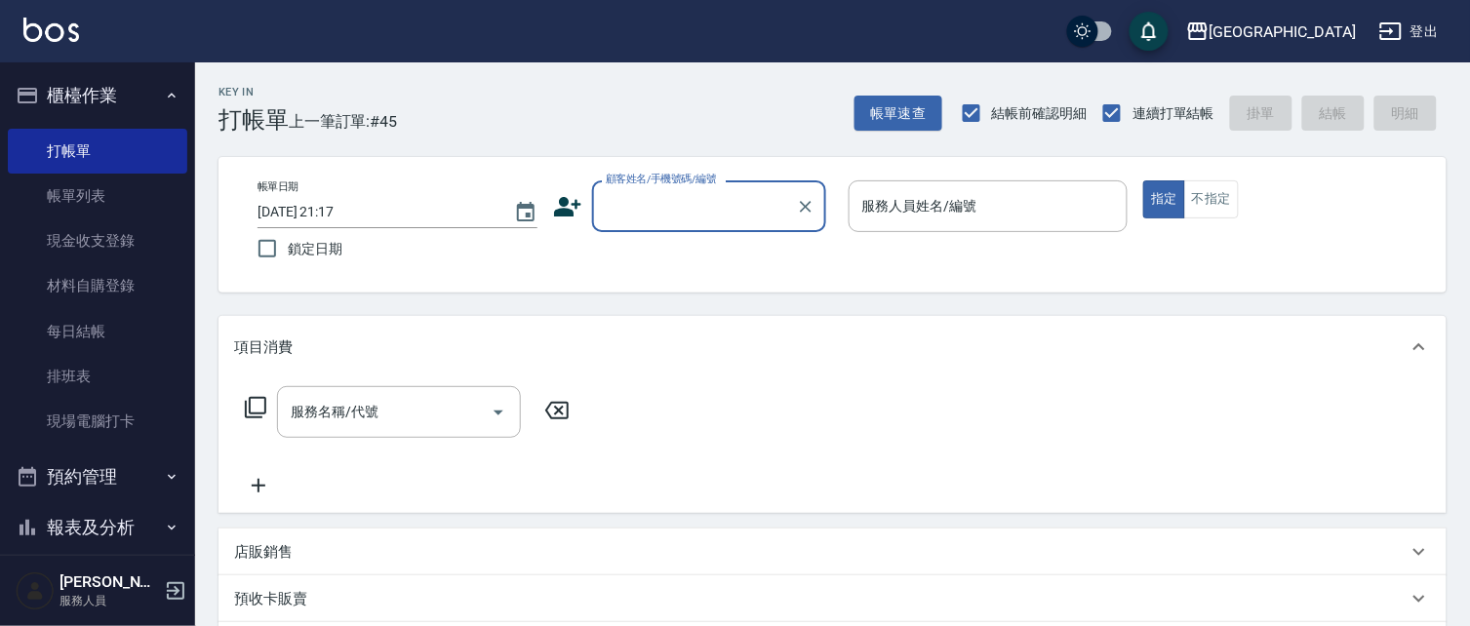
click at [83, 94] on button "櫃檯作業" at bounding box center [97, 95] width 179 height 51
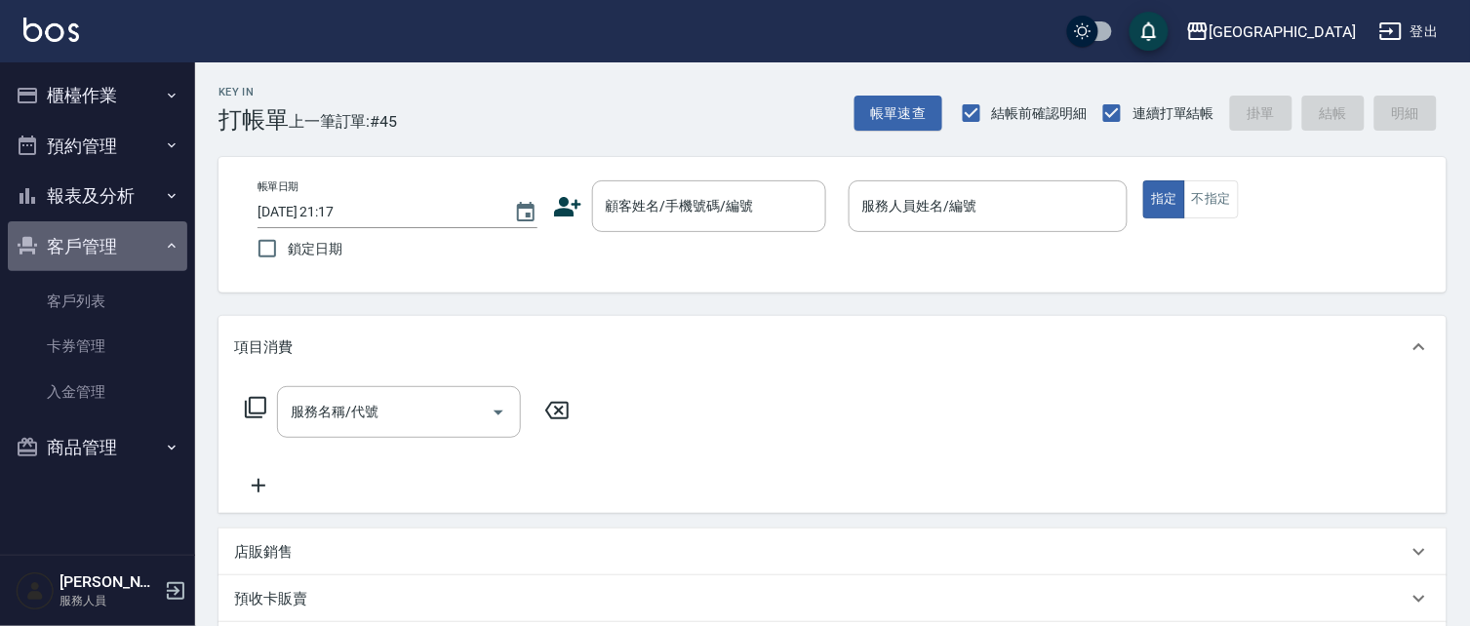
click at [79, 235] on button "客戶管理" at bounding box center [97, 246] width 179 height 51
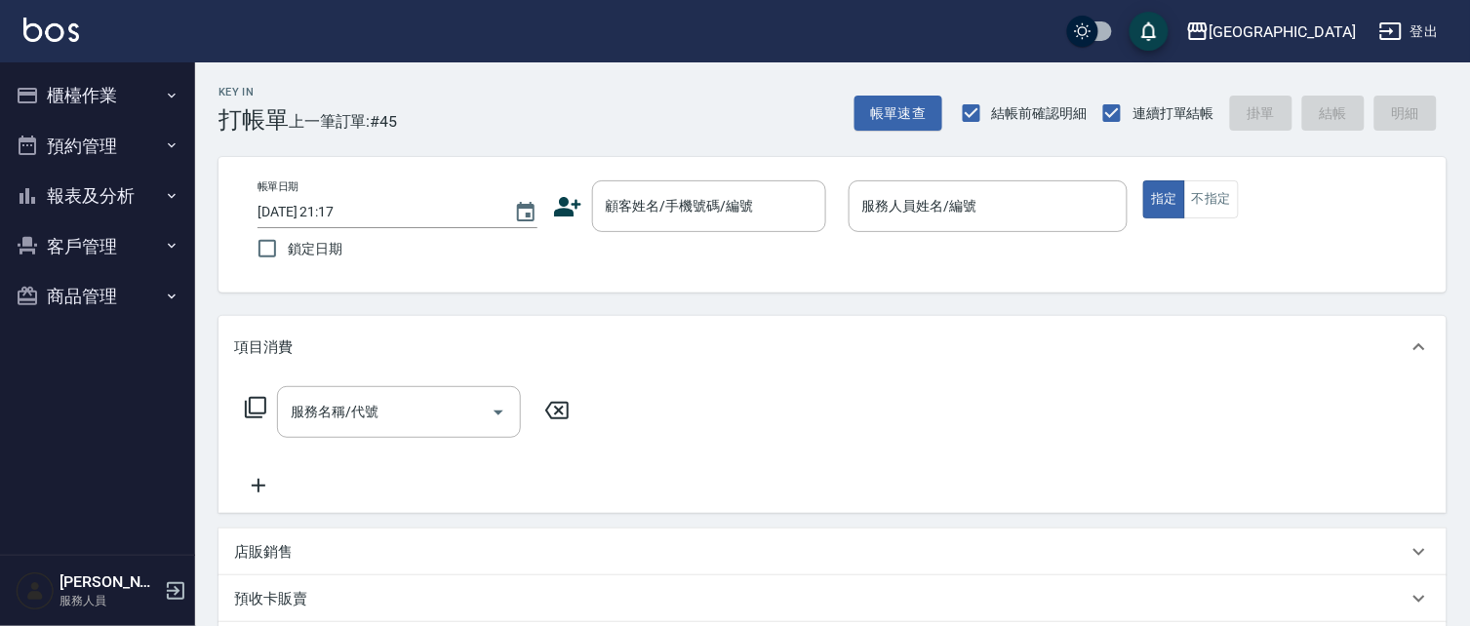
click at [98, 206] on button "報表及分析" at bounding box center [97, 196] width 179 height 51
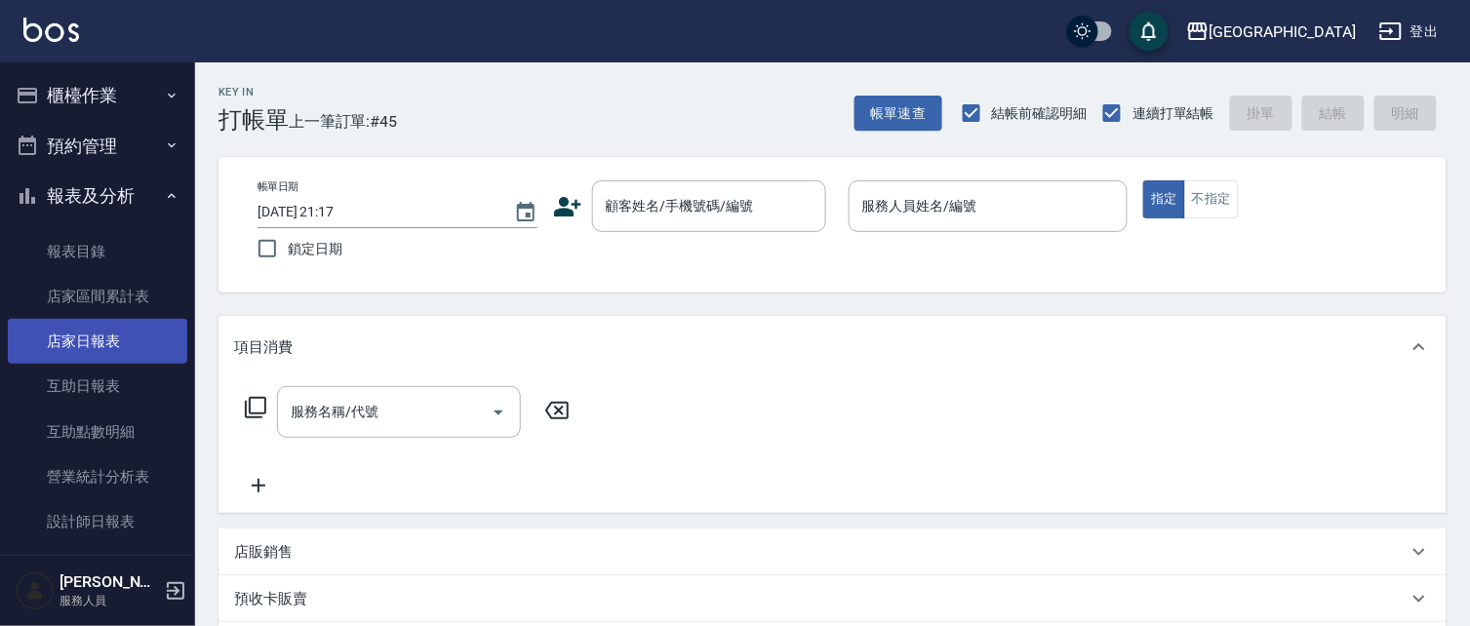
click at [108, 339] on link "店家日報表" at bounding box center [97, 341] width 179 height 45
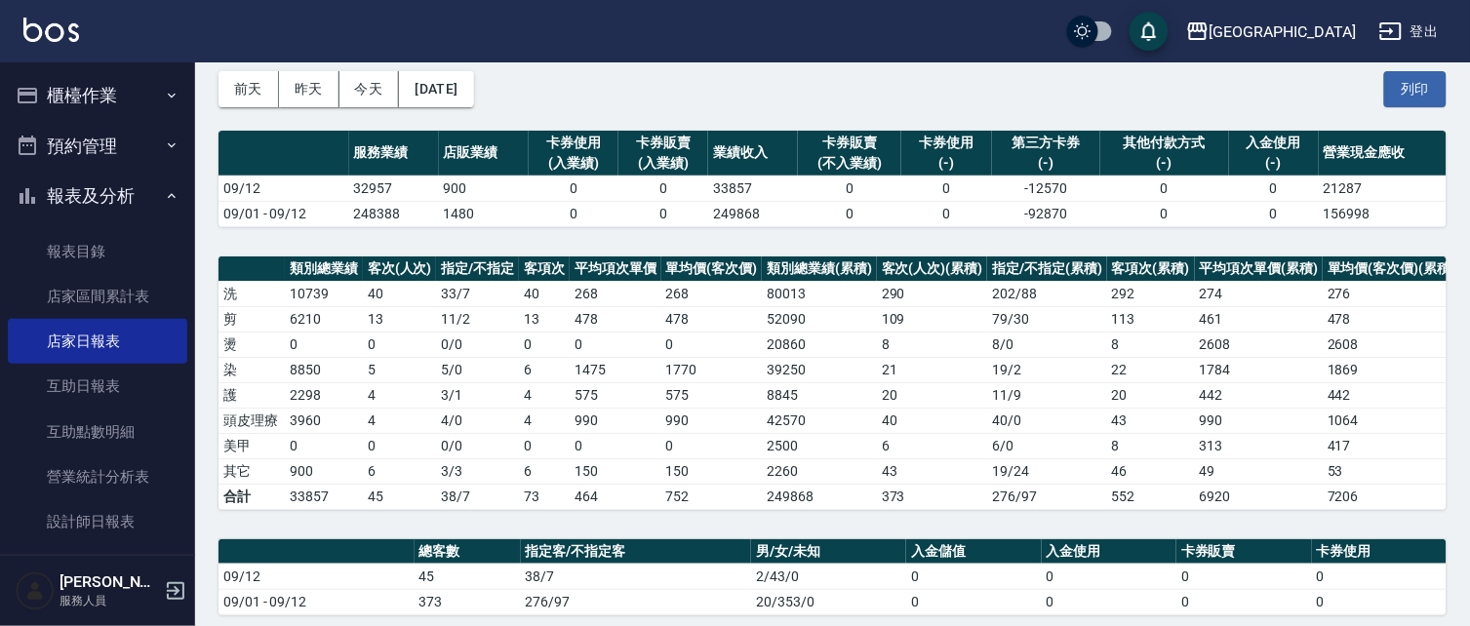
scroll to position [94, 0]
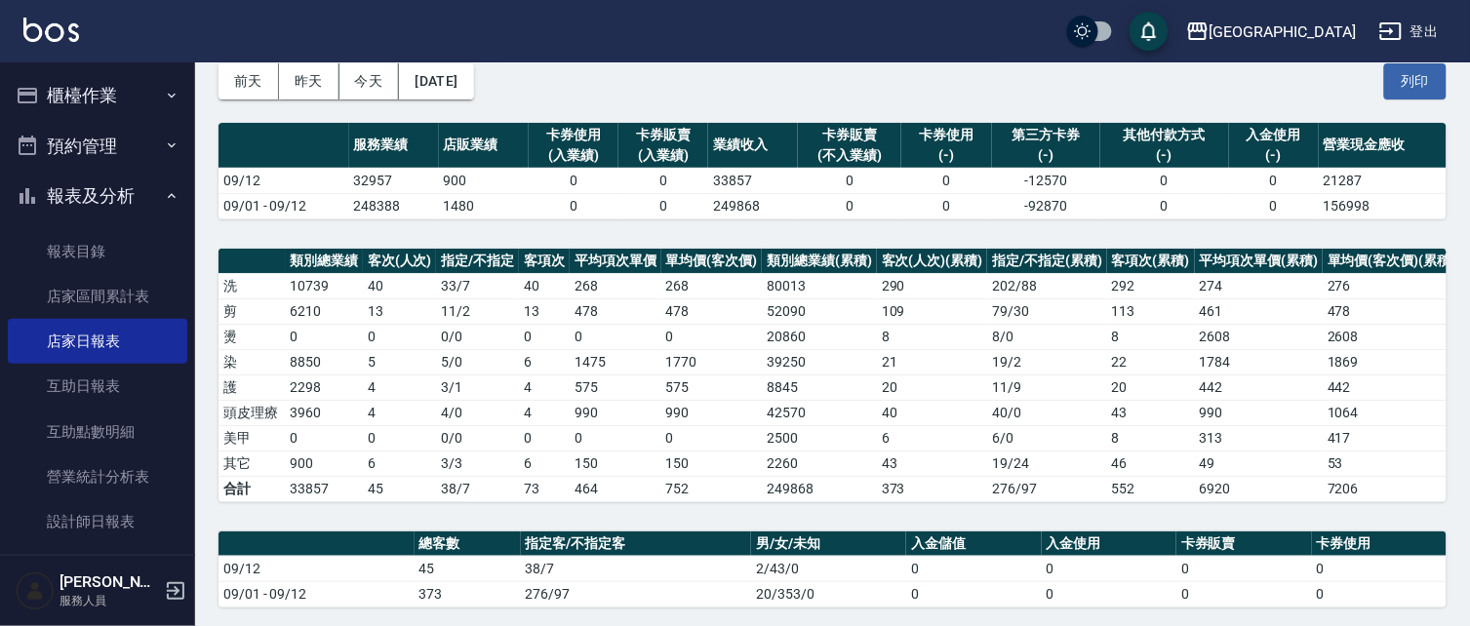
drag, startPoint x: 1428, startPoint y: 75, endPoint x: 1478, endPoint y: 47, distance: 58.1
click at [1454, 61] on div "上越[GEOGRAPHIC_DATA] 登出 櫃檯作業 打帳單 帳單列表 現金收支登錄 材料自購登錄 每日結帳 排班表 現場電腦打卡 預約管理 預約管理 單日…" at bounding box center [735, 500] width 1470 height 1188
click at [1401, 81] on button "列印" at bounding box center [1415, 81] width 62 height 36
click at [101, 198] on button "報表及分析" at bounding box center [97, 196] width 179 height 51
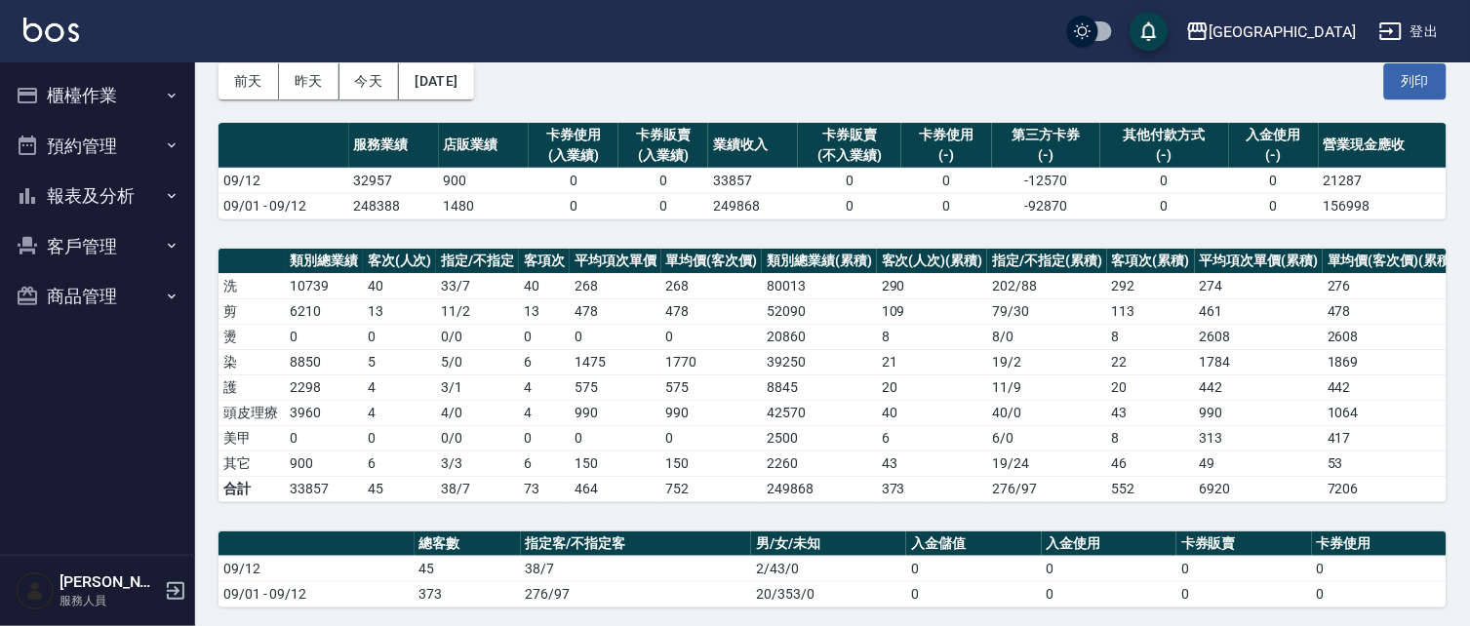
click at [86, 203] on button "報表及分析" at bounding box center [97, 196] width 179 height 51
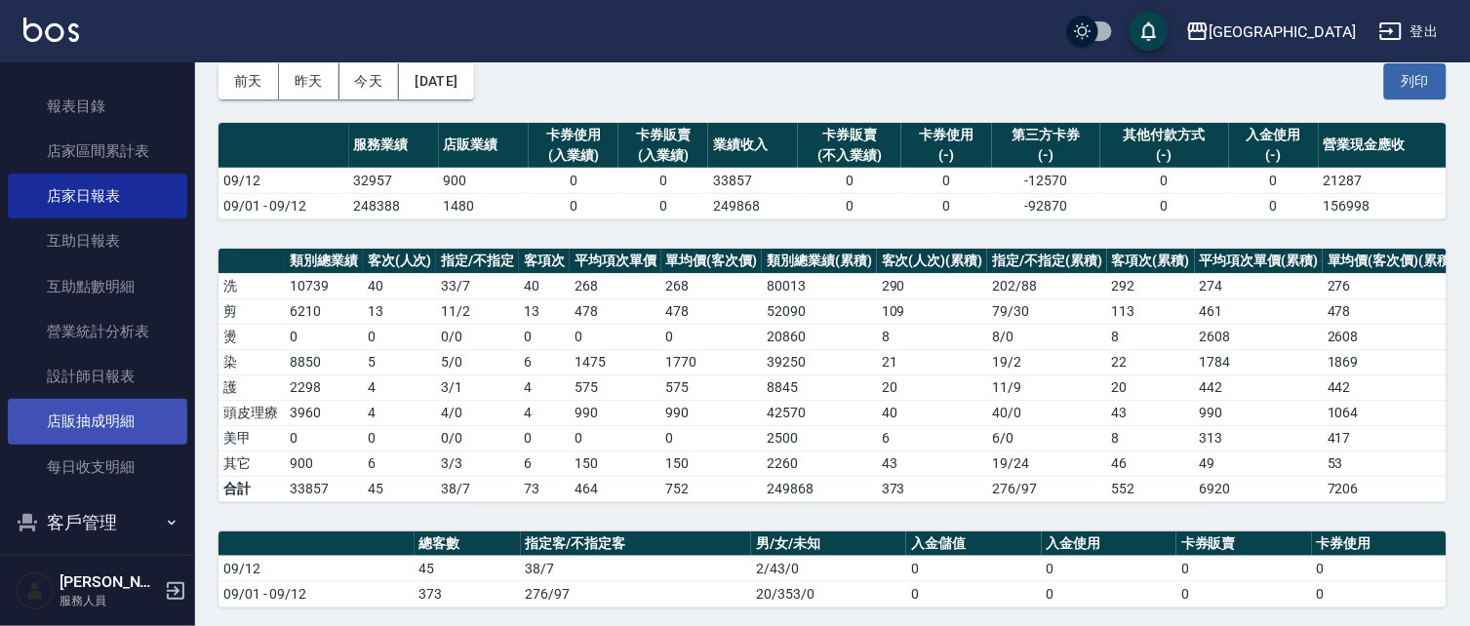
scroll to position [147, 0]
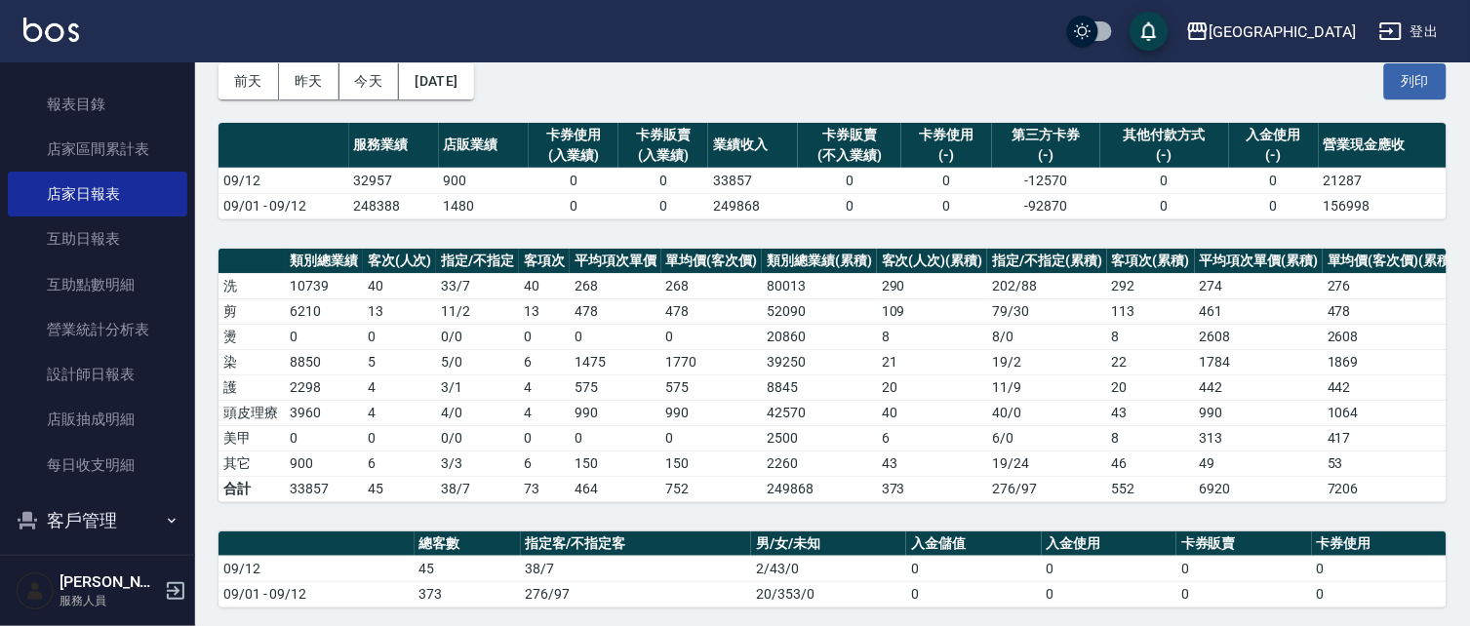
click at [123, 375] on link "設計師日報表" at bounding box center [97, 374] width 179 height 45
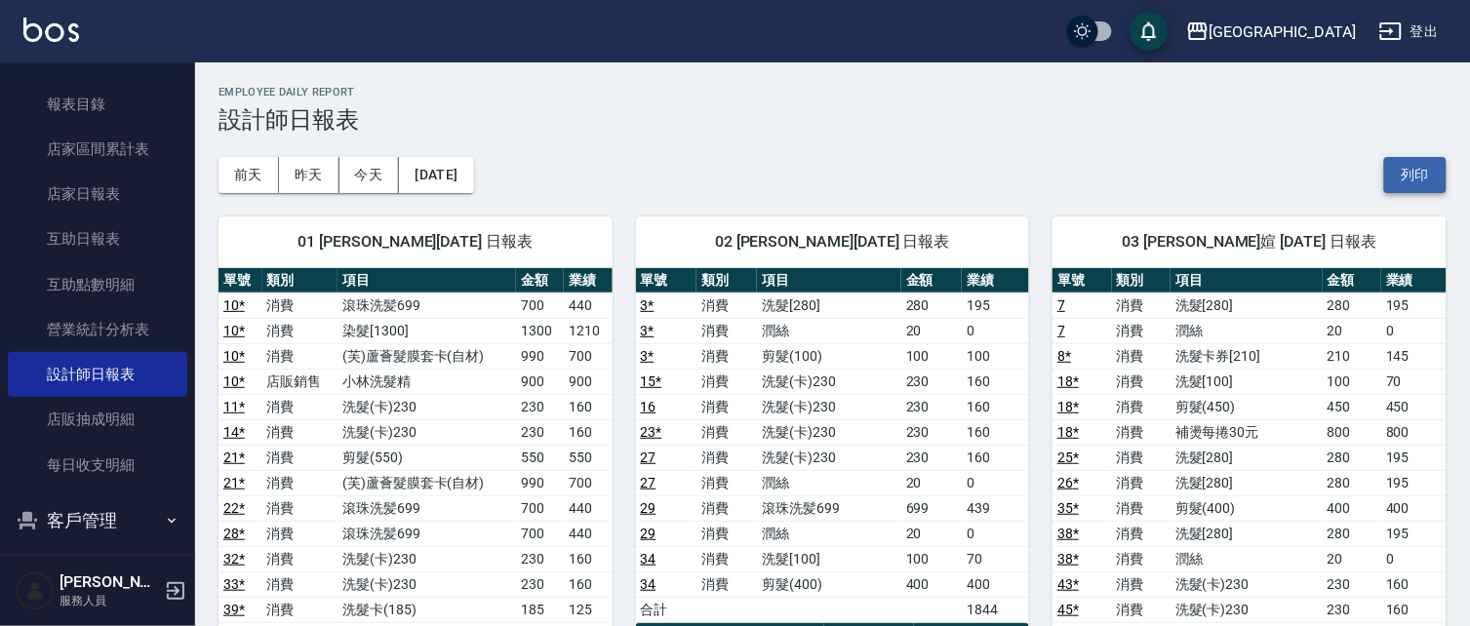
click at [1437, 174] on button "列印" at bounding box center [1415, 175] width 62 height 36
click at [118, 237] on link "互助日報表" at bounding box center [97, 238] width 179 height 45
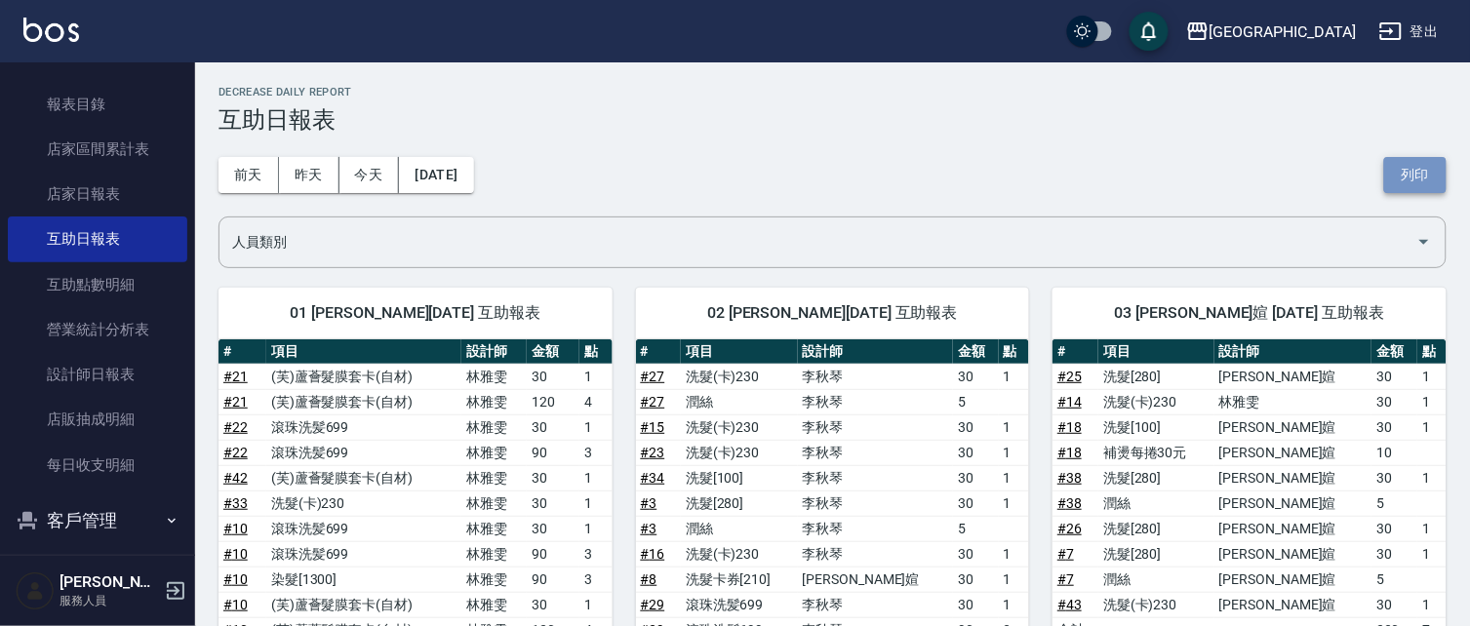
click at [1422, 166] on button "列印" at bounding box center [1415, 175] width 62 height 36
